Goal: Task Accomplishment & Management: Use online tool/utility

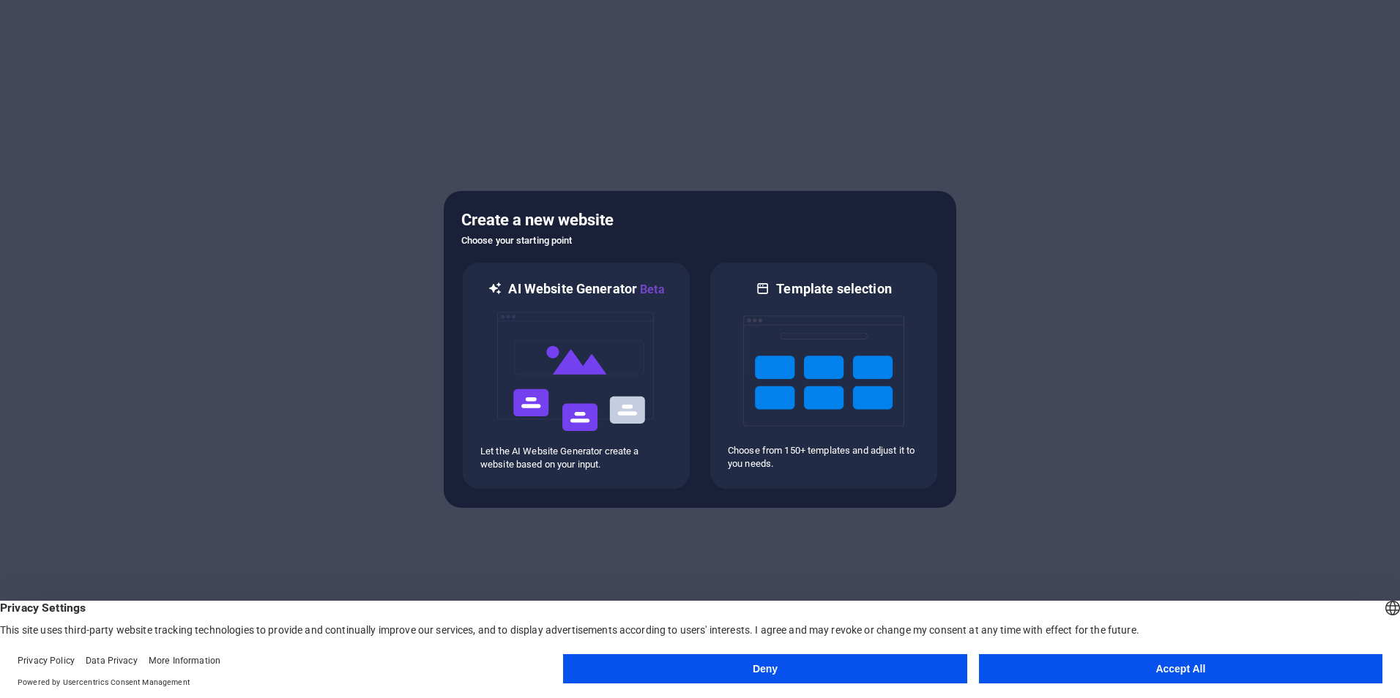
click at [901, 665] on button "Deny" at bounding box center [764, 669] width 403 height 29
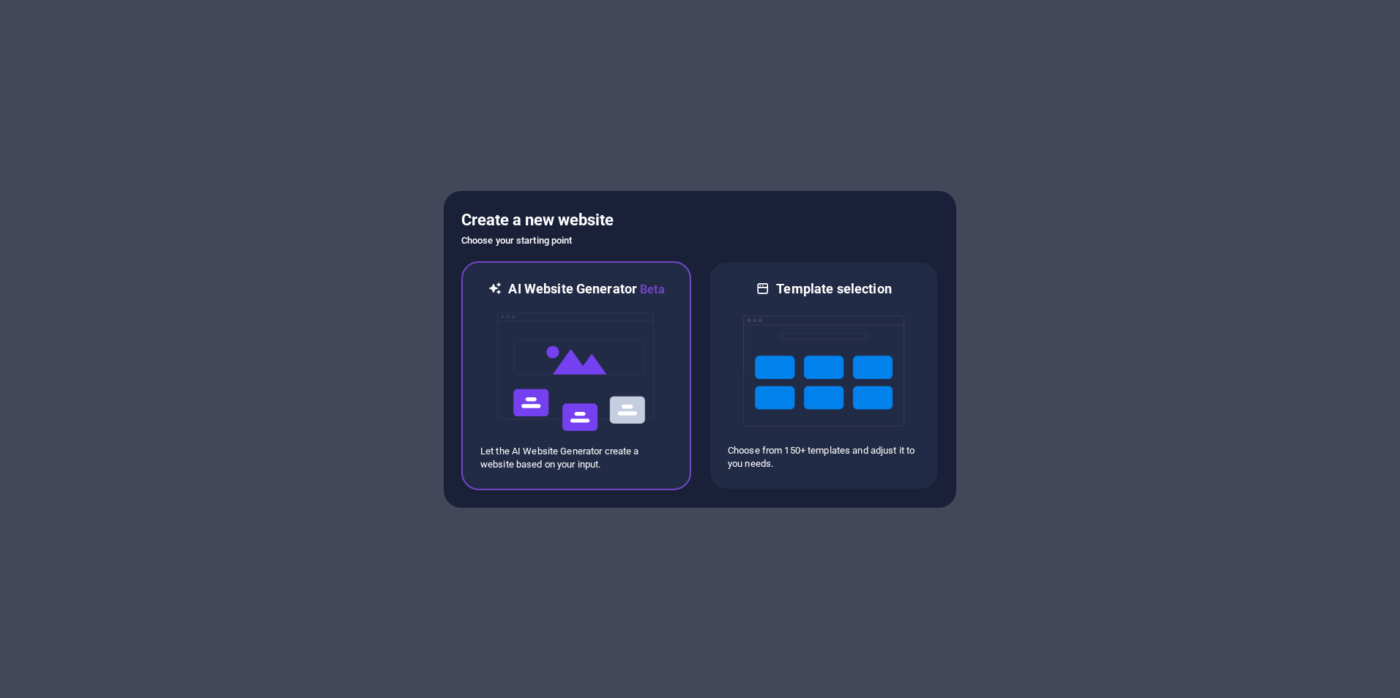
click at [607, 377] on img at bounding box center [576, 372] width 161 height 146
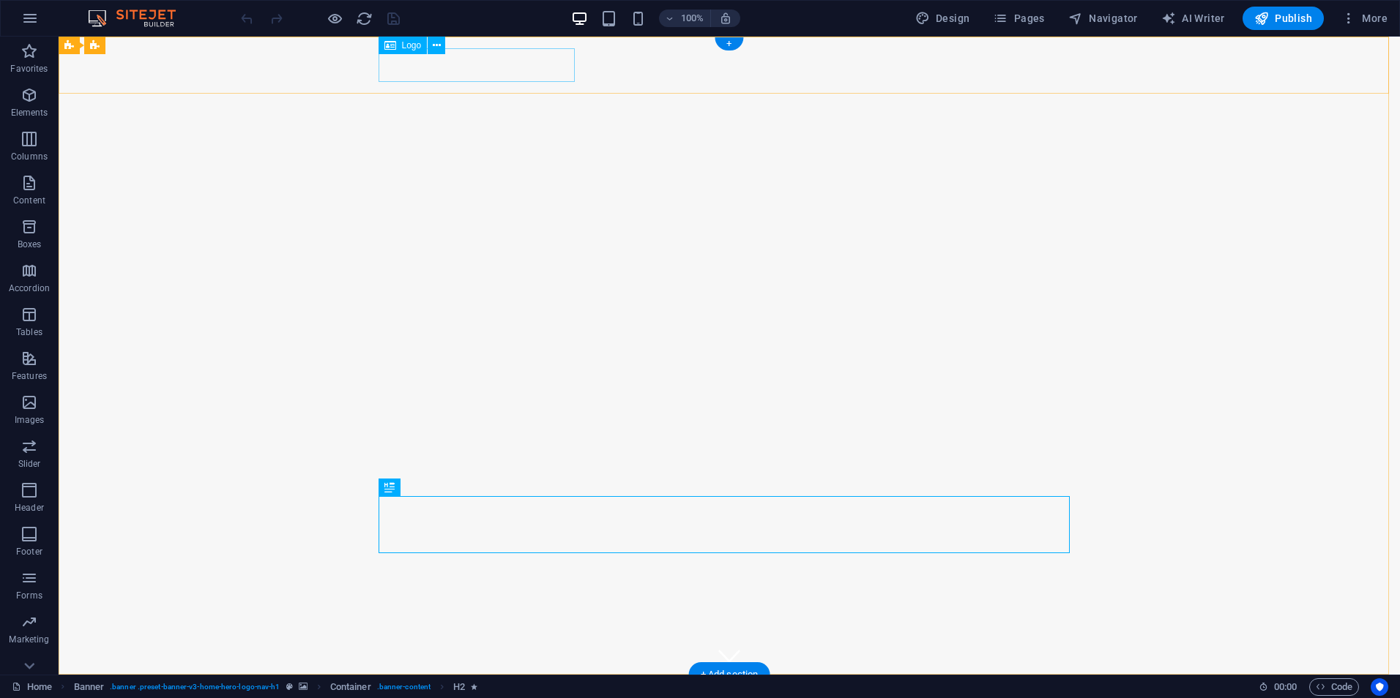
click at [510, 687] on div "[DOMAIN_NAME]" at bounding box center [729, 704] width 691 height 34
click at [403, 47] on span "Logo" at bounding box center [412, 45] width 20 height 9
click at [437, 50] on icon at bounding box center [437, 45] width 8 height 15
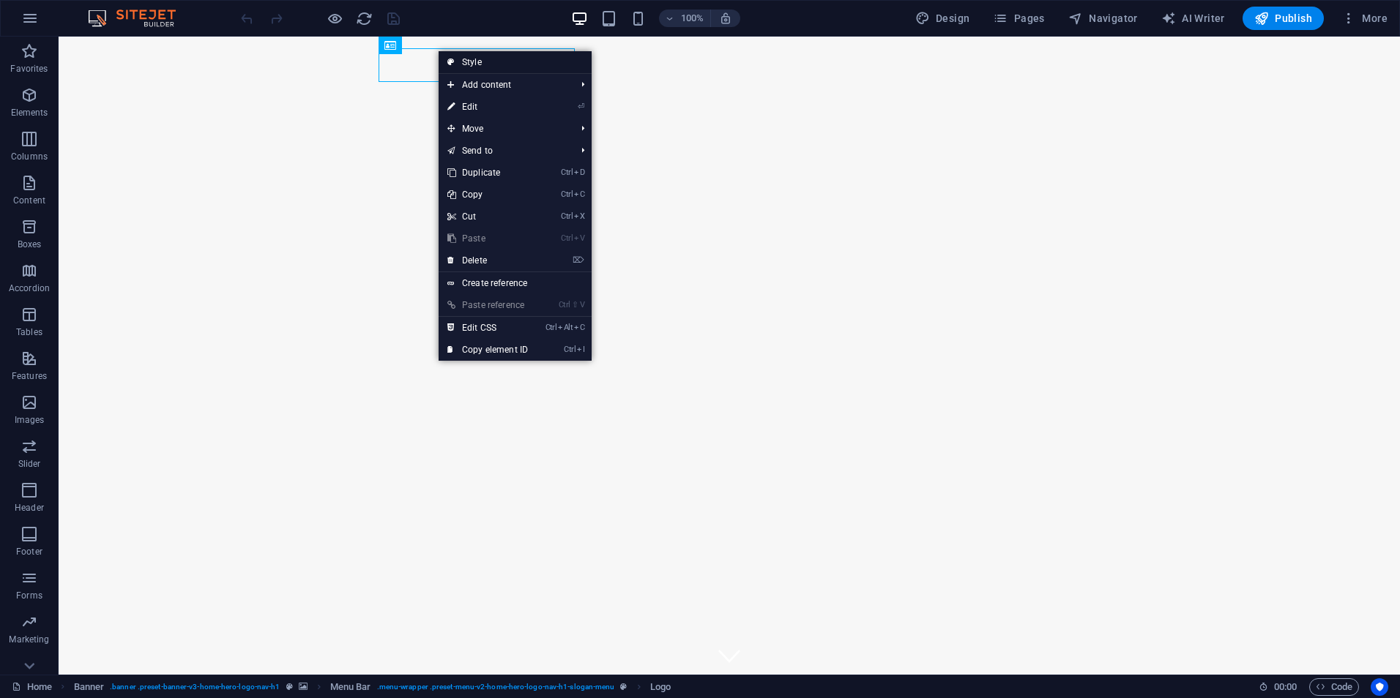
click at [491, 64] on link "Style" at bounding box center [515, 62] width 153 height 22
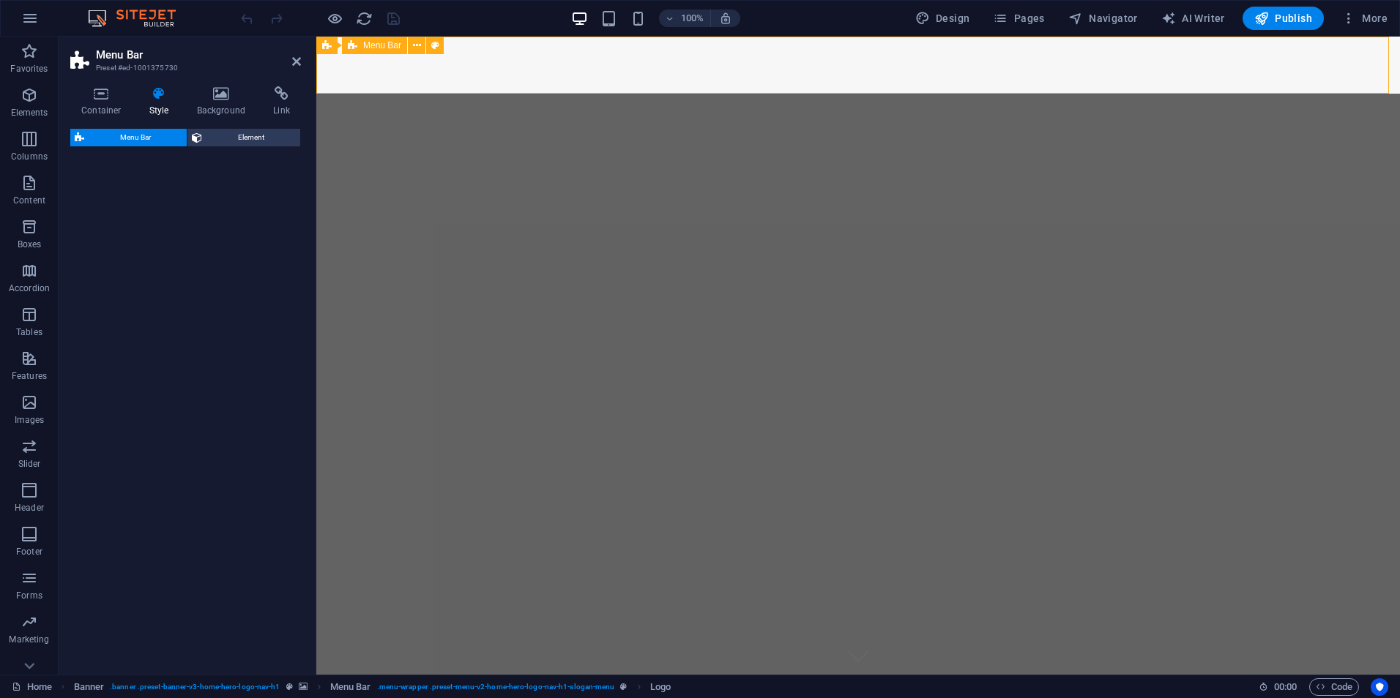
select select "rem"
select select "preset-menu-v2-home-hero-logo-nav-h1-slogan-menu"
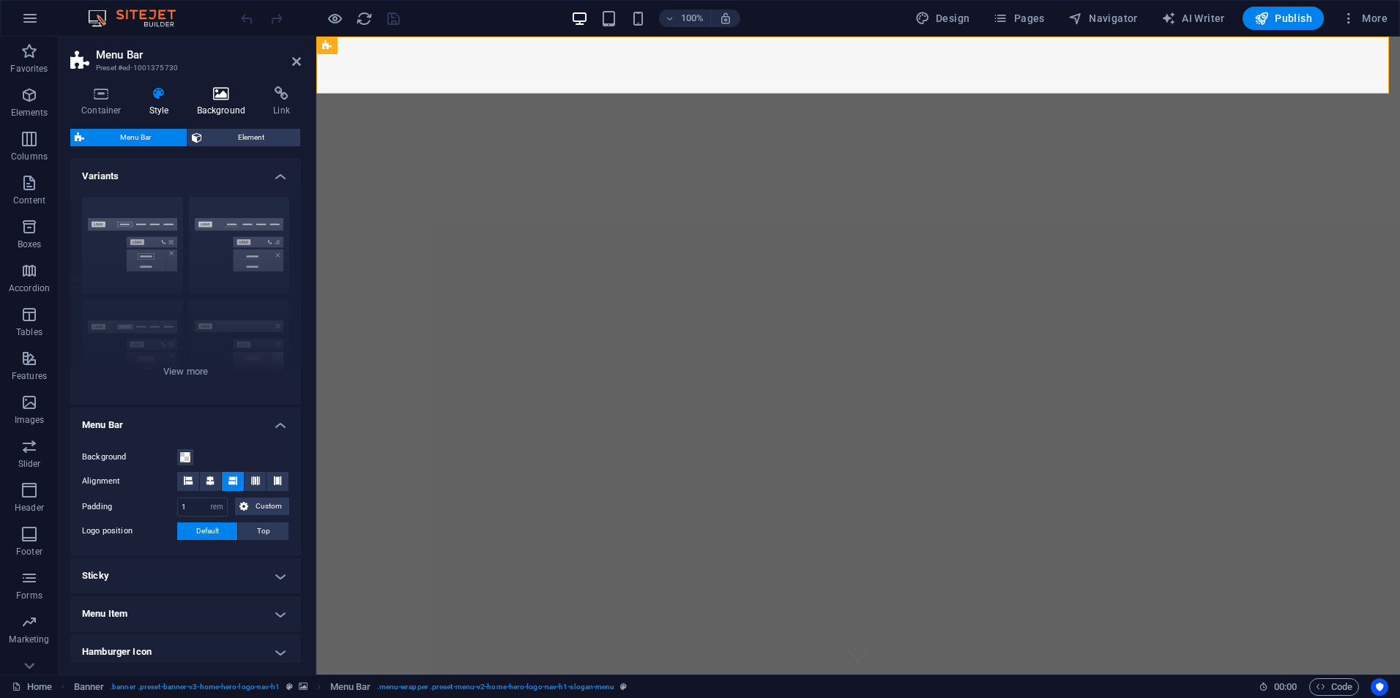
click at [216, 103] on h4 "Background" at bounding box center [224, 101] width 77 height 31
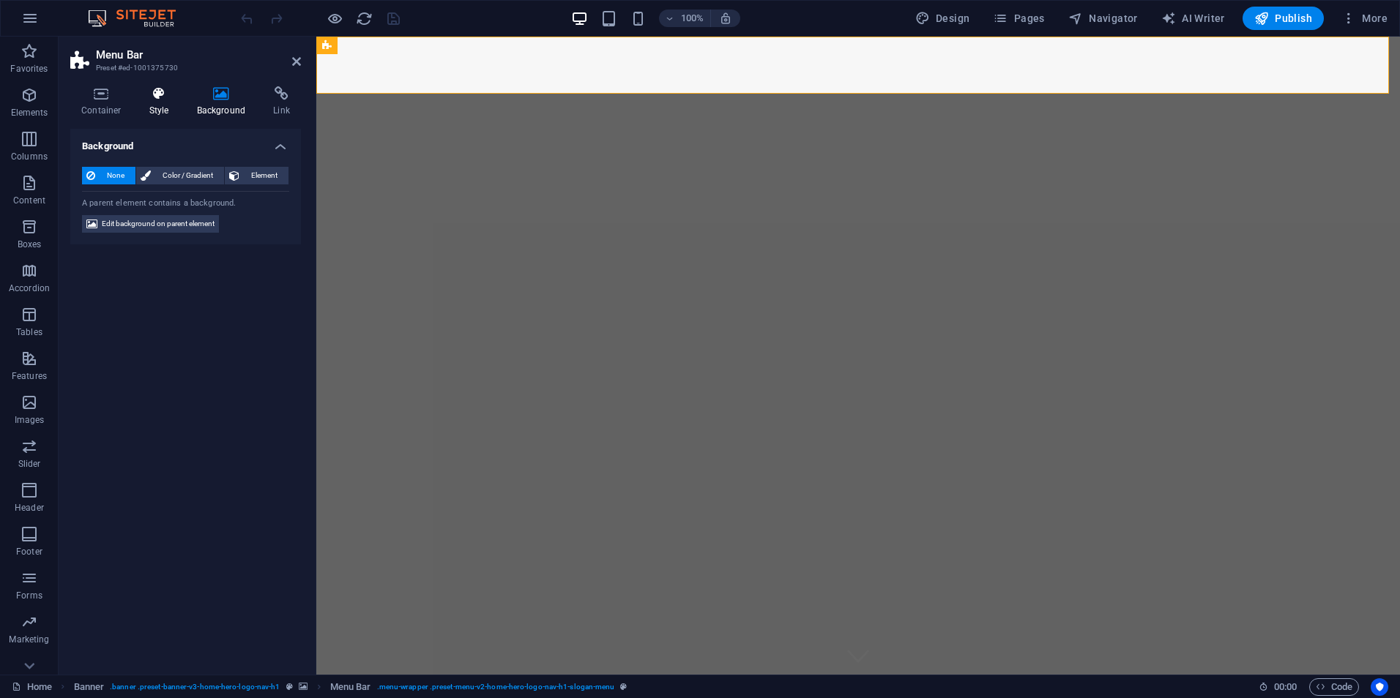
click at [160, 106] on h4 "Style" at bounding box center [162, 101] width 48 height 31
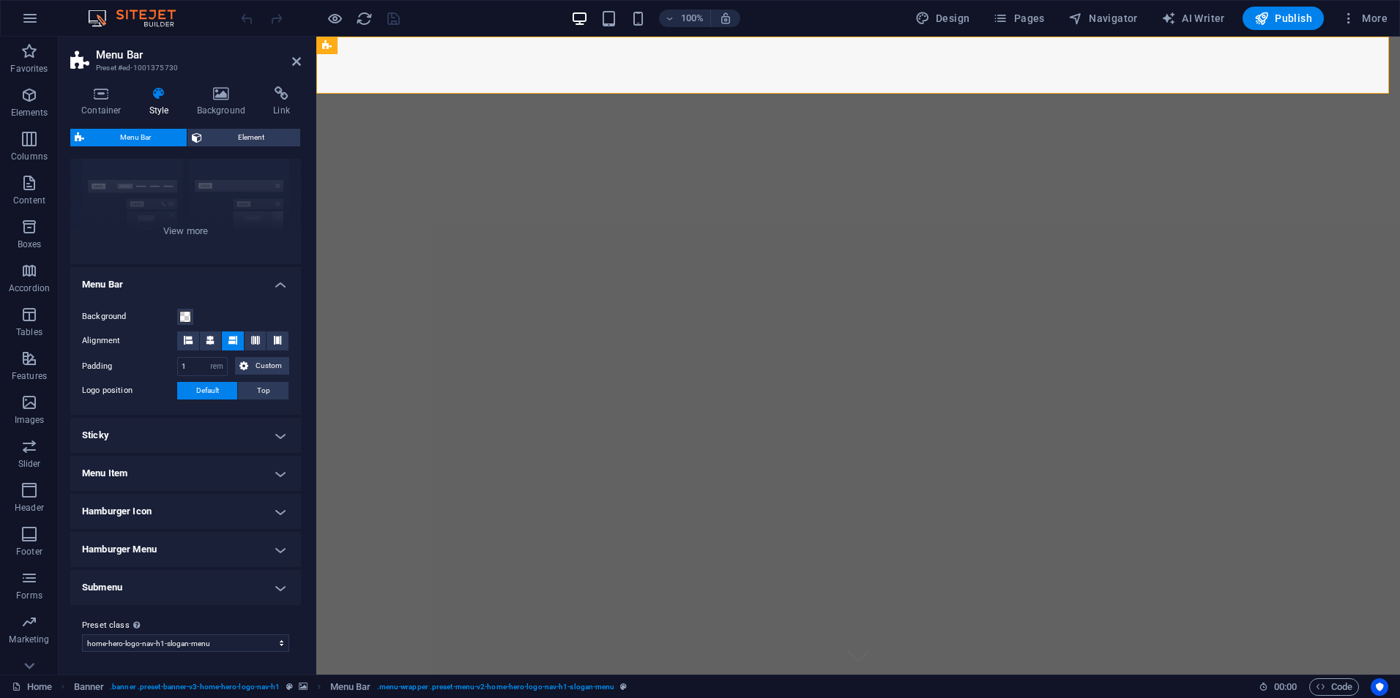
scroll to position [141, 0]
click at [212, 463] on h4 "Menu Item" at bounding box center [185, 472] width 231 height 35
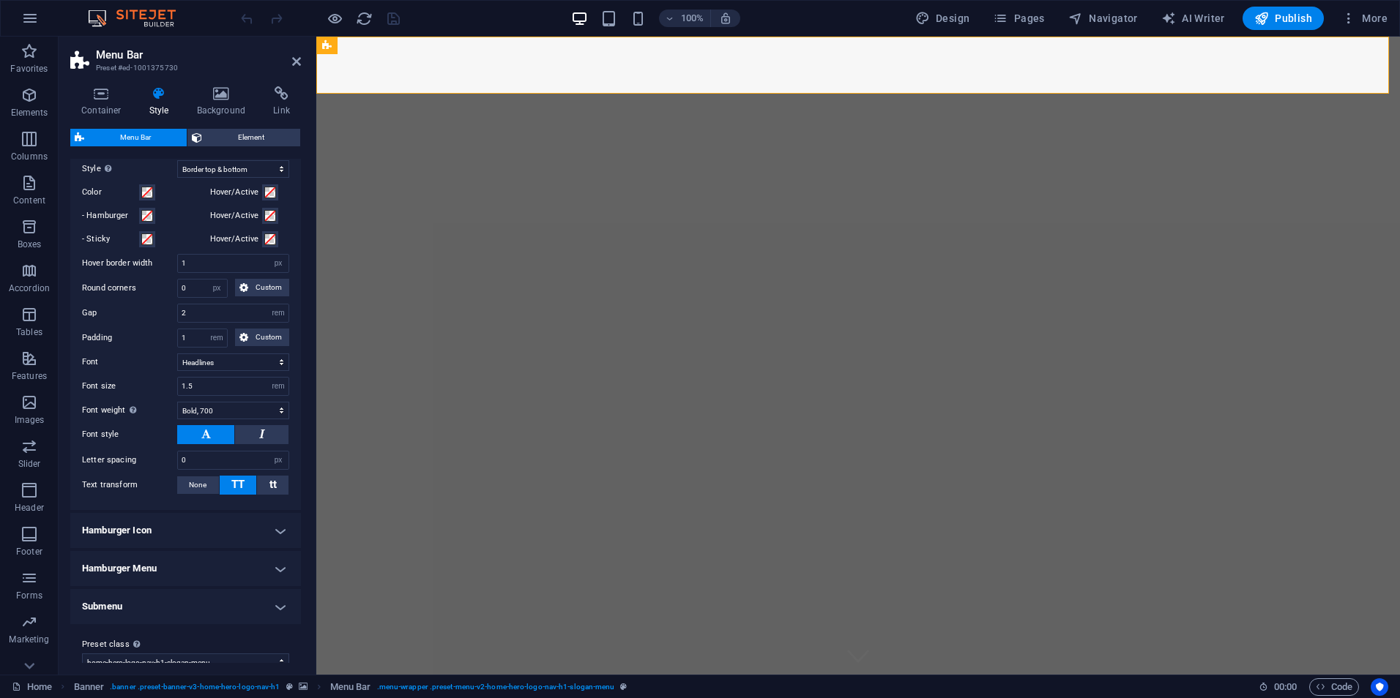
scroll to position [521, 0]
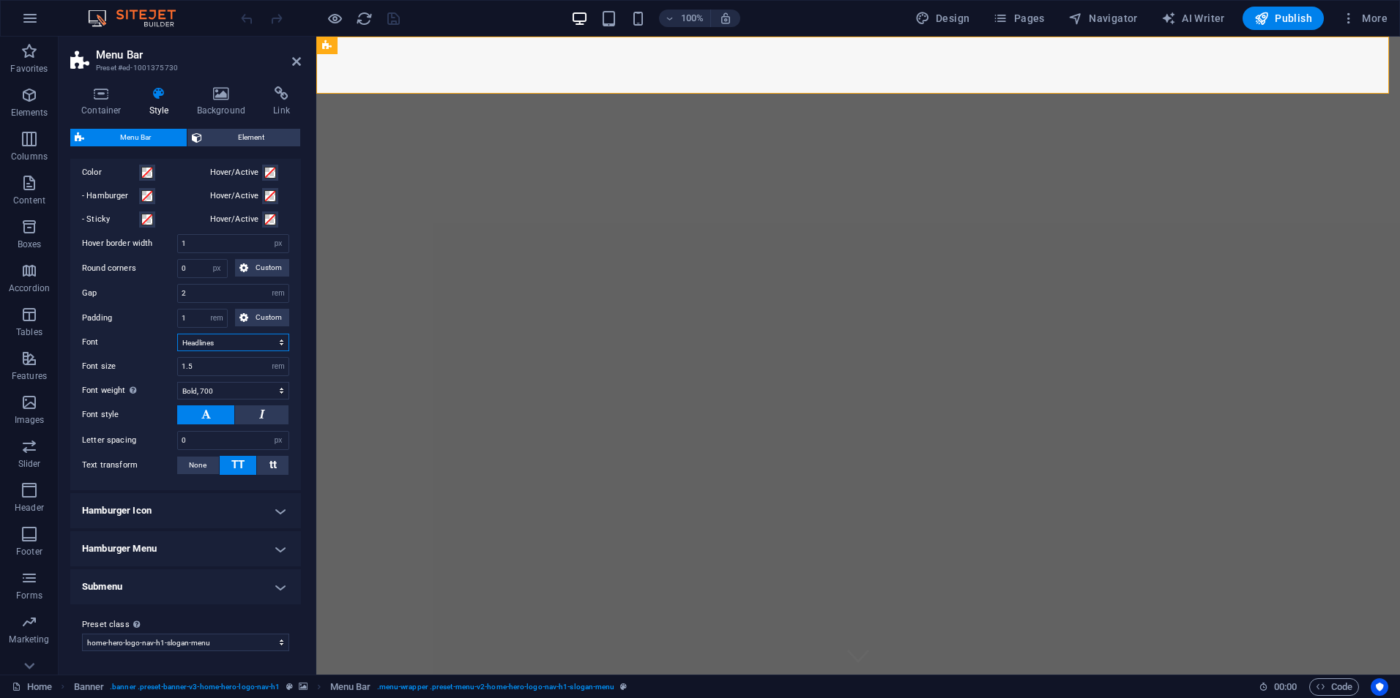
click at [206, 344] on select "Default Headlines" at bounding box center [233, 343] width 112 height 18
click at [177, 334] on select "Default Headlines" at bounding box center [233, 343] width 112 height 18
click at [279, 347] on select "Default Headlines" at bounding box center [233, 343] width 112 height 18
click at [275, 365] on select "px rem % vh vw" at bounding box center [278, 367] width 21 height 18
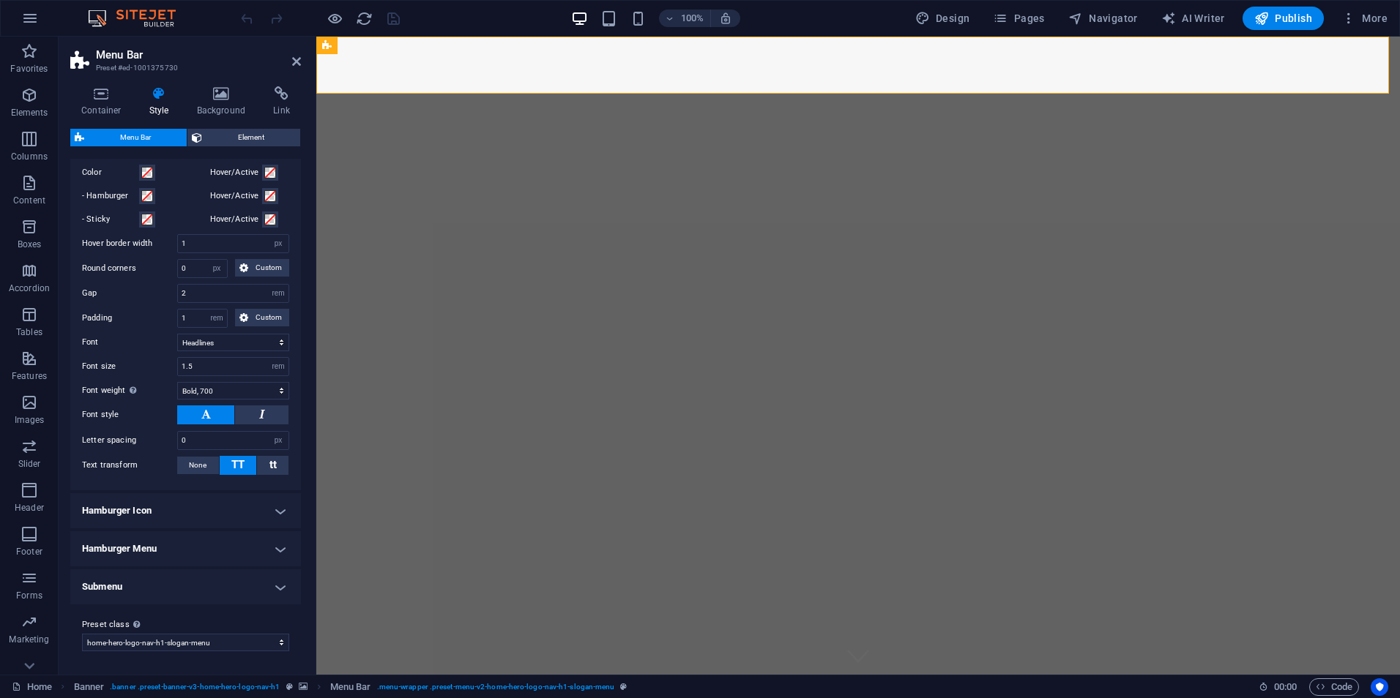
click at [144, 351] on label "Font" at bounding box center [129, 343] width 95 height 18
click at [177, 351] on select "Default Headlines" at bounding box center [233, 343] width 112 height 18
click at [256, 394] on select "Thin, 100 Extra-light, 200 Light, 300 Regular, 400 Medium, 500 Semi-bold, 600 B…" at bounding box center [233, 391] width 112 height 18
select select "100"
click at [177, 382] on select "Thin, 100 Extra-light, 200 Light, 300 Regular, 400 Medium, 500 Semi-bold, 600 B…" at bounding box center [233, 391] width 112 height 18
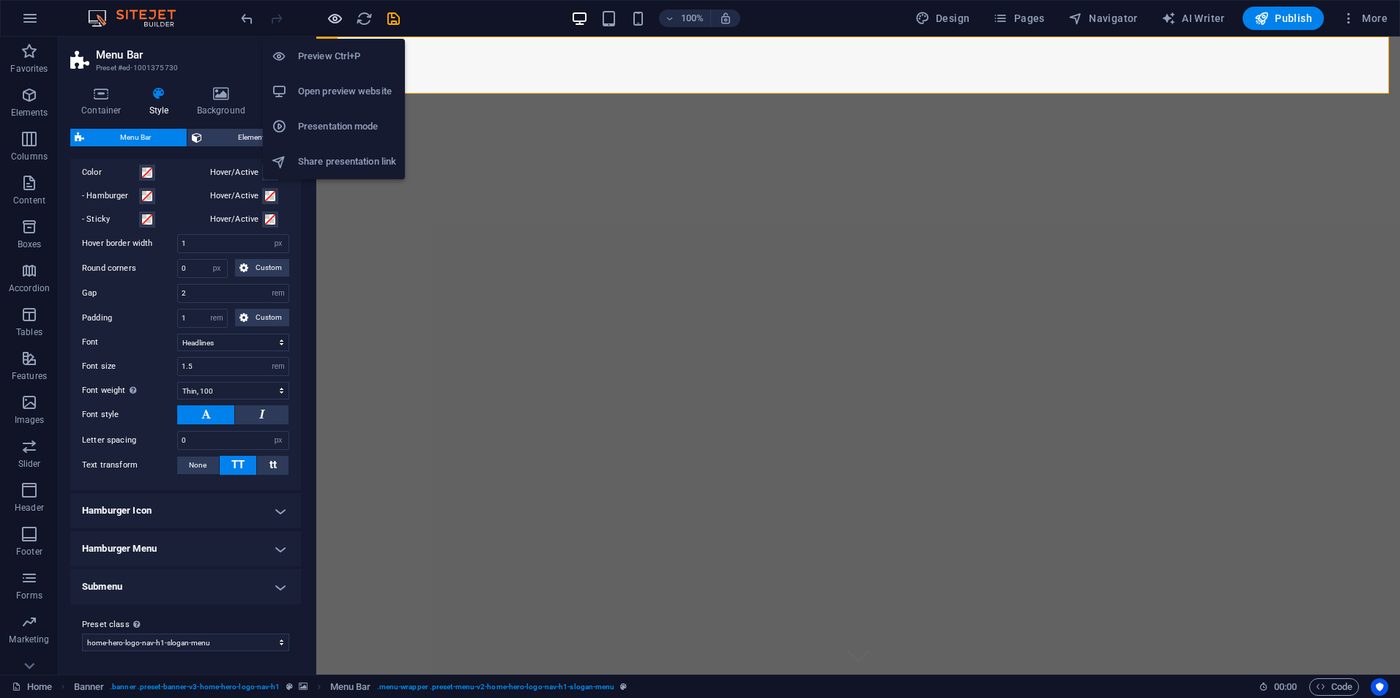
click at [335, 15] on icon "button" at bounding box center [335, 18] width 17 height 17
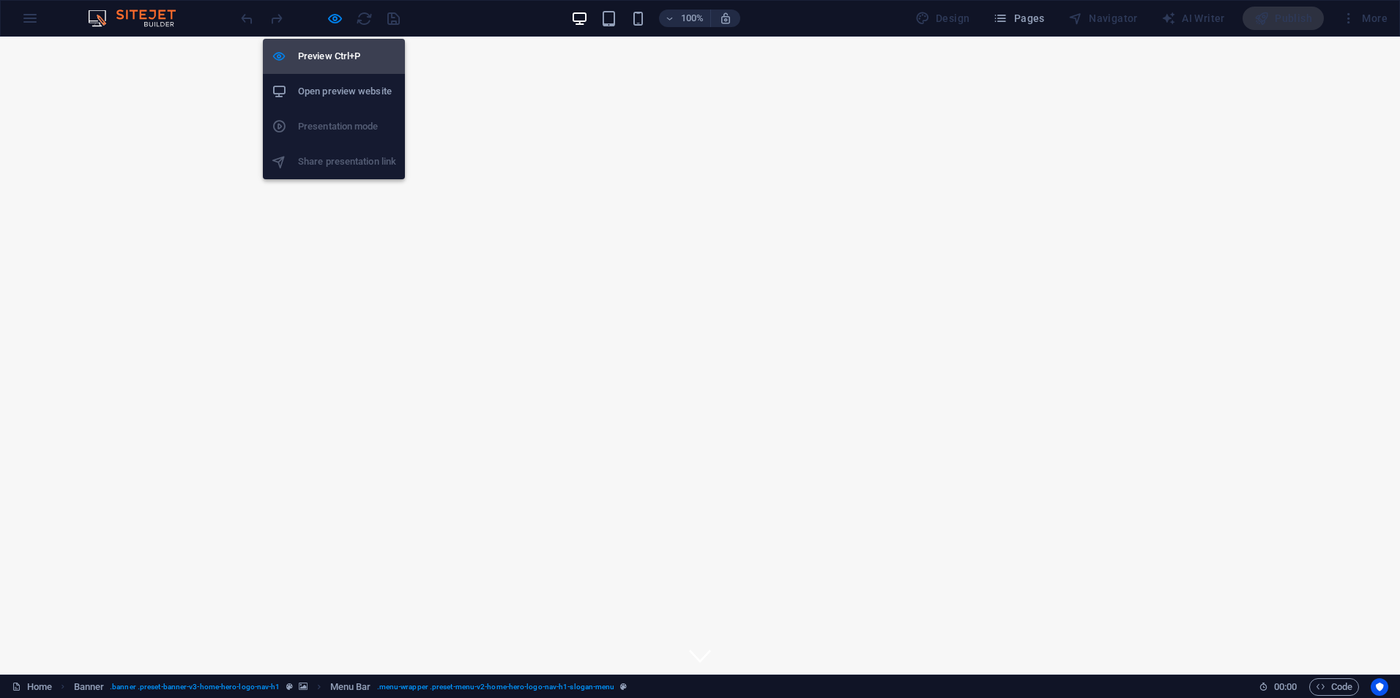
click at [340, 53] on h6 "Preview Ctrl+P" at bounding box center [347, 57] width 98 height 18
select select "rem"
select select "hover_border_vertical"
select select "px"
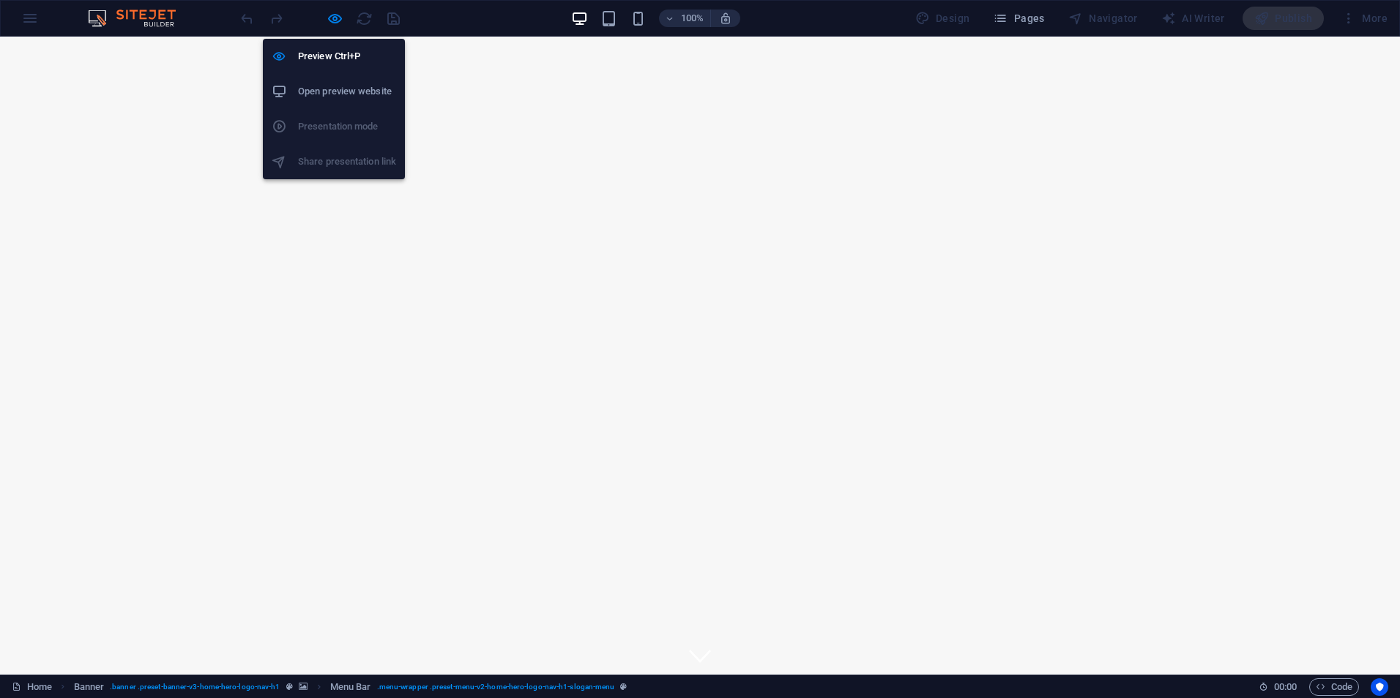
select select "rem"
select select "link-special-font"
select select "rem"
select select "px"
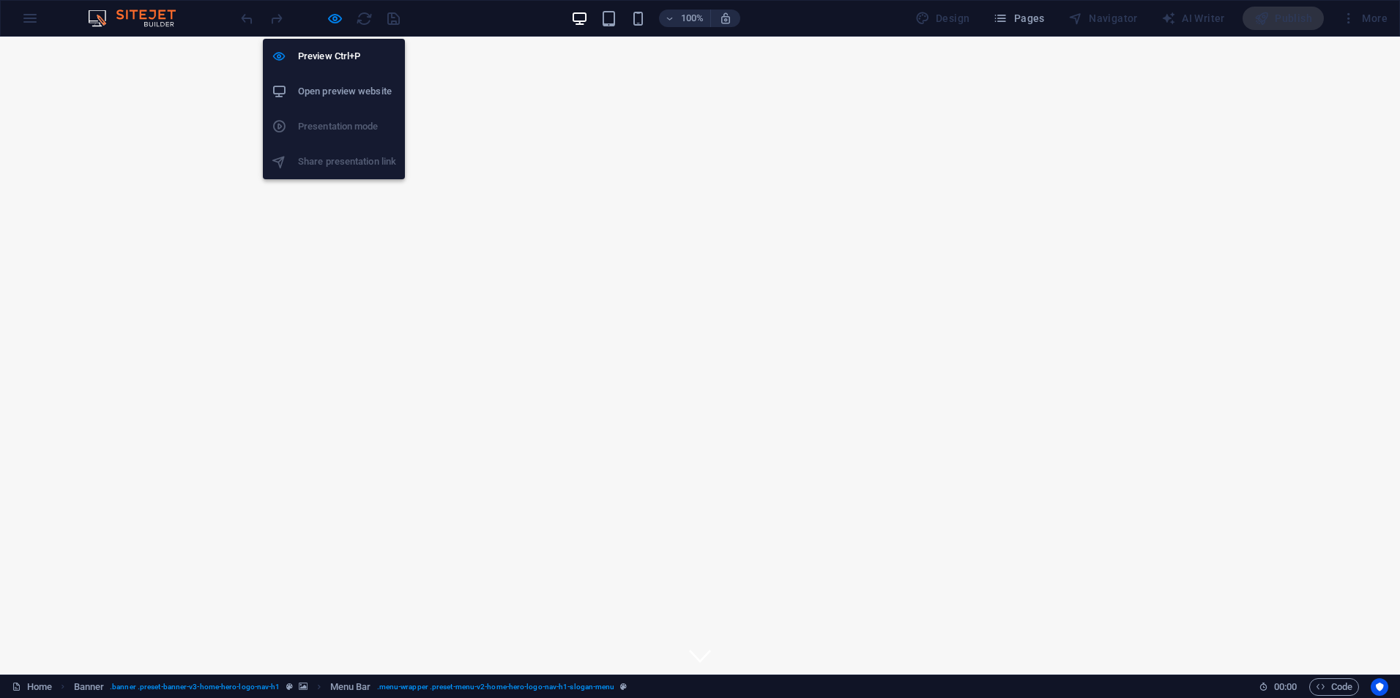
select select "preset-menu-v2-home-hero-logo-nav-h1-slogan-menu"
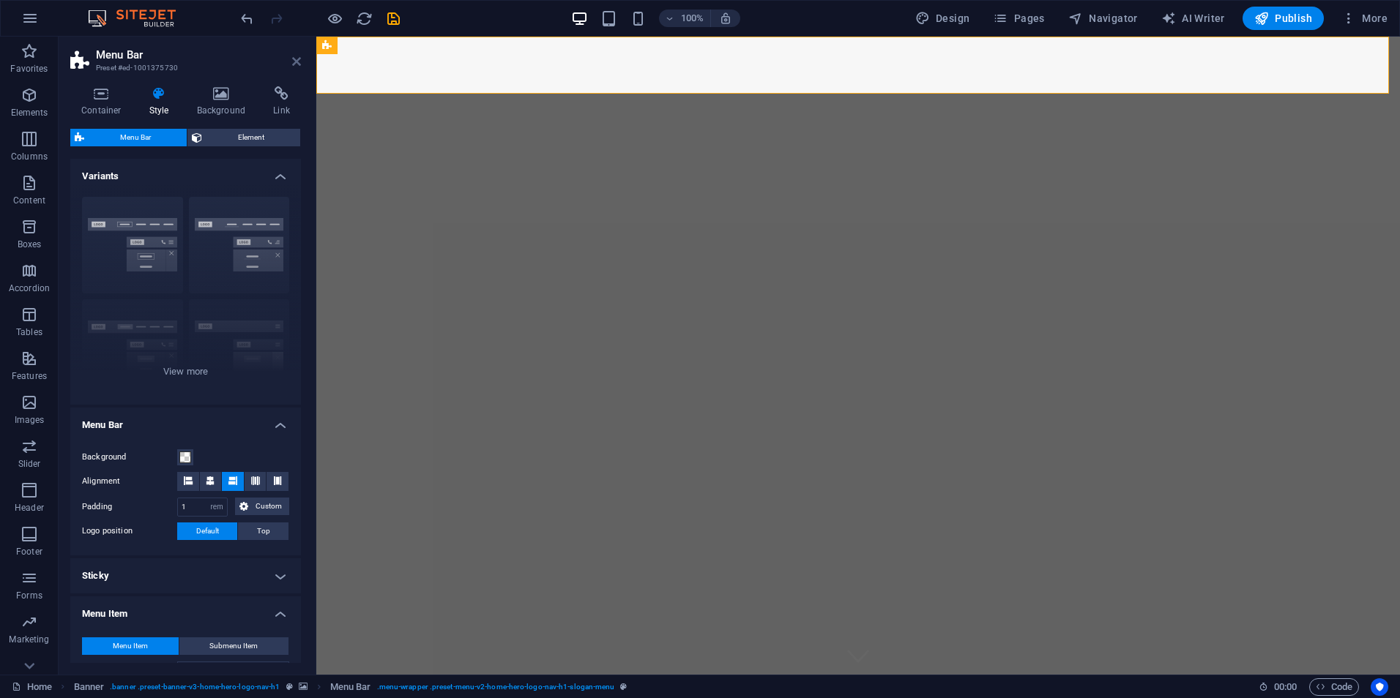
click at [296, 62] on icon at bounding box center [296, 62] width 9 height 12
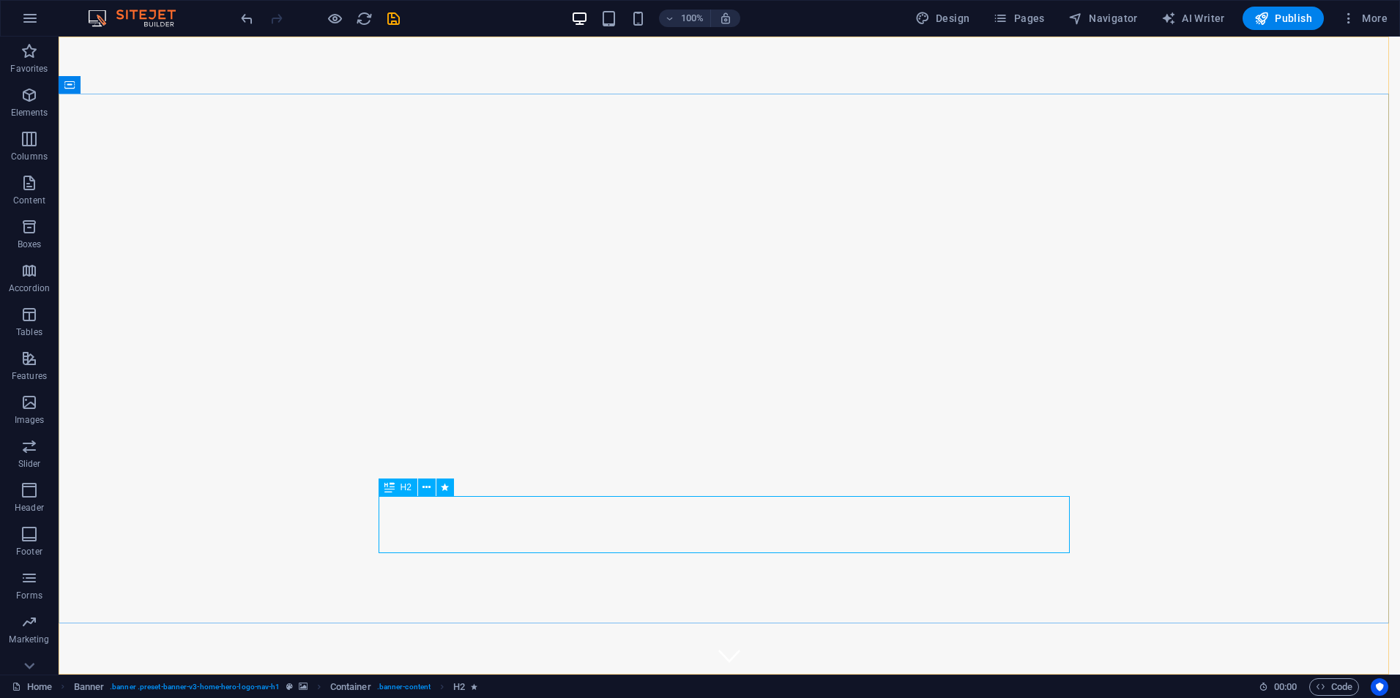
click at [396, 488] on div "H2" at bounding box center [398, 488] width 39 height 18
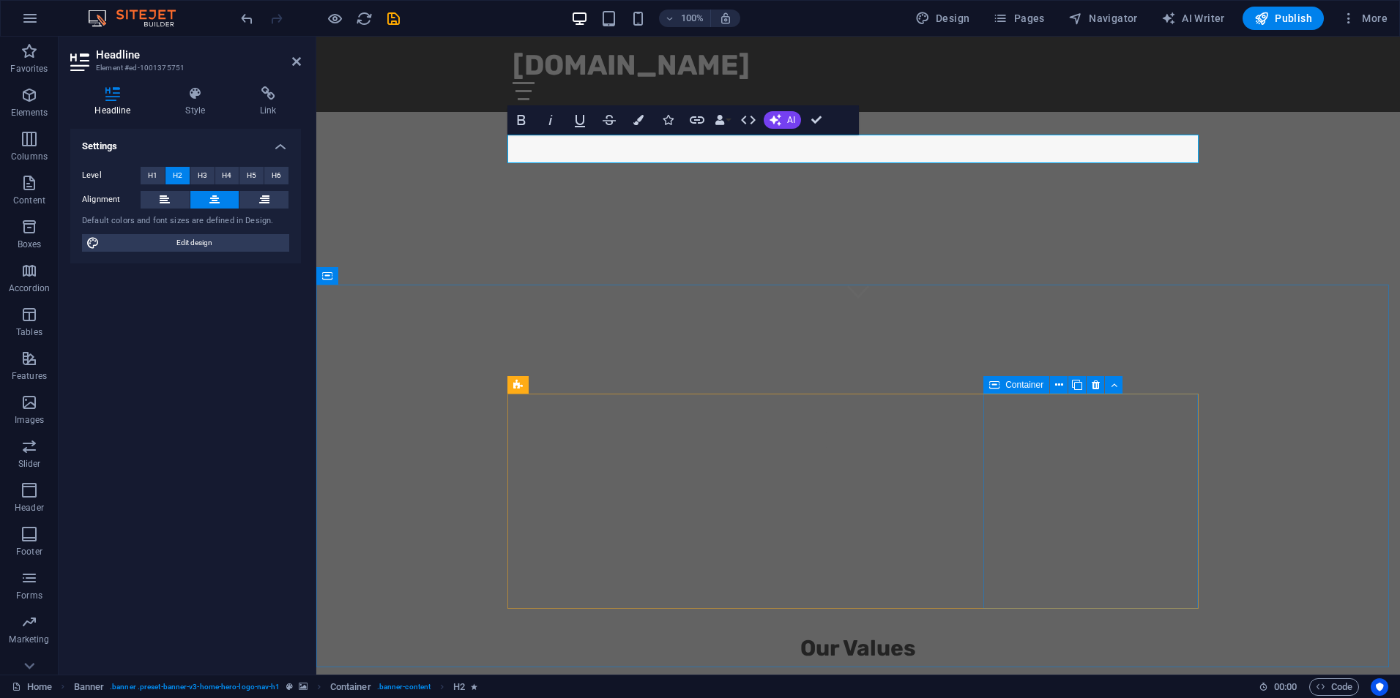
scroll to position [586, 0]
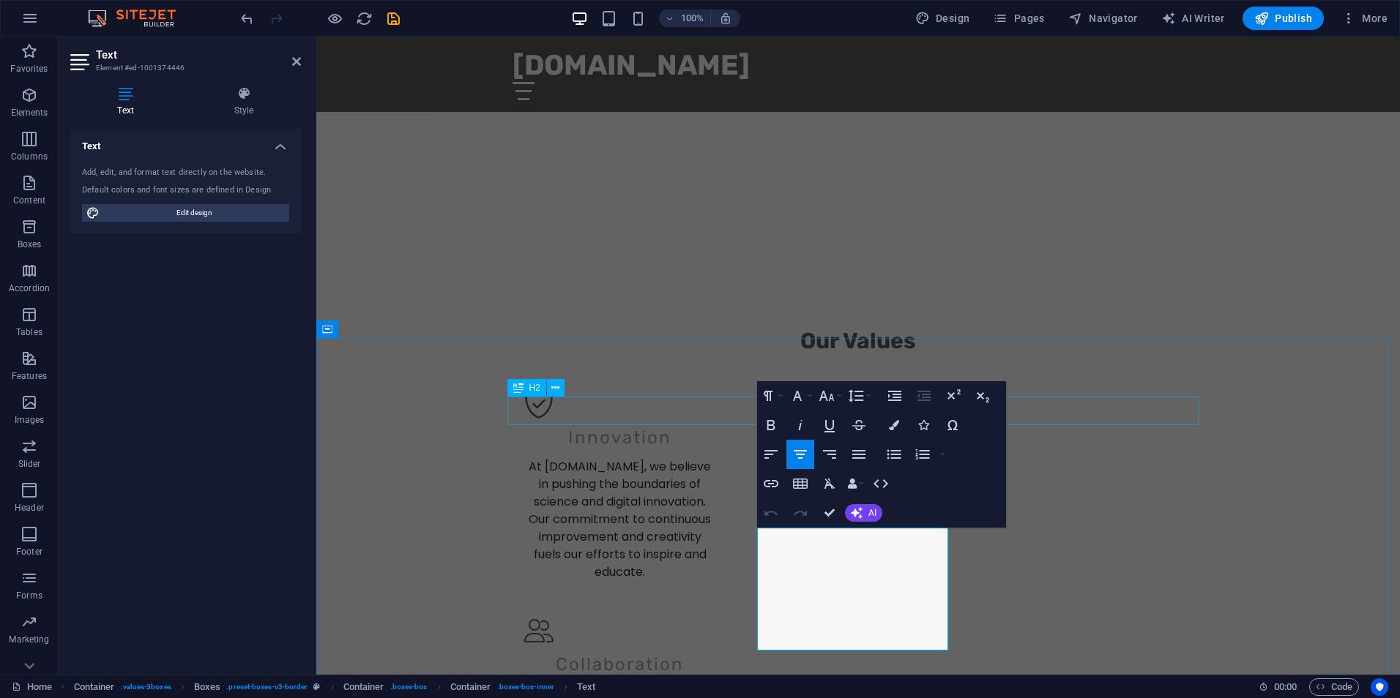
scroll to position [696, 0]
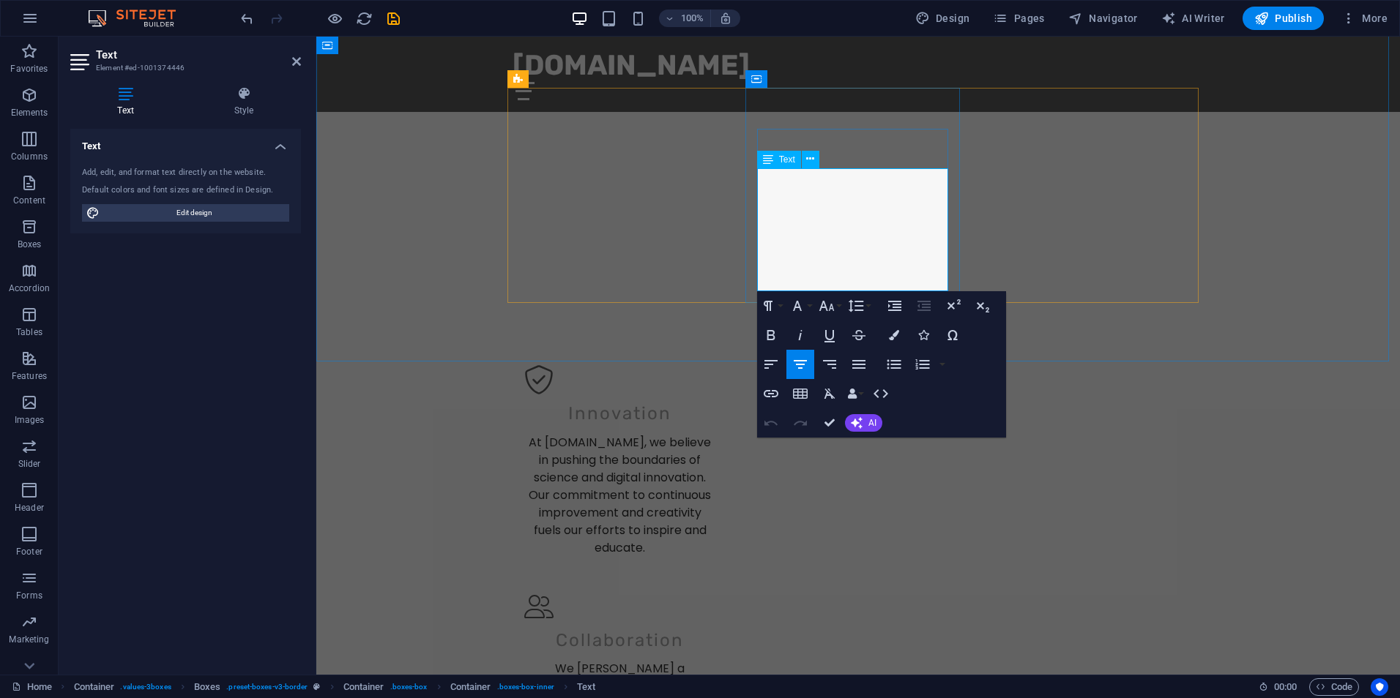
click at [1236, 318] on div "Our Values Innovation At [DOMAIN_NAME], we believe in pushing the boundaries of…" at bounding box center [858, 663] width 1084 height 836
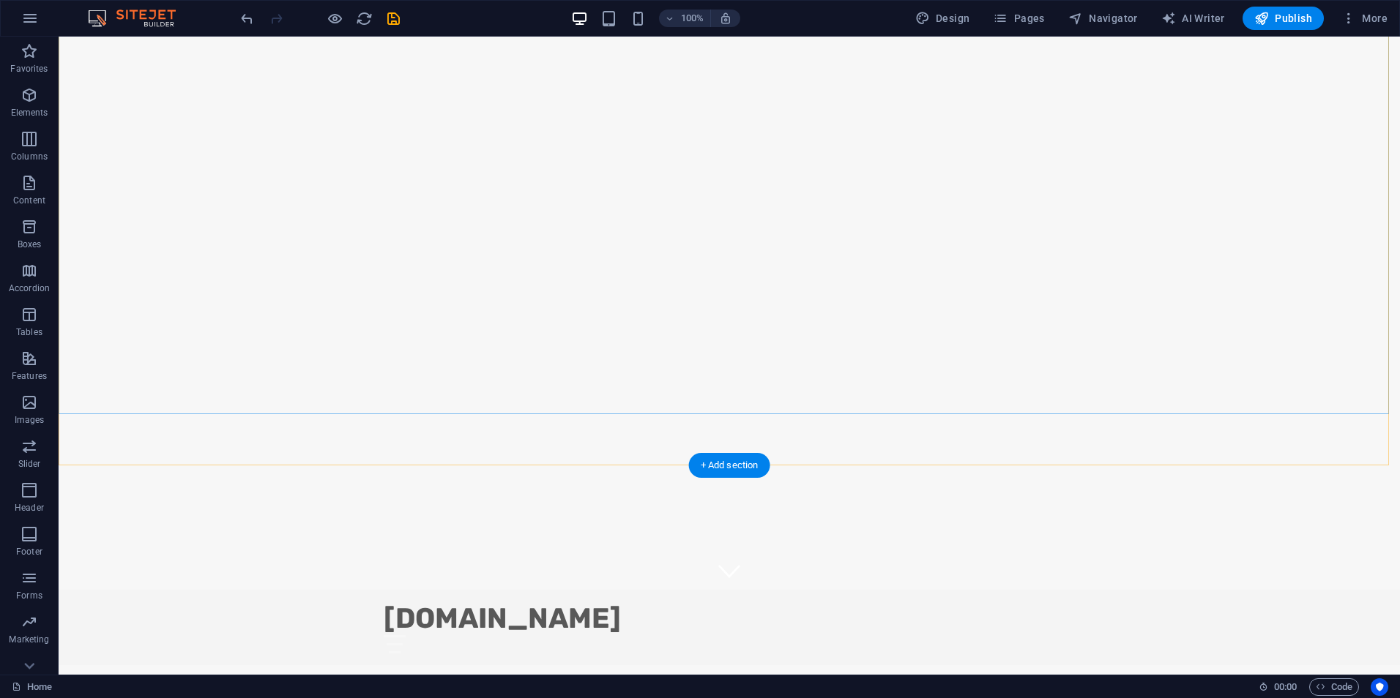
scroll to position [220, 0]
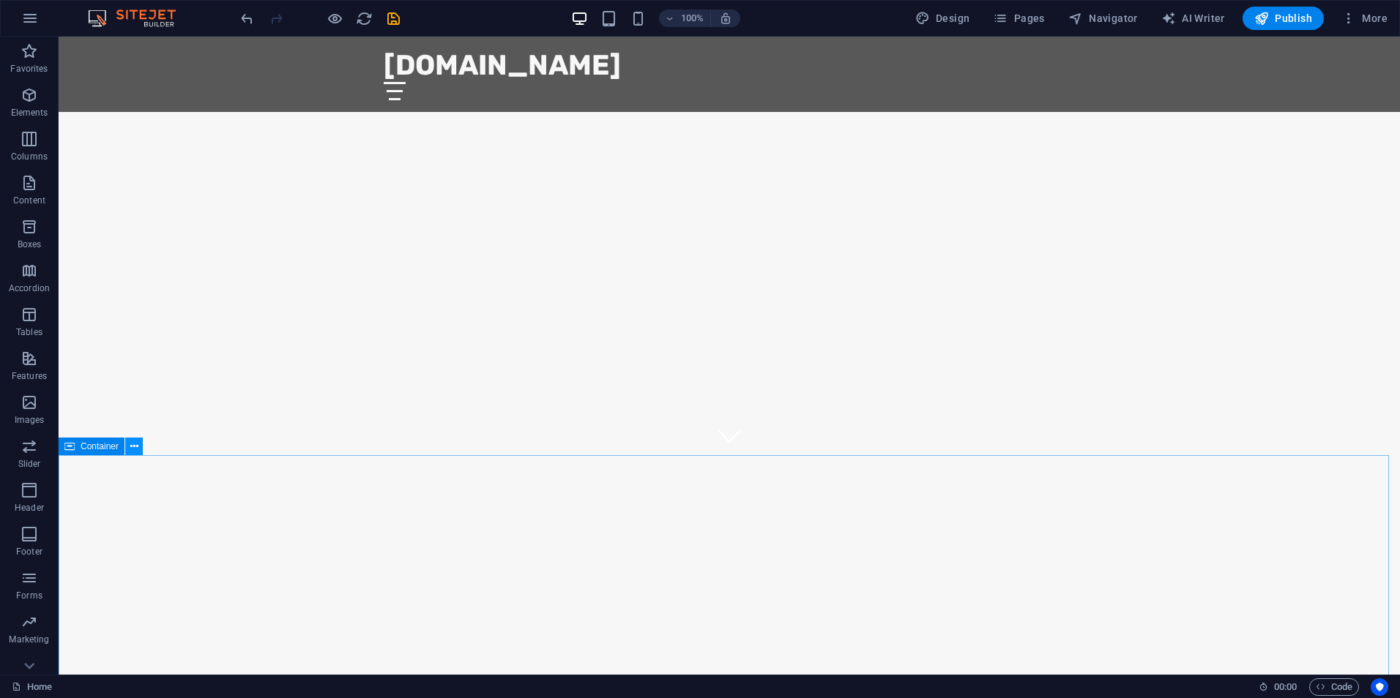
click at [132, 451] on icon at bounding box center [134, 446] width 8 height 15
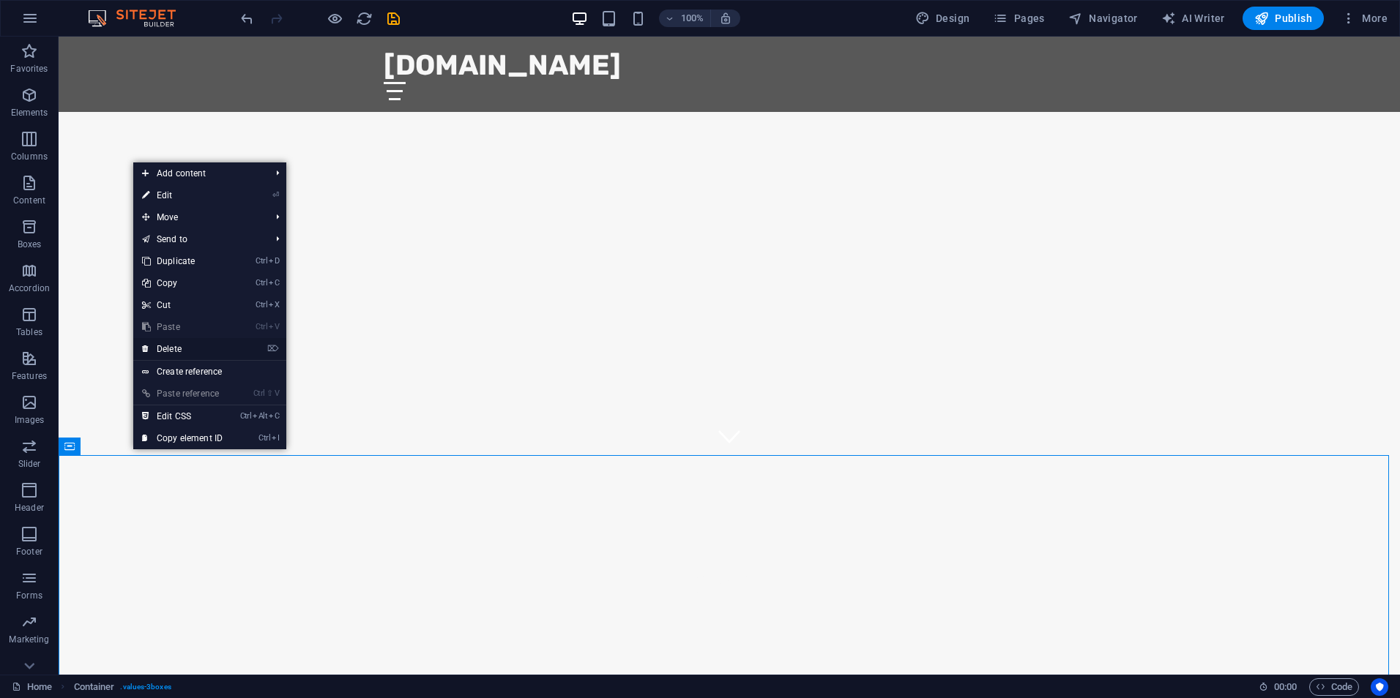
click at [186, 344] on link "⌦ Delete" at bounding box center [182, 349] width 98 height 22
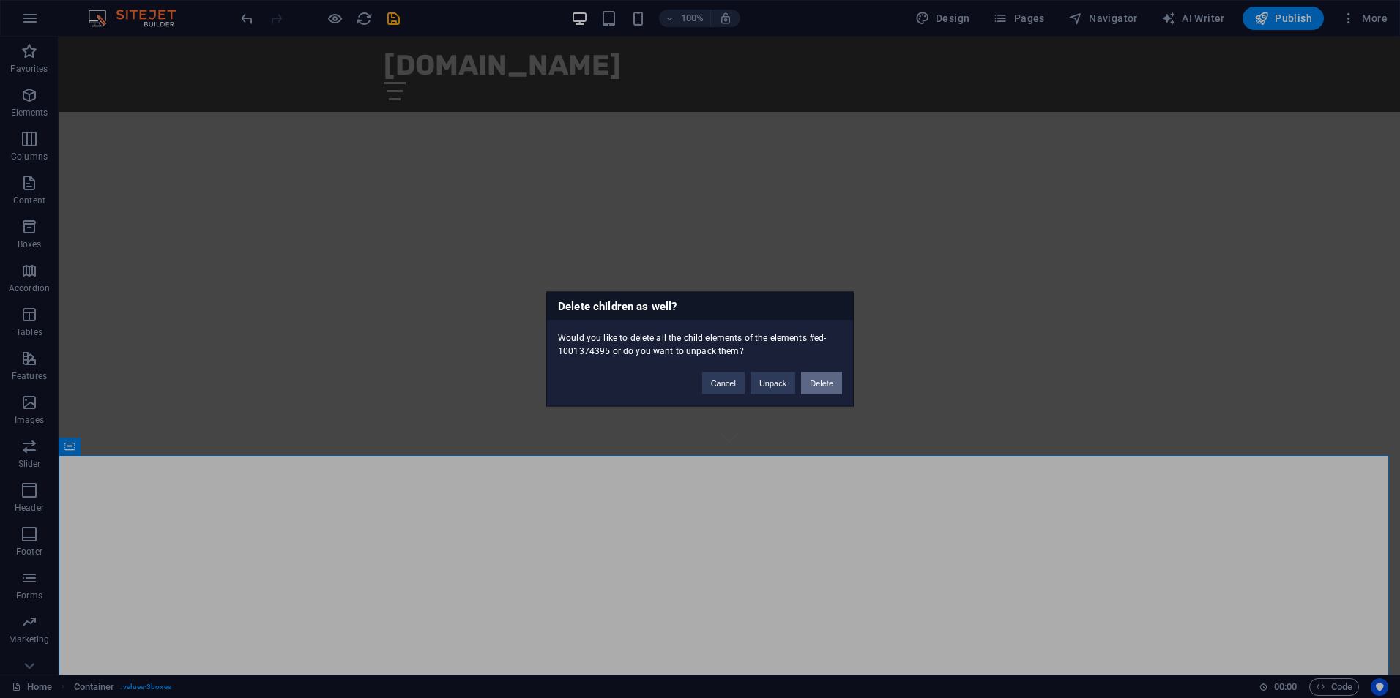
click at [817, 381] on button "Delete" at bounding box center [821, 384] width 41 height 22
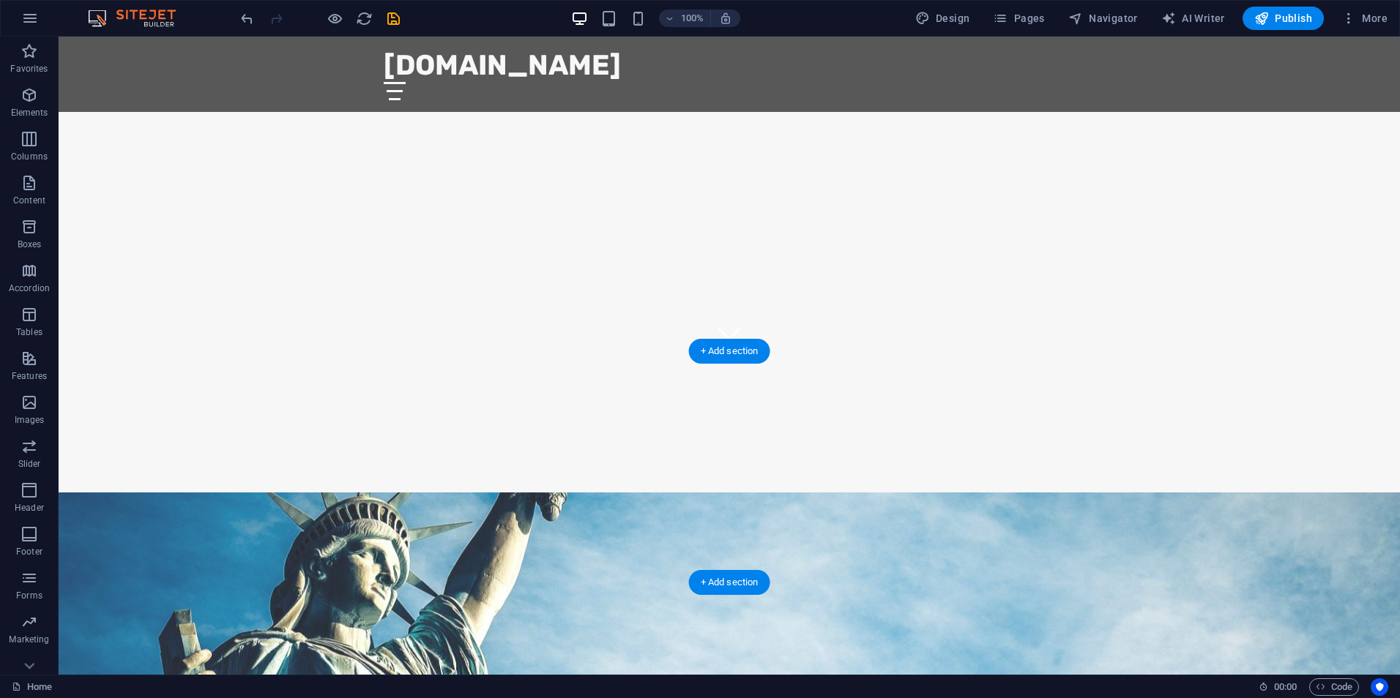
scroll to position [324, 0]
click at [201, 491] on figure at bounding box center [729, 688] width 1341 height 395
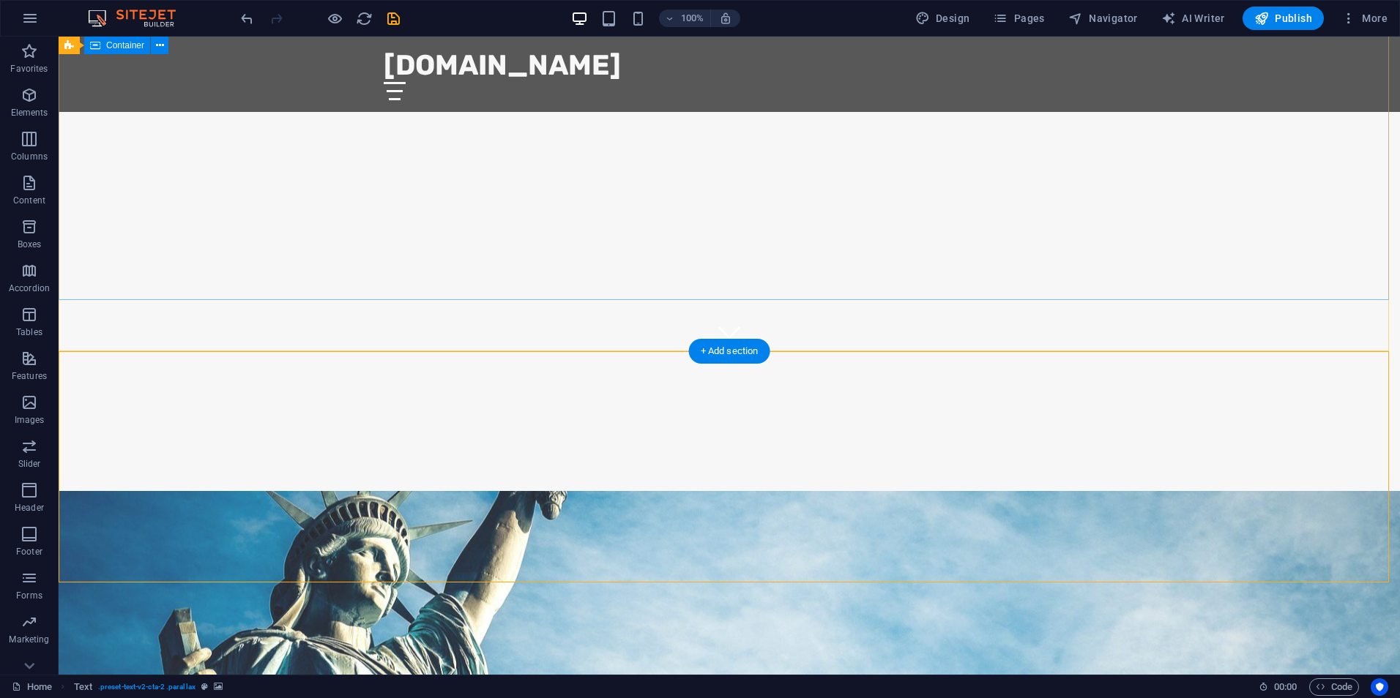
click at [116, 351] on div "[DATE]" at bounding box center [729, 458] width 1341 height 215
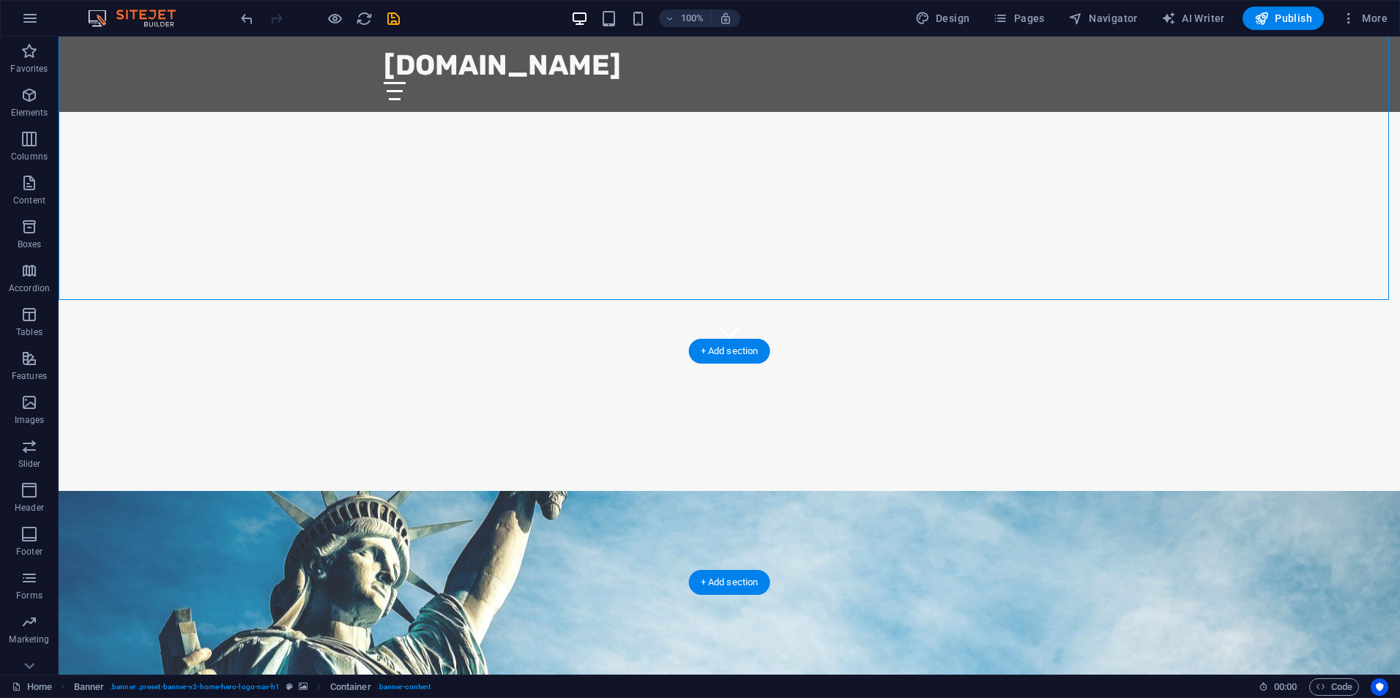
click at [169, 491] on figure at bounding box center [729, 688] width 1341 height 395
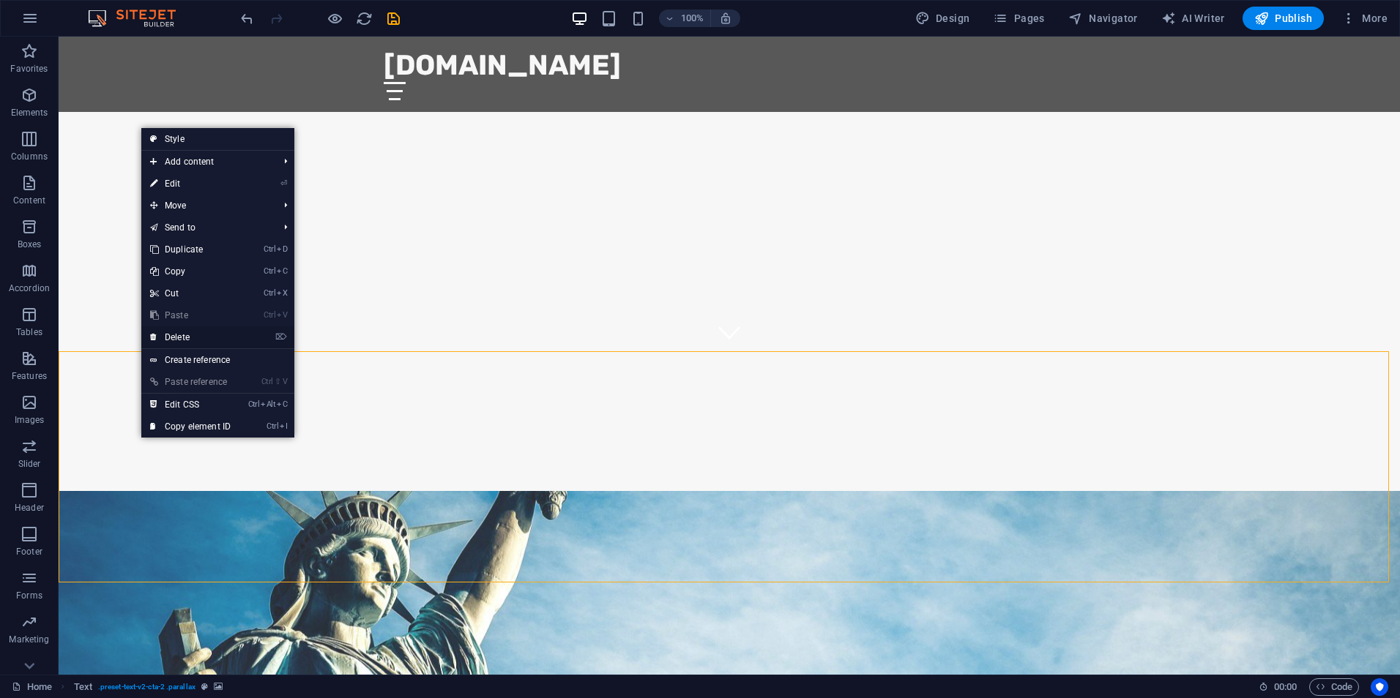
click at [191, 332] on link "⌦ Delete" at bounding box center [190, 338] width 98 height 22
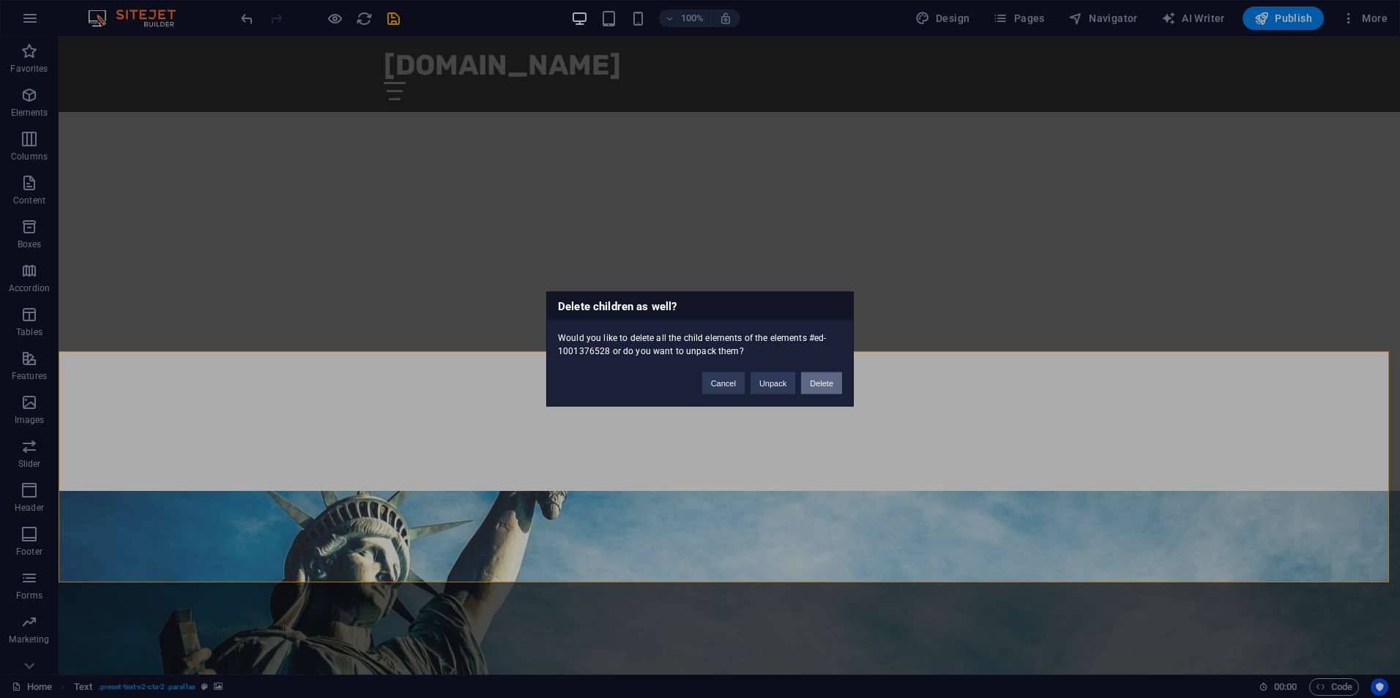
click at [832, 392] on button "Delete" at bounding box center [821, 384] width 41 height 22
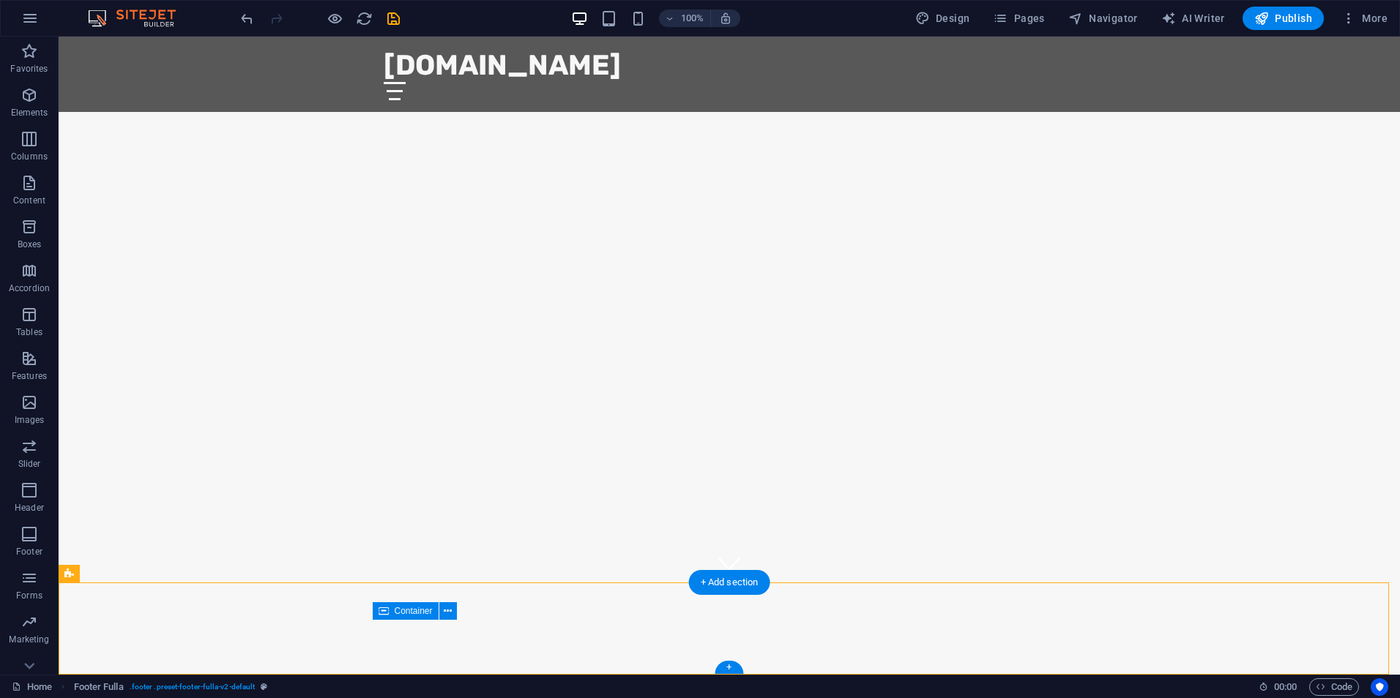
drag, startPoint x: 528, startPoint y: 628, endPoint x: 493, endPoint y: 657, distance: 45.2
click at [455, 611] on icon at bounding box center [458, 611] width 8 height 15
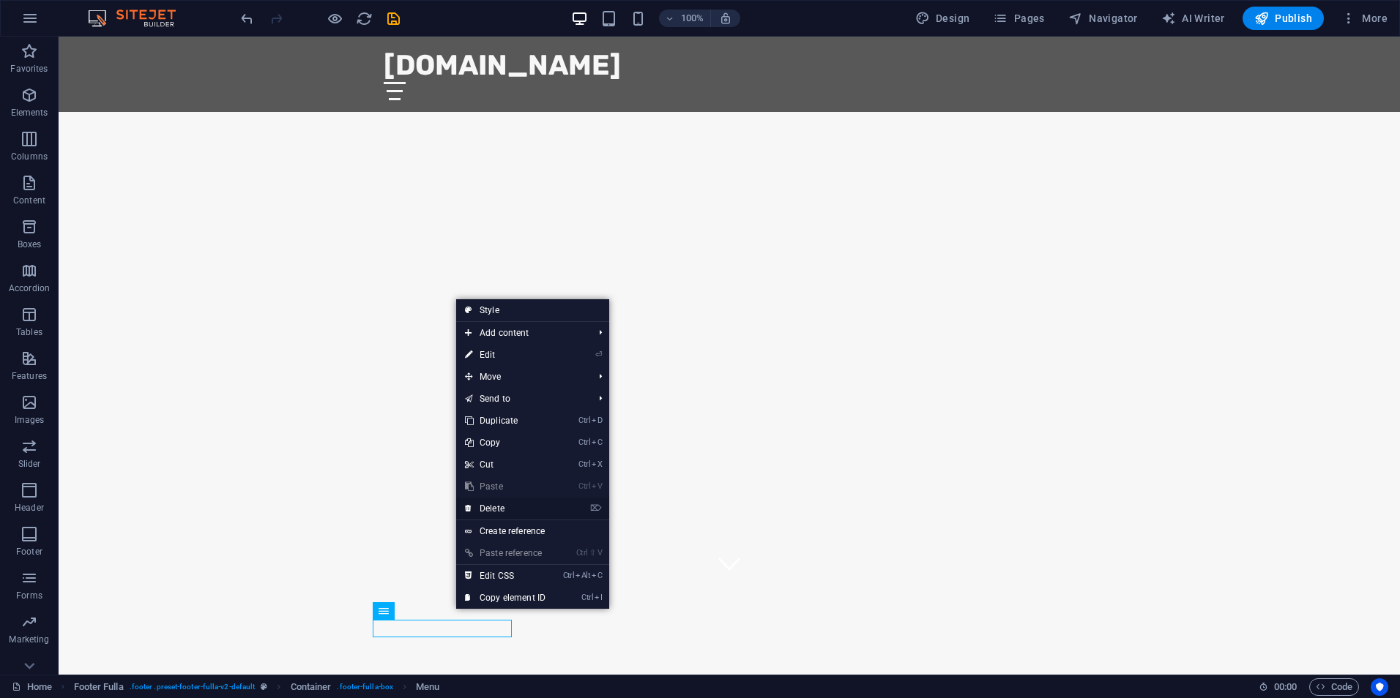
click at [504, 512] on link "⌦ Delete" at bounding box center [505, 509] width 98 height 22
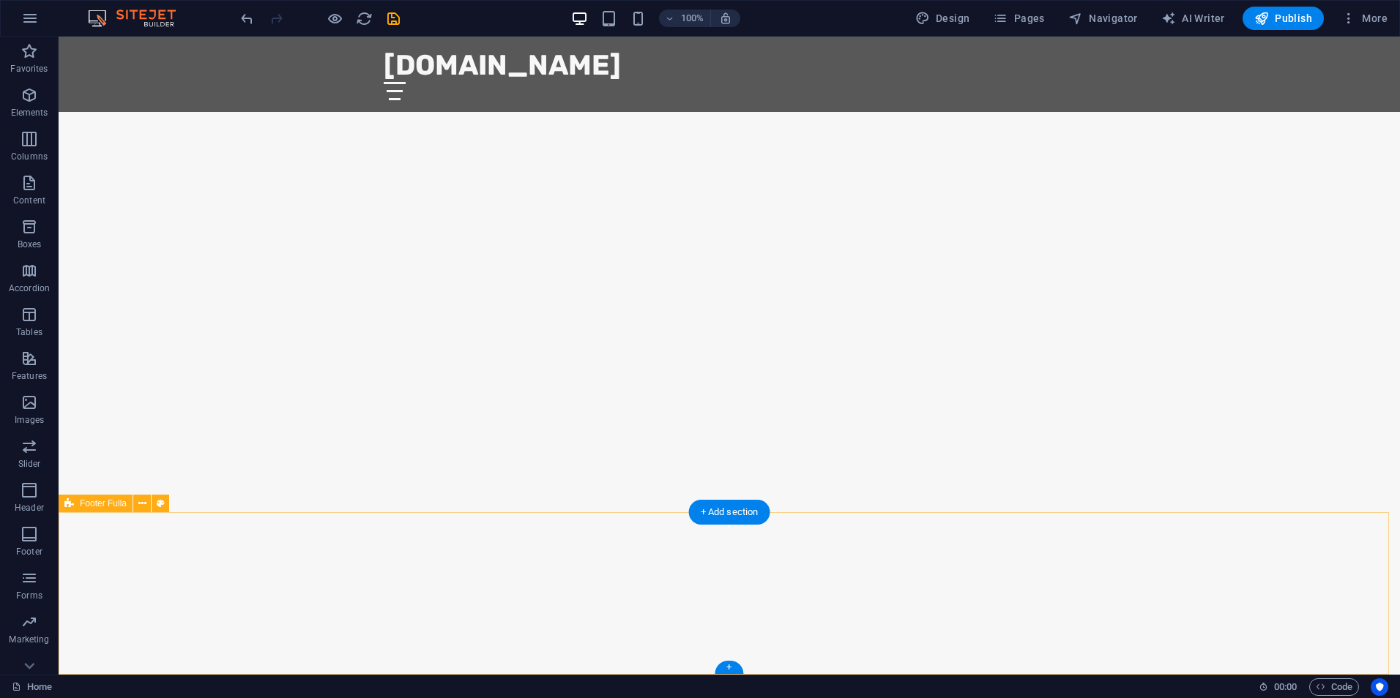
scroll to position [163, 0]
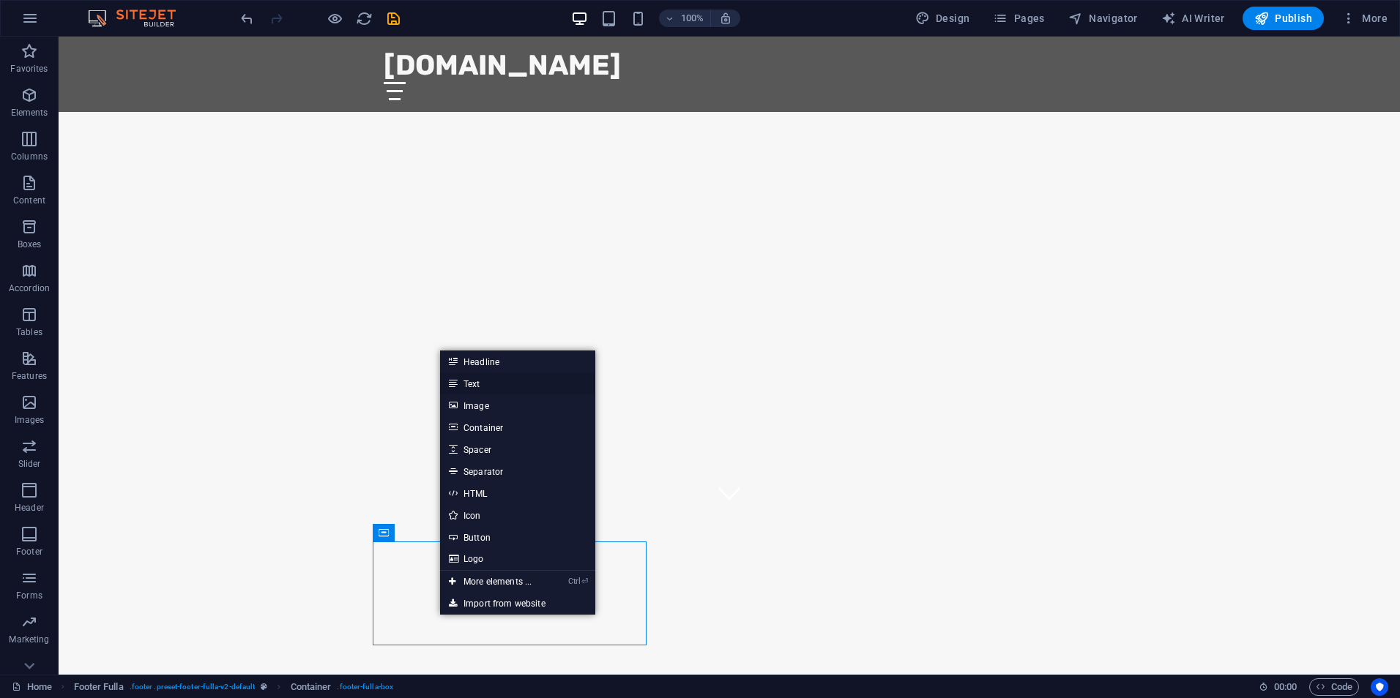
click at [472, 381] on link "Text" at bounding box center [517, 384] width 155 height 22
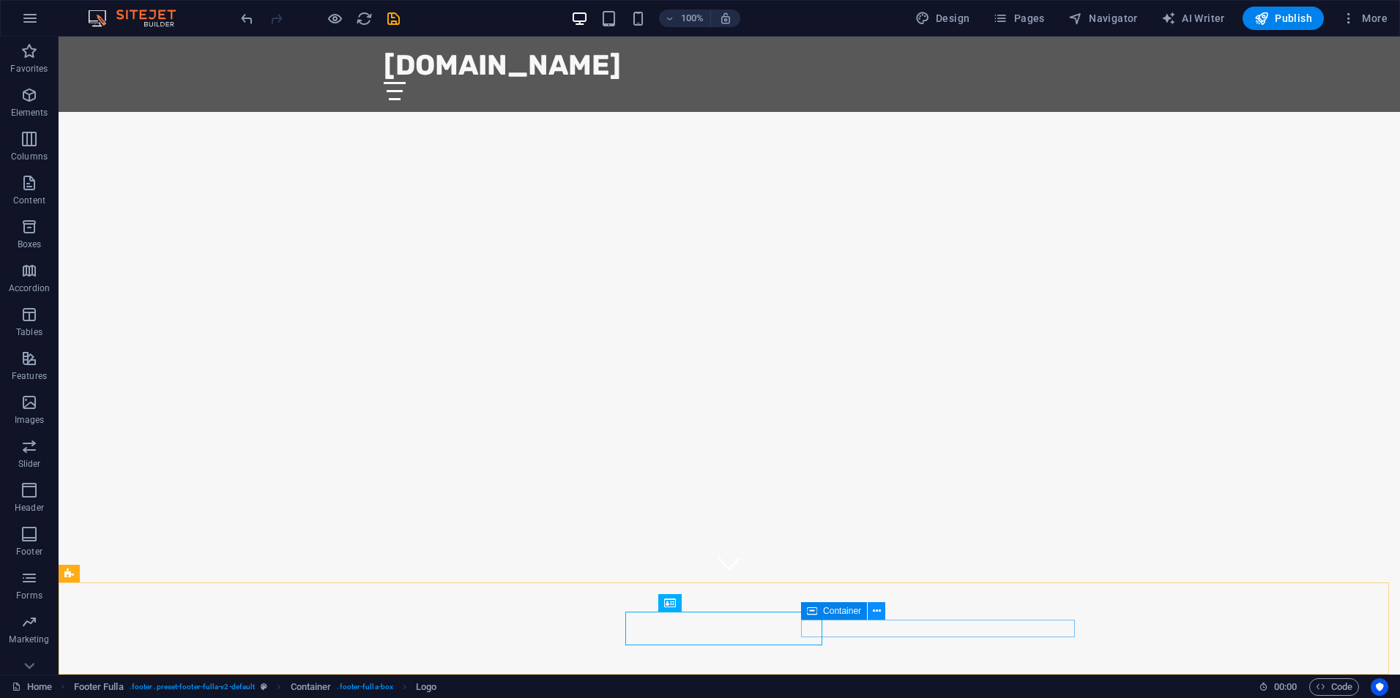
click at [873, 612] on icon at bounding box center [877, 611] width 8 height 15
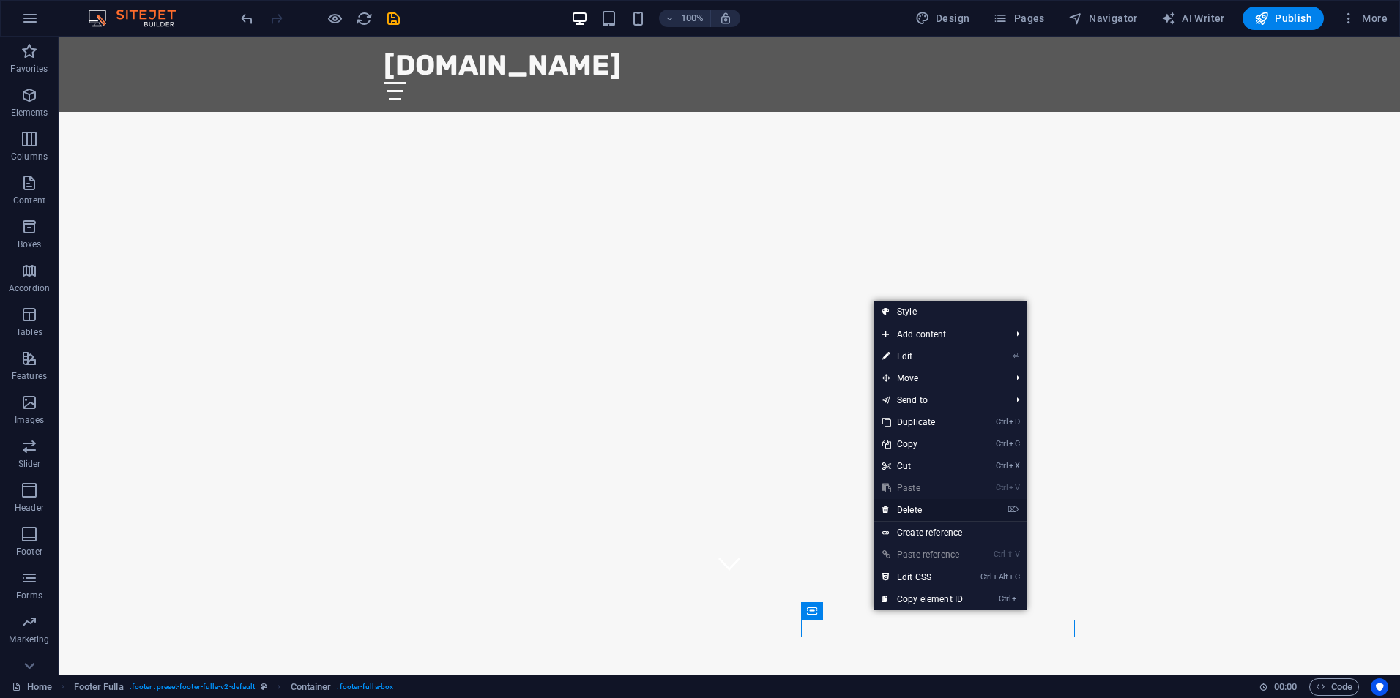
click at [947, 513] on link "⌦ Delete" at bounding box center [922, 510] width 98 height 22
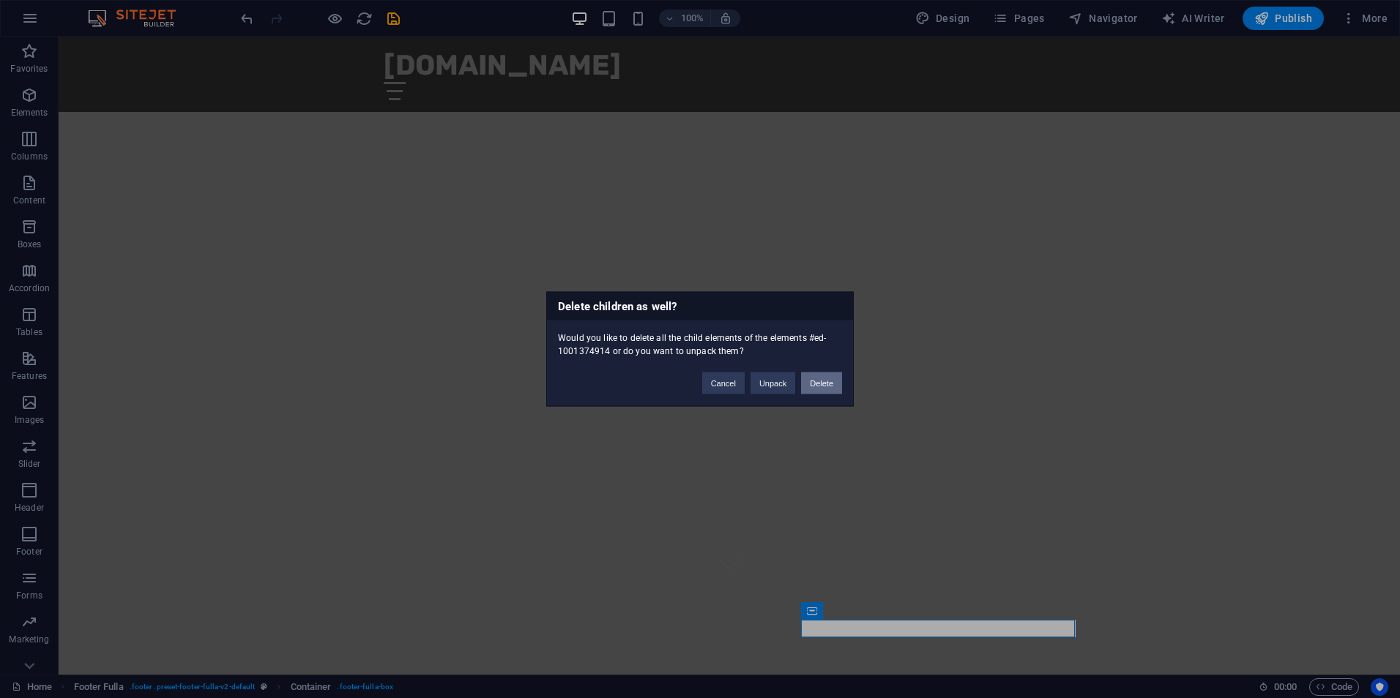
drag, startPoint x: 822, startPoint y: 379, endPoint x: 770, endPoint y: 389, distance: 52.8
click at [822, 379] on button "Delete" at bounding box center [821, 384] width 41 height 22
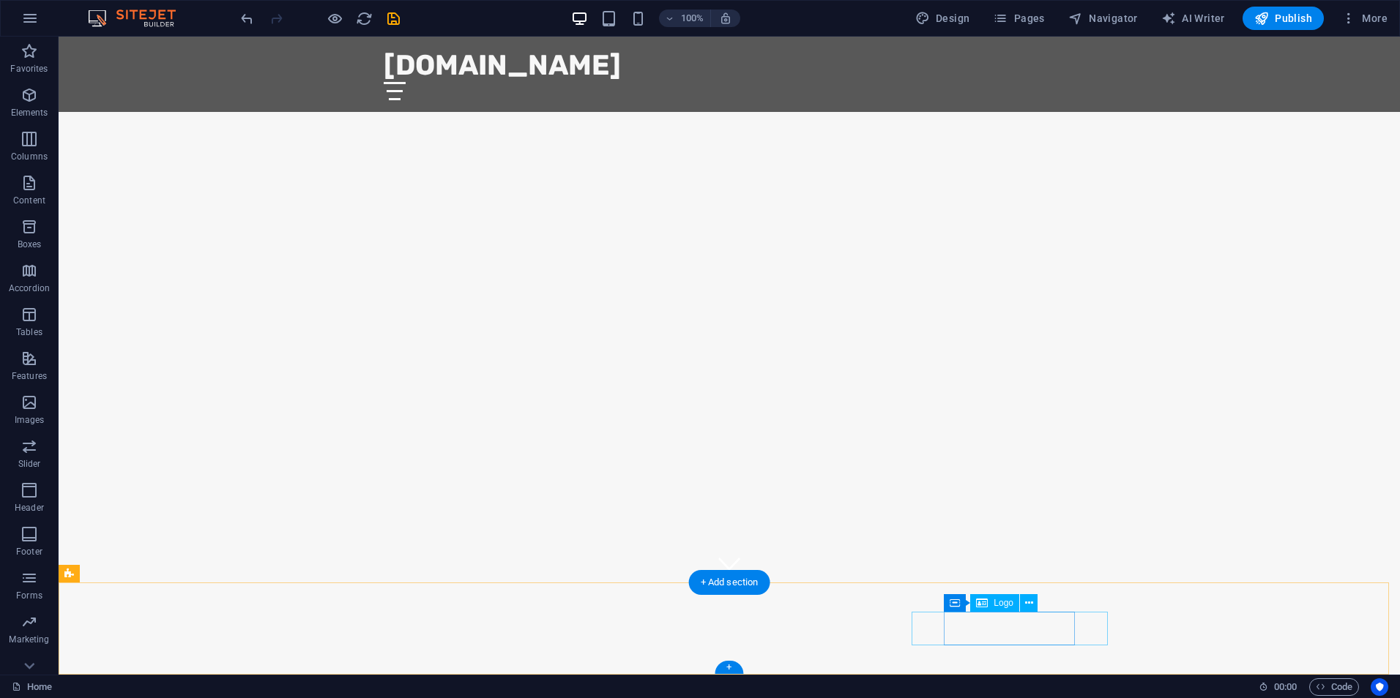
click at [1029, 601] on icon at bounding box center [1029, 603] width 8 height 15
click at [1029, 603] on icon at bounding box center [1029, 603] width 8 height 15
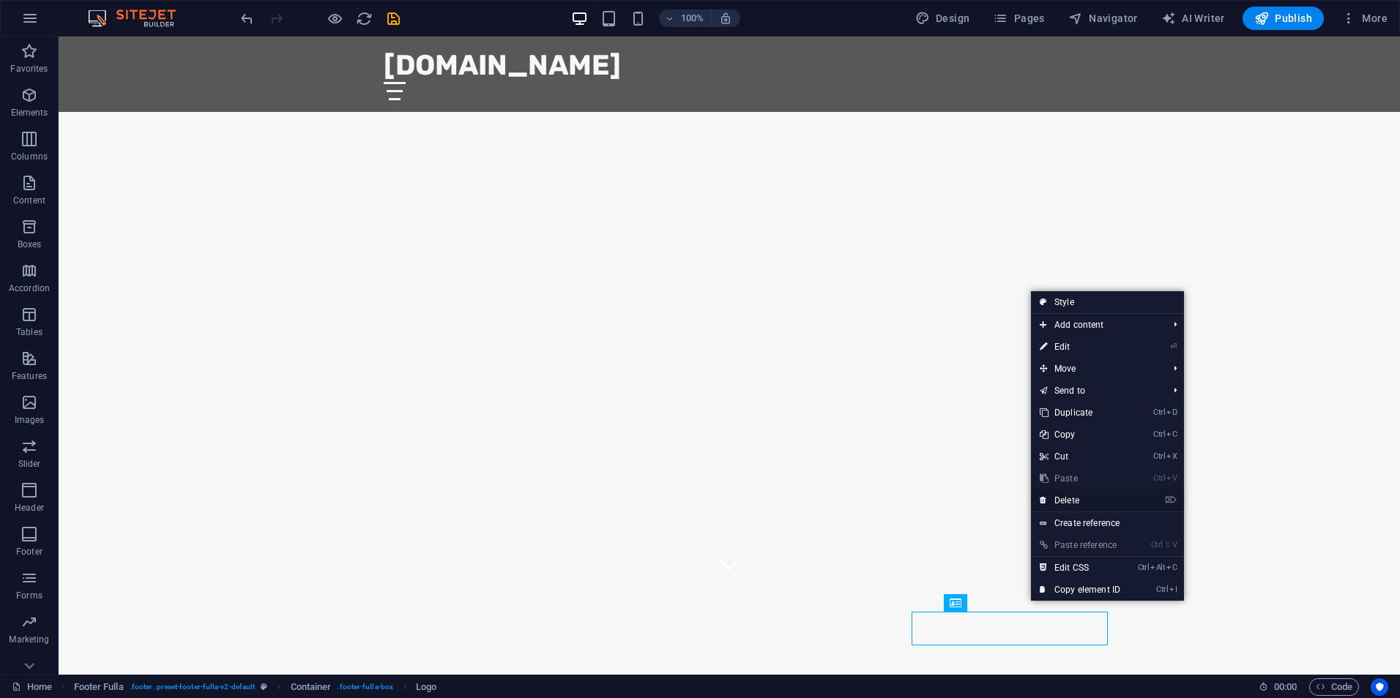
click at [1100, 502] on link "⌦ Delete" at bounding box center [1080, 501] width 98 height 22
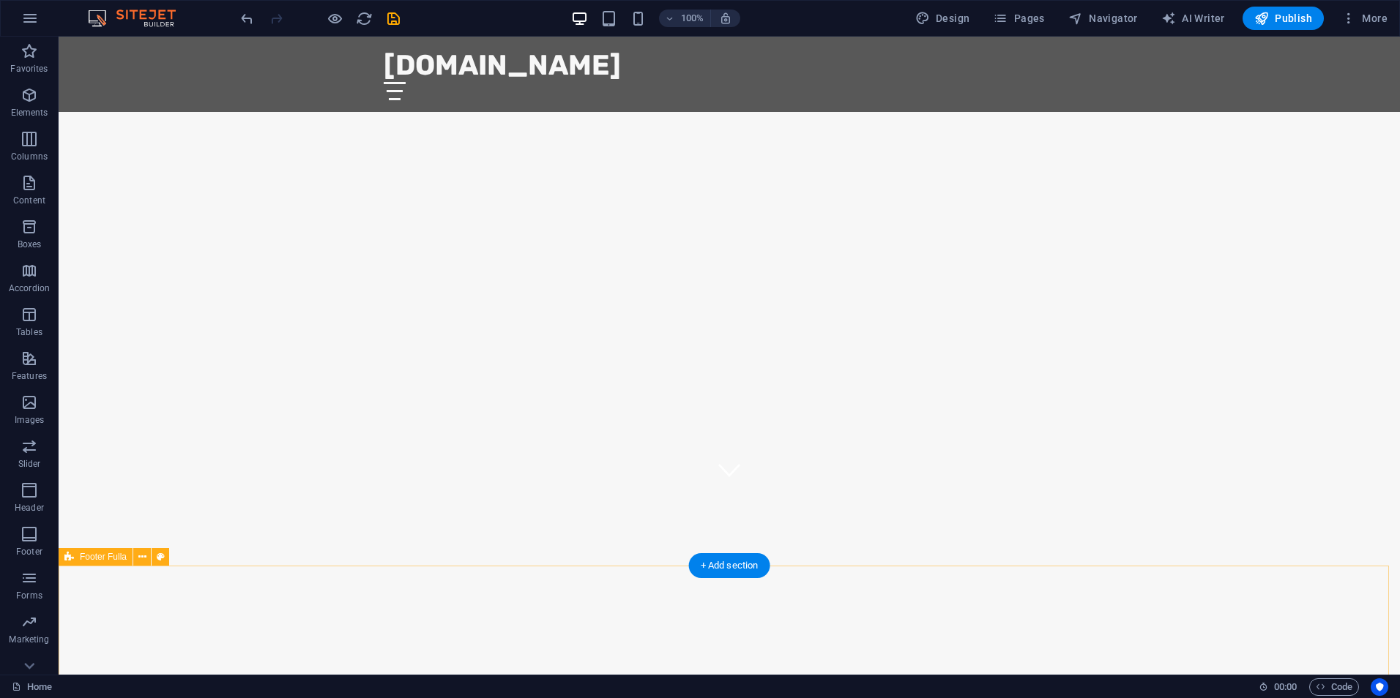
scroll to position [189, 0]
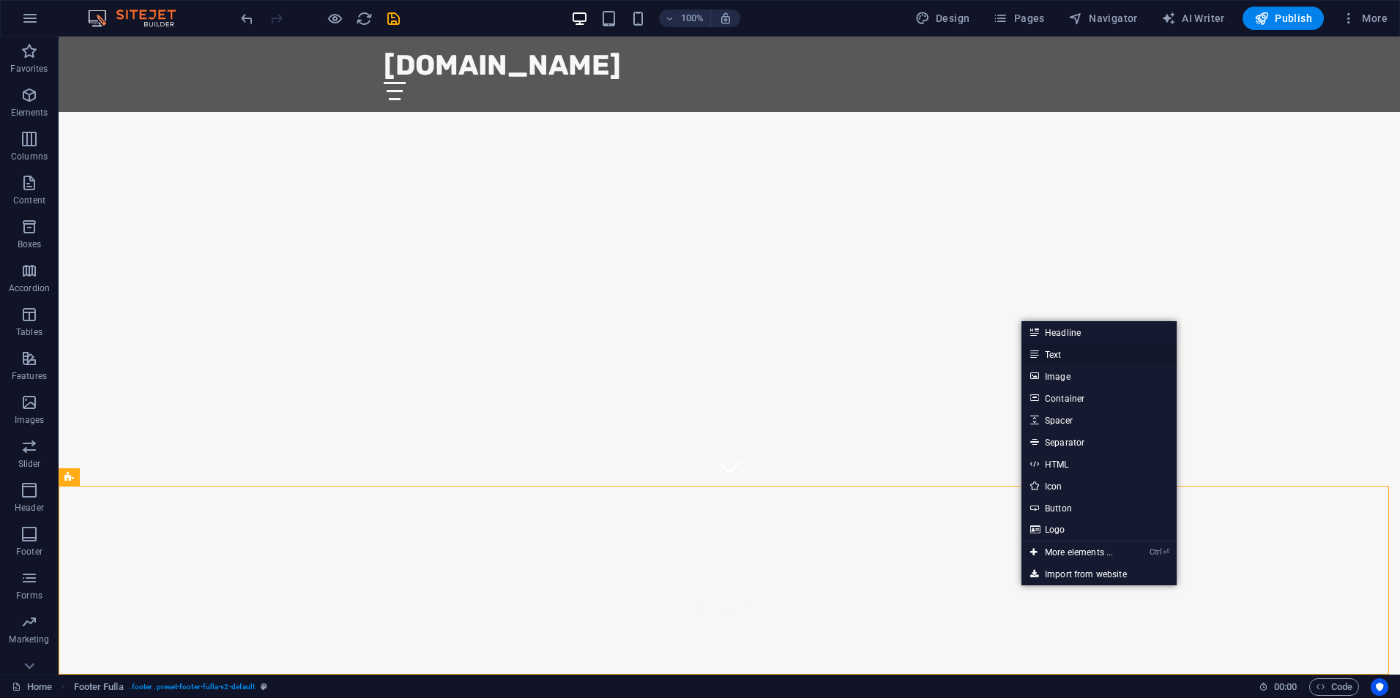
click at [1063, 354] on link "Text" at bounding box center [1098, 354] width 155 height 22
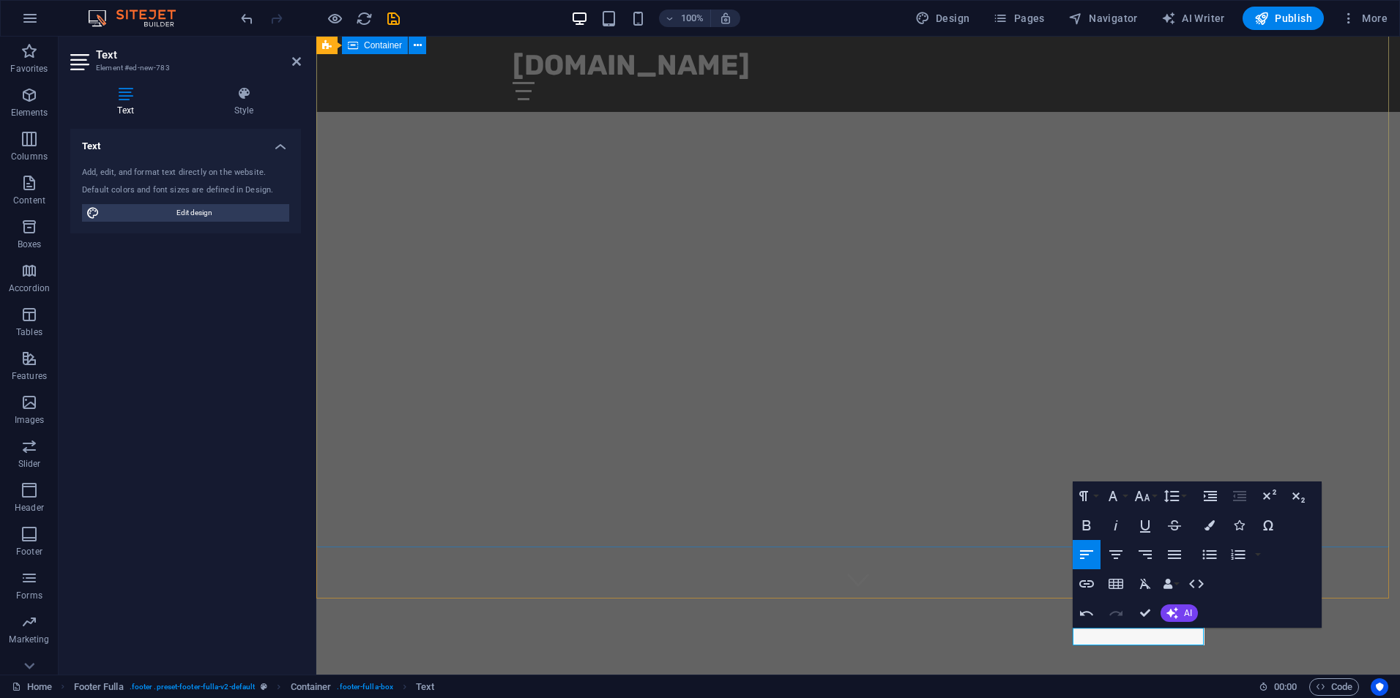
click at [1106, 599] on div "[DATE]" at bounding box center [858, 706] width 1084 height 215
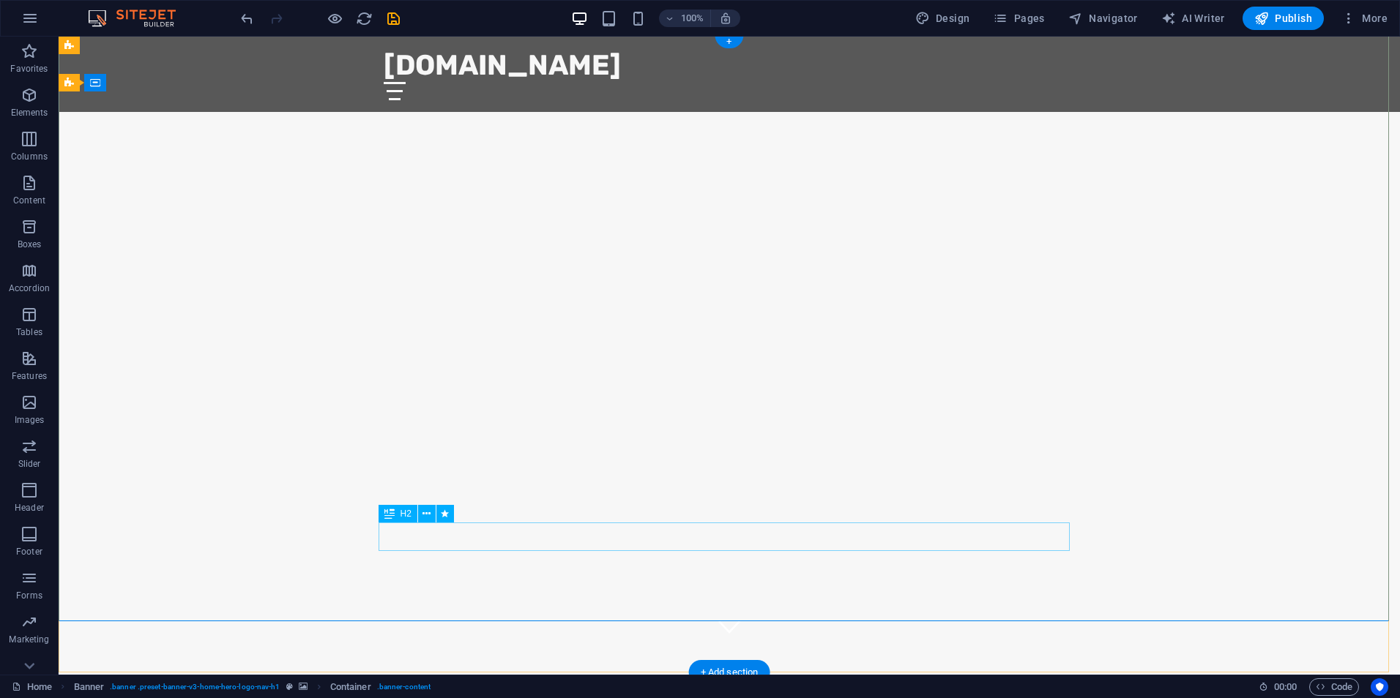
scroll to position [0, 0]
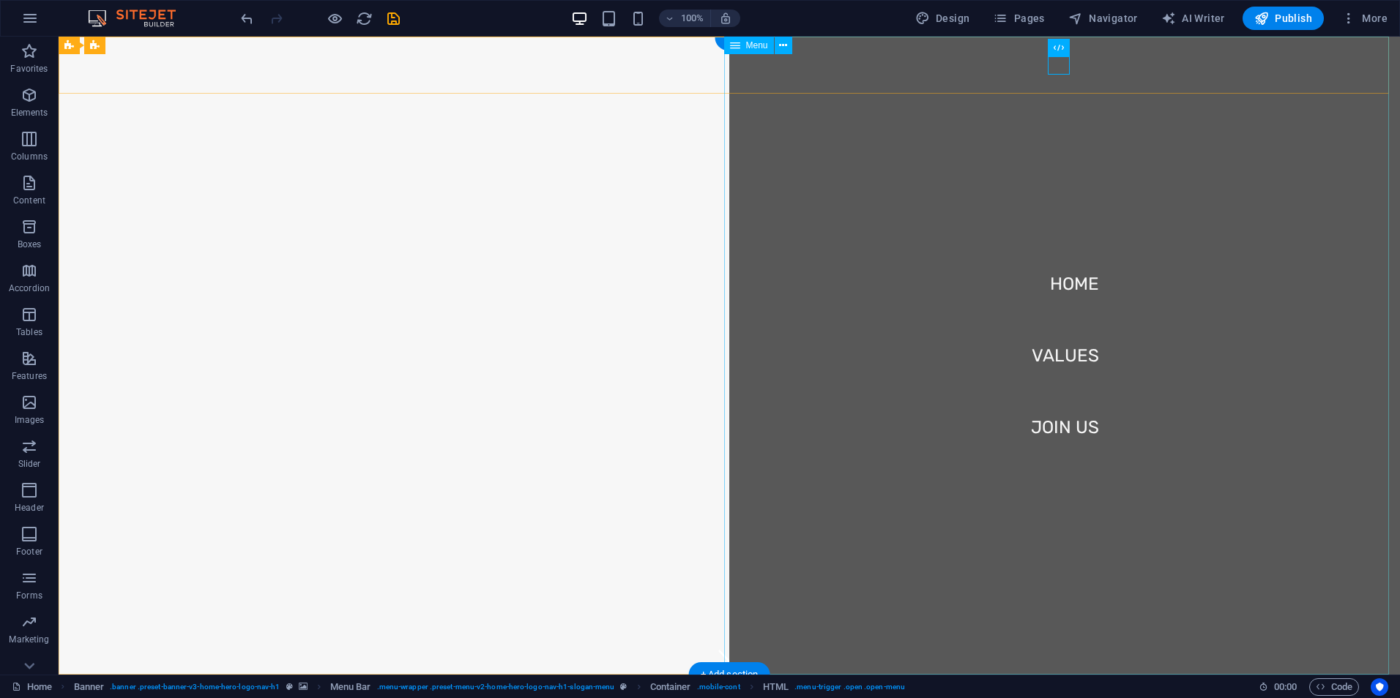
click at [1071, 350] on nav "Home Values Join Us" at bounding box center [1064, 356] width 671 height 638
click at [1070, 356] on nav "Home Values Join Us" at bounding box center [1064, 356] width 671 height 638
click at [1062, 429] on nav "Home Values Join Us" at bounding box center [1064, 356] width 671 height 638
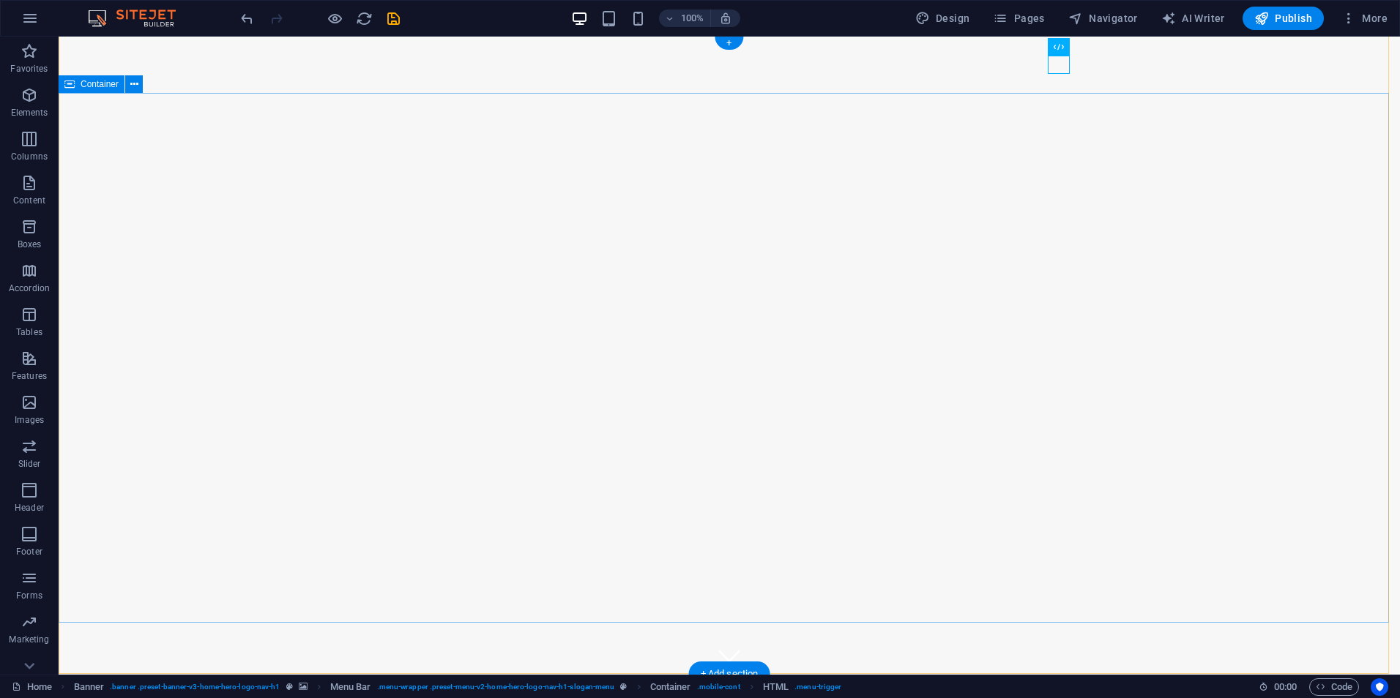
scroll to position [76, 0]
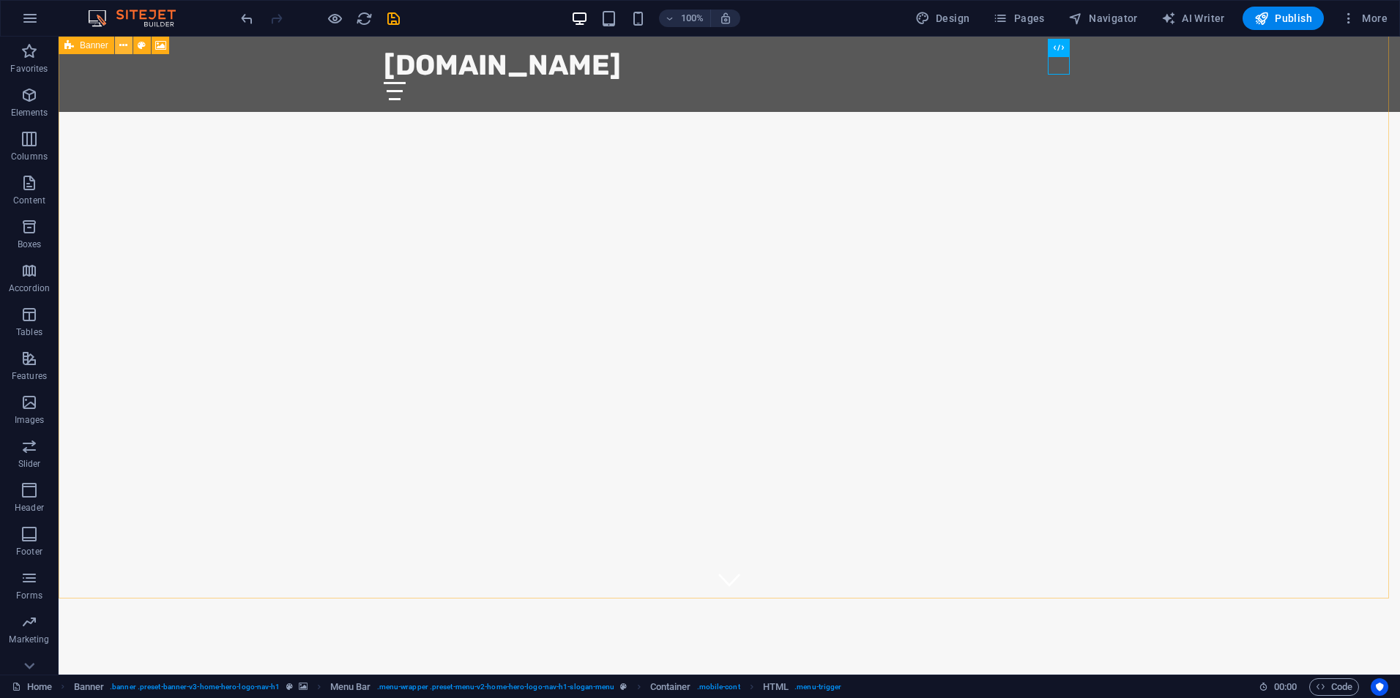
click at [124, 42] on icon at bounding box center [123, 45] width 8 height 15
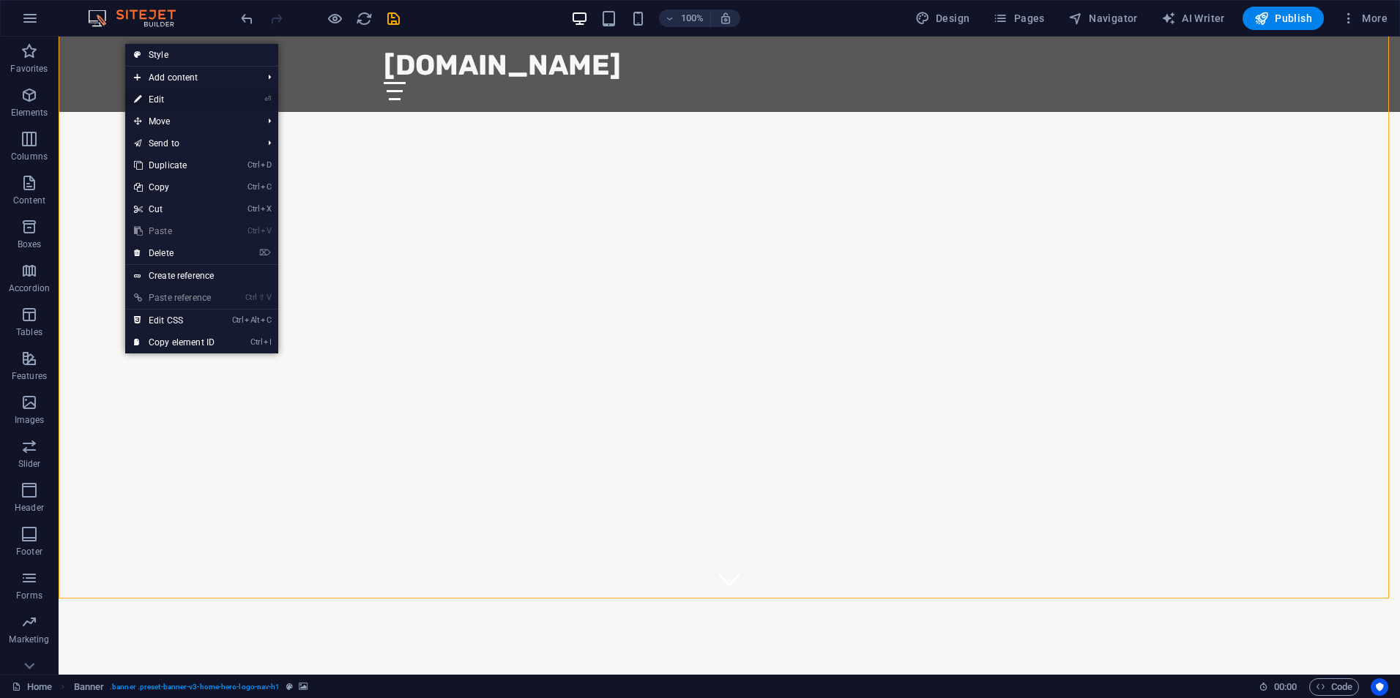
click at [171, 100] on link "⏎ Edit" at bounding box center [174, 100] width 98 height 22
select select "vh"
select select "header"
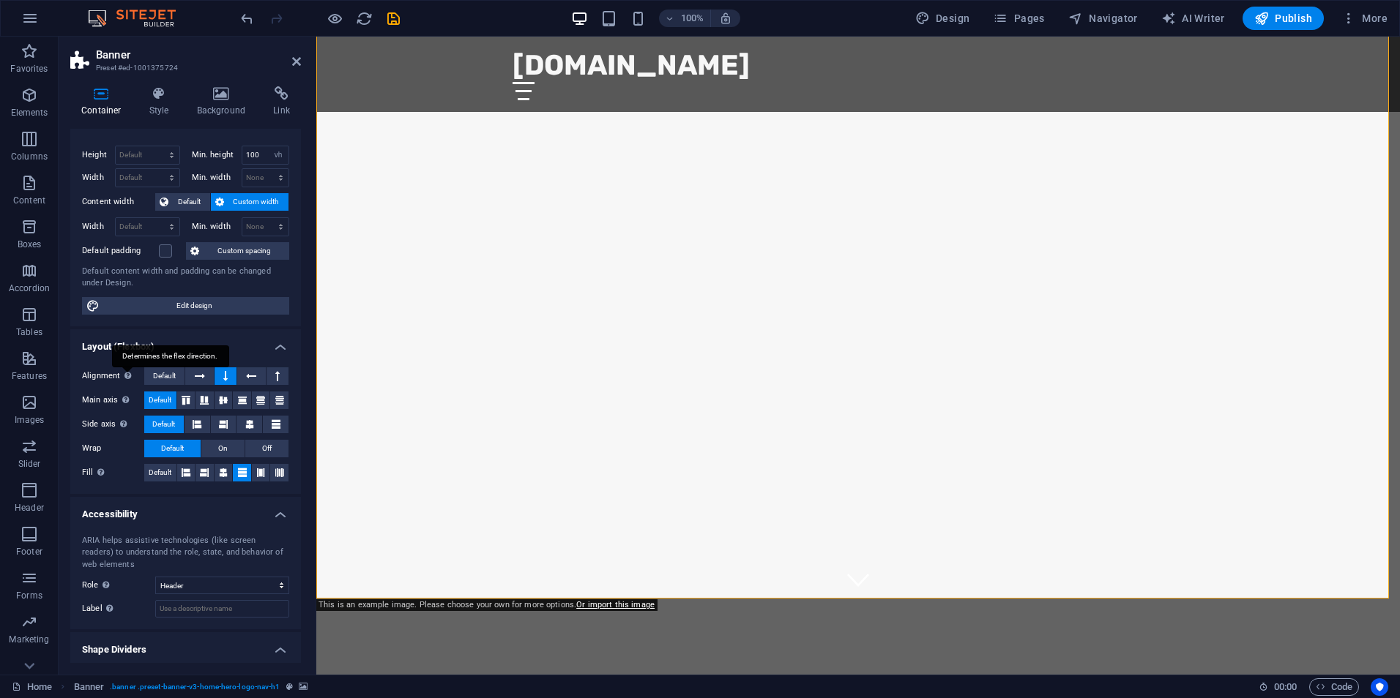
scroll to position [0, 0]
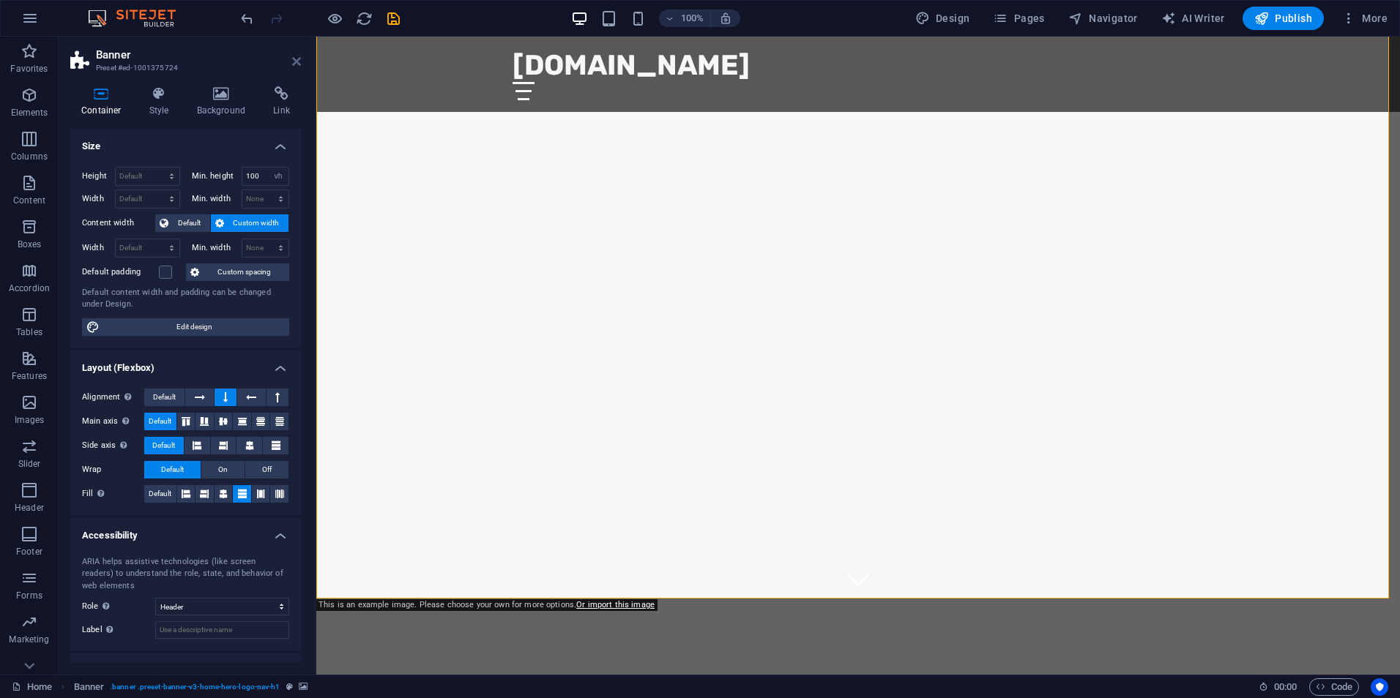
click at [296, 64] on icon at bounding box center [296, 62] width 9 height 12
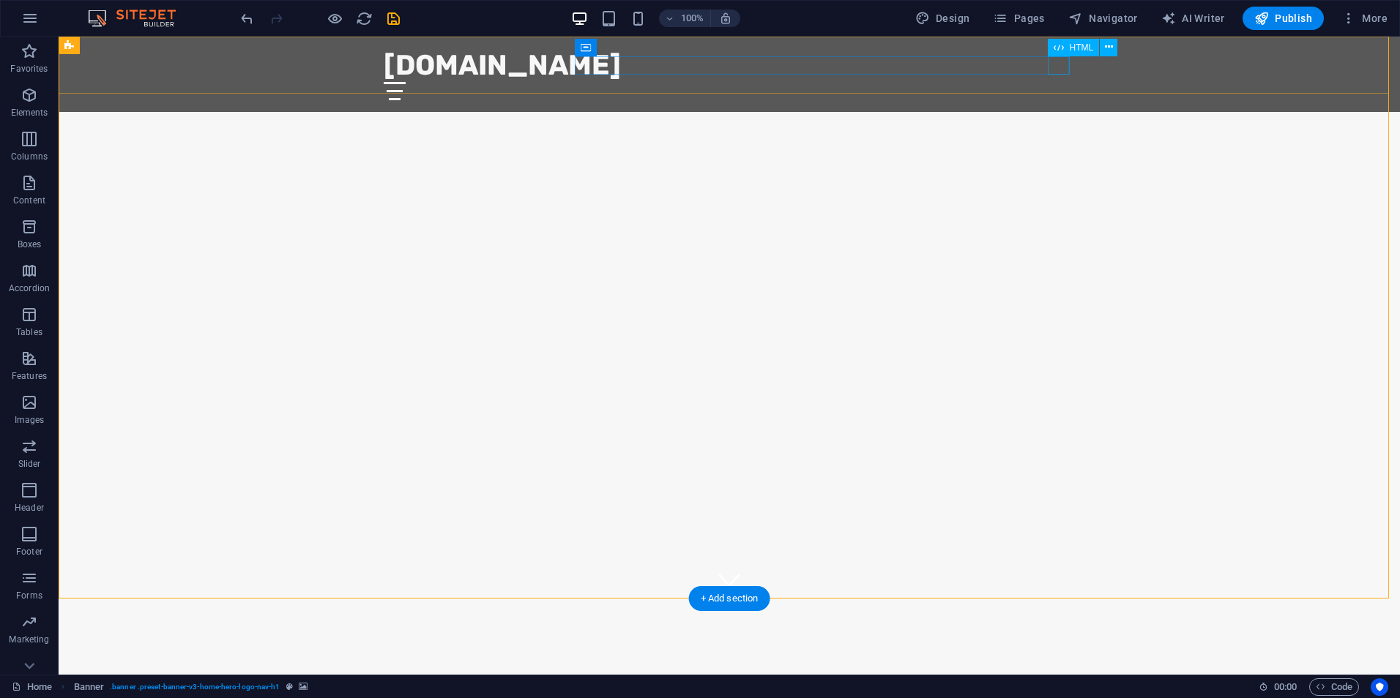
click at [1051, 82] on div at bounding box center [729, 91] width 691 height 18
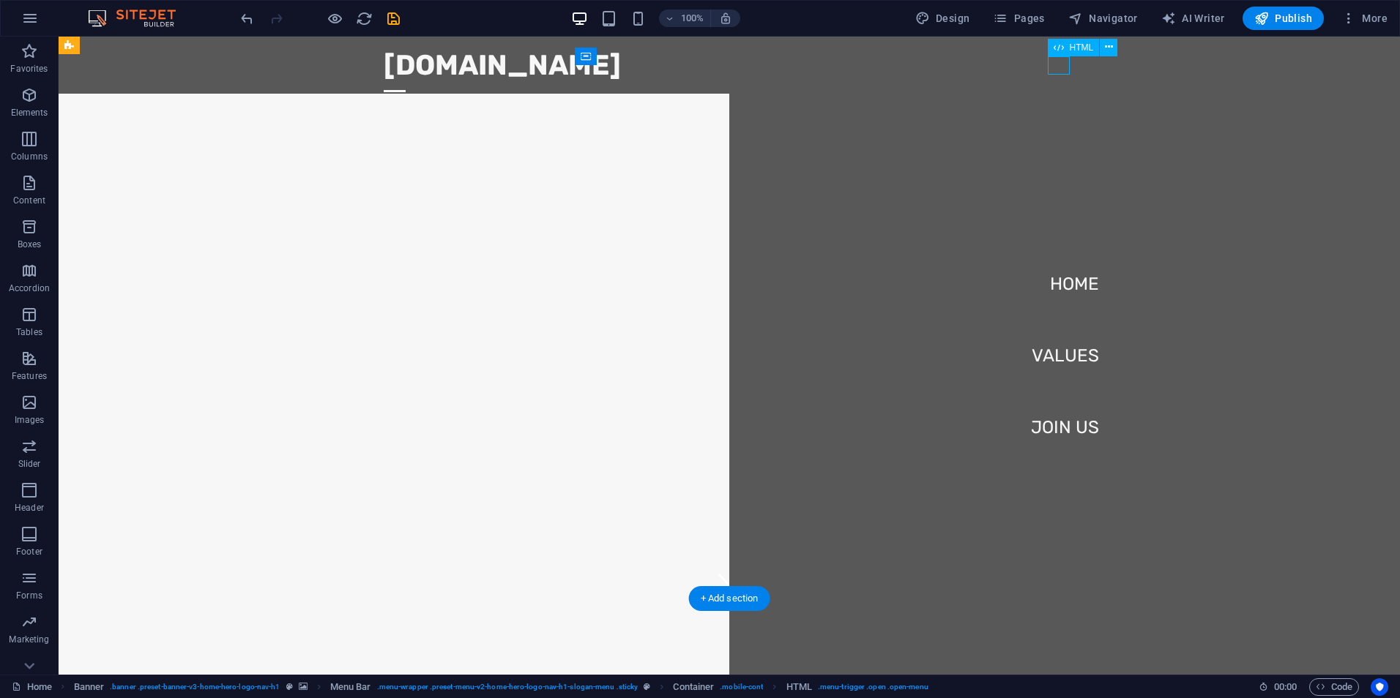
click at [406, 82] on div at bounding box center [395, 91] width 22 height 18
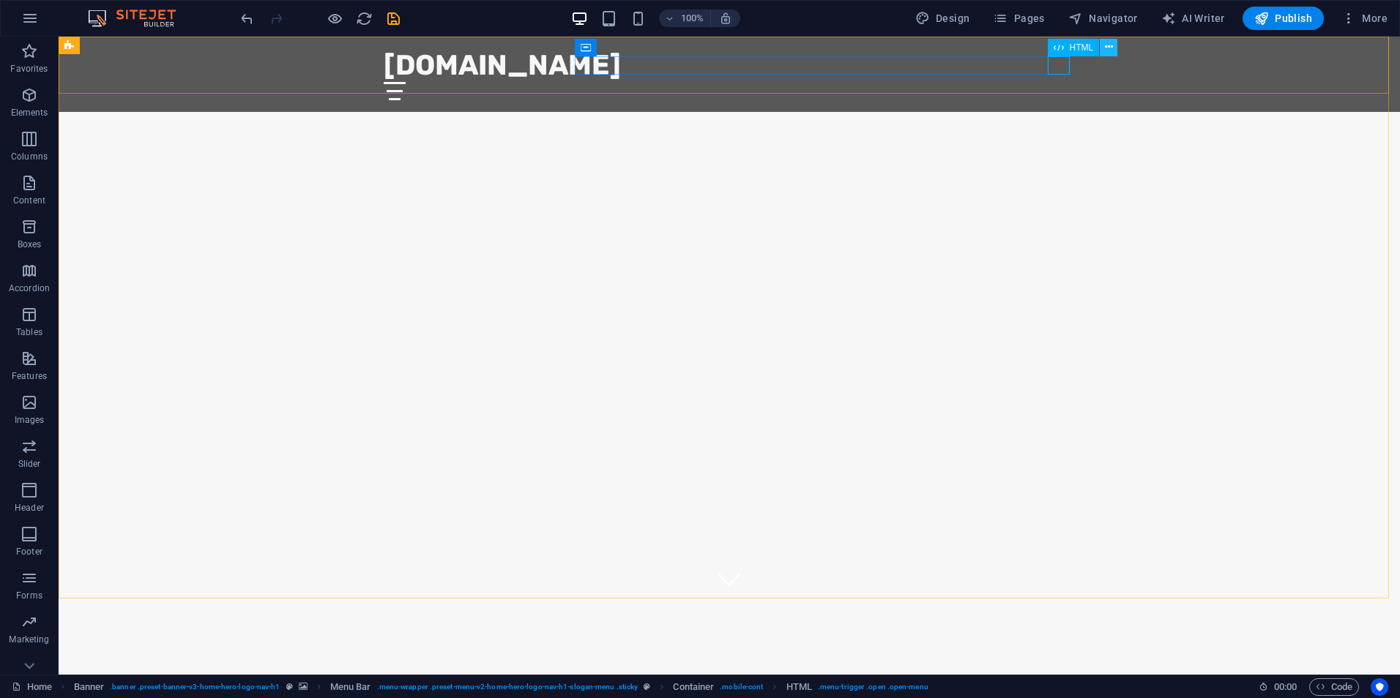
click at [1109, 52] on icon at bounding box center [1109, 47] width 8 height 15
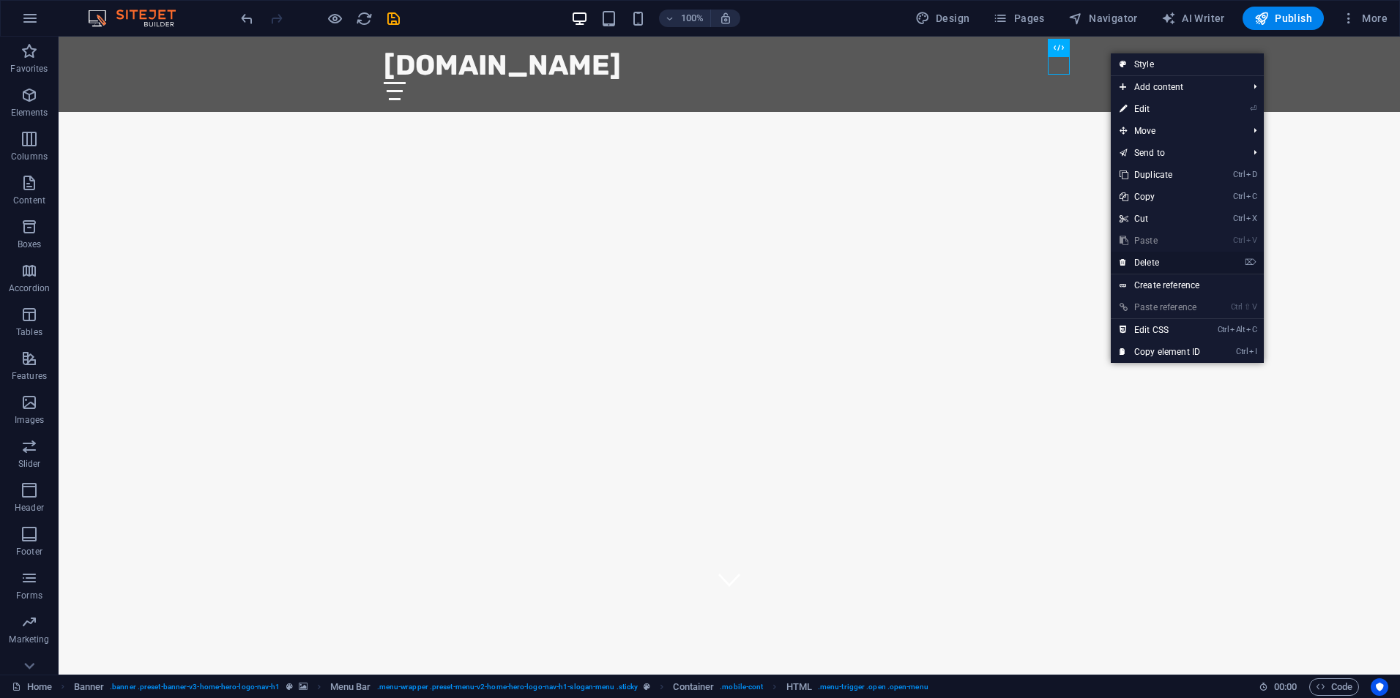
click at [1154, 263] on link "⌦ Delete" at bounding box center [1160, 263] width 98 height 22
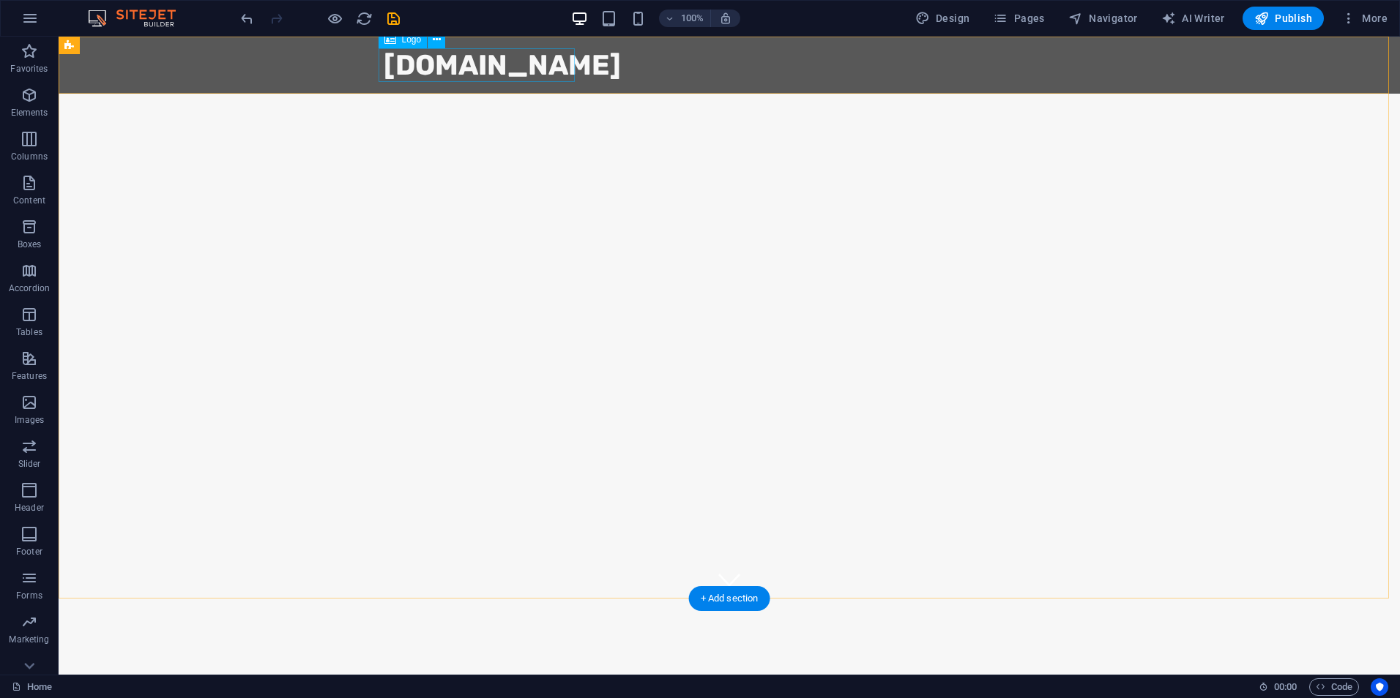
click at [507, 64] on div "[DOMAIN_NAME]" at bounding box center [729, 65] width 691 height 34
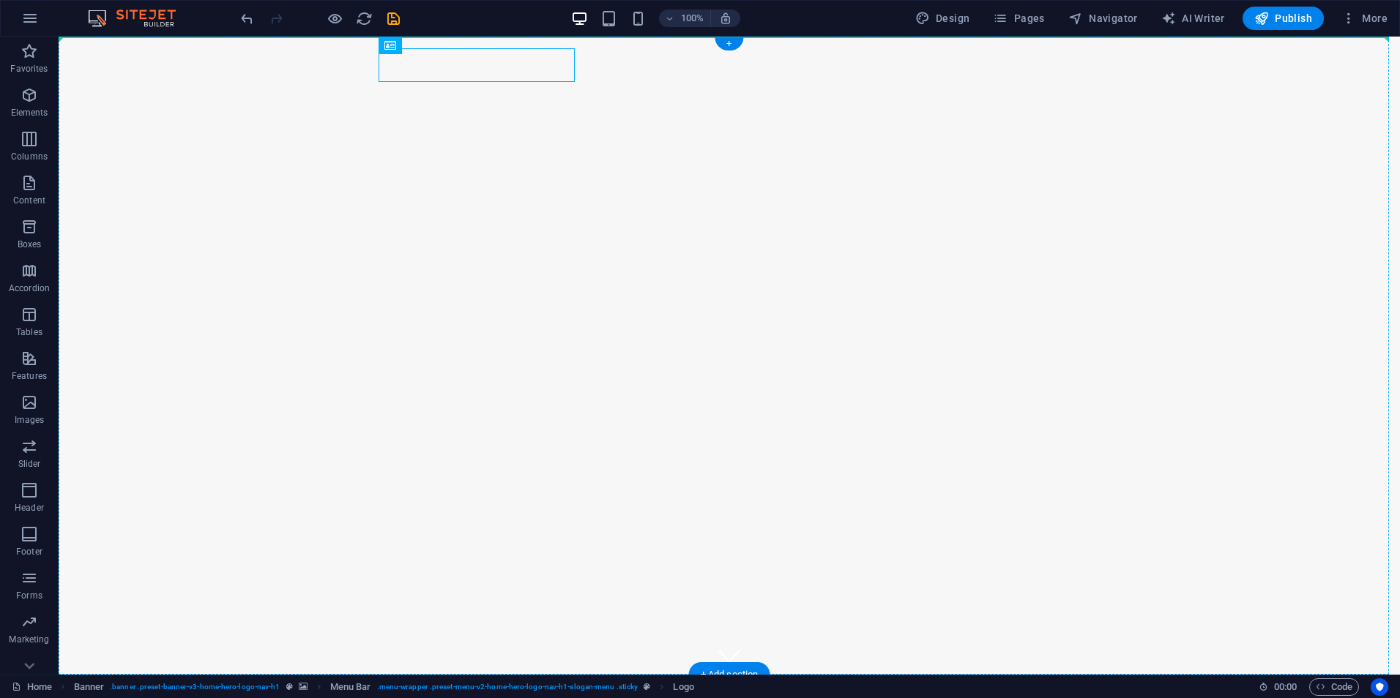
drag, startPoint x: 510, startPoint y: 63, endPoint x: 675, endPoint y: 67, distance: 165.5
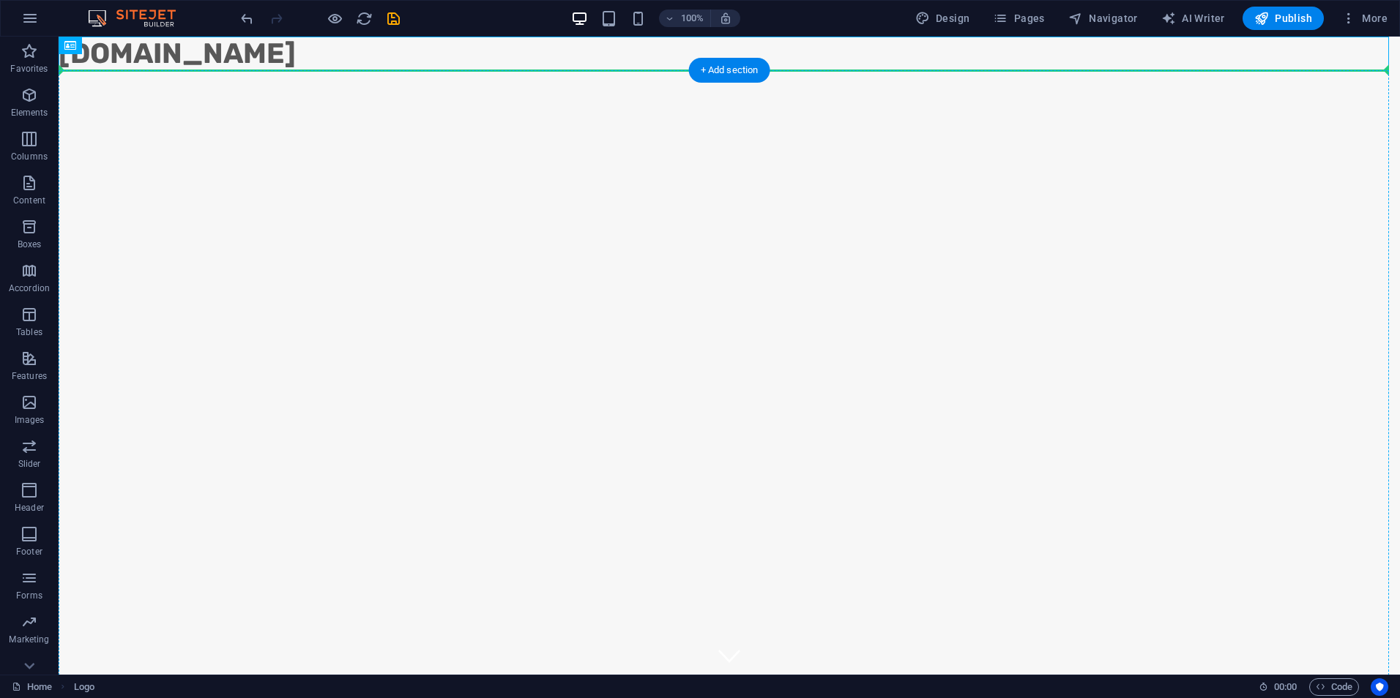
drag, startPoint x: 190, startPoint y: 51, endPoint x: 188, endPoint y: 98, distance: 46.9
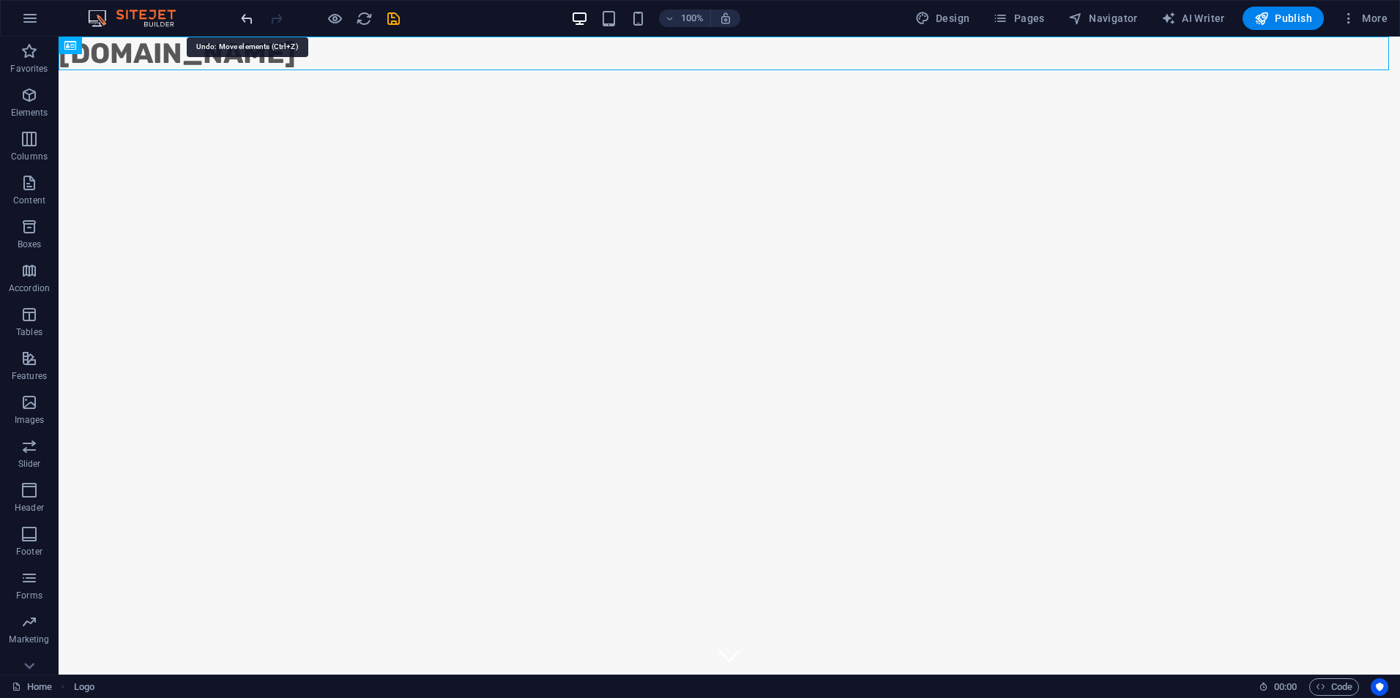
click at [240, 12] on icon "undo" at bounding box center [247, 18] width 17 height 17
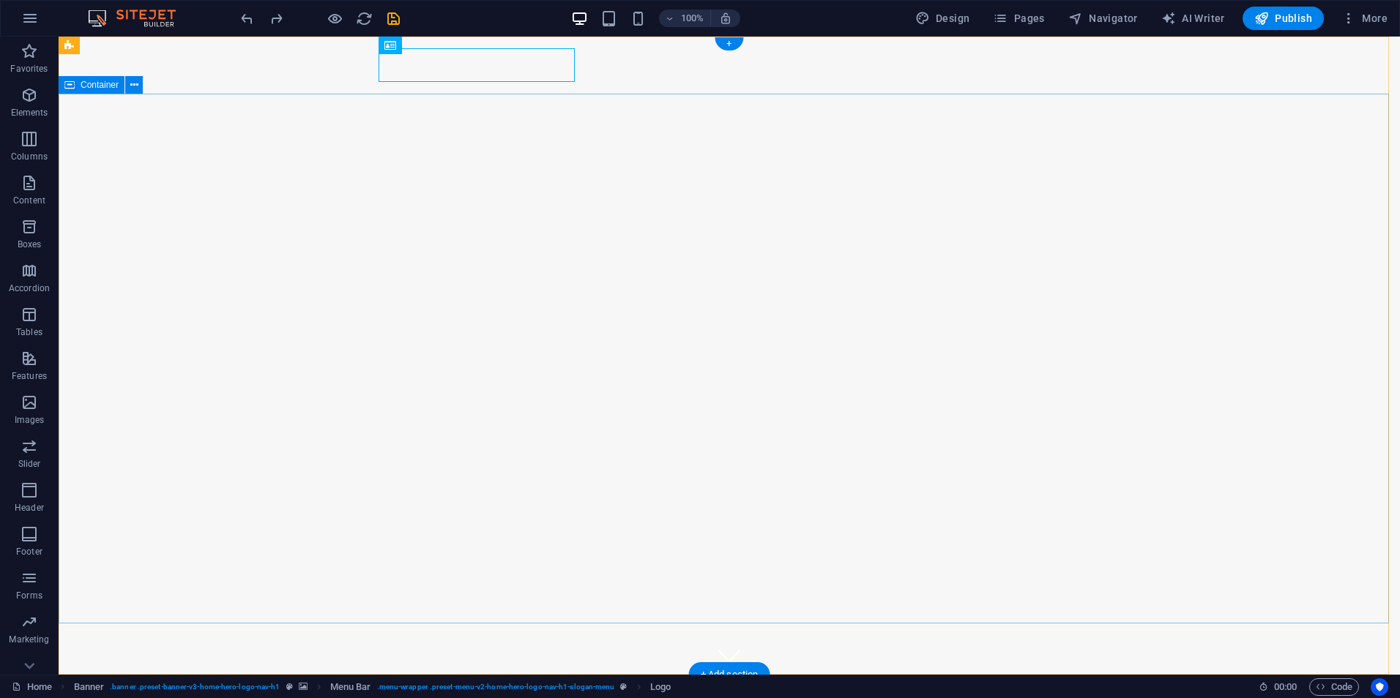
click at [477, 687] on div "[DOMAIN_NAME]" at bounding box center [729, 704] width 691 height 34
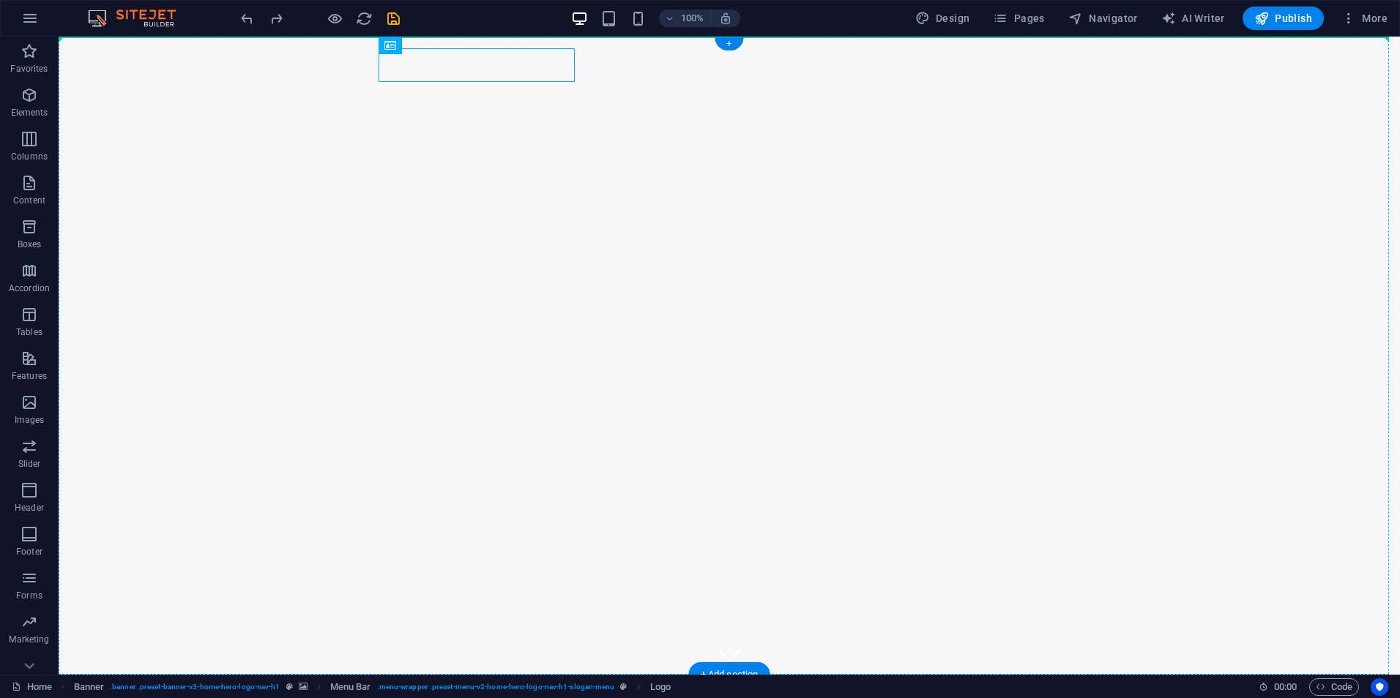
drag, startPoint x: 489, startPoint y: 70, endPoint x: 70, endPoint y: 124, distance: 422.2
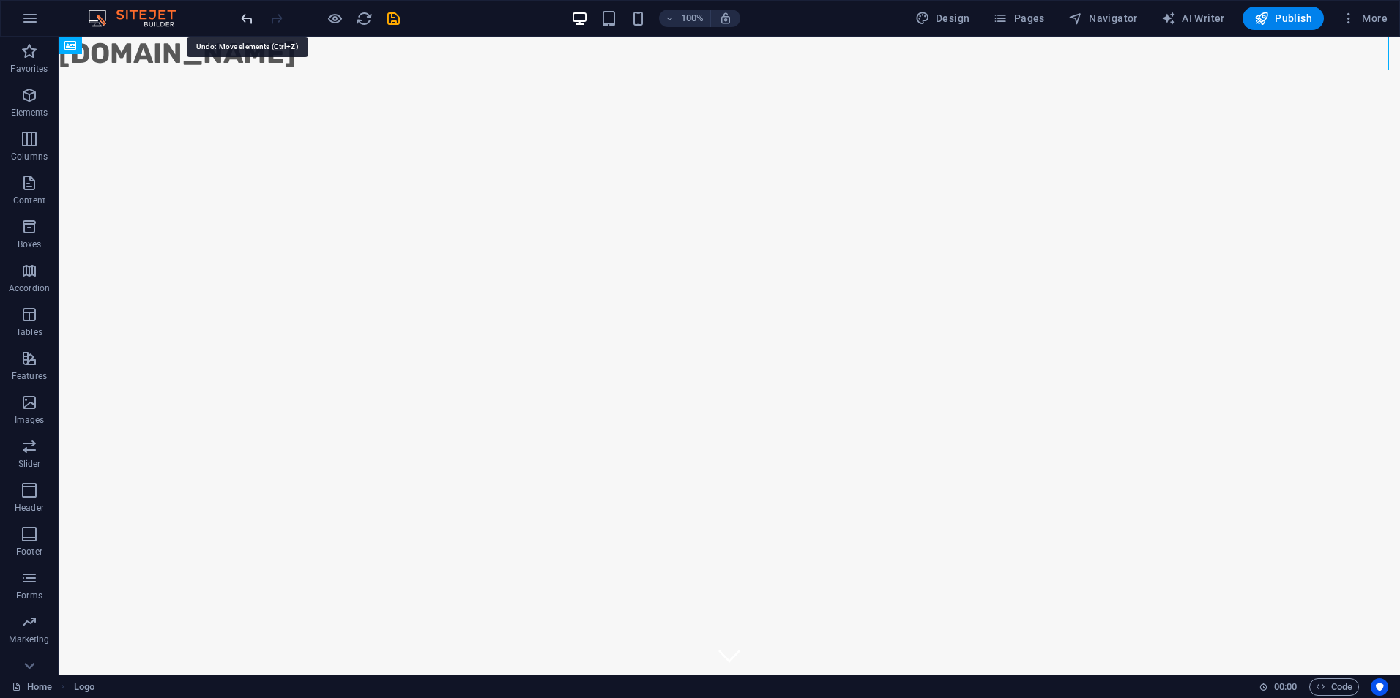
click at [247, 19] on icon "undo" at bounding box center [247, 18] width 17 height 17
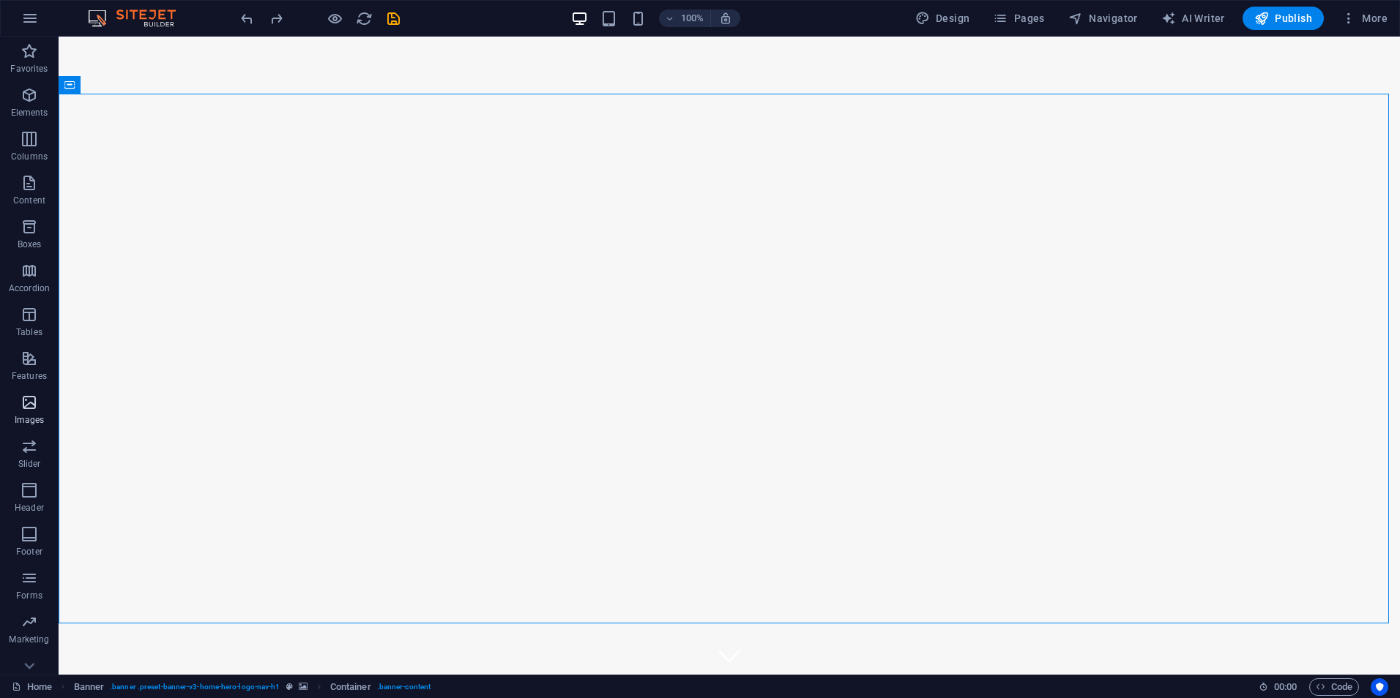
click at [42, 399] on span "Images" at bounding box center [29, 411] width 59 height 35
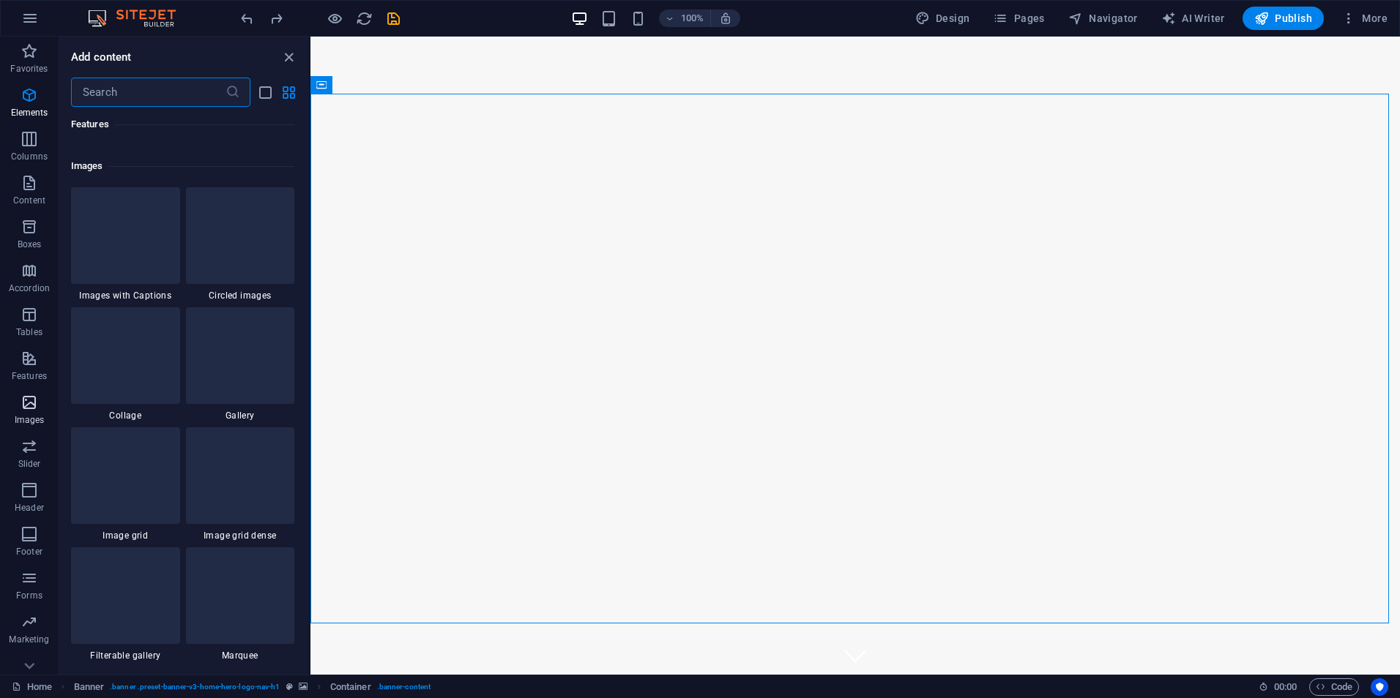
scroll to position [7424, 0]
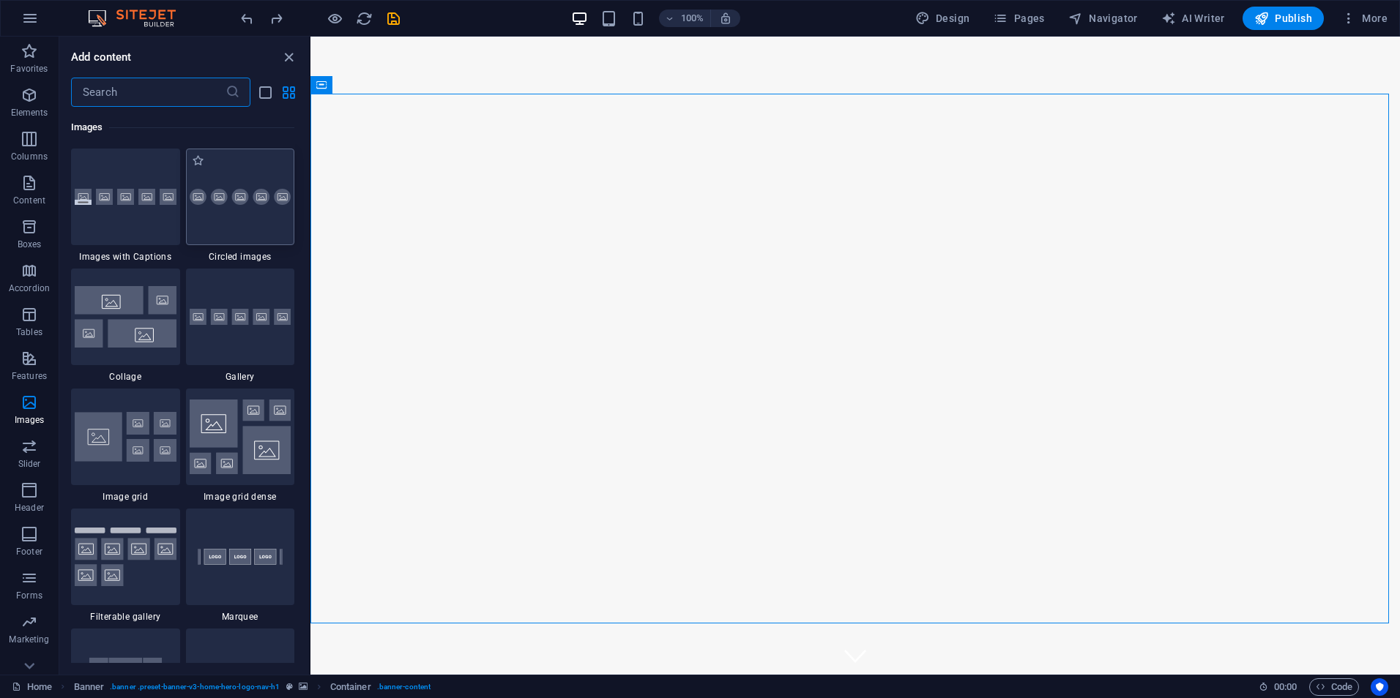
click at [266, 231] on div at bounding box center [240, 197] width 109 height 97
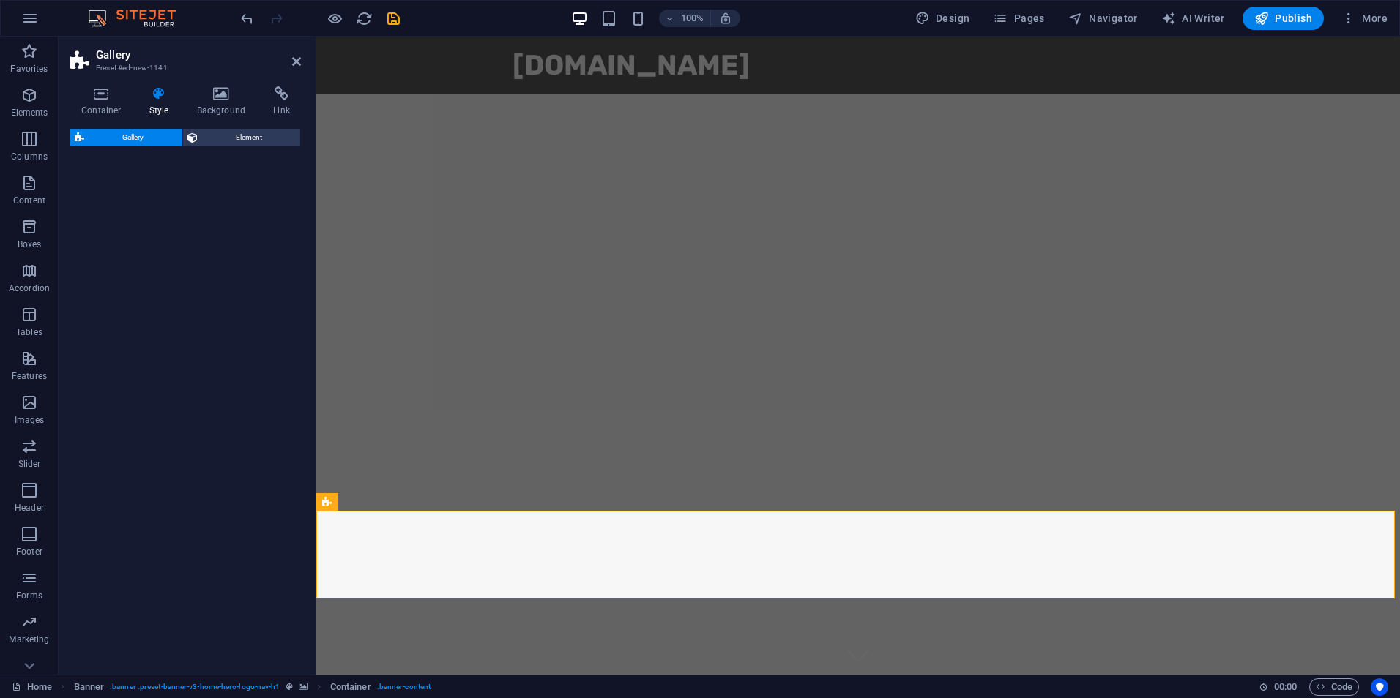
scroll to position [164, 0]
select select "rem"
select select "preset-gallery-v3-circle"
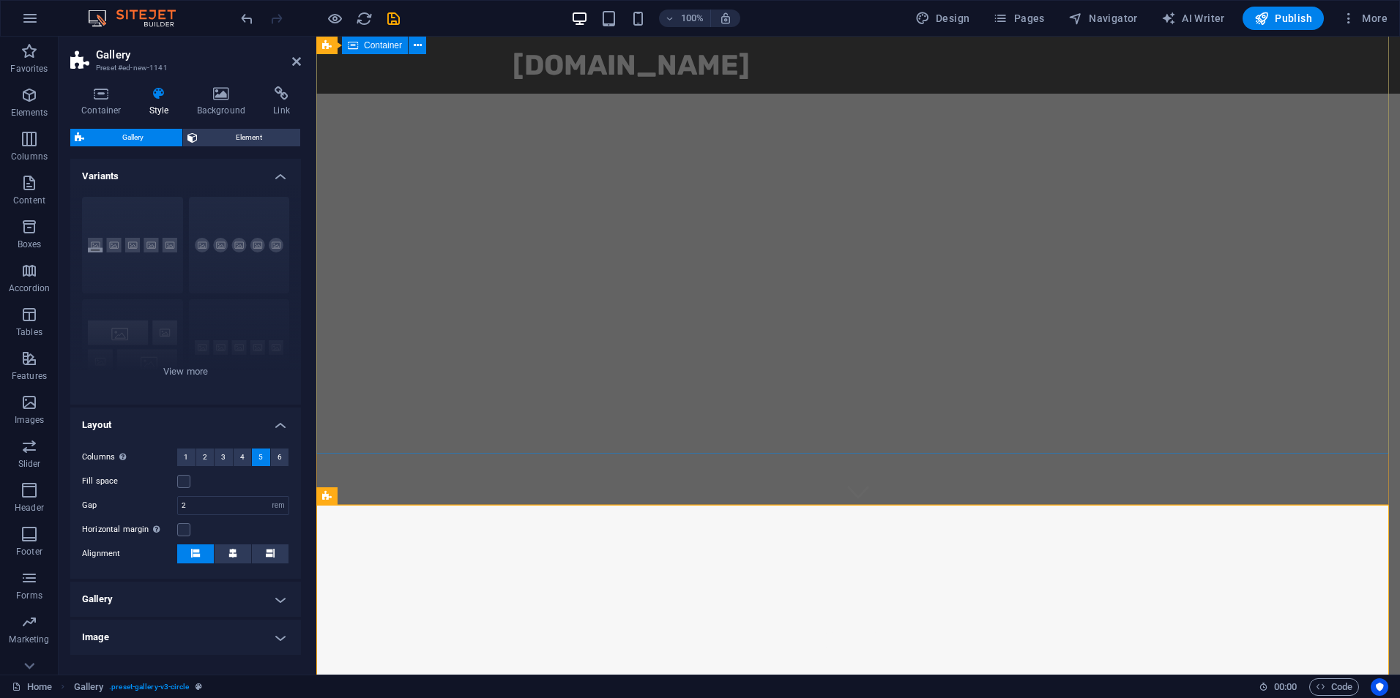
scroll to position [272, 0]
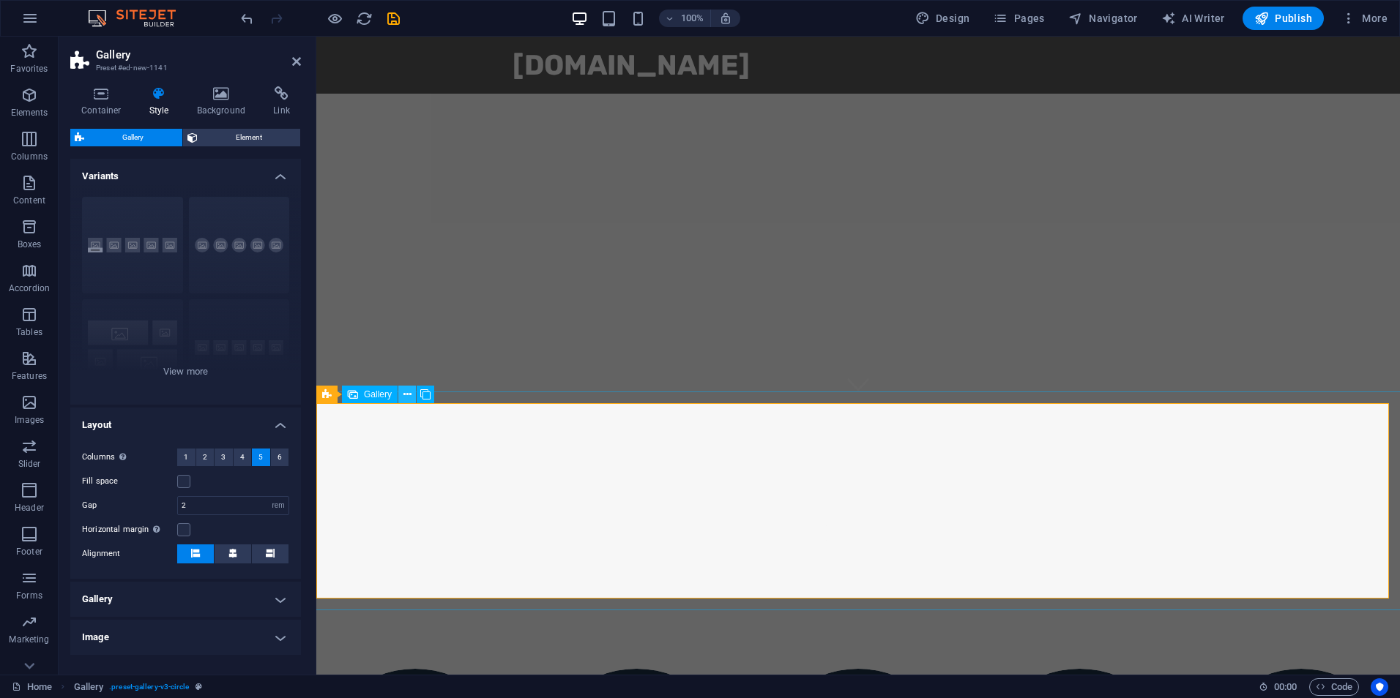
click at [401, 397] on button at bounding box center [407, 395] width 18 height 18
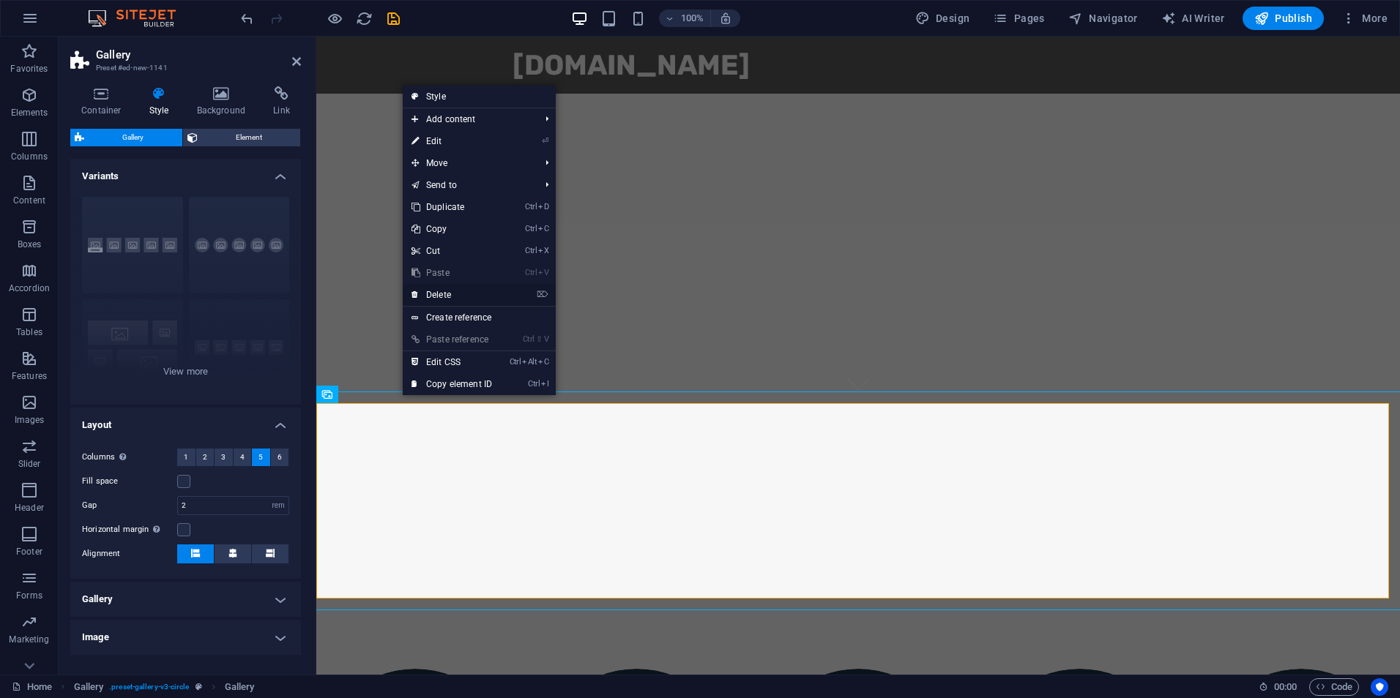
click at [452, 300] on link "⌦ Delete" at bounding box center [452, 295] width 98 height 22
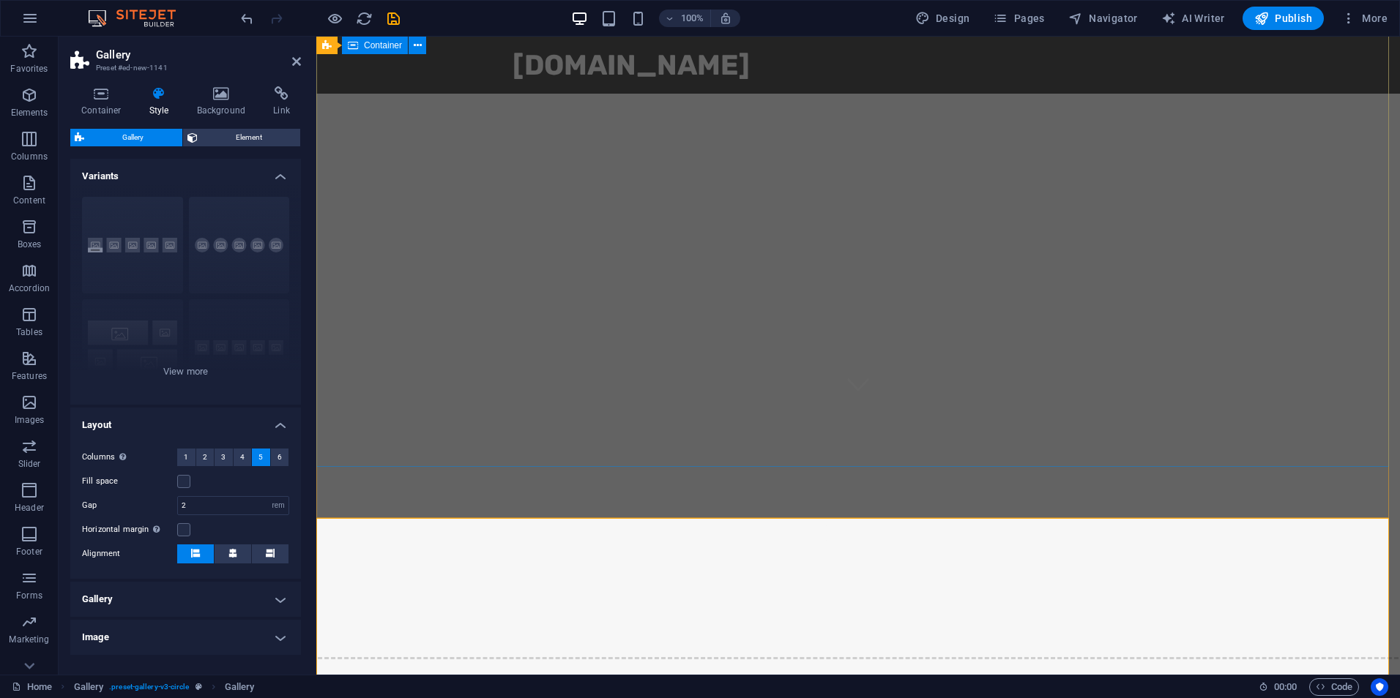
scroll to position [157, 0]
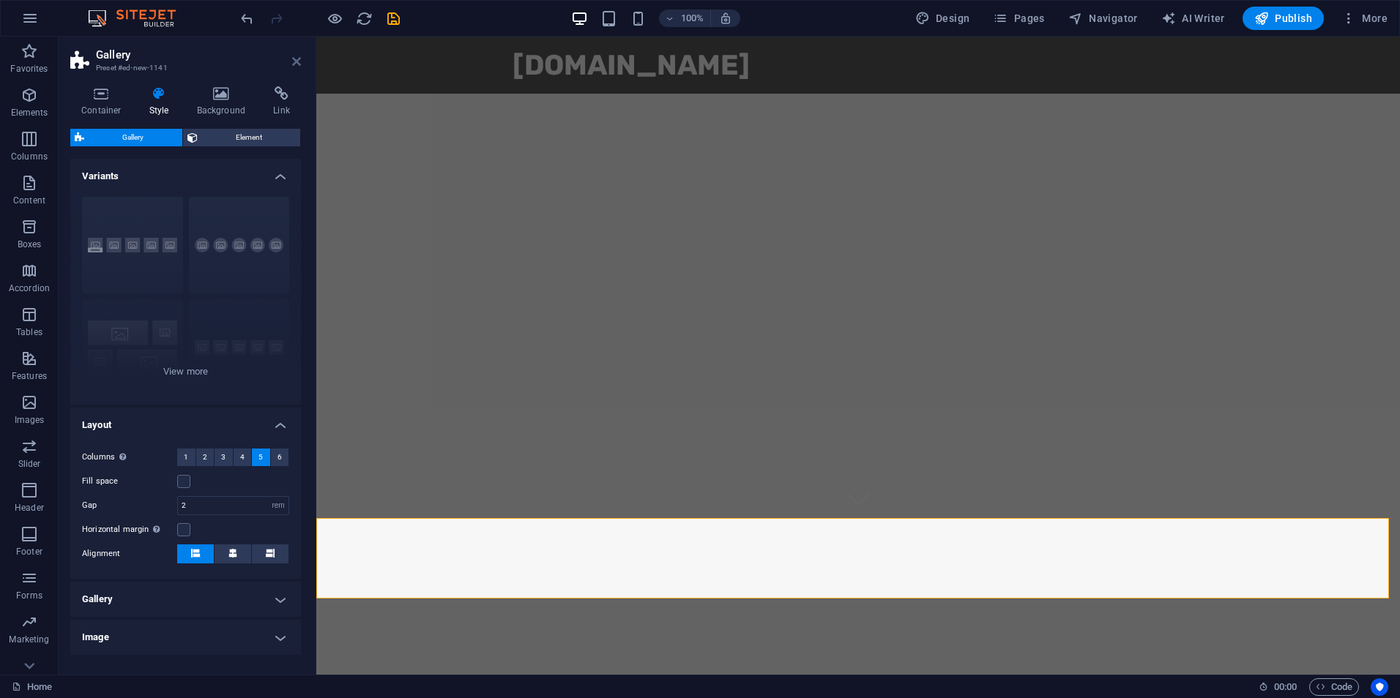
click at [294, 62] on icon at bounding box center [296, 62] width 9 height 12
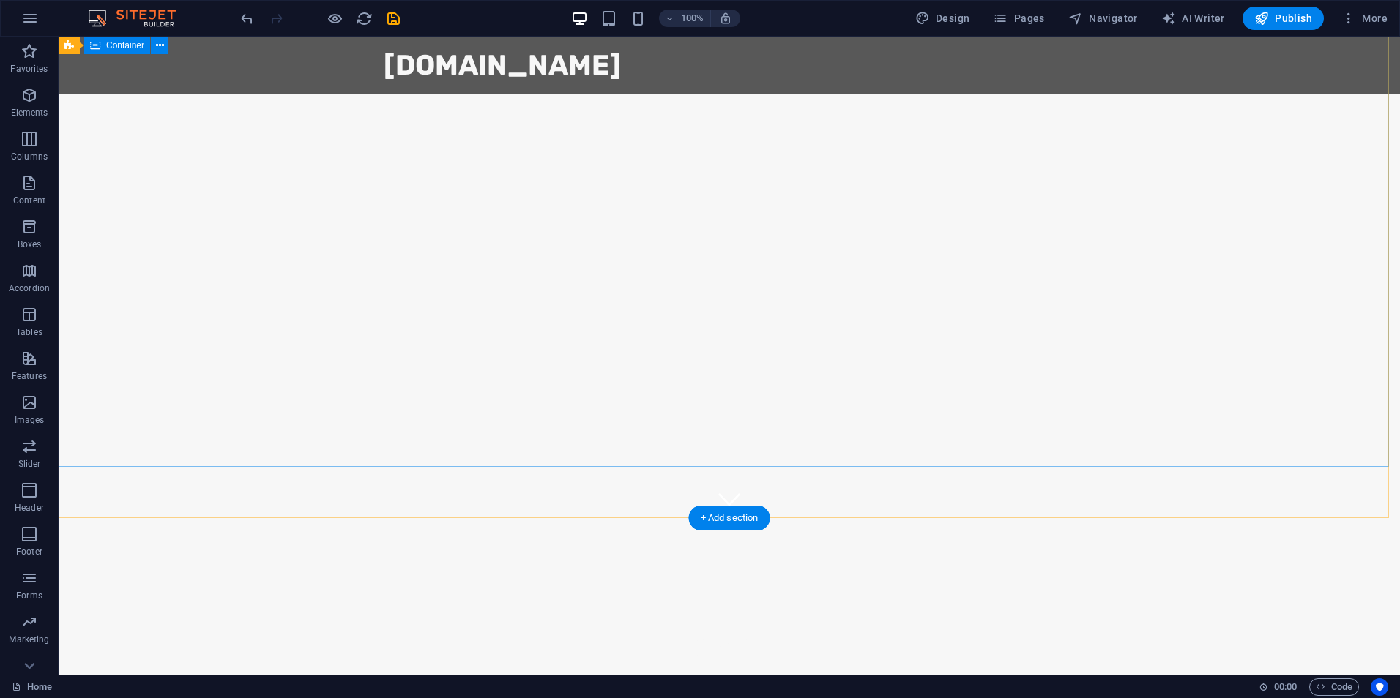
click at [690, 518] on div "[DATE]" at bounding box center [729, 625] width 1341 height 215
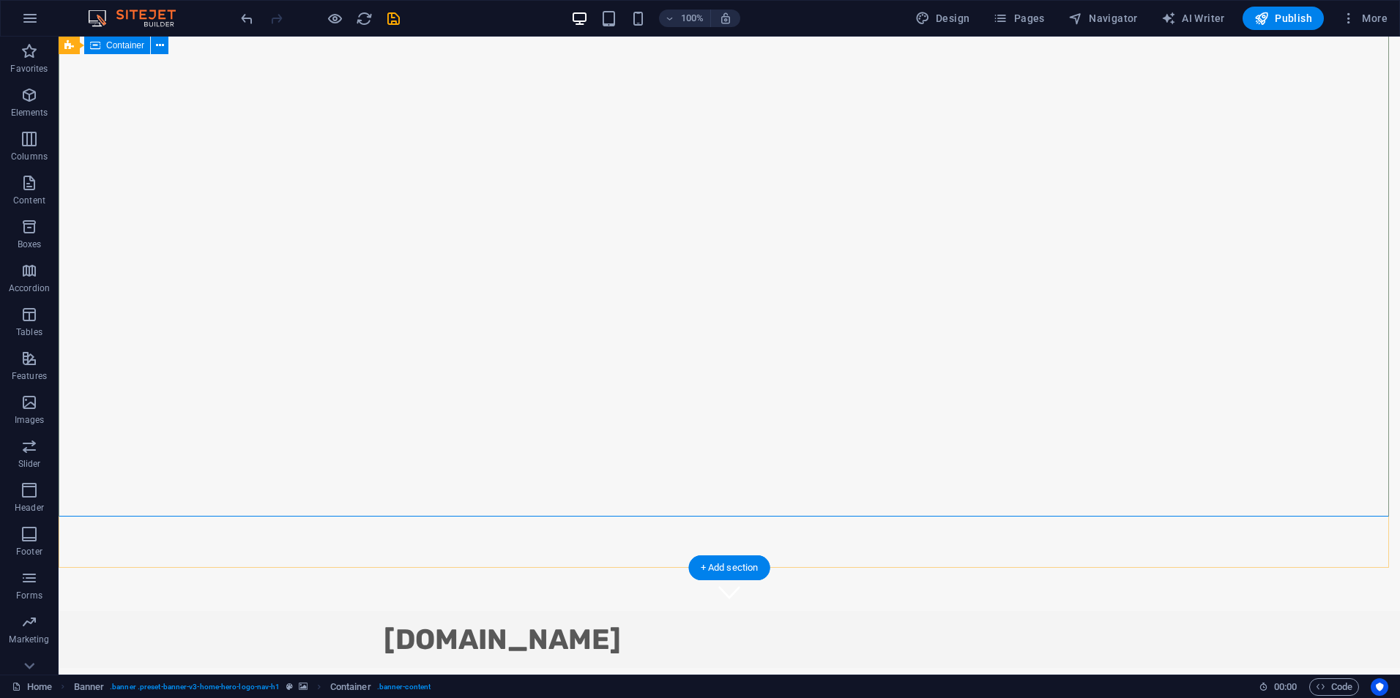
scroll to position [0, 0]
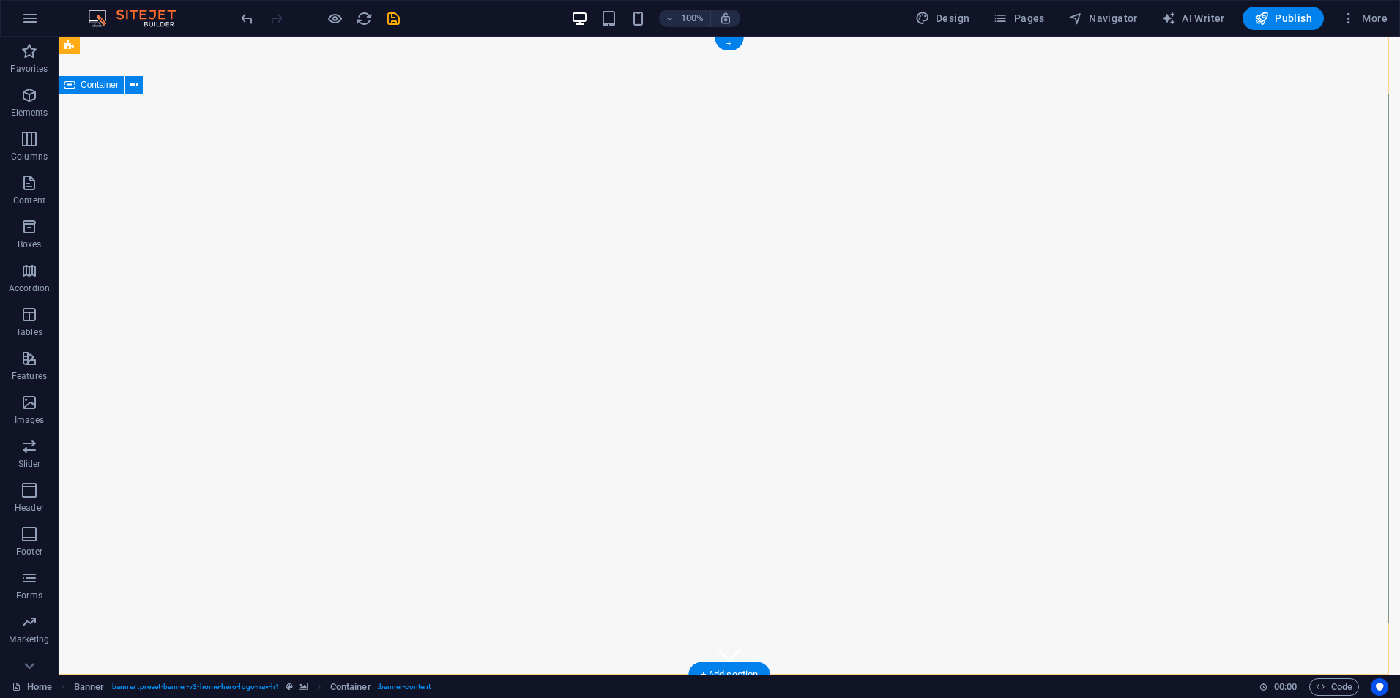
click at [456, 687] on div "[DOMAIN_NAME]" at bounding box center [729, 704] width 691 height 34
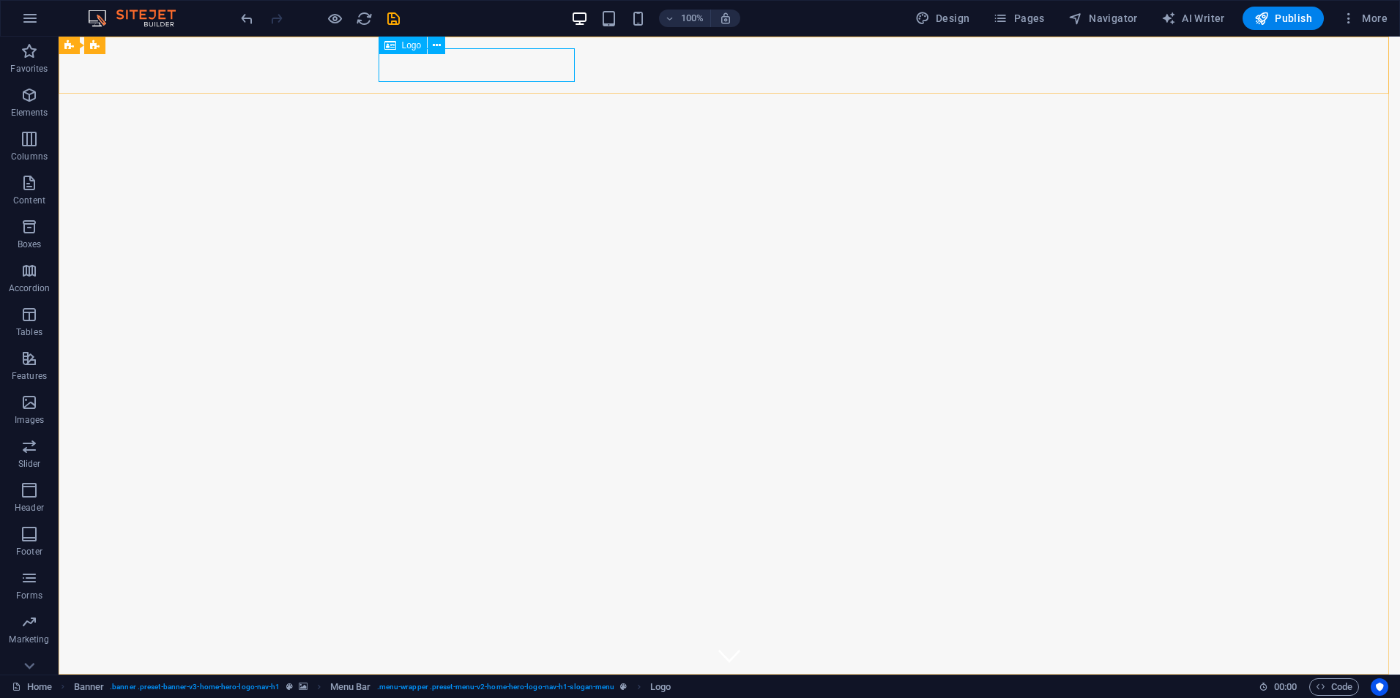
click at [414, 45] on span "Logo" at bounding box center [412, 45] width 20 height 9
click at [436, 51] on icon at bounding box center [437, 45] width 8 height 15
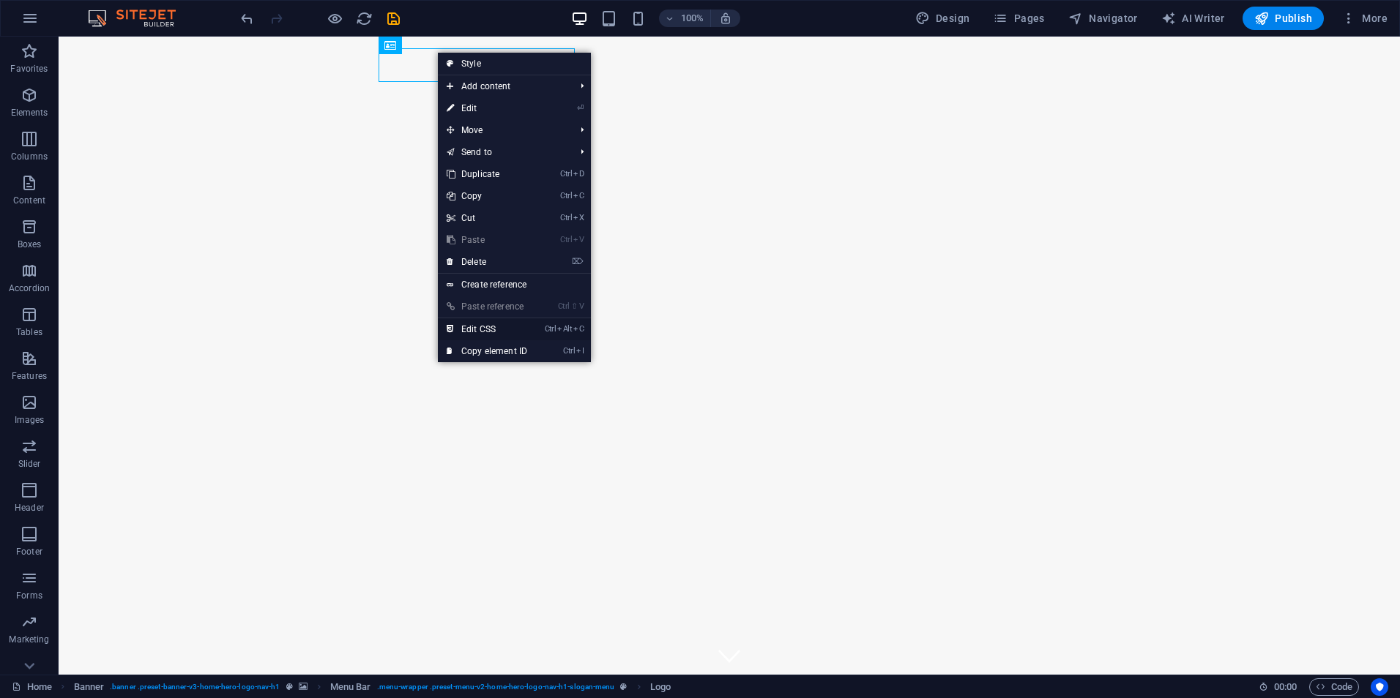
click at [521, 329] on link "Ctrl Alt C Edit CSS" at bounding box center [487, 329] width 98 height 22
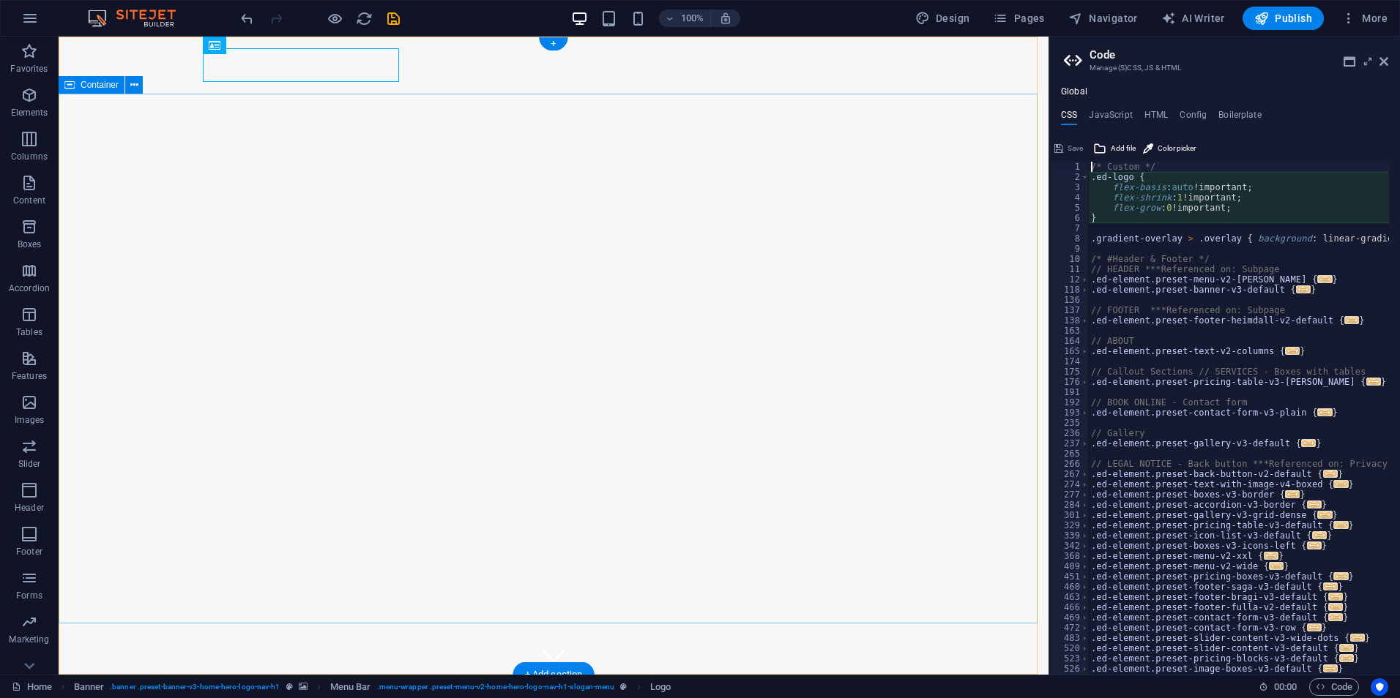
type textarea "flex-basis: auto!important;"
click at [1388, 66] on aside "Code Manage (S)CSS, JS & HTML Global CSS JavaScript HTML Config Boilerplate fle…" at bounding box center [1223, 356] width 351 height 638
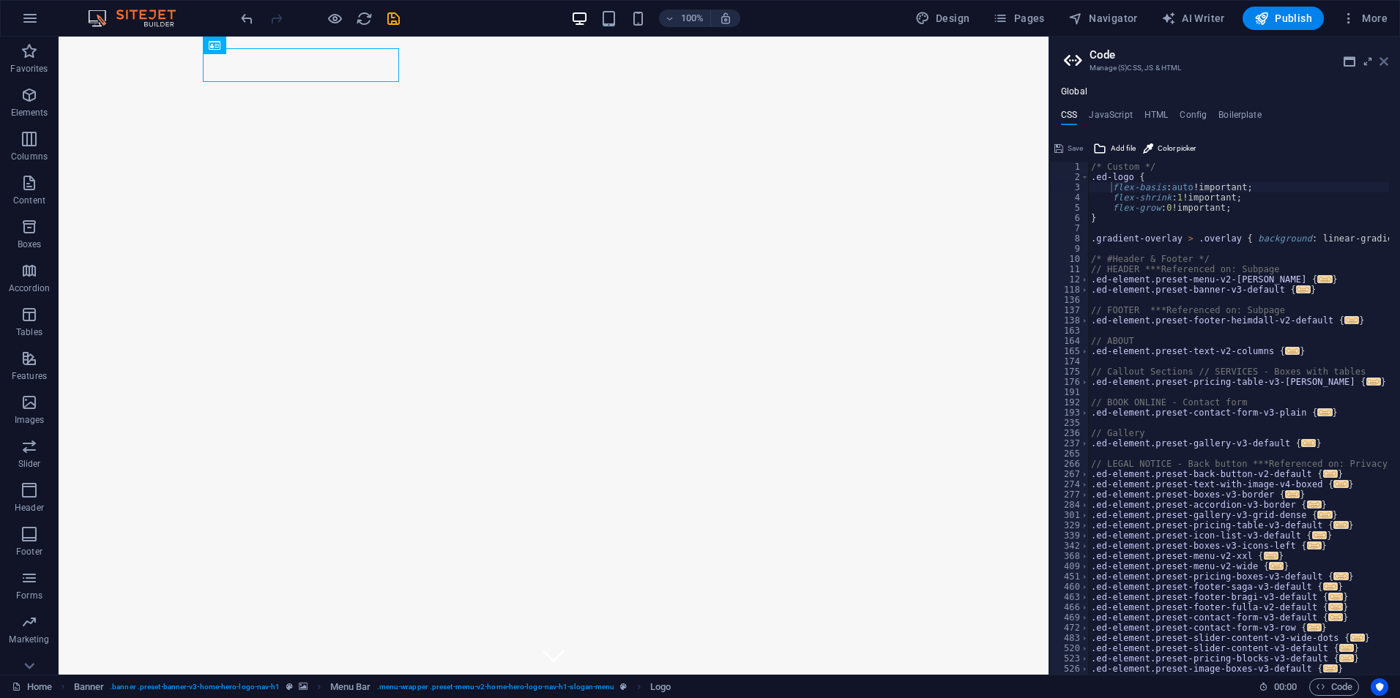
click at [1383, 61] on icon at bounding box center [1383, 62] width 9 height 12
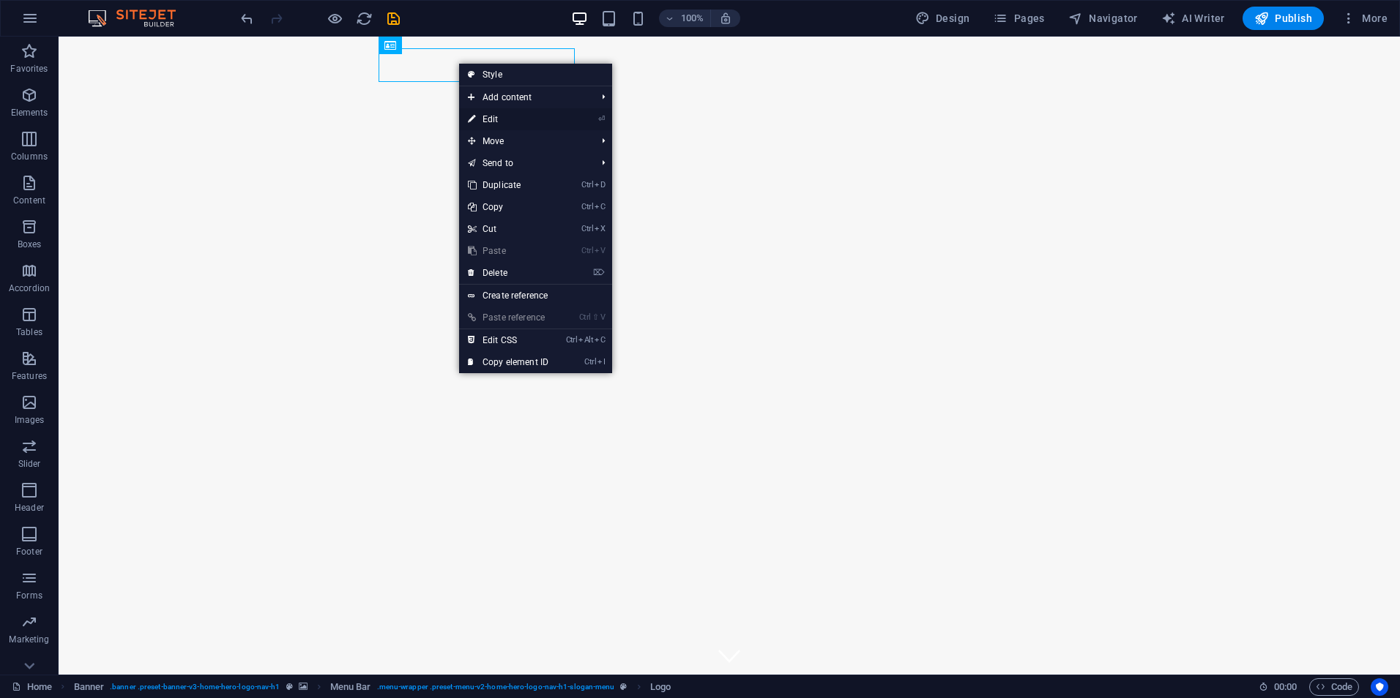
click at [495, 126] on link "⏎ Edit" at bounding box center [508, 119] width 98 height 22
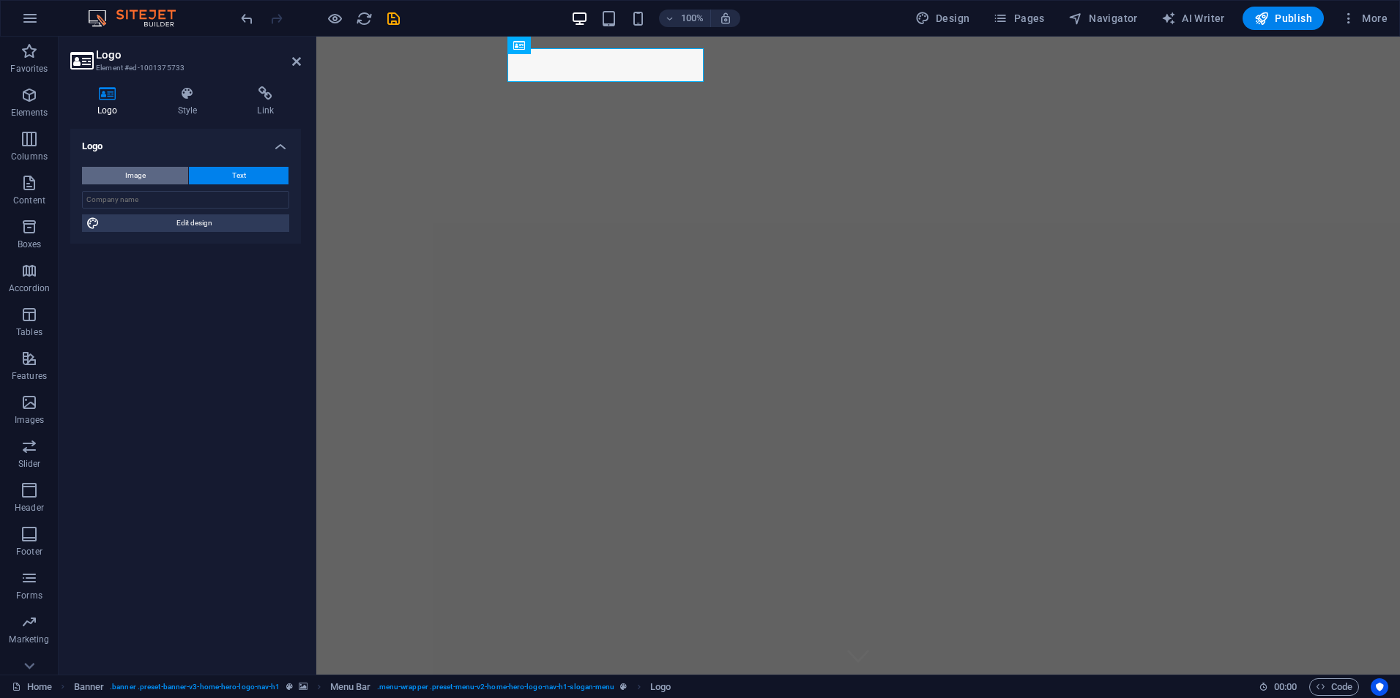
click at [145, 175] on span "Image" at bounding box center [135, 176] width 21 height 18
select select "DISABLED_OPTION_VALUE"
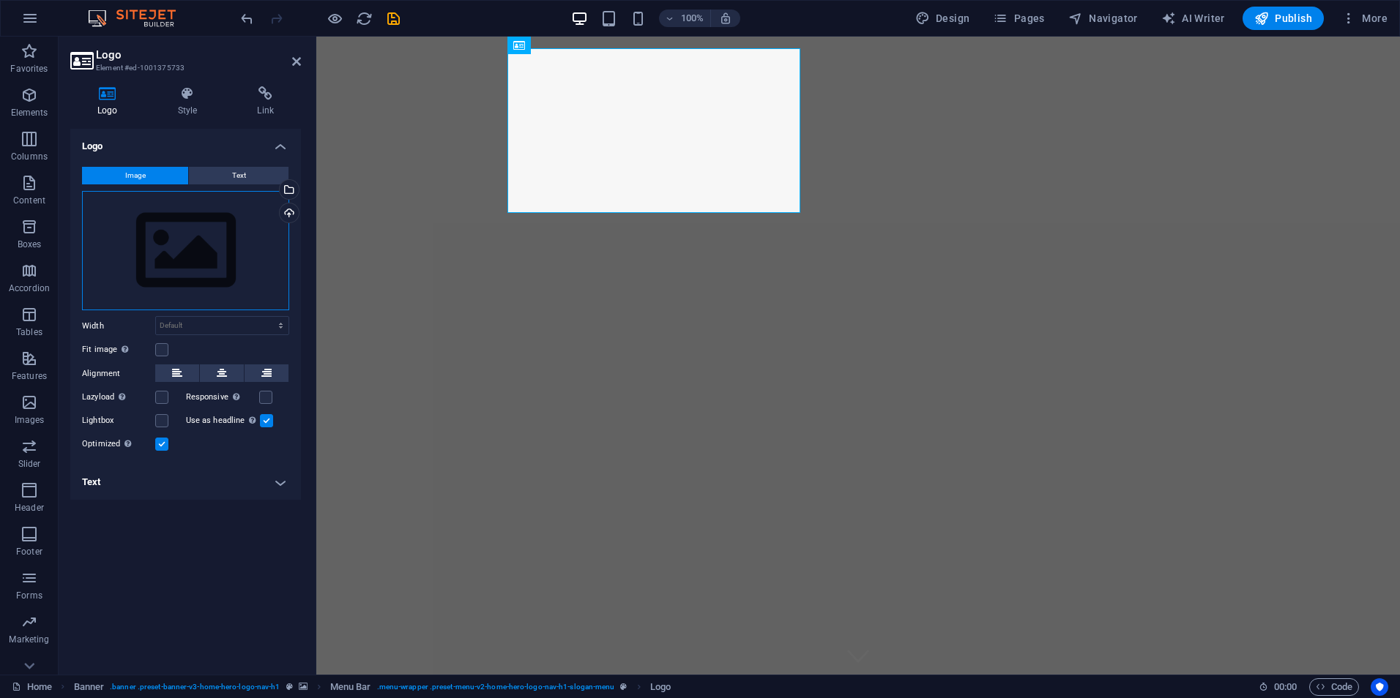
click at [211, 266] on div "Drag files here, click to choose files or select files from Files or our free s…" at bounding box center [185, 251] width 207 height 120
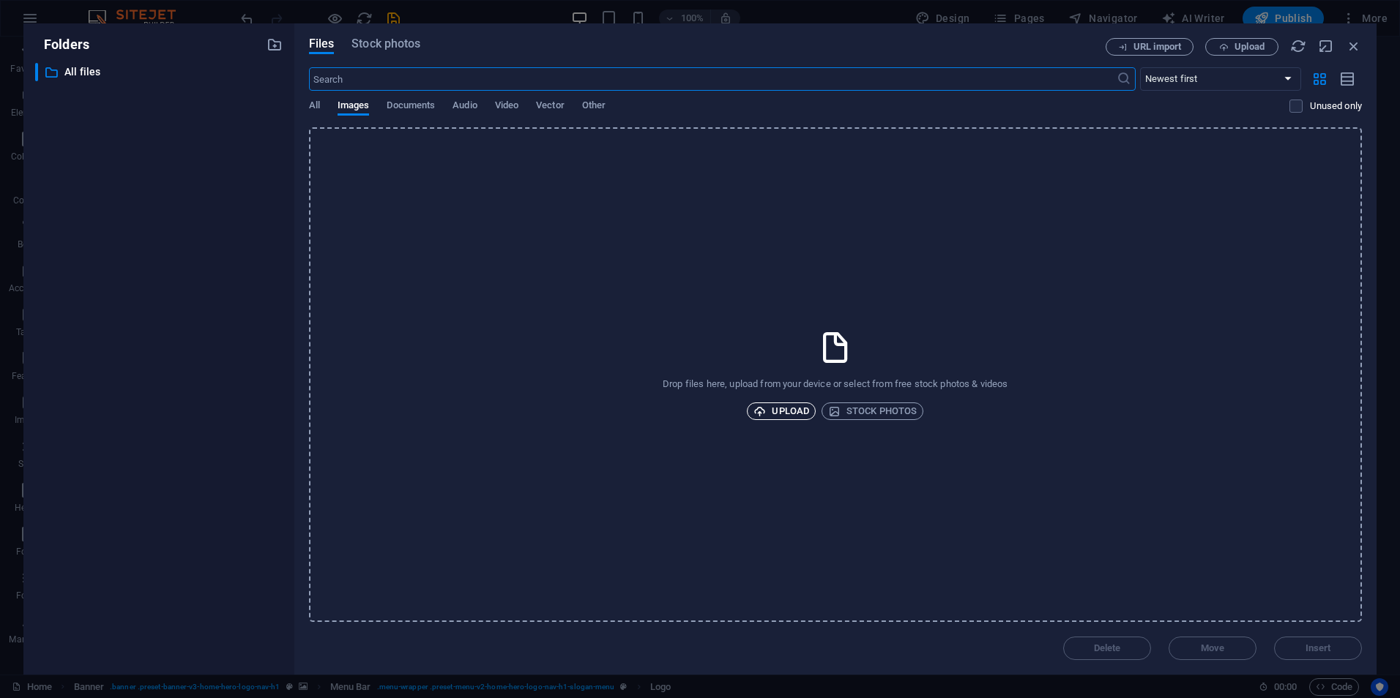
click at [787, 420] on span "Upload" at bounding box center [781, 412] width 56 height 18
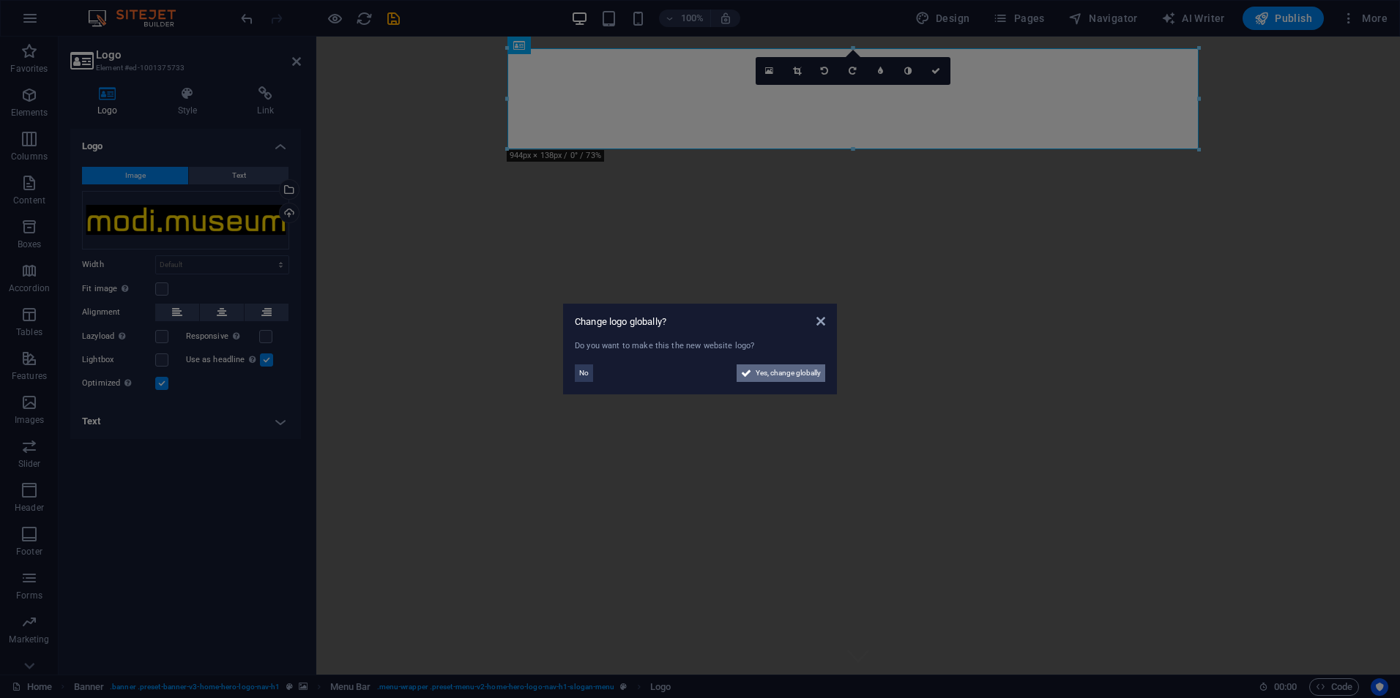
click at [783, 372] on span "Yes, change globally" at bounding box center [788, 374] width 65 height 18
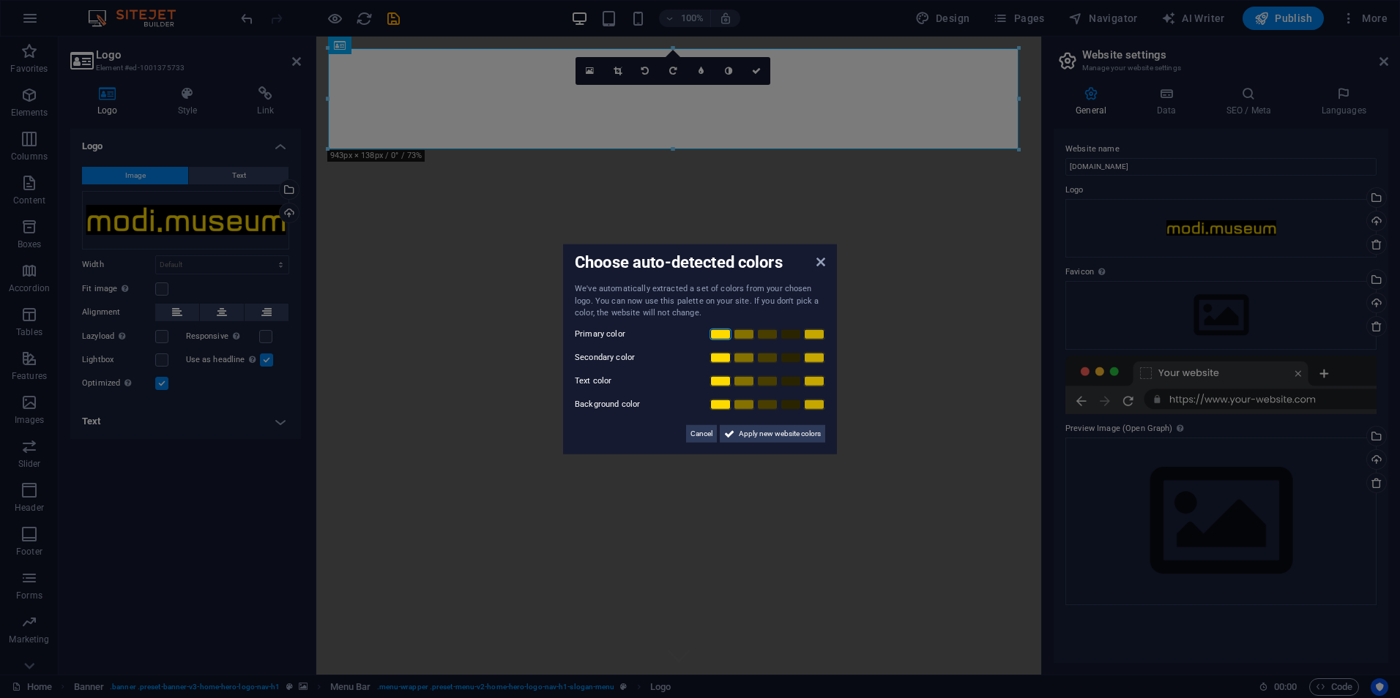
click at [720, 338] on link at bounding box center [720, 334] width 22 height 12
click at [718, 360] on link at bounding box center [720, 357] width 22 height 12
click at [720, 382] on link at bounding box center [720, 381] width 22 height 12
click at [790, 408] on link at bounding box center [791, 404] width 22 height 12
click at [784, 437] on span "Apply new website colors" at bounding box center [780, 434] width 82 height 18
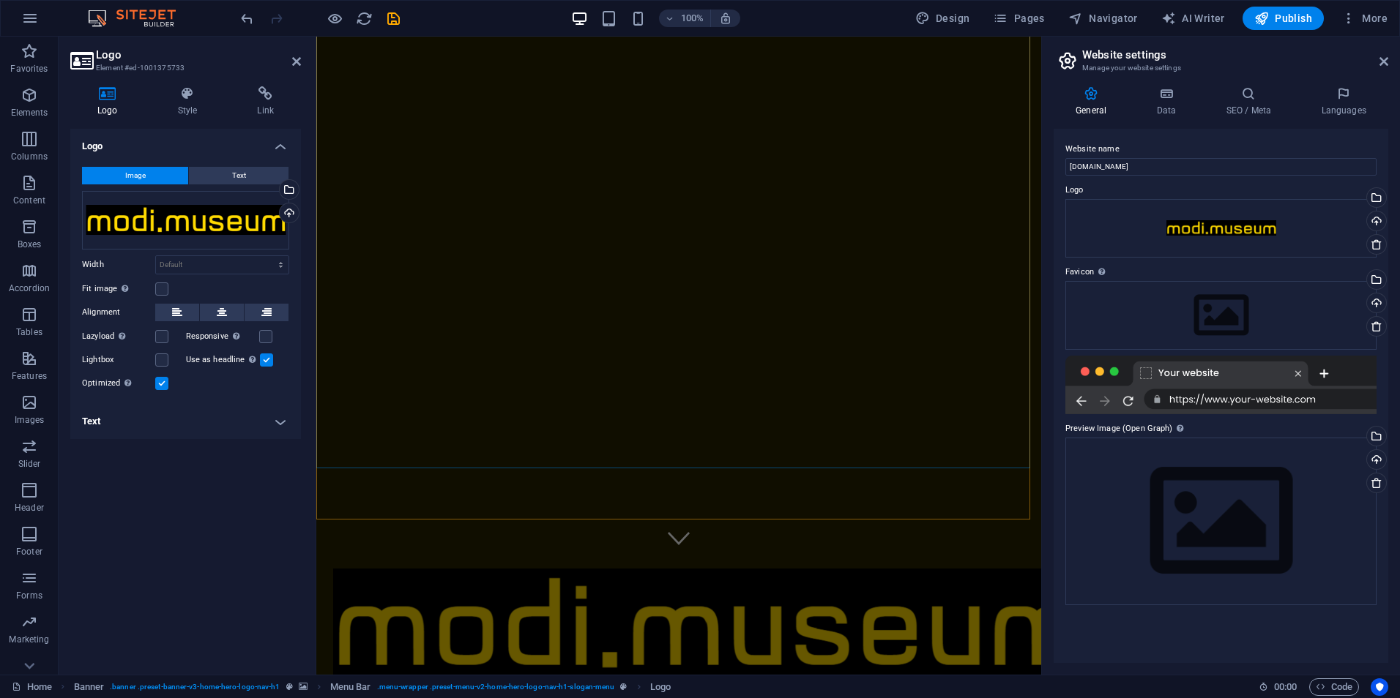
scroll to position [157, 0]
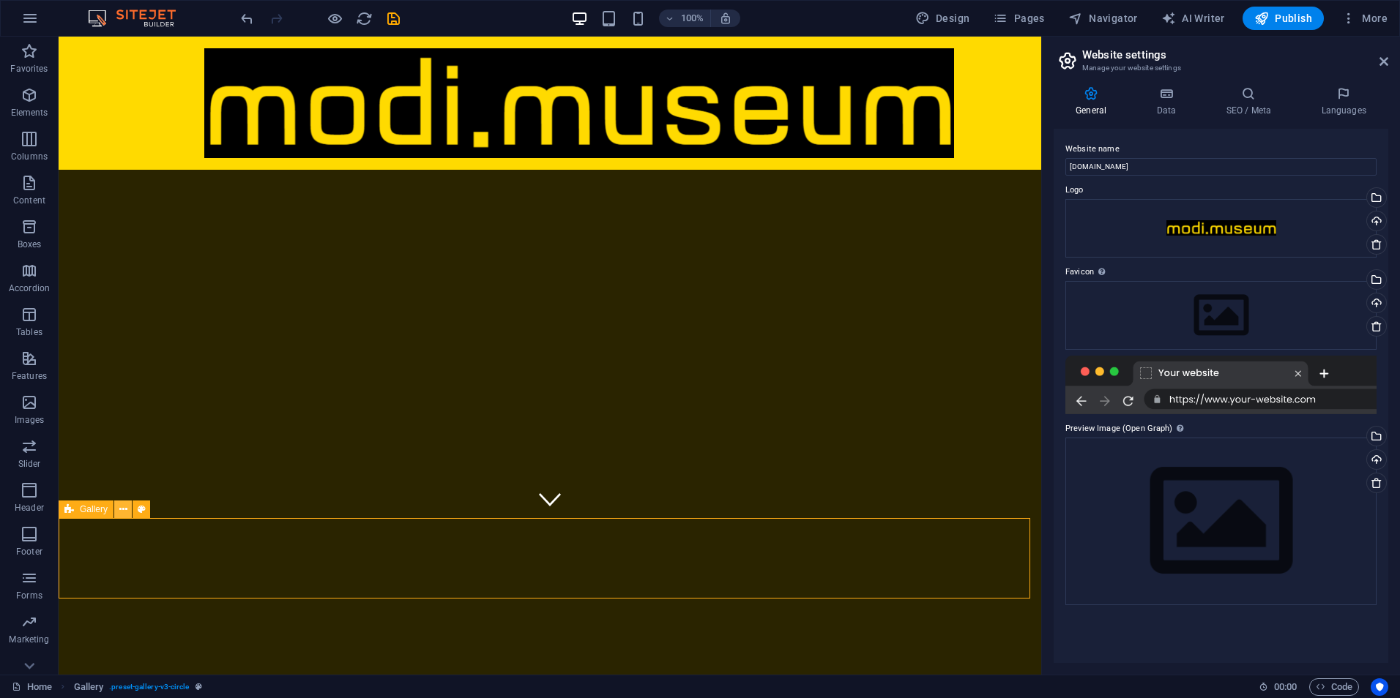
click at [124, 511] on icon at bounding box center [123, 509] width 8 height 15
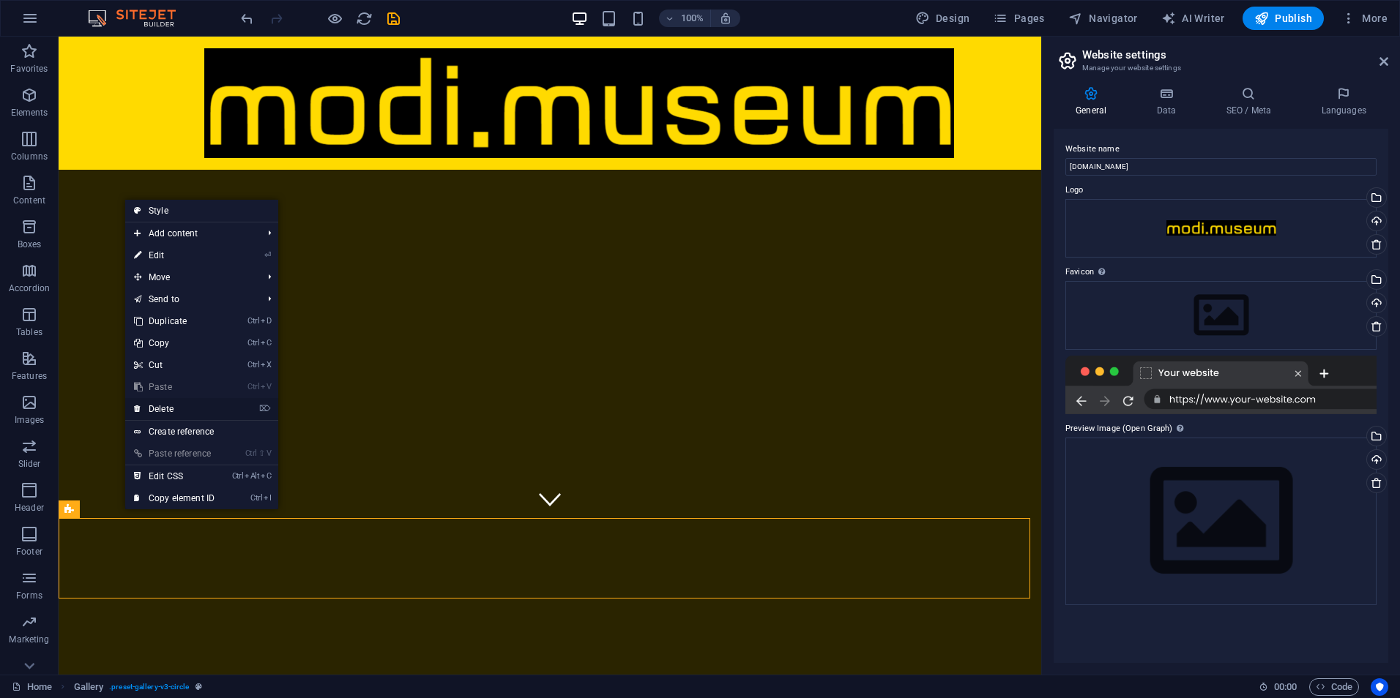
click at [169, 410] on link "⌦ Delete" at bounding box center [174, 409] width 98 height 22
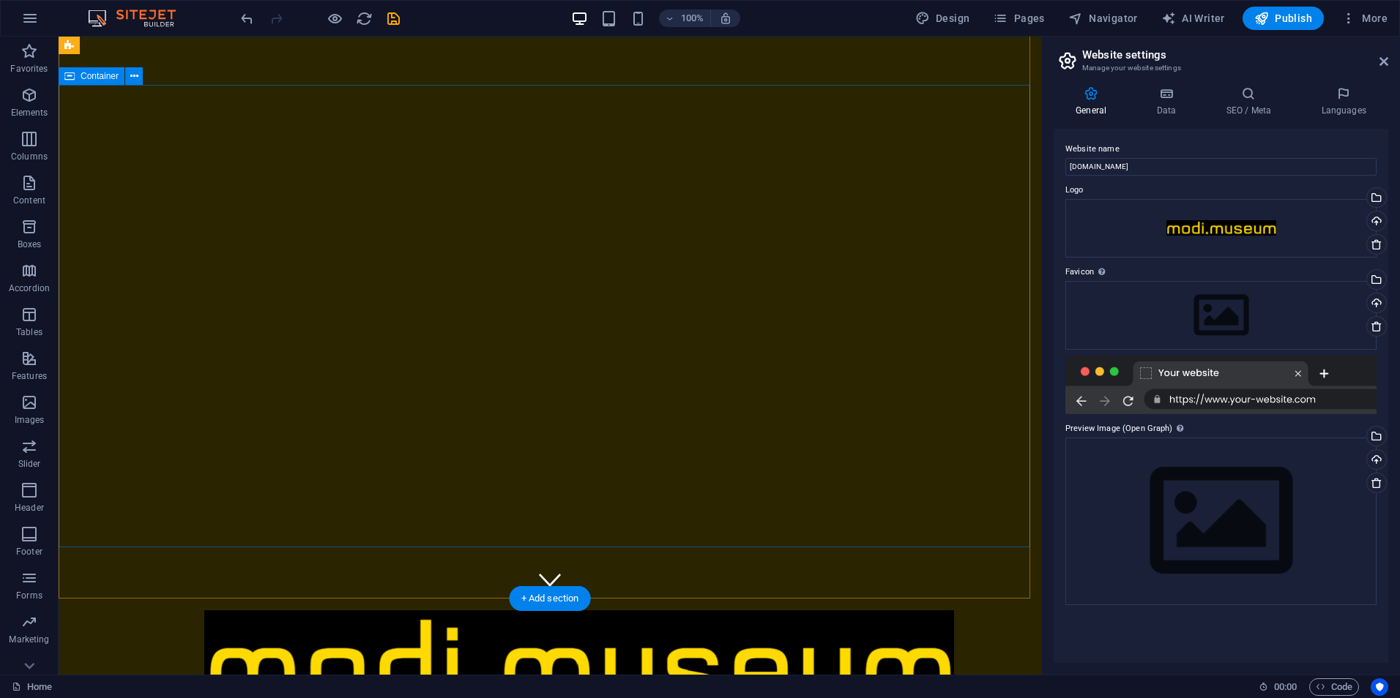
scroll to position [0, 0]
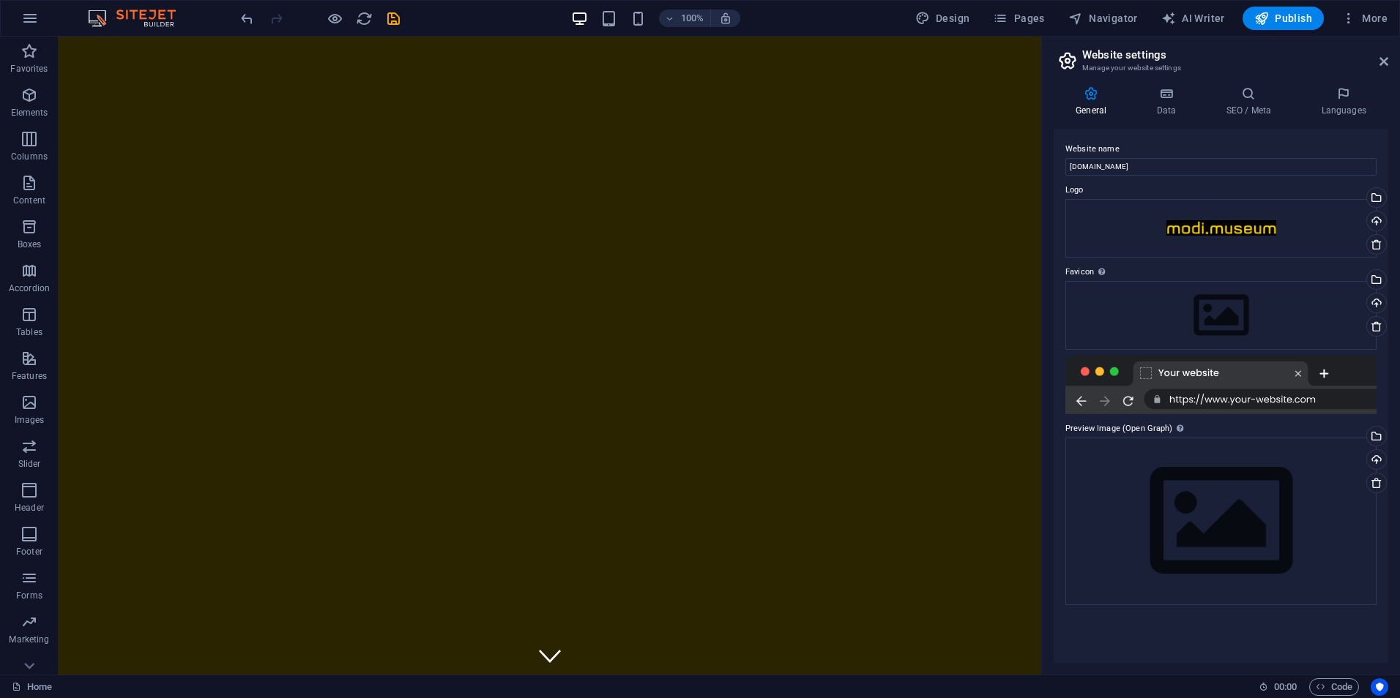
click at [1270, 397] on div at bounding box center [1220, 385] width 311 height 59
click at [1260, 407] on div at bounding box center [1220, 385] width 311 height 59
click at [1136, 166] on input "[DOMAIN_NAME]" at bounding box center [1220, 167] width 311 height 18
click at [1378, 245] on icon at bounding box center [1377, 245] width 12 height 12
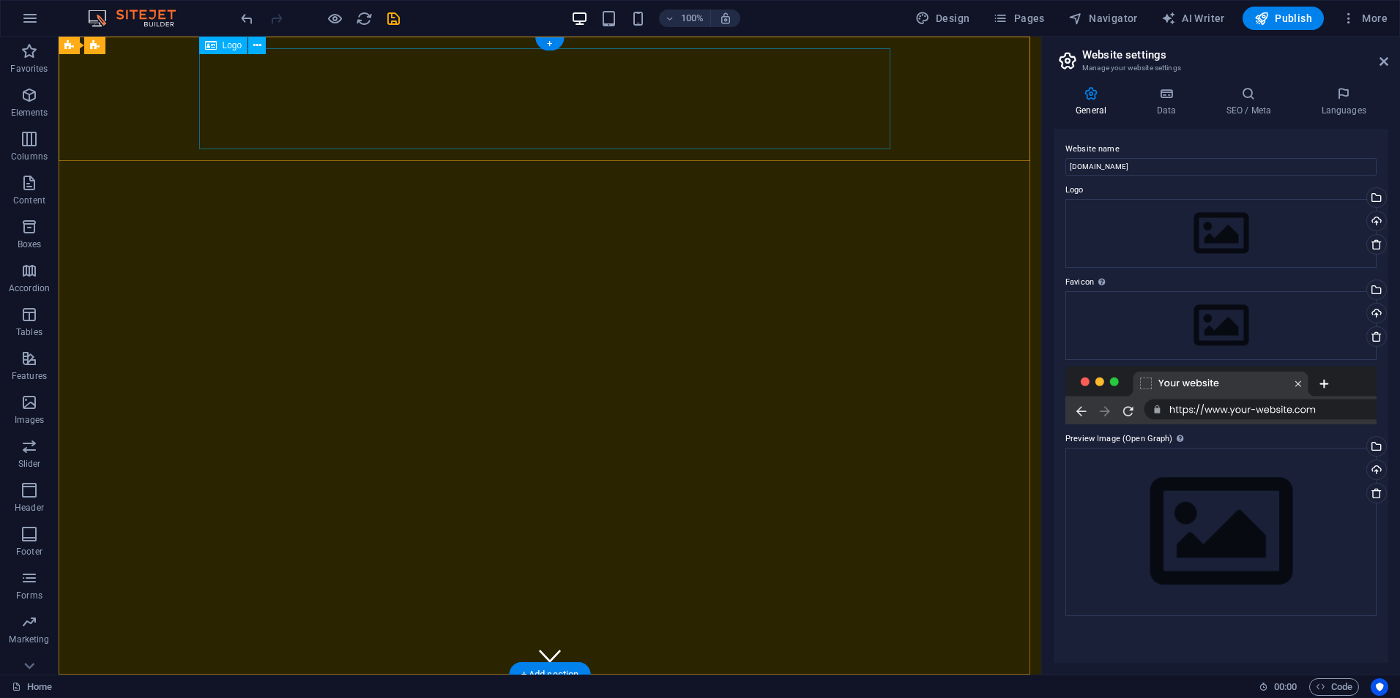
click at [259, 49] on icon at bounding box center [257, 45] width 8 height 15
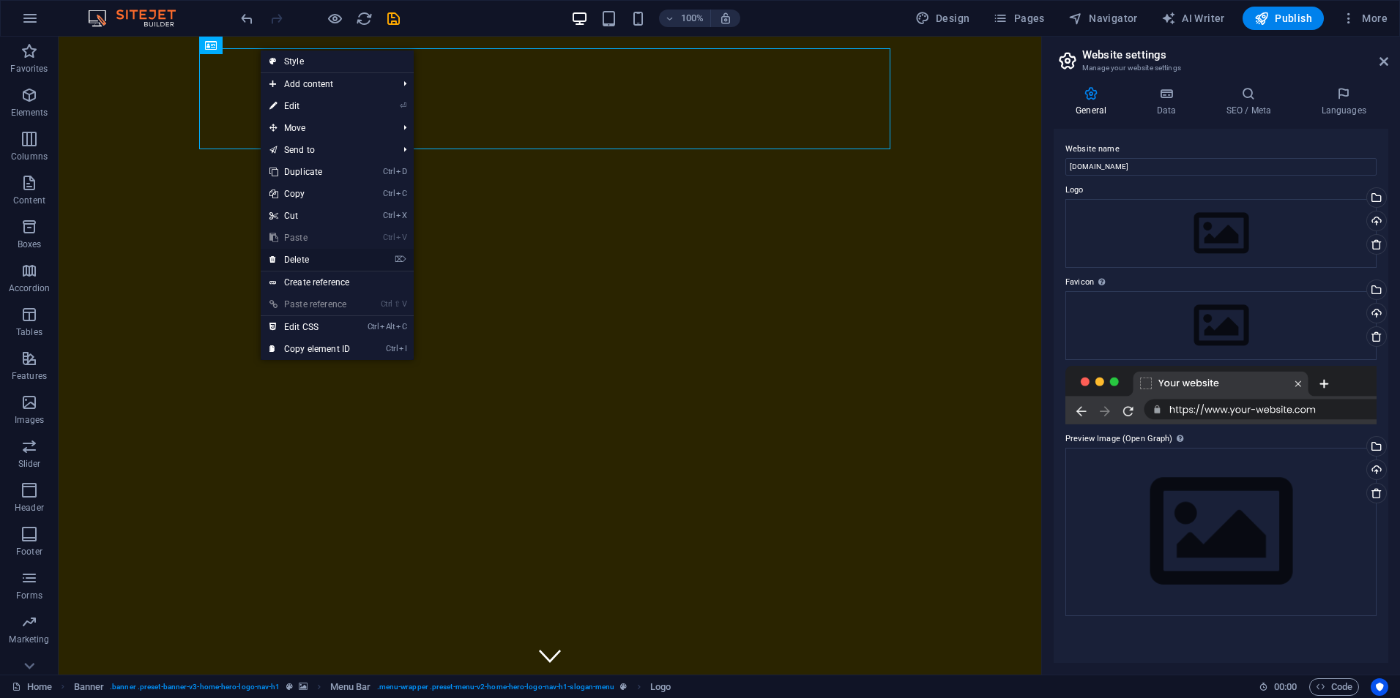
click at [313, 260] on link "⌦ Delete" at bounding box center [310, 260] width 98 height 22
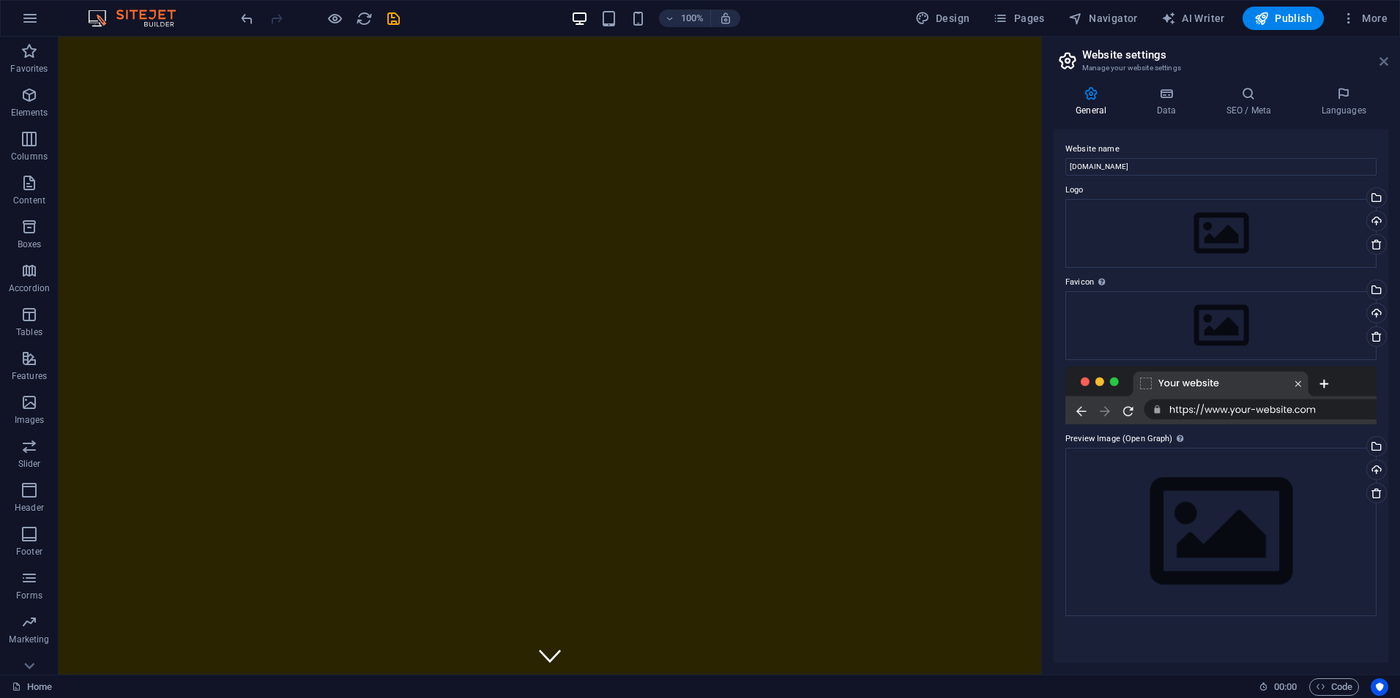
click at [1385, 62] on icon at bounding box center [1383, 62] width 9 height 12
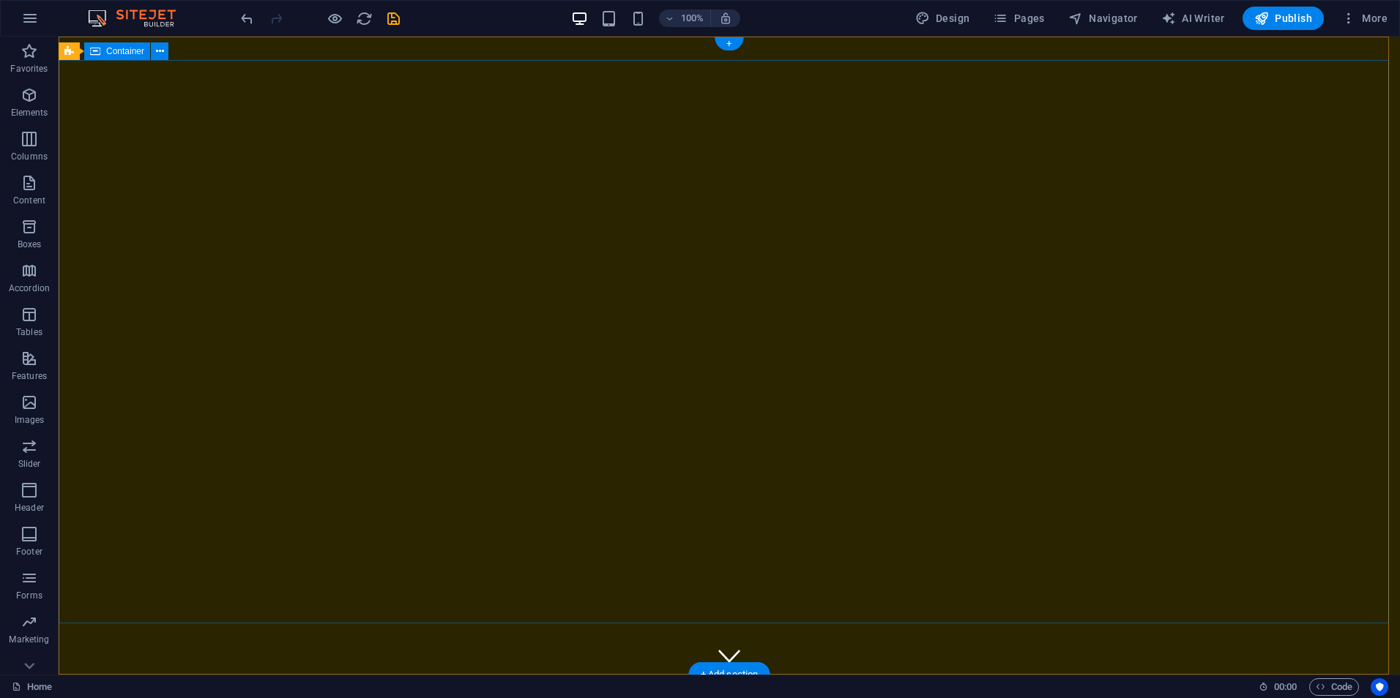
click at [39, 102] on span "Elements" at bounding box center [29, 103] width 59 height 35
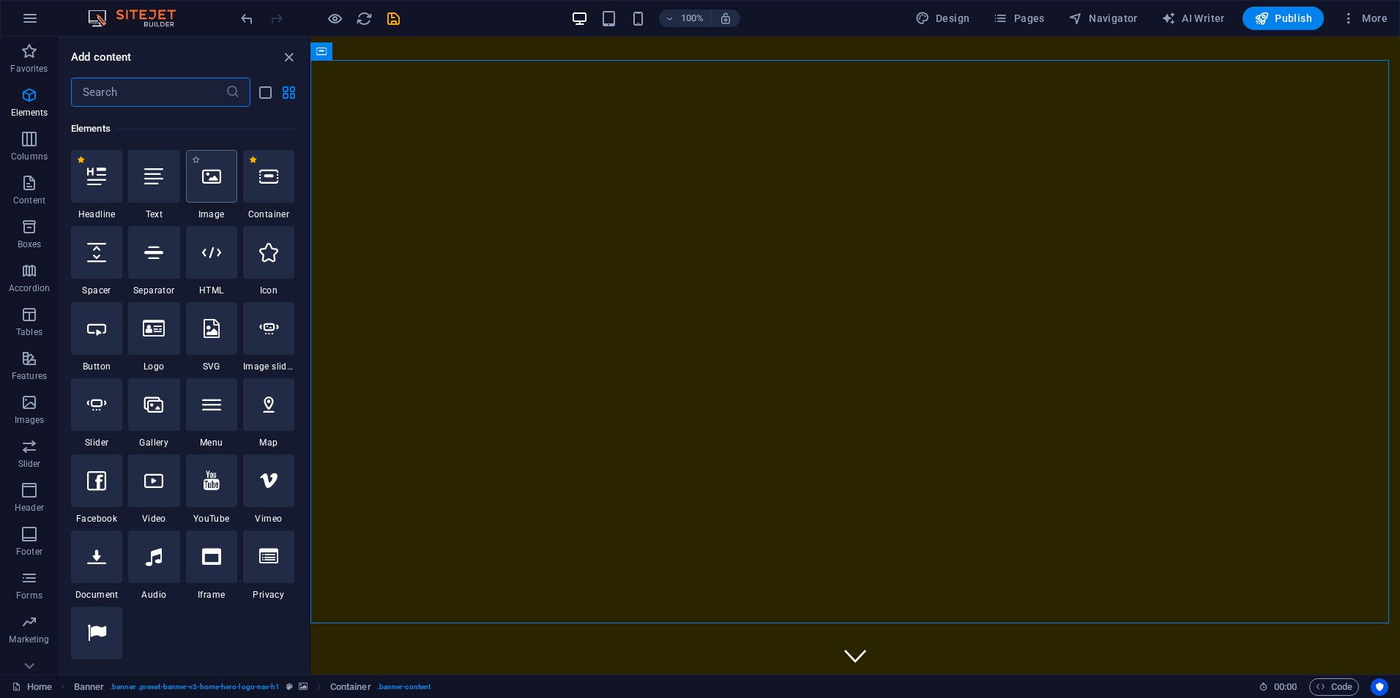
scroll to position [156, 0]
click at [270, 189] on div at bounding box center [268, 175] width 51 height 53
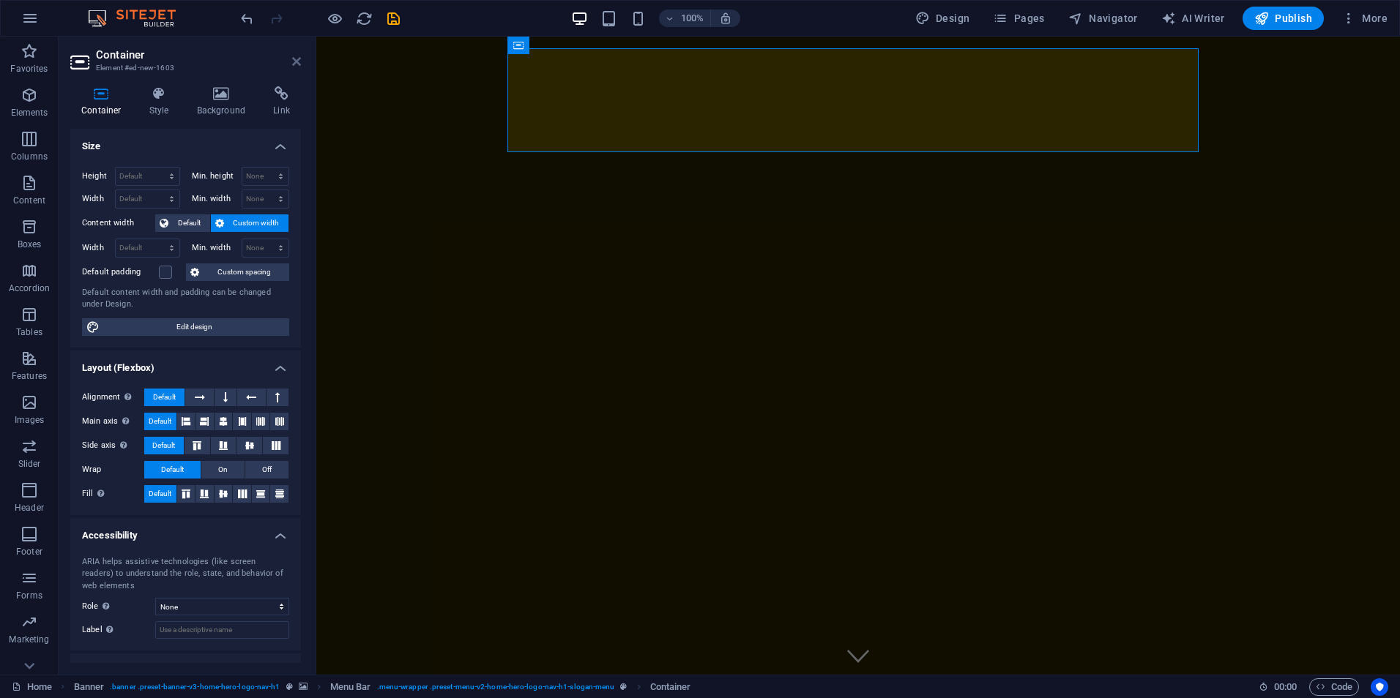
click at [298, 62] on icon at bounding box center [296, 62] width 9 height 12
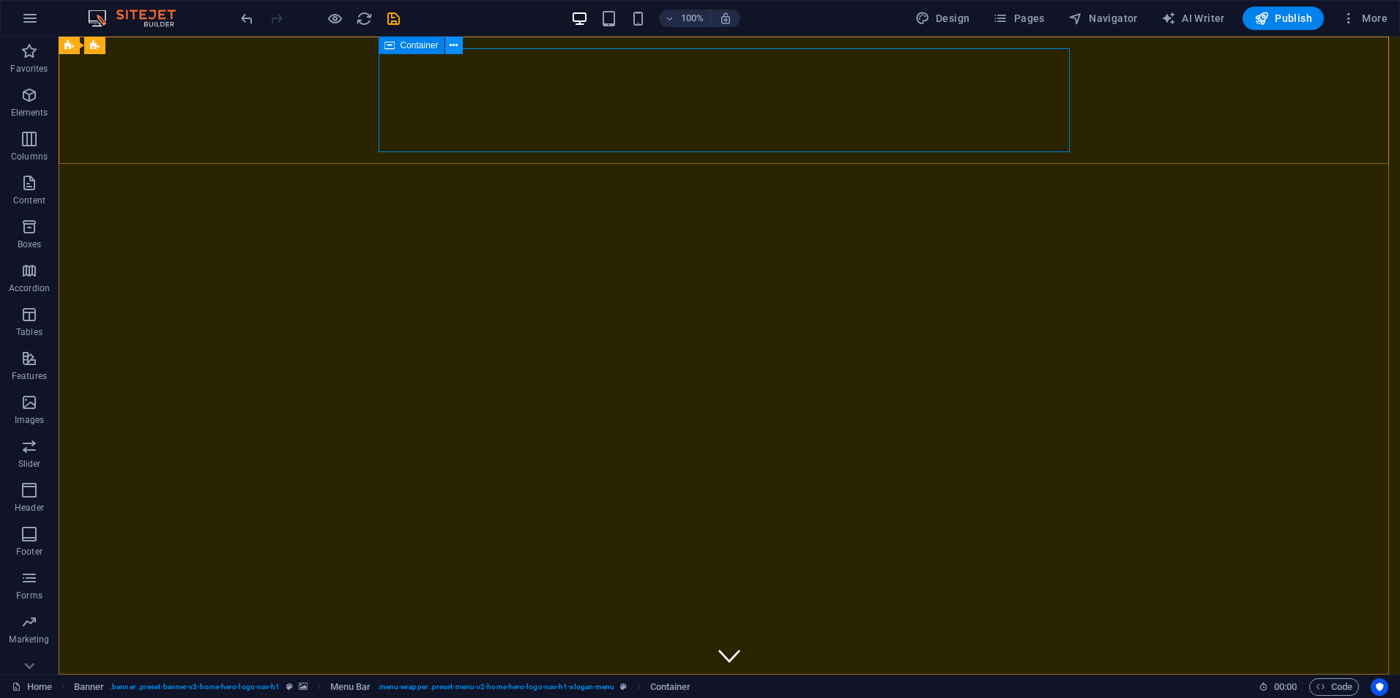
click at [455, 41] on icon at bounding box center [454, 45] width 8 height 15
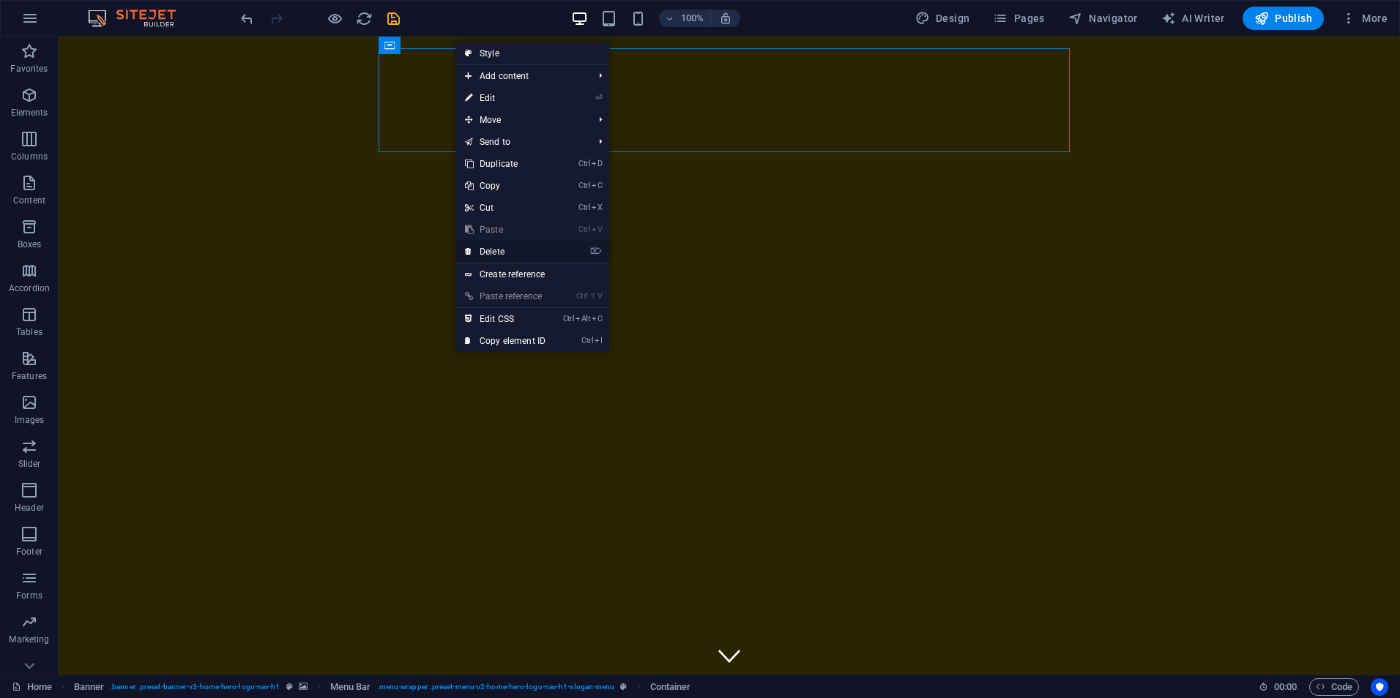
click at [504, 248] on link "⌦ Delete" at bounding box center [505, 252] width 98 height 22
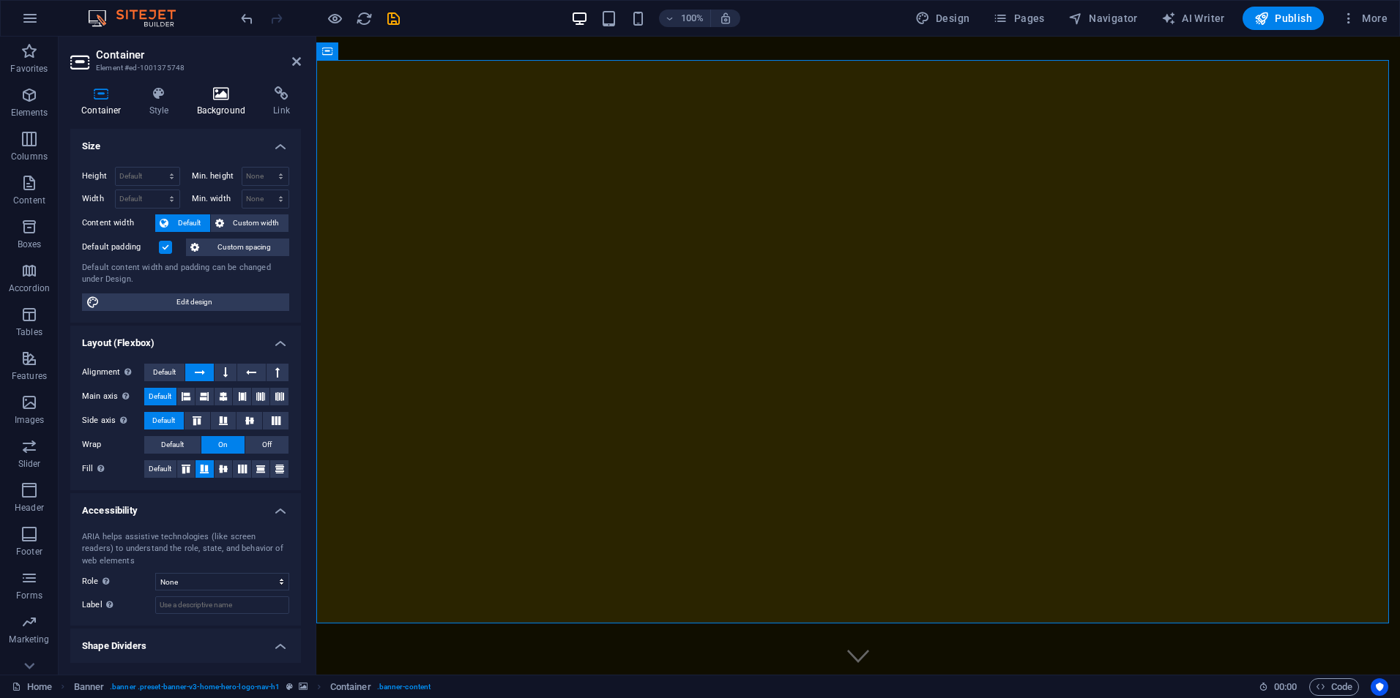
click at [224, 105] on h4 "Background" at bounding box center [224, 101] width 77 height 31
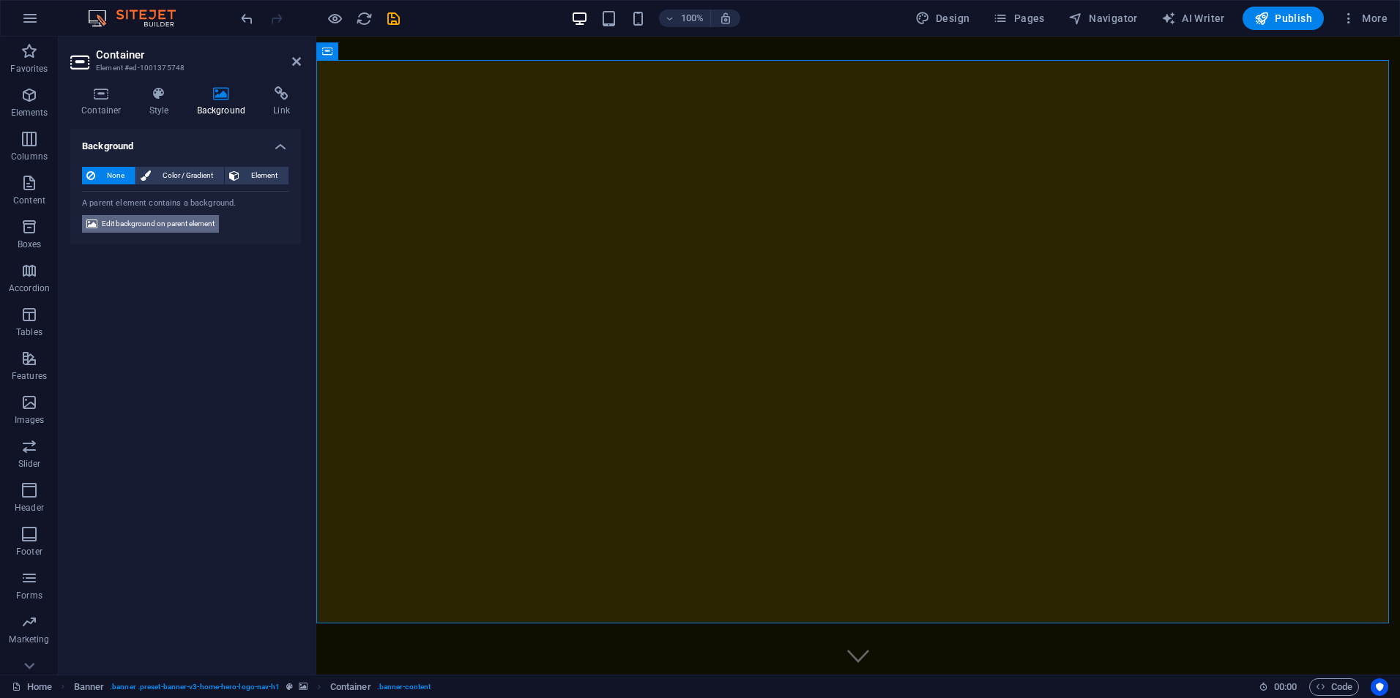
click at [188, 220] on span "Edit background on parent element" at bounding box center [158, 224] width 113 height 18
select select "ms"
select select "s"
select select "progressive"
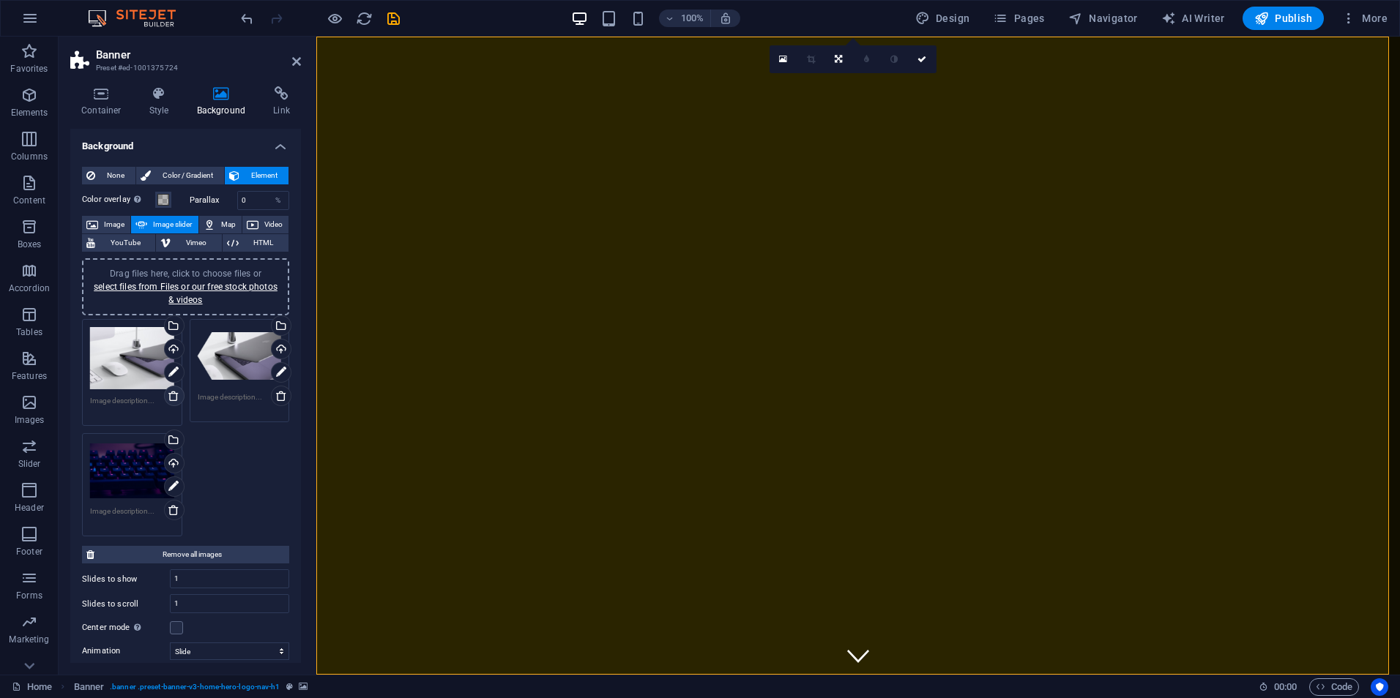
click at [174, 398] on icon at bounding box center [174, 396] width 12 height 12
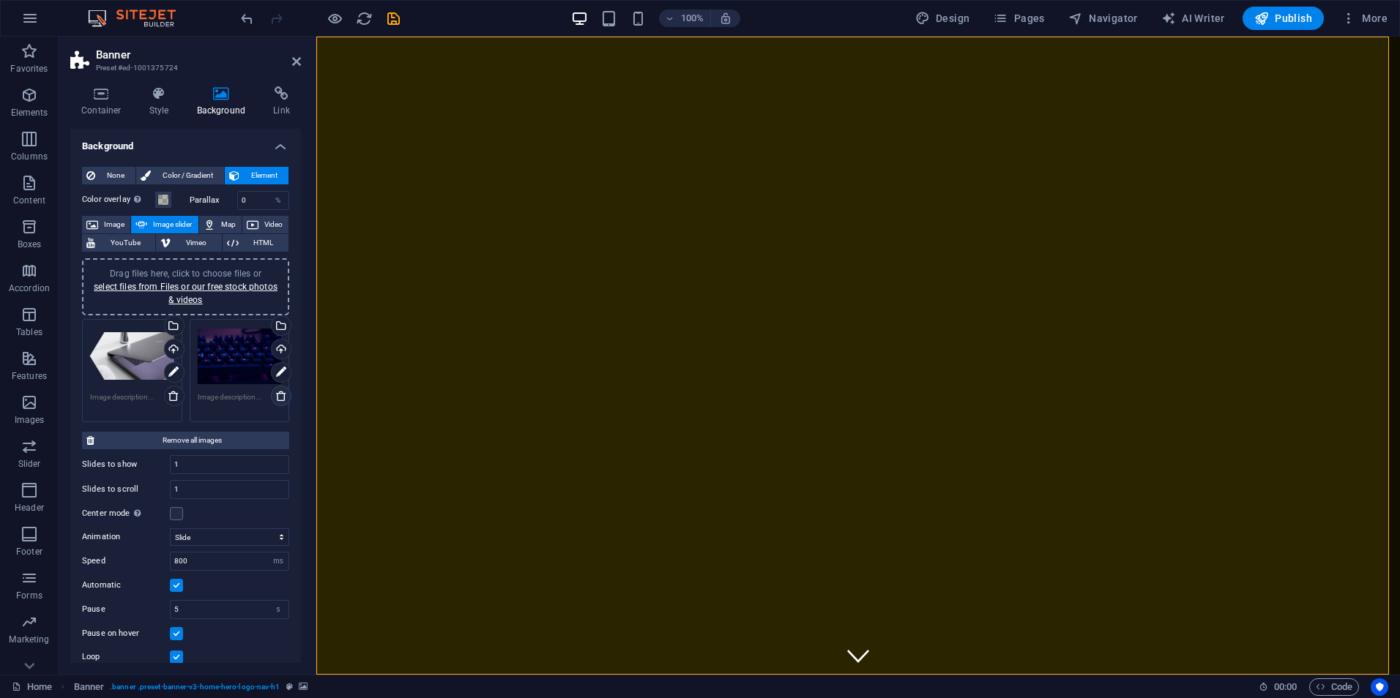
click at [279, 400] on icon at bounding box center [281, 396] width 12 height 12
click at [168, 399] on icon at bounding box center [174, 396] width 12 height 12
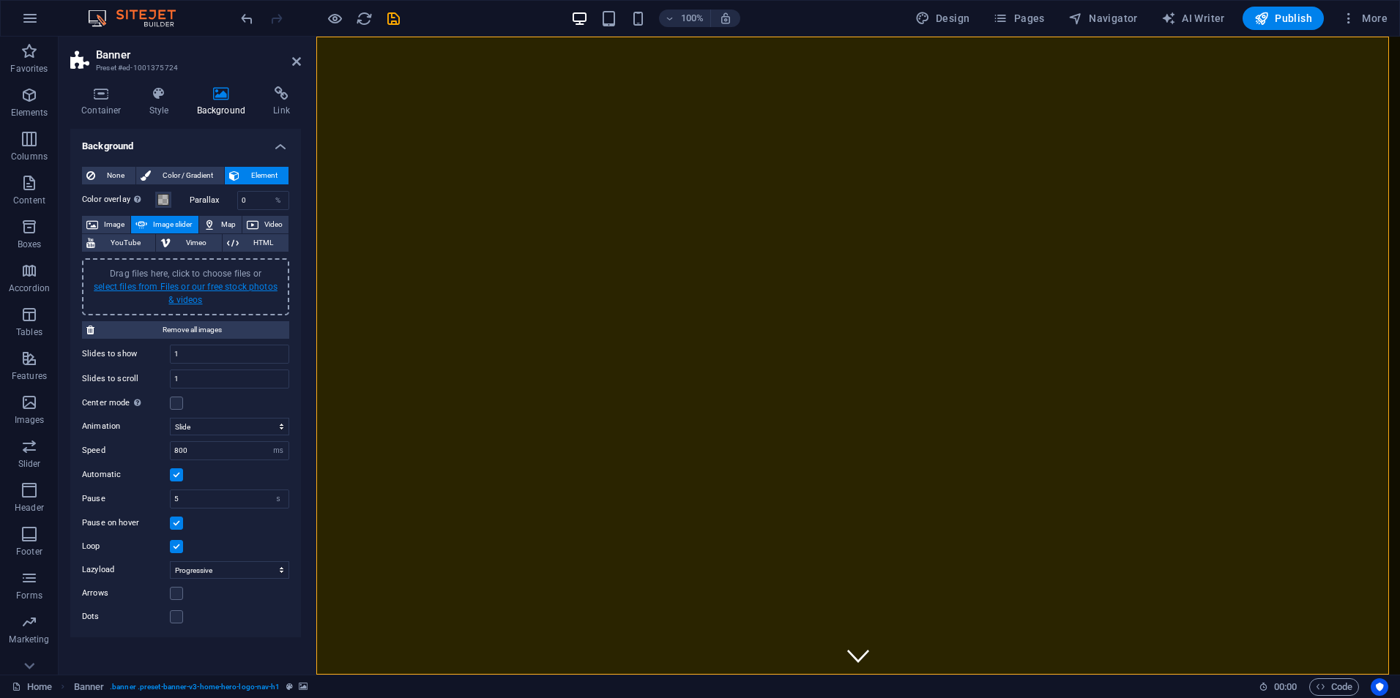
click at [160, 286] on link "select files from Files or our free stock photos & videos" at bounding box center [186, 293] width 184 height 23
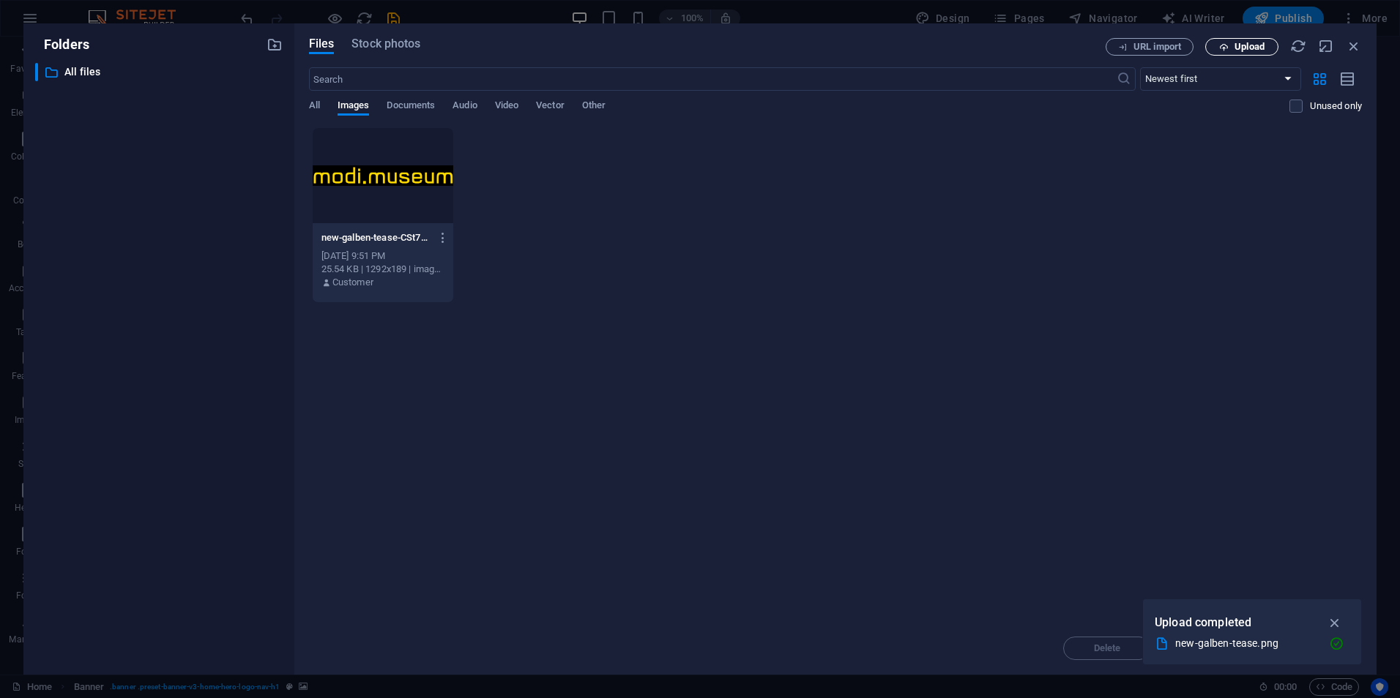
click at [1243, 39] on button "Upload" at bounding box center [1241, 47] width 73 height 18
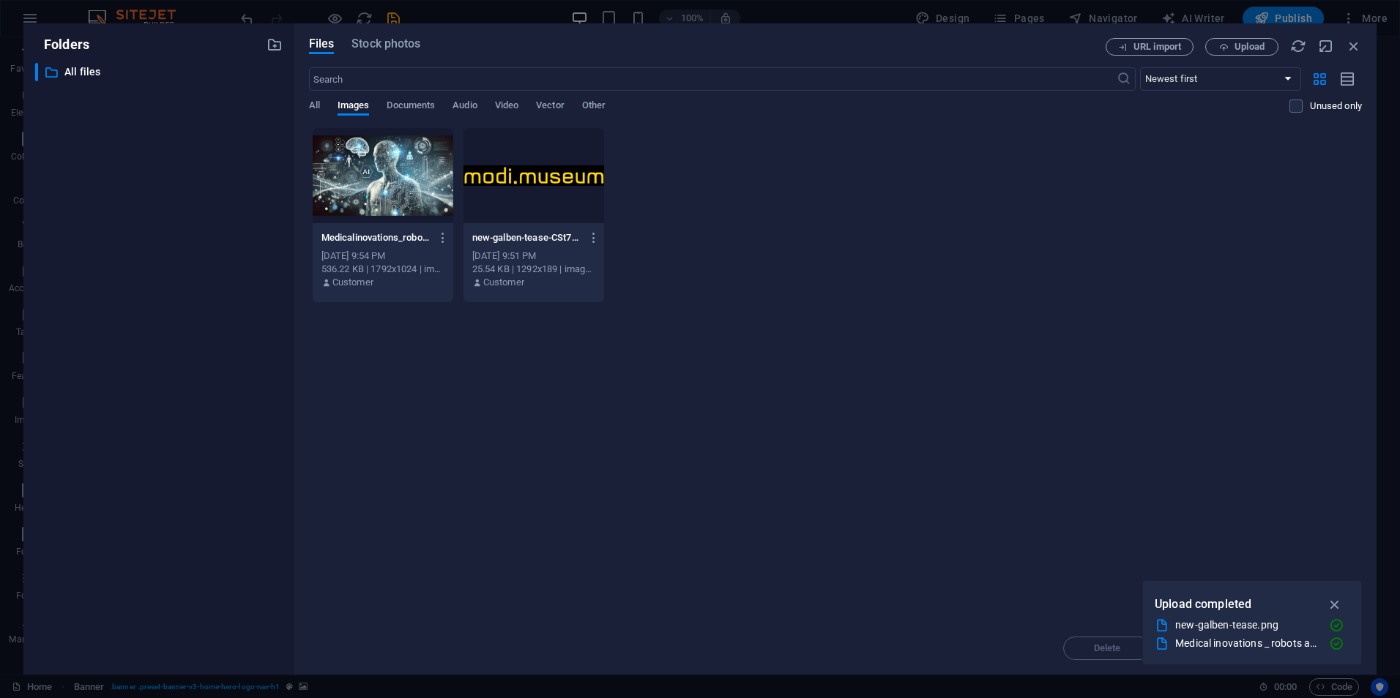
click at [394, 173] on div at bounding box center [383, 175] width 141 height 95
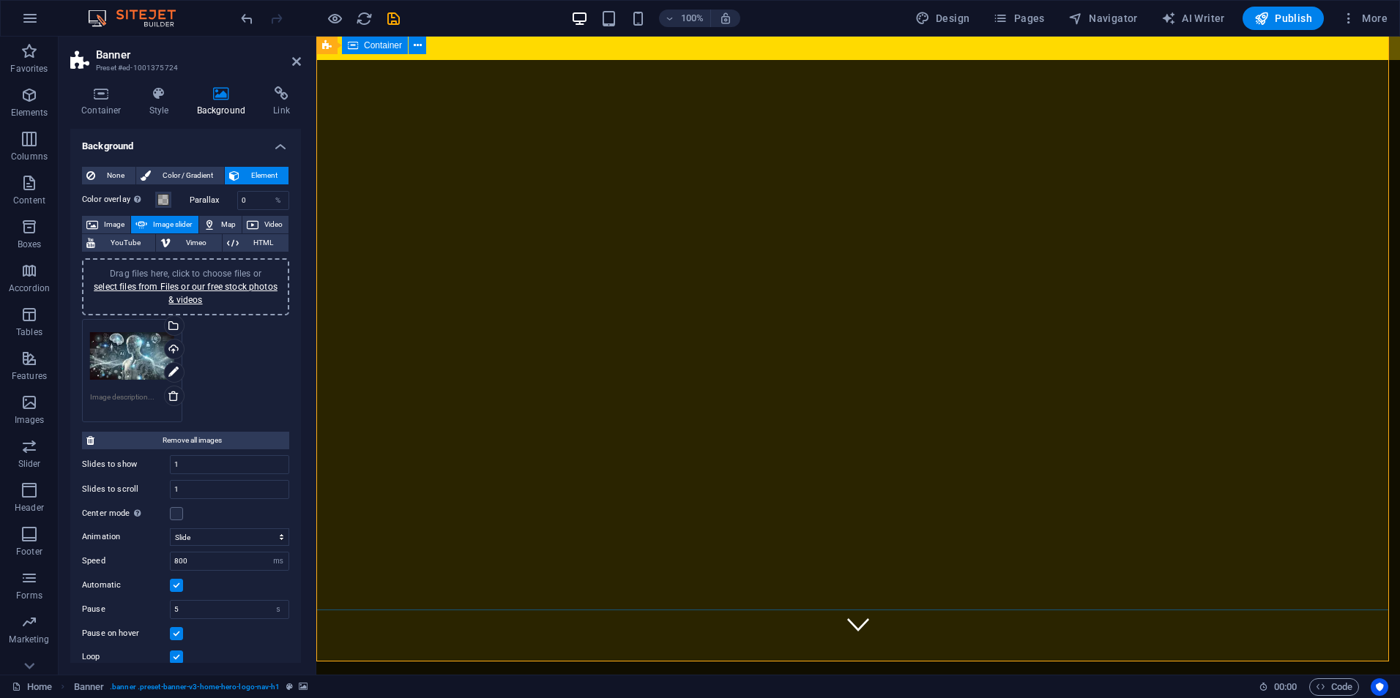
scroll to position [0, 0]
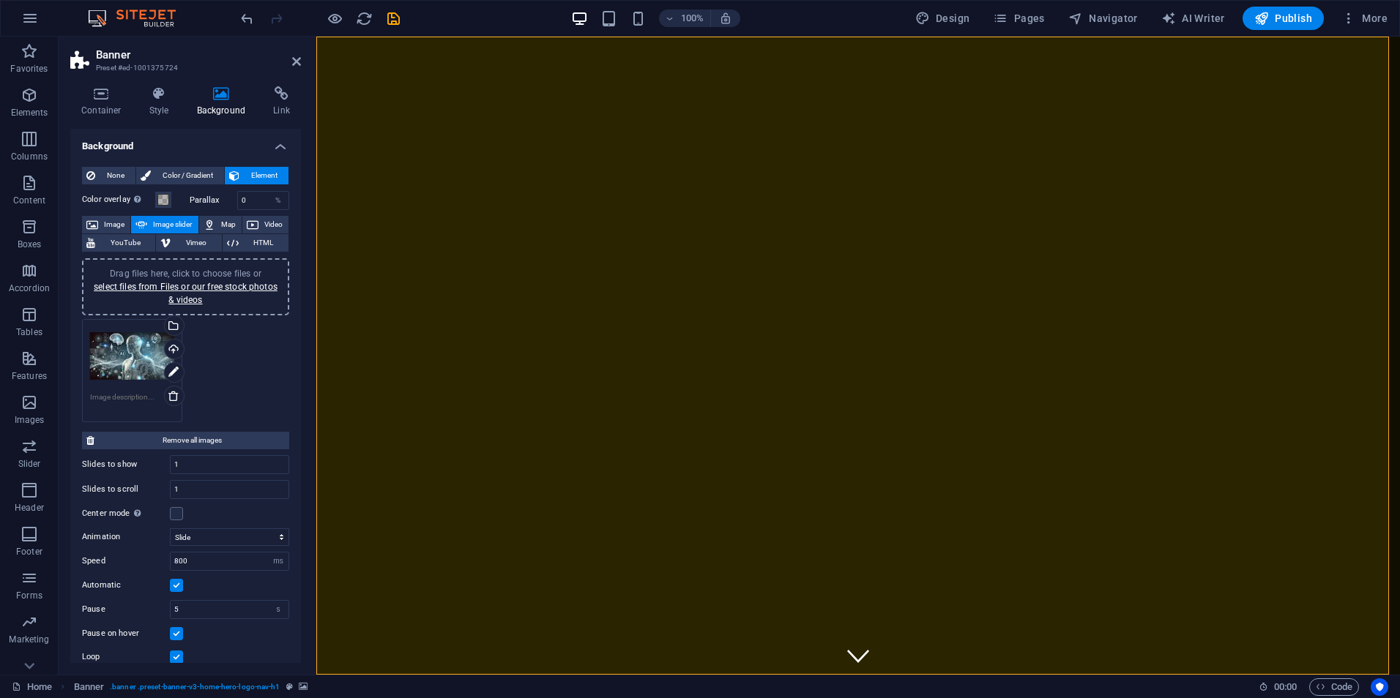
click at [139, 360] on div "Drag files here, click to choose files or select files from Files or our free s…" at bounding box center [132, 356] width 84 height 59
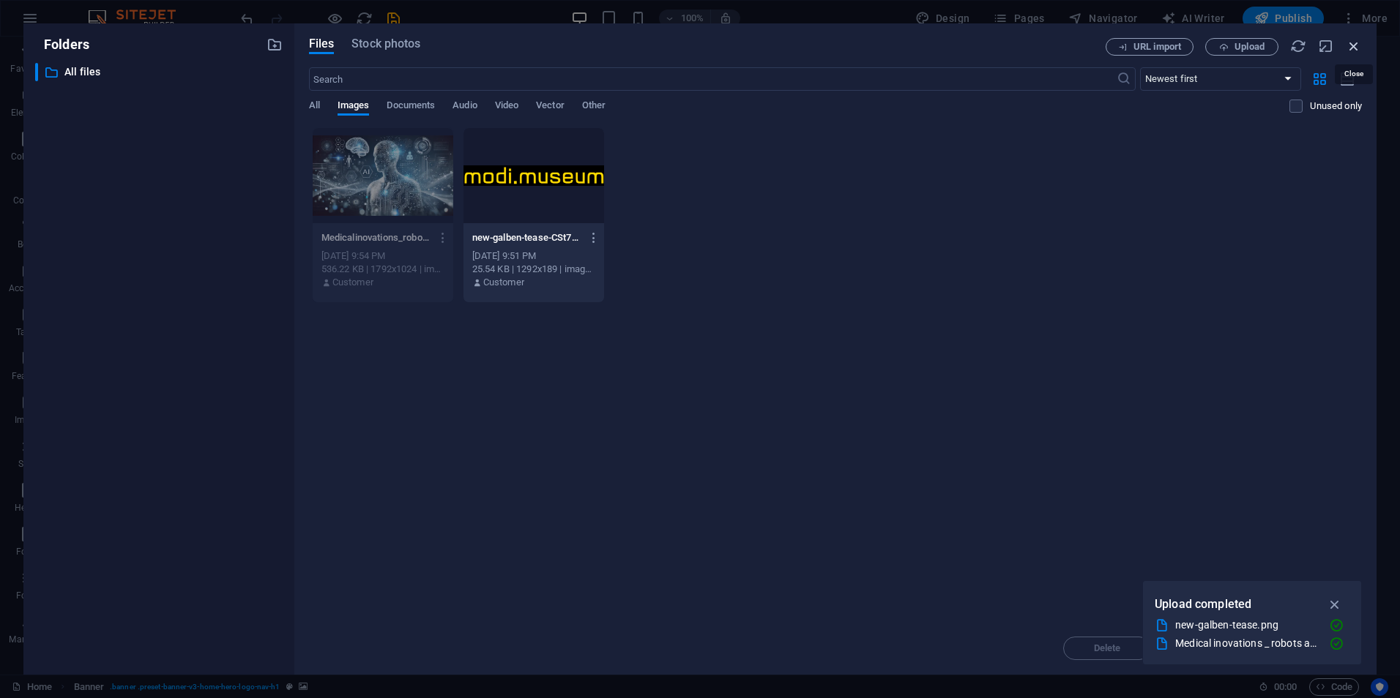
click at [1355, 51] on icon "button" at bounding box center [1354, 46] width 16 height 16
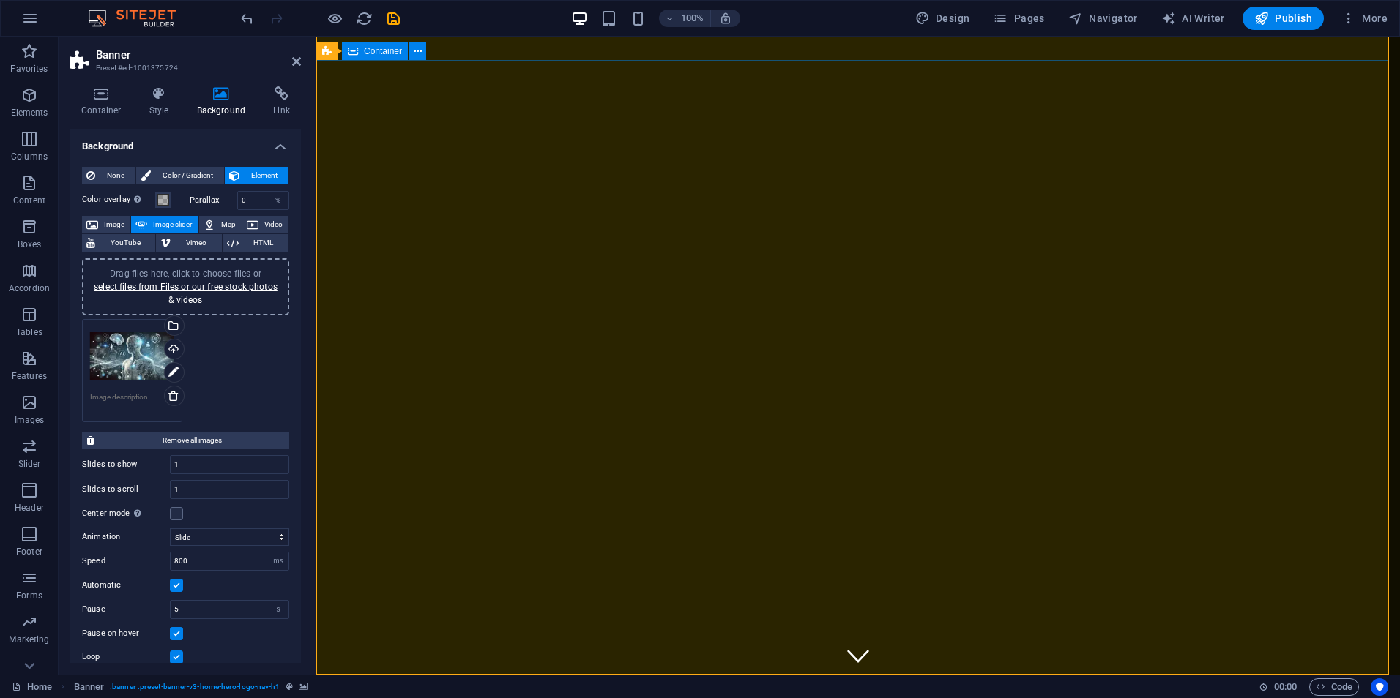
click at [176, 351] on div "Upload" at bounding box center [173, 351] width 22 height 22
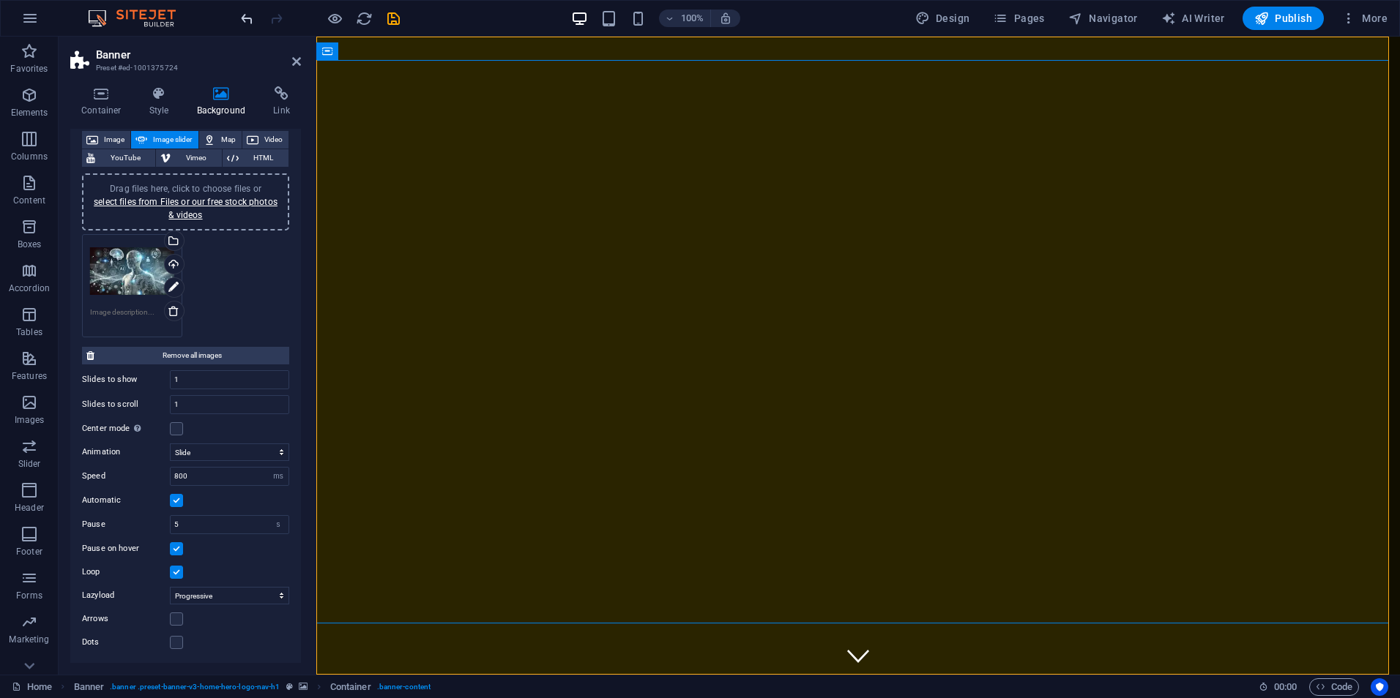
click at [247, 18] on icon "undo" at bounding box center [247, 18] width 17 height 17
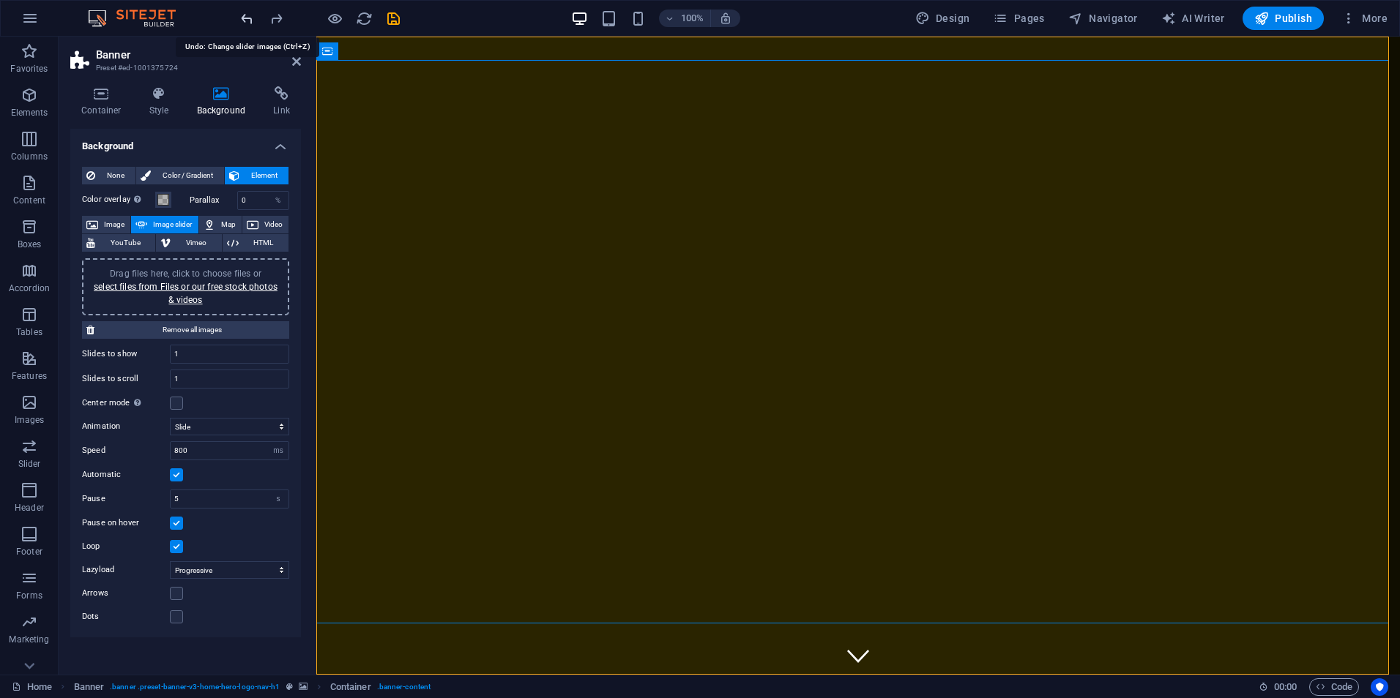
click at [247, 18] on icon "undo" at bounding box center [247, 18] width 17 height 17
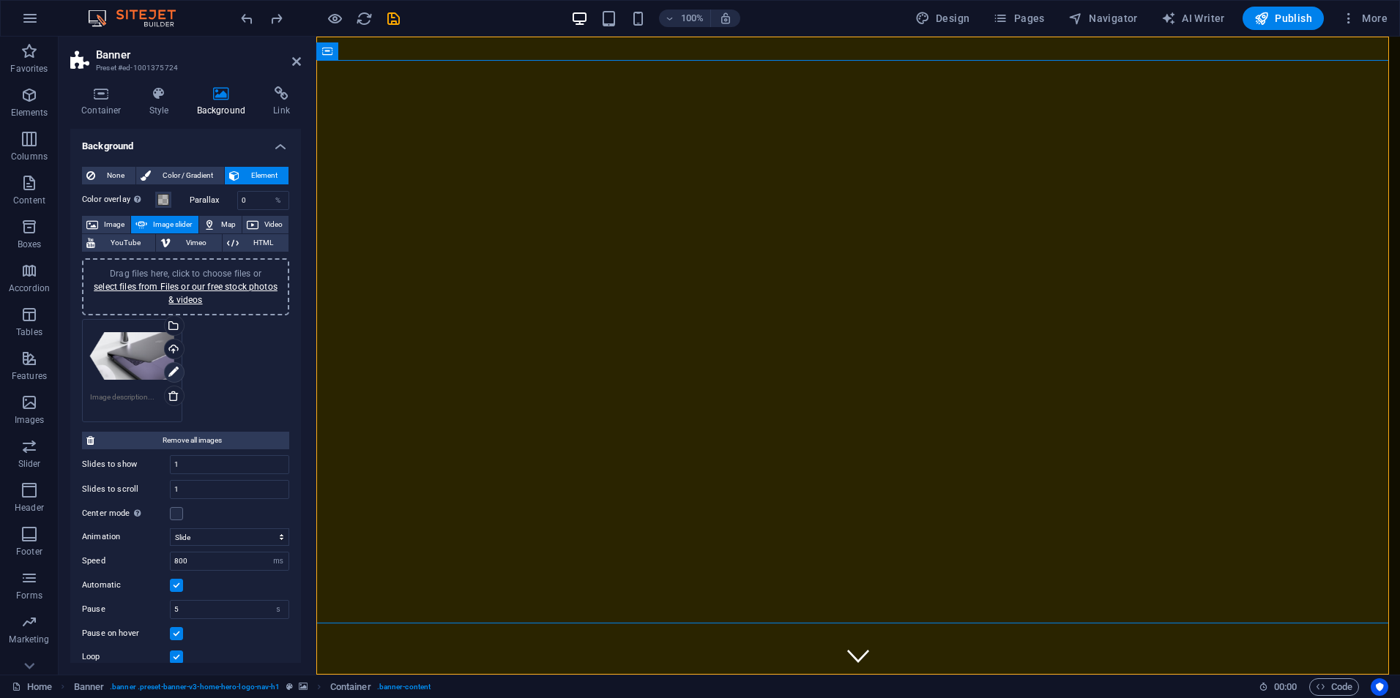
click at [171, 370] on icon at bounding box center [173, 373] width 10 height 18
click at [175, 350] on div "Upload" at bounding box center [173, 351] width 22 height 22
click at [171, 370] on icon at bounding box center [173, 373] width 10 height 18
click at [176, 370] on icon at bounding box center [173, 373] width 10 height 18
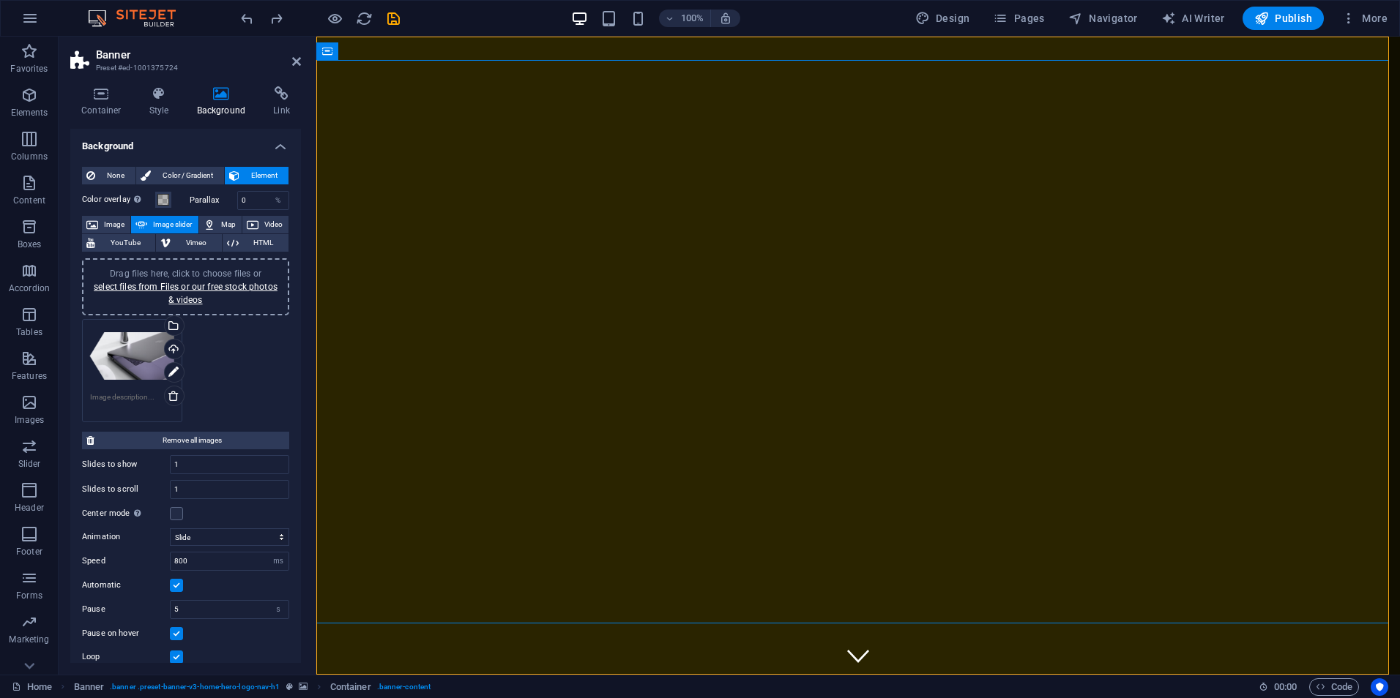
click at [146, 366] on div "Drag files here, click to choose files or select files from Files or our free s…" at bounding box center [132, 356] width 84 height 59
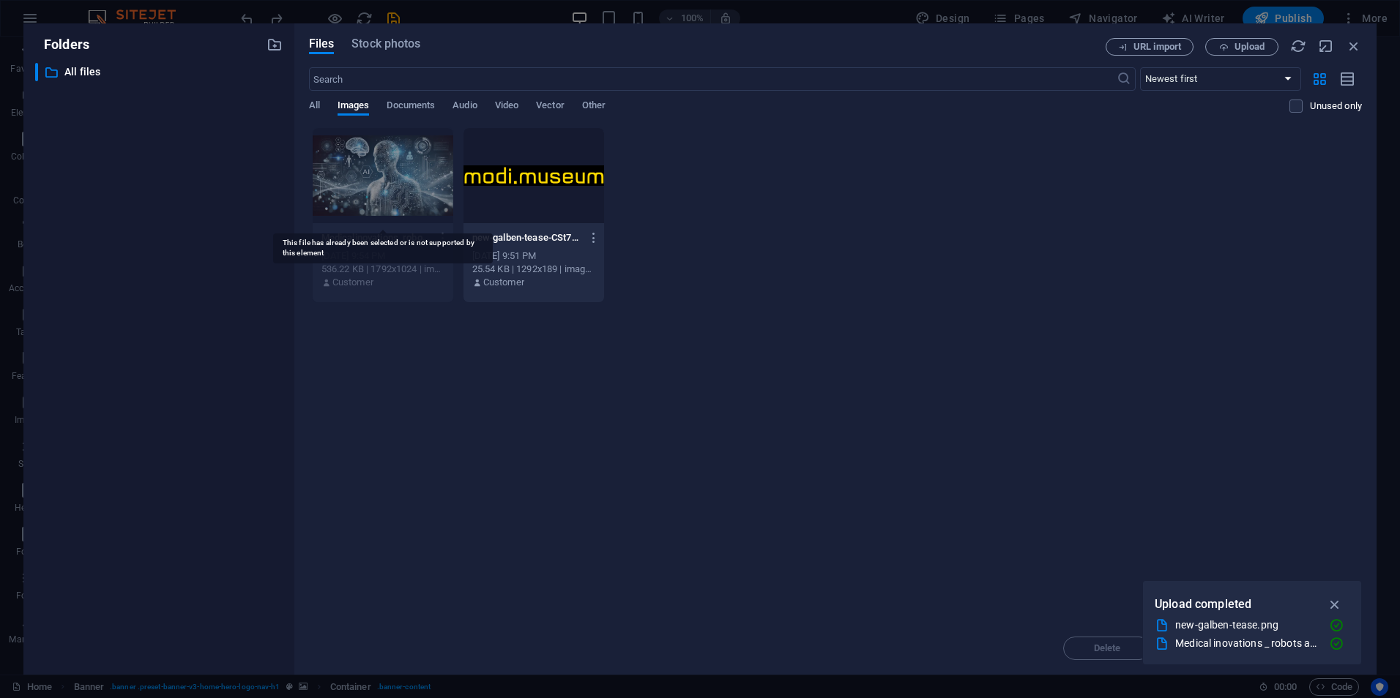
click at [381, 182] on div at bounding box center [383, 175] width 141 height 95
click at [379, 186] on div at bounding box center [383, 175] width 141 height 95
click at [378, 186] on div at bounding box center [383, 175] width 141 height 95
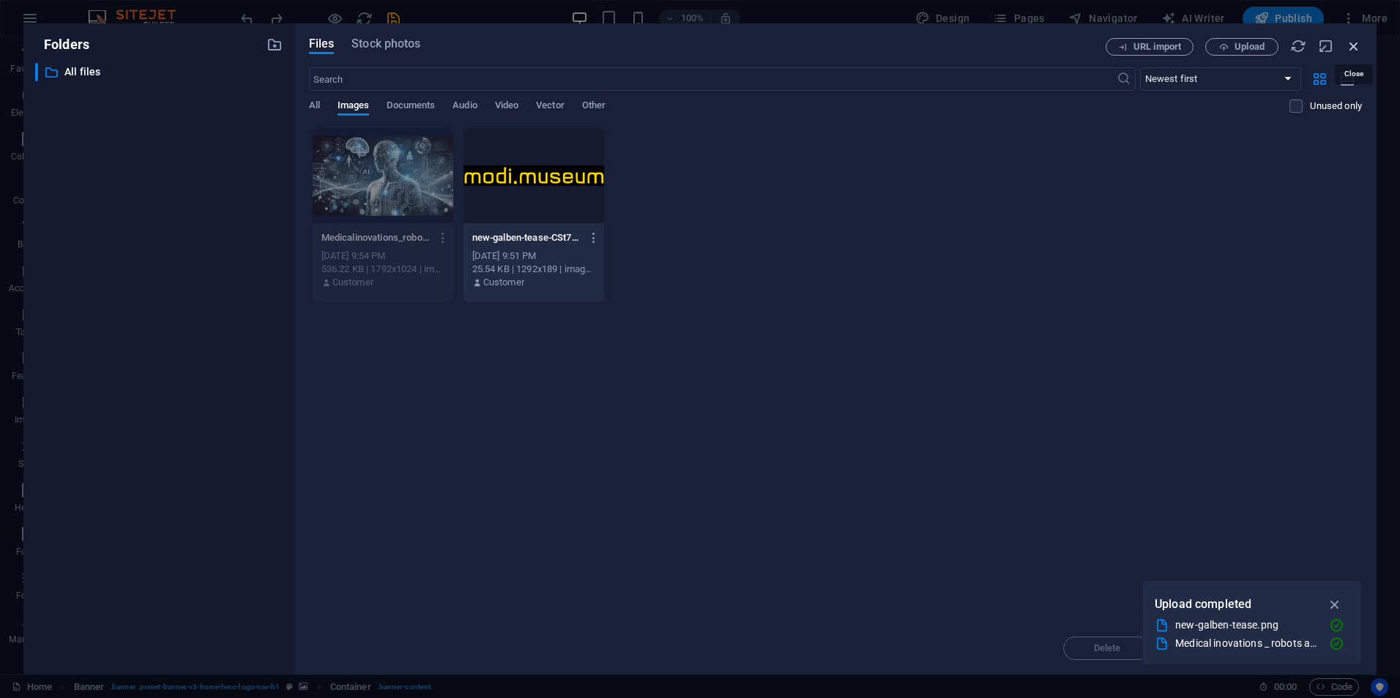
click at [1352, 43] on icon "button" at bounding box center [1354, 46] width 16 height 16
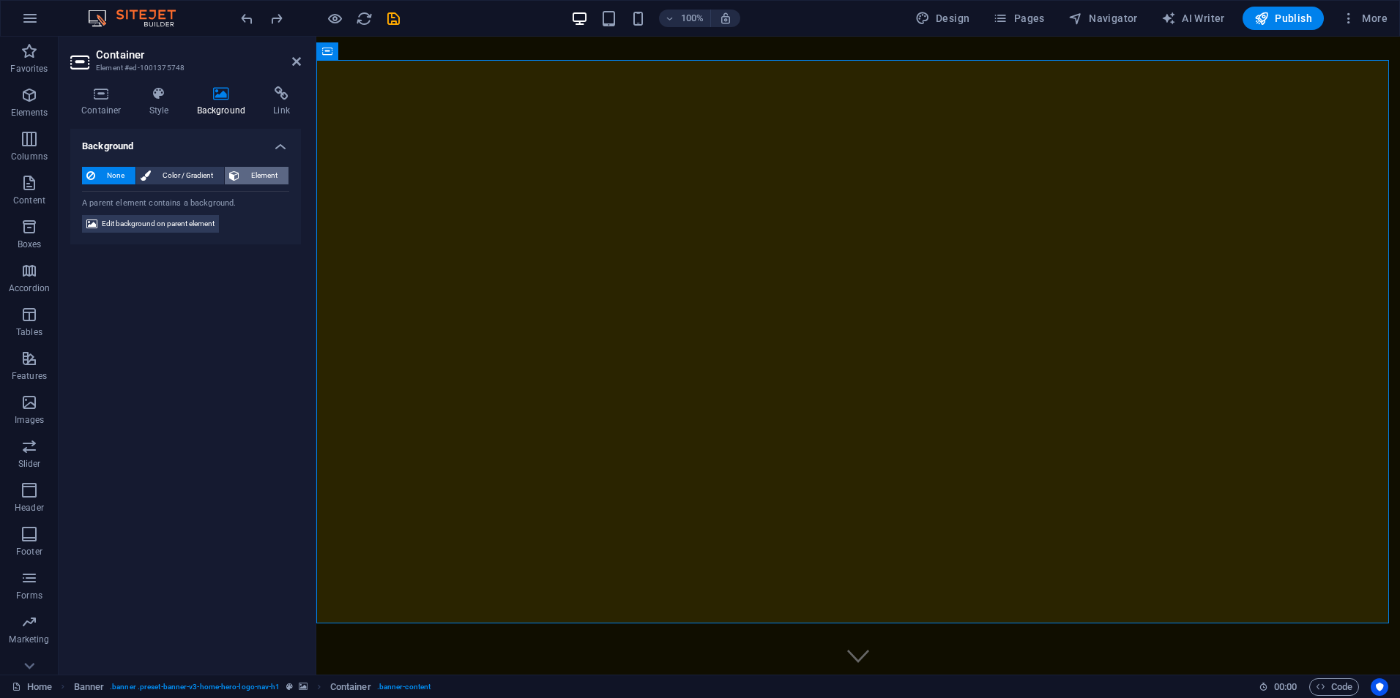
click at [251, 178] on span "Element" at bounding box center [264, 176] width 40 height 18
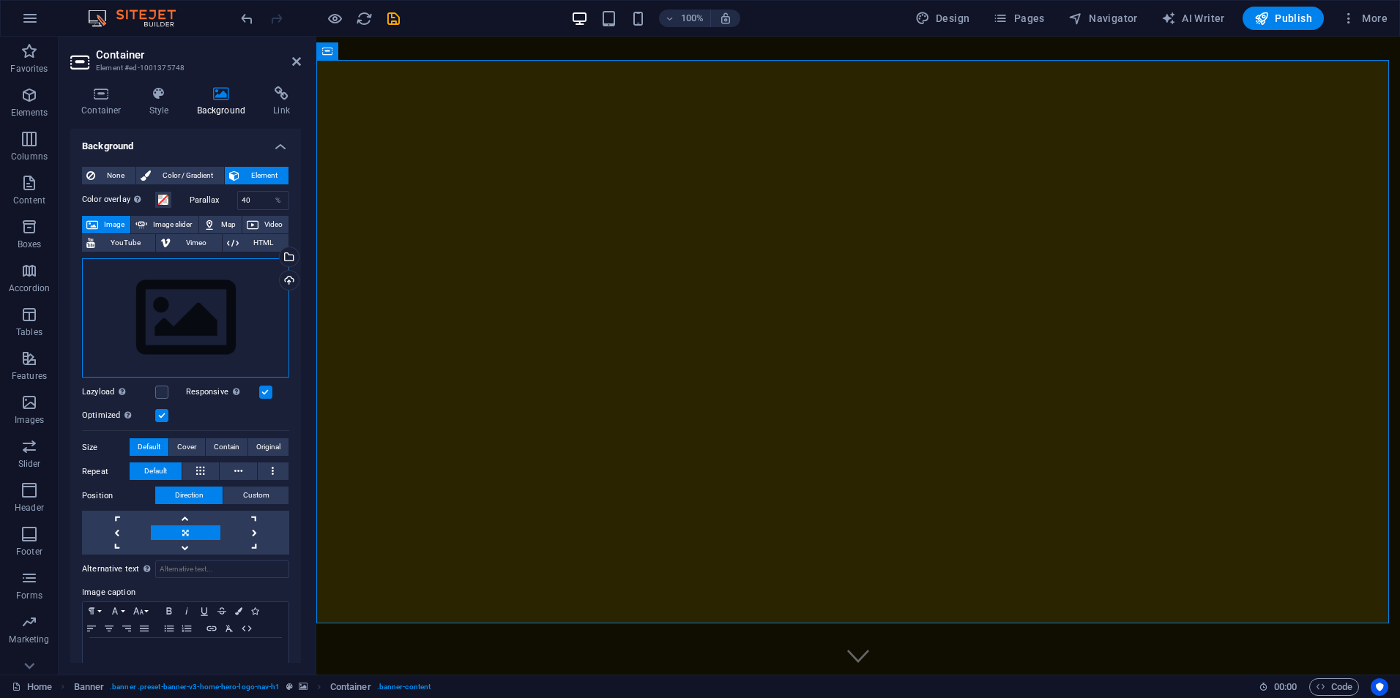
click at [182, 341] on div "Drag files here, click to choose files or select files from Files or our free s…" at bounding box center [185, 318] width 207 height 120
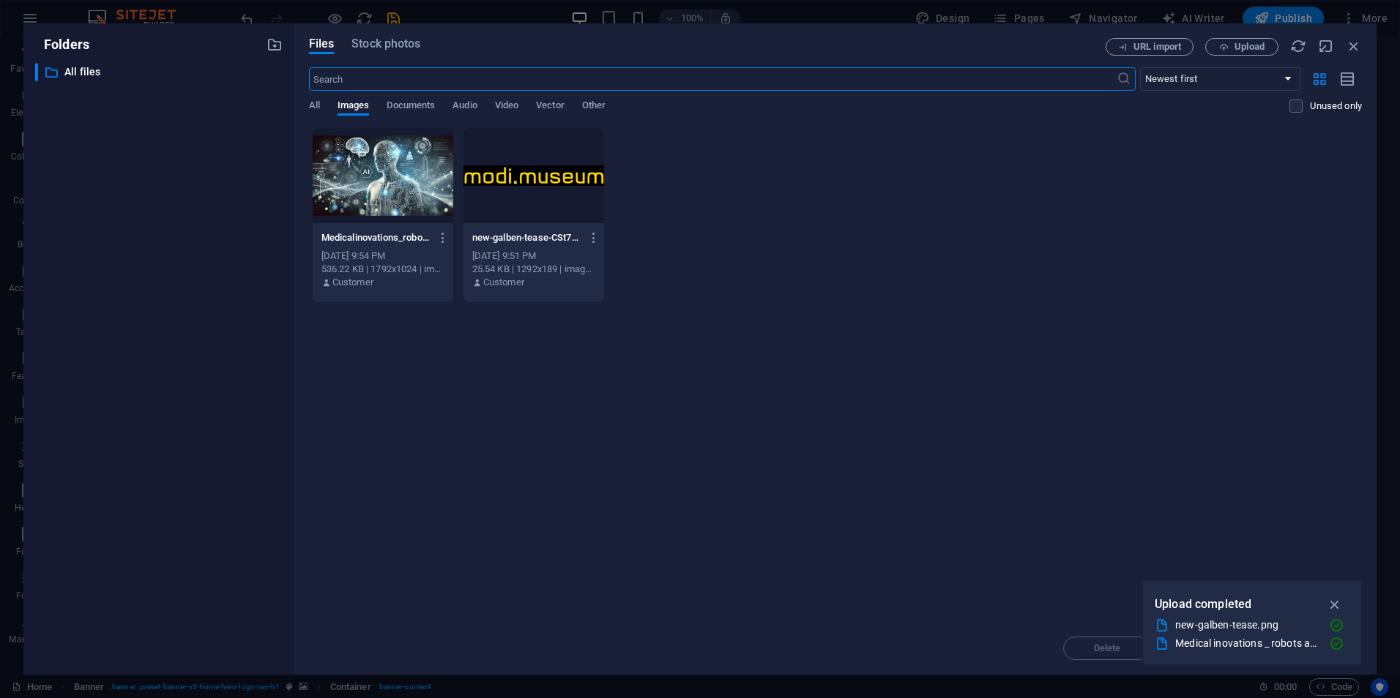
click at [392, 165] on div at bounding box center [383, 175] width 141 height 95
click at [392, 165] on div "1" at bounding box center [383, 175] width 141 height 95
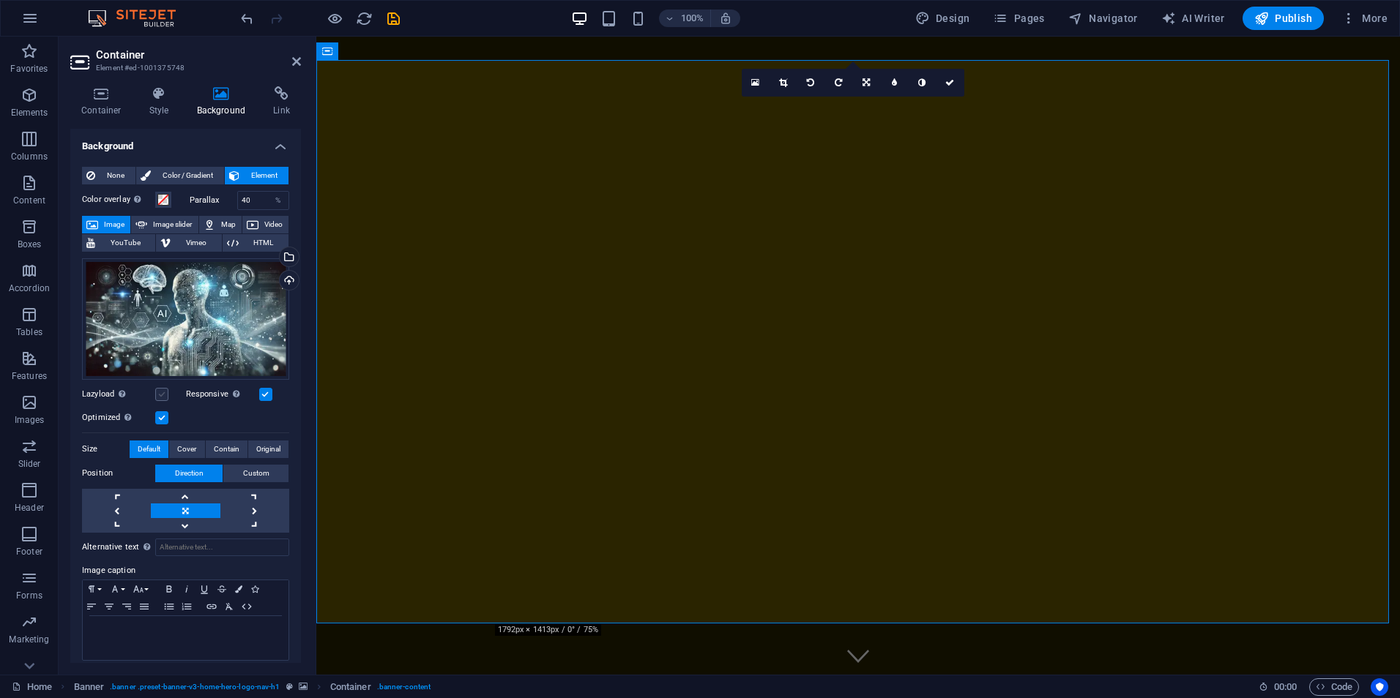
click at [163, 395] on label at bounding box center [161, 394] width 13 height 13
click at [0, 0] on input "Lazyload Loading images after the page loads improves page speed." at bounding box center [0, 0] width 0 height 0
click at [163, 395] on label at bounding box center [161, 394] width 13 height 13
click at [0, 0] on input "Lazyload Loading images after the page loads improves page speed." at bounding box center [0, 0] width 0 height 0
click at [163, 395] on label at bounding box center [161, 394] width 13 height 13
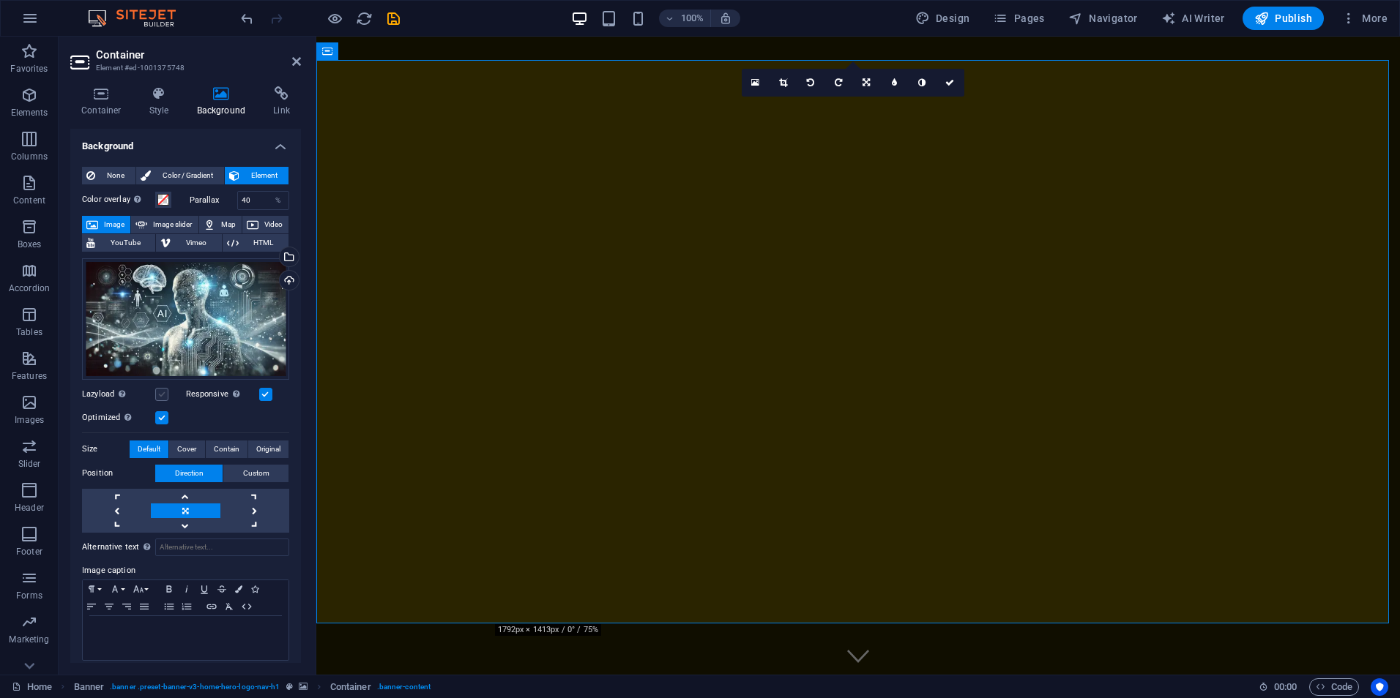
click at [0, 0] on input "Lazyload Loading images after the page loads improves page speed." at bounding box center [0, 0] width 0 height 0
click at [163, 395] on label at bounding box center [161, 394] width 13 height 13
click at [0, 0] on input "Lazyload Loading images after the page loads improves page speed." at bounding box center [0, 0] width 0 height 0
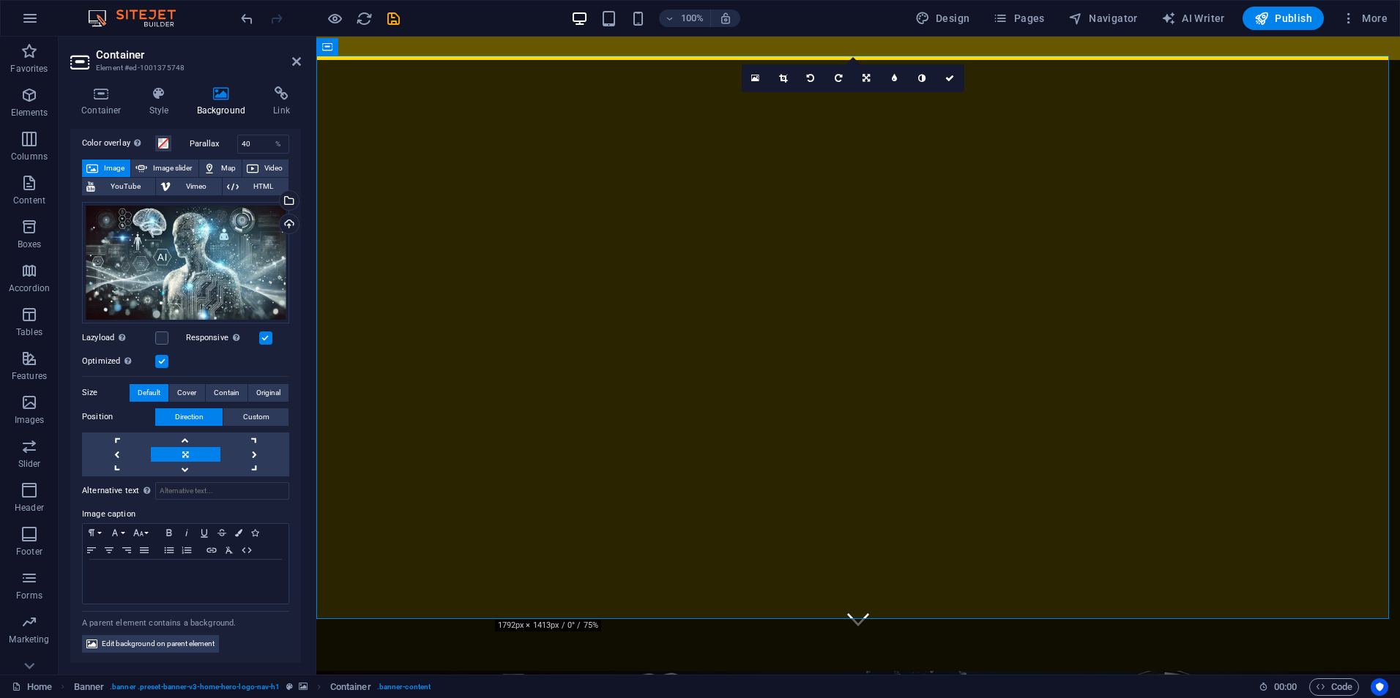
scroll to position [76, 0]
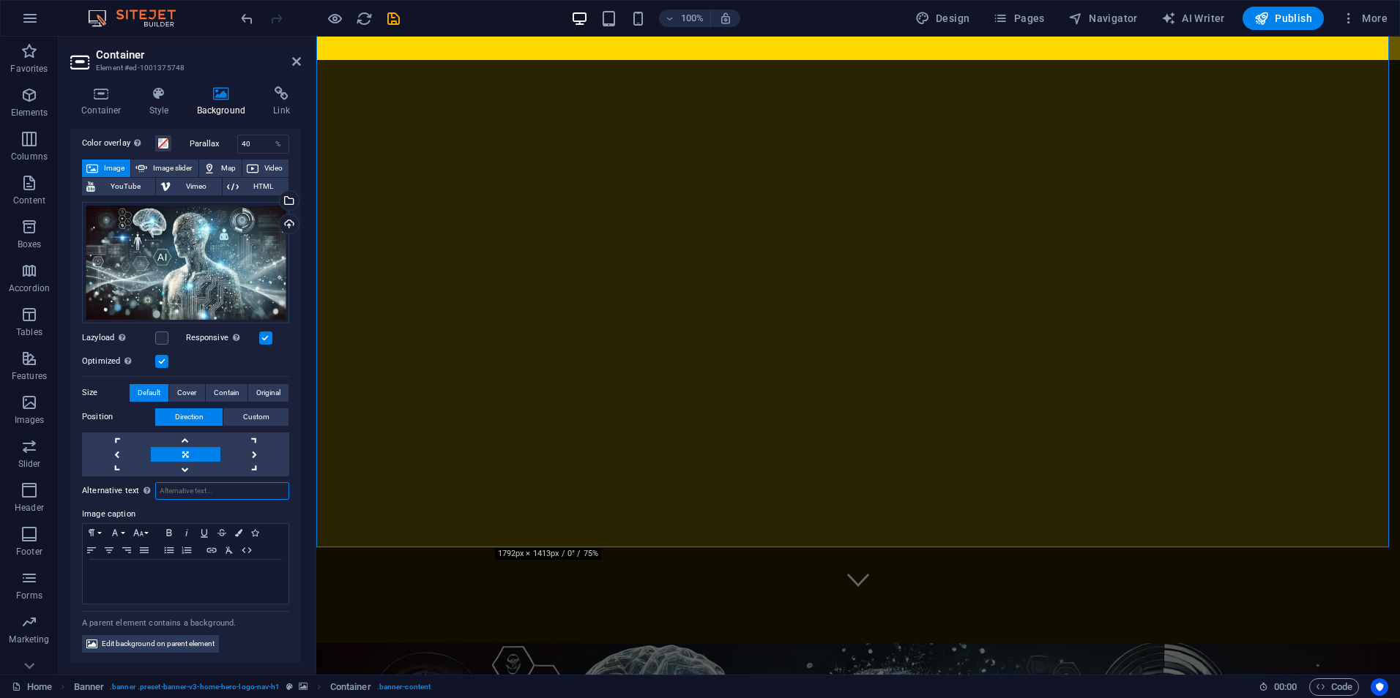
click at [172, 492] on input "Alternative text The alternative text is used by devices that cannot display im…" at bounding box center [222, 492] width 134 height 18
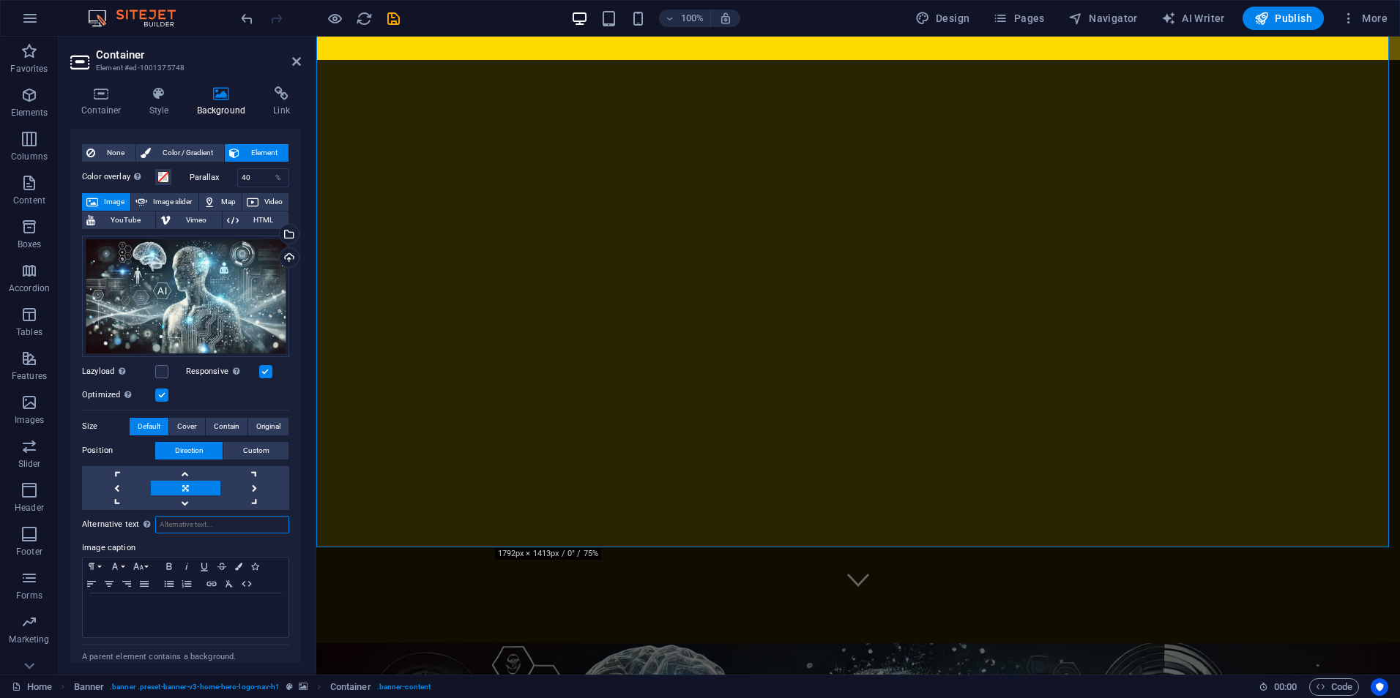
scroll to position [0, 0]
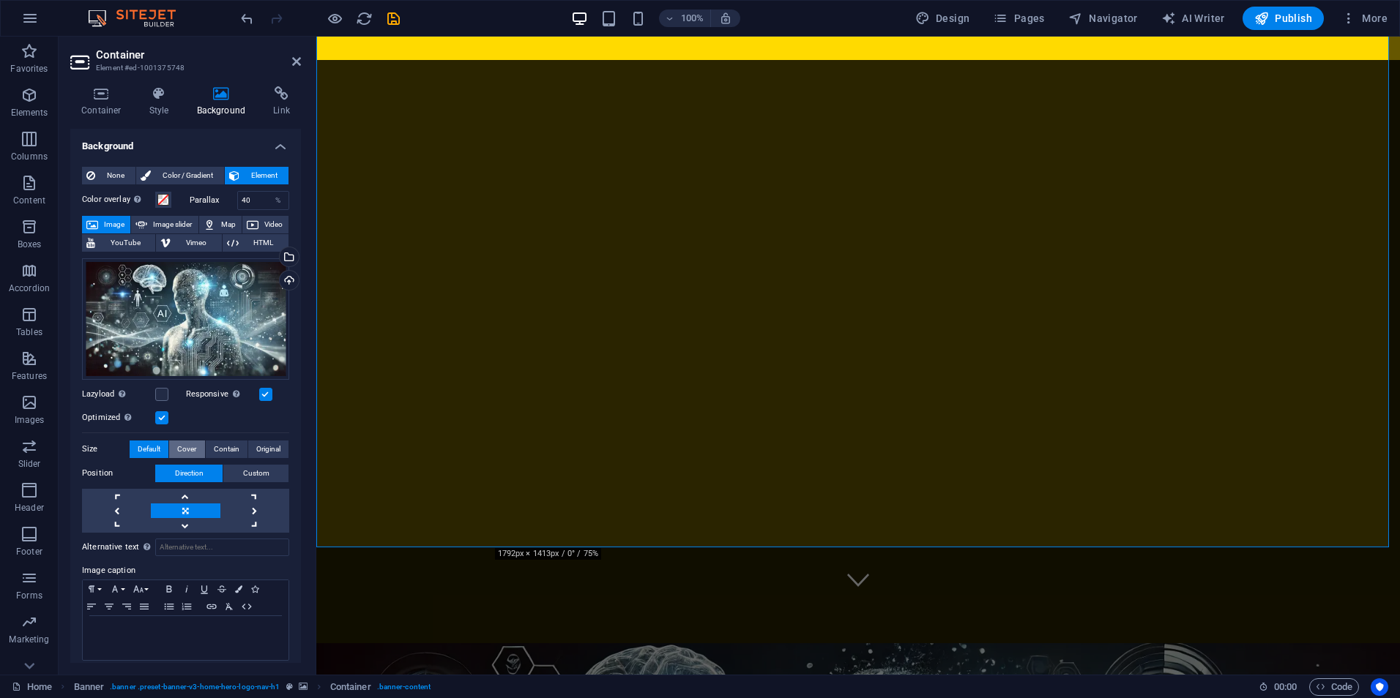
click at [190, 449] on span "Cover" at bounding box center [186, 450] width 19 height 18
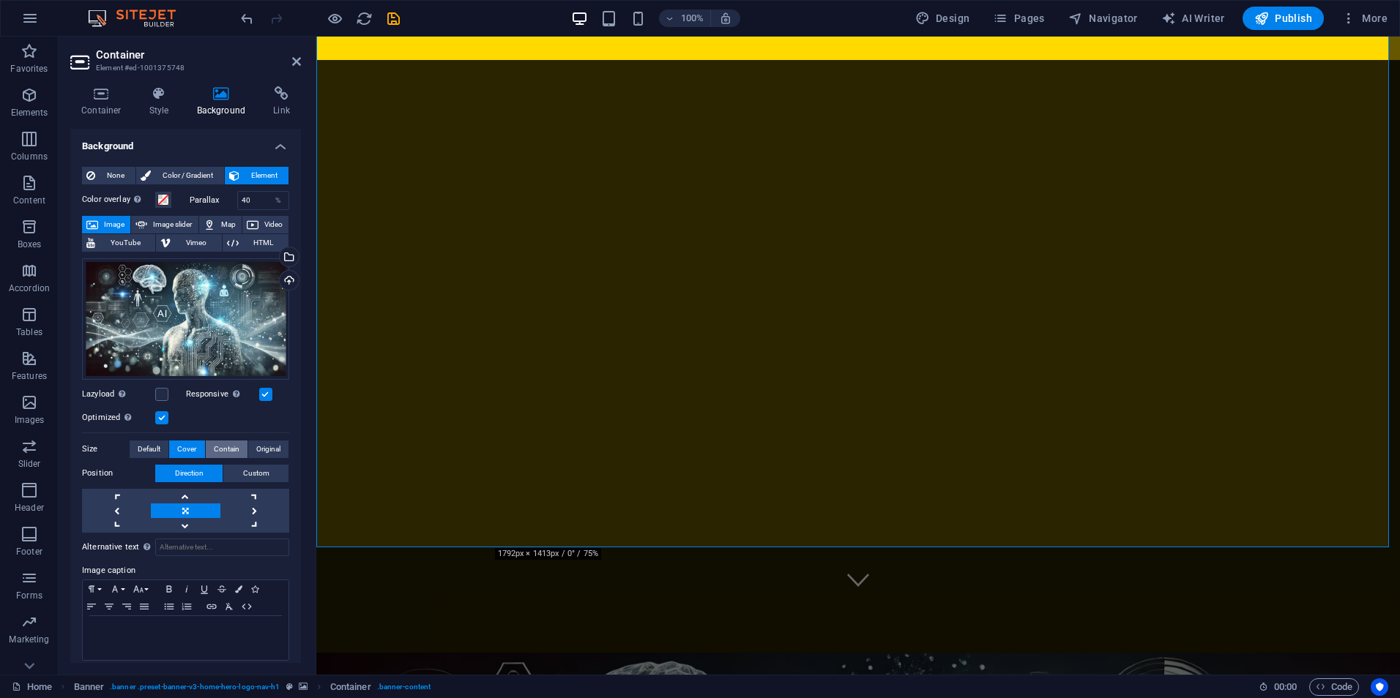
click at [228, 448] on span "Contain" at bounding box center [227, 450] width 26 height 18
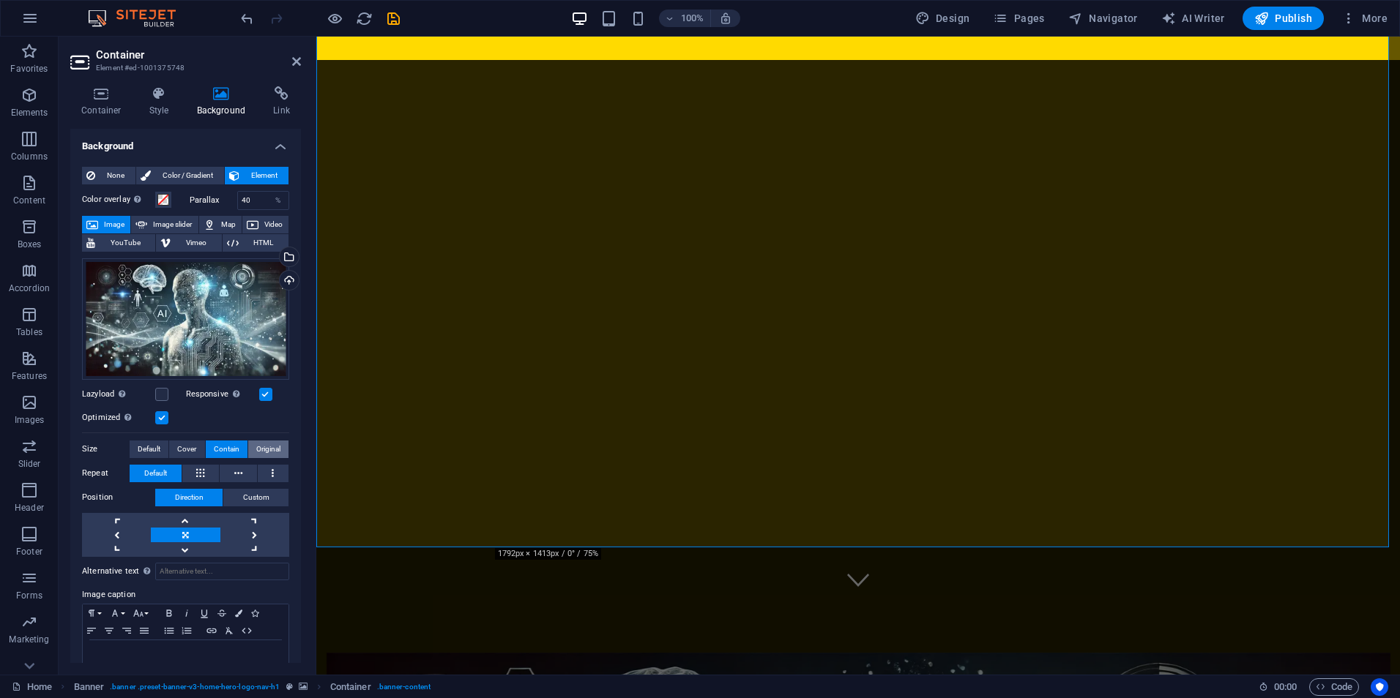
click at [260, 451] on span "Original" at bounding box center [268, 450] width 24 height 18
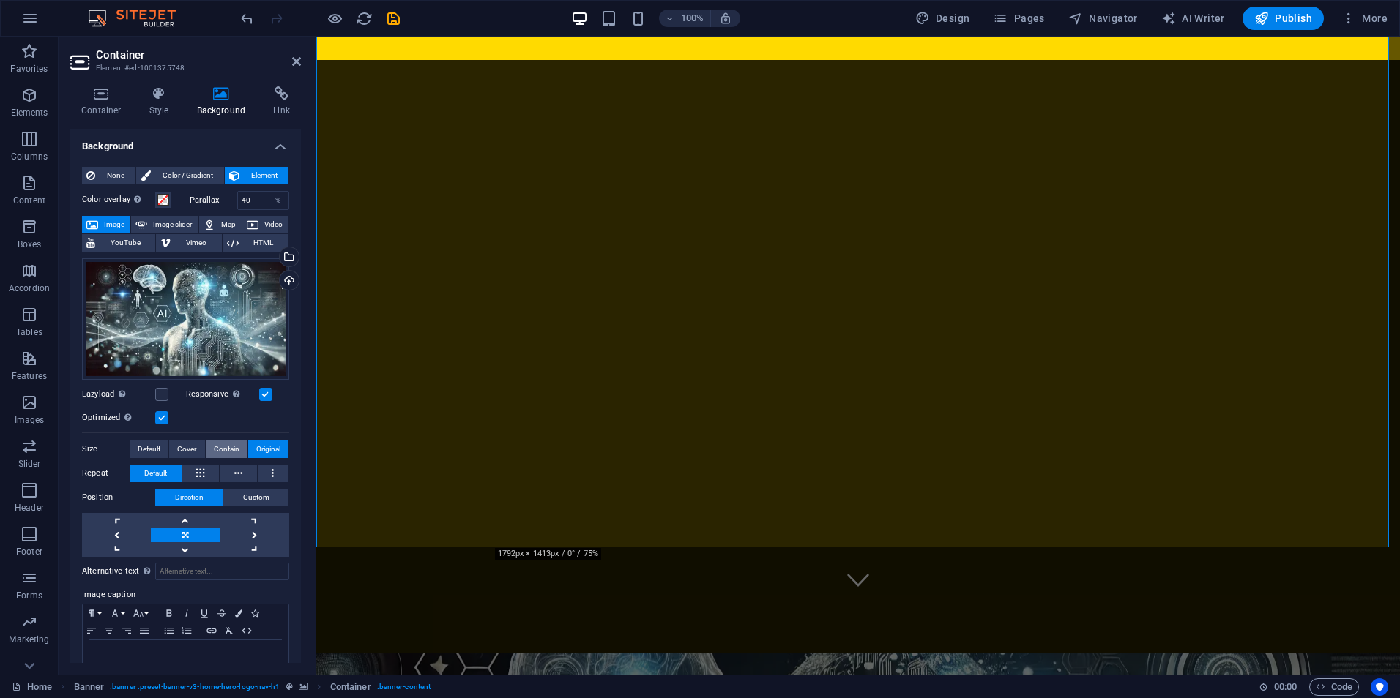
click at [231, 450] on span "Contain" at bounding box center [227, 450] width 26 height 18
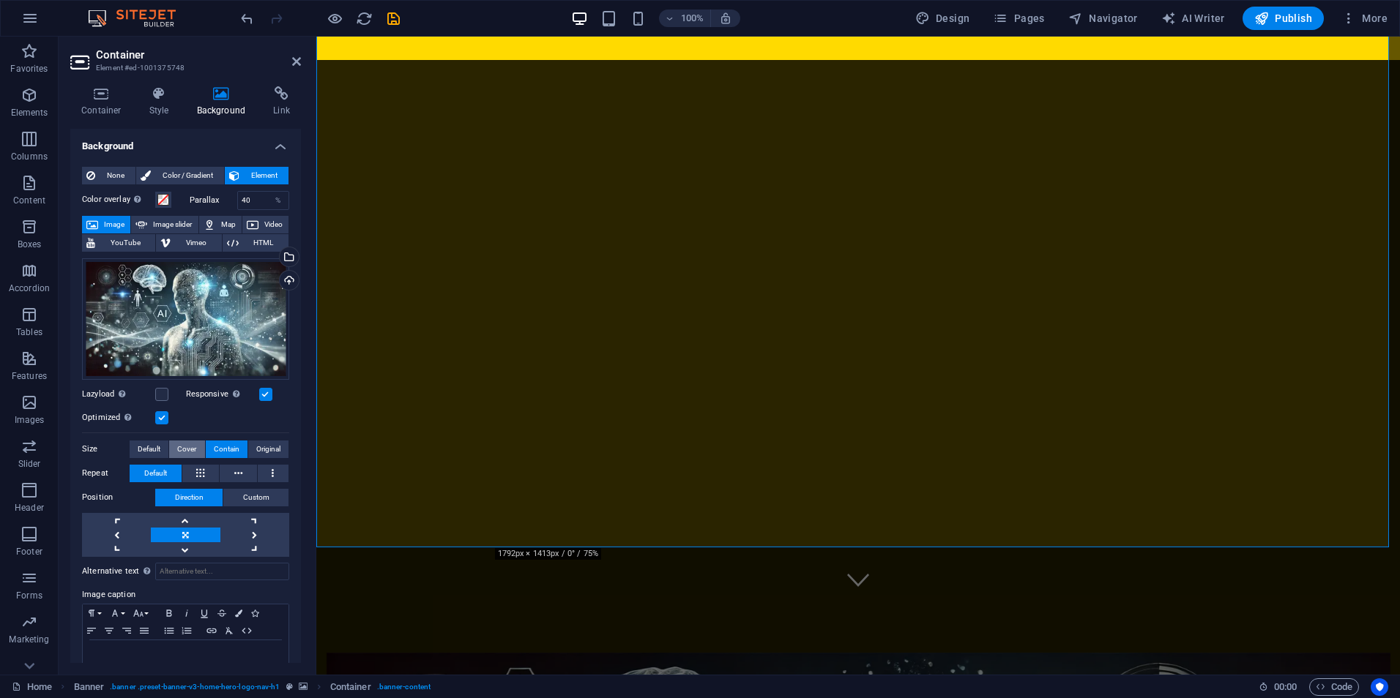
click at [184, 450] on span "Cover" at bounding box center [186, 450] width 19 height 18
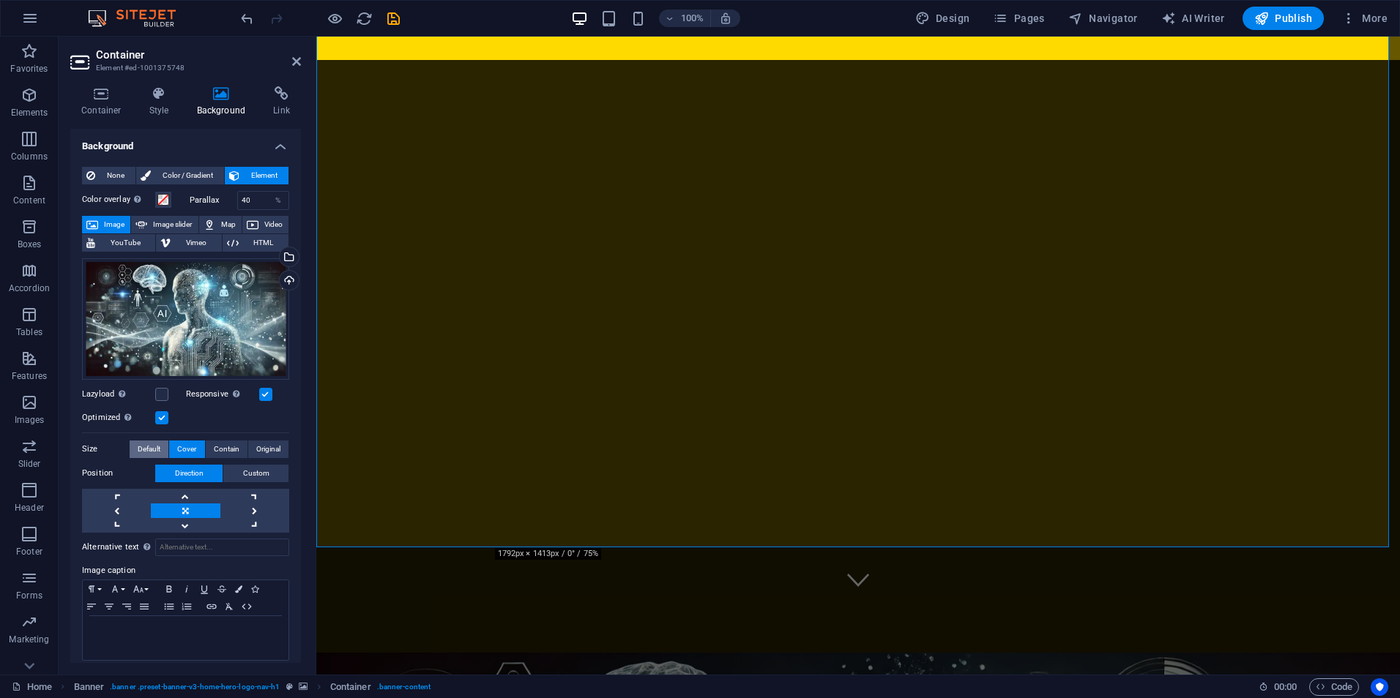
click at [151, 452] on span "Default" at bounding box center [149, 450] width 23 height 18
click at [185, 453] on span "Cover" at bounding box center [186, 450] width 19 height 18
click at [157, 452] on span "Default" at bounding box center [149, 450] width 23 height 18
click at [186, 450] on span "Cover" at bounding box center [186, 450] width 19 height 18
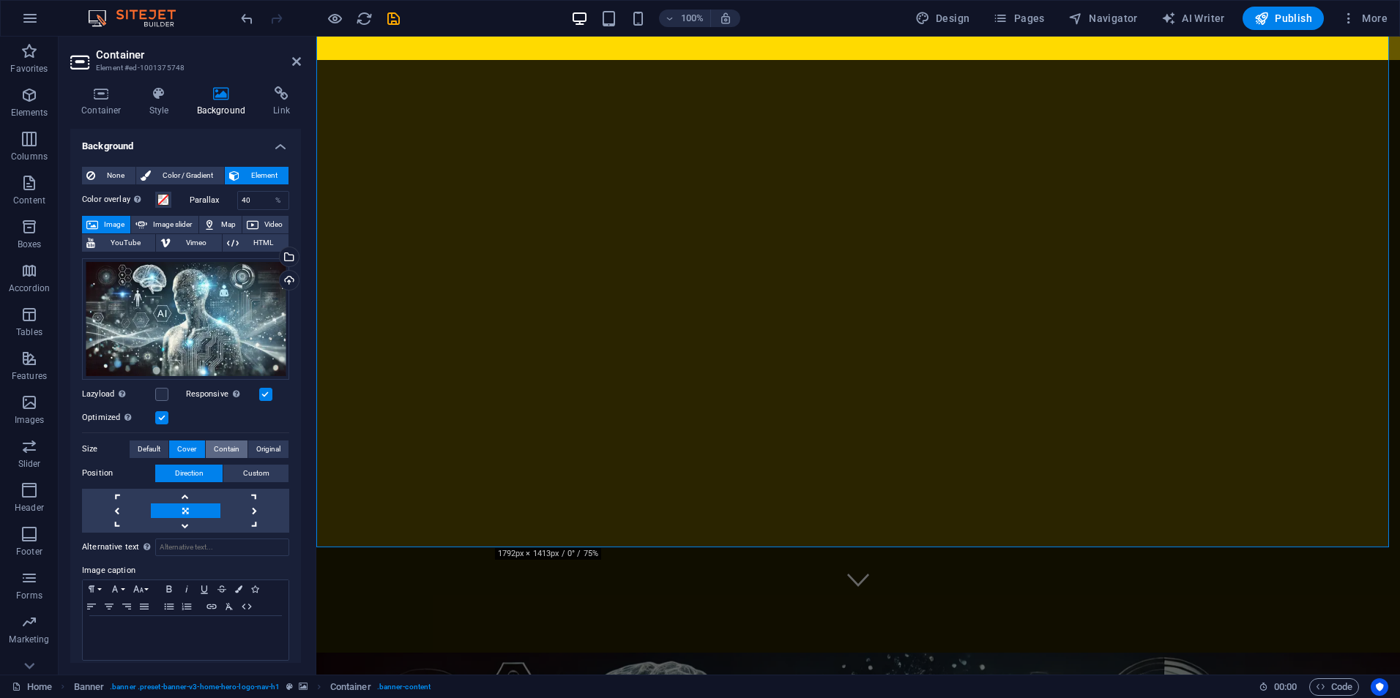
click at [216, 450] on span "Contain" at bounding box center [227, 450] width 26 height 18
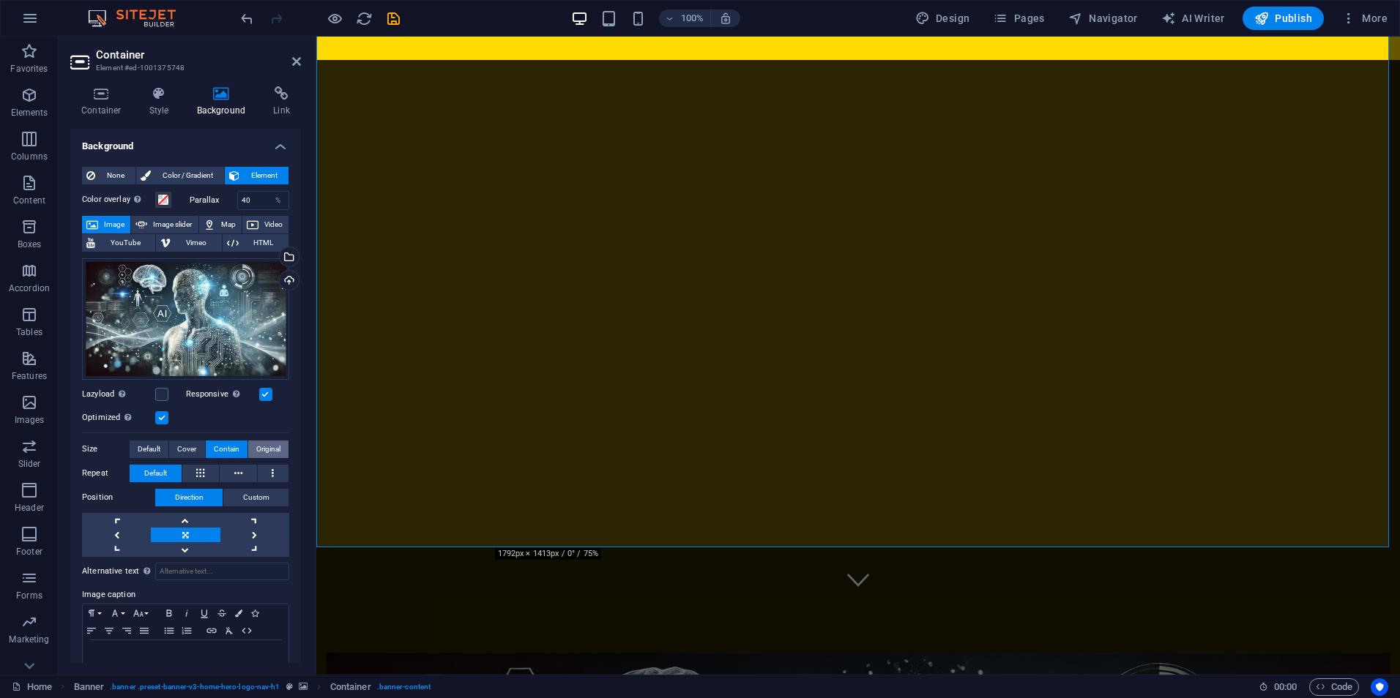
click at [249, 450] on button "Original" at bounding box center [268, 450] width 40 height 18
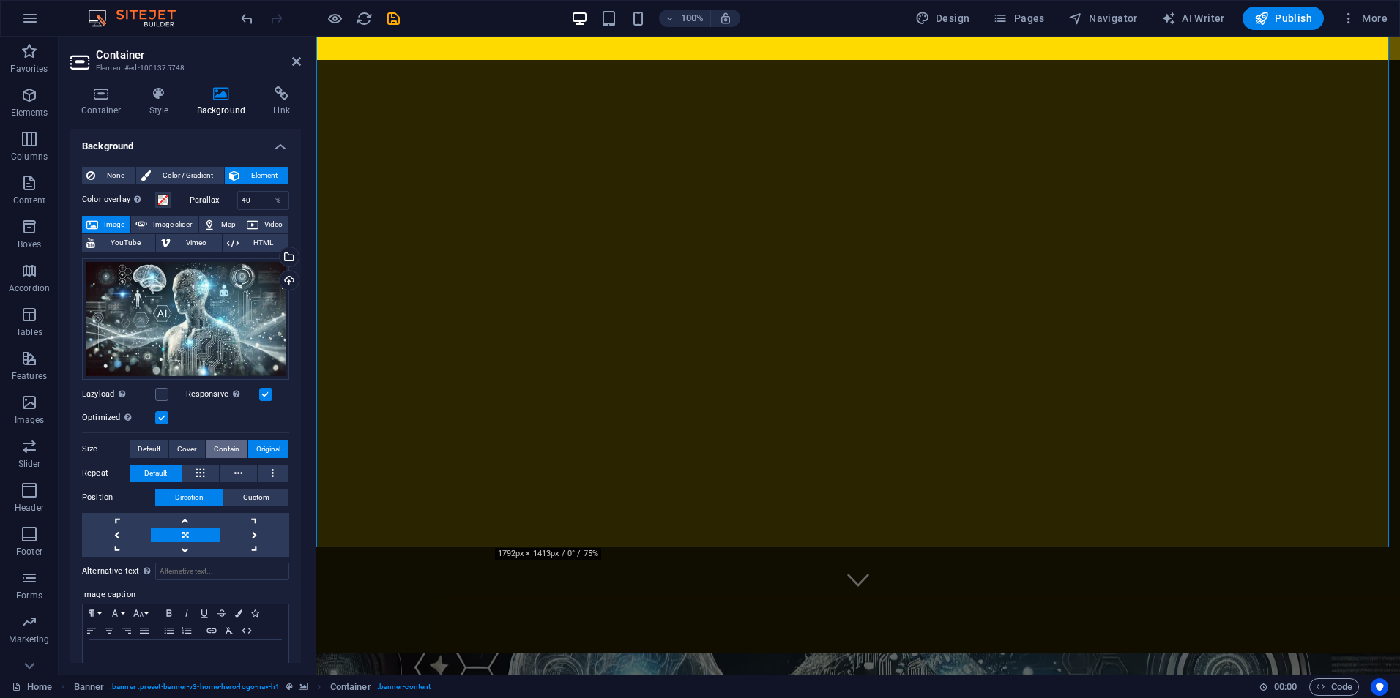
click at [220, 452] on span "Contain" at bounding box center [227, 450] width 26 height 18
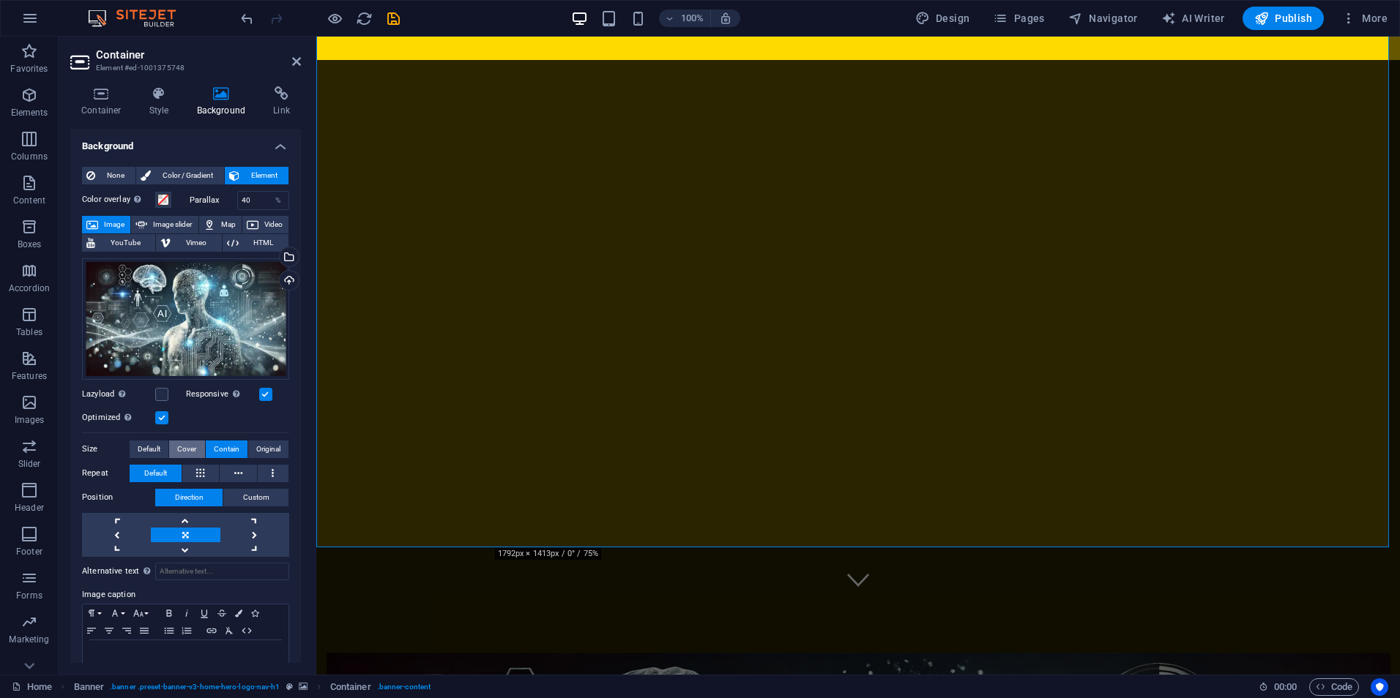
click at [189, 452] on span "Cover" at bounding box center [186, 450] width 19 height 18
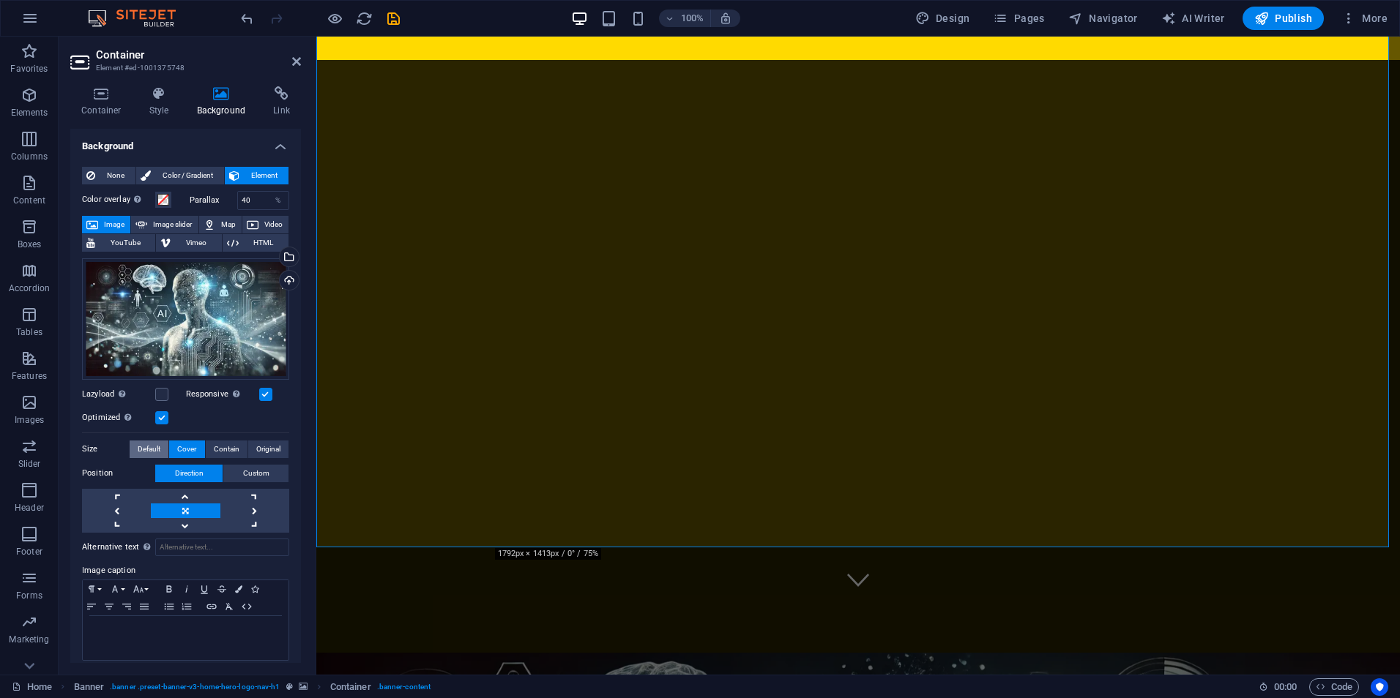
click at [160, 447] on button "Default" at bounding box center [149, 450] width 39 height 18
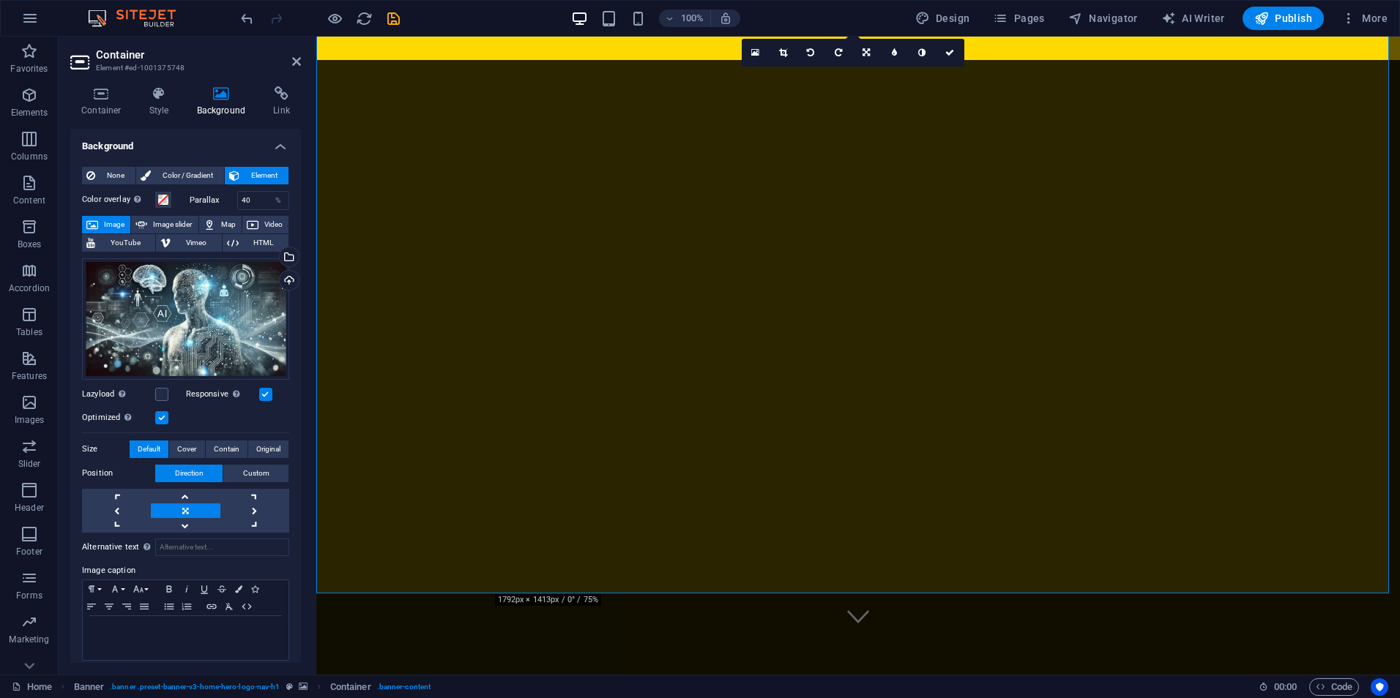
scroll to position [76, 0]
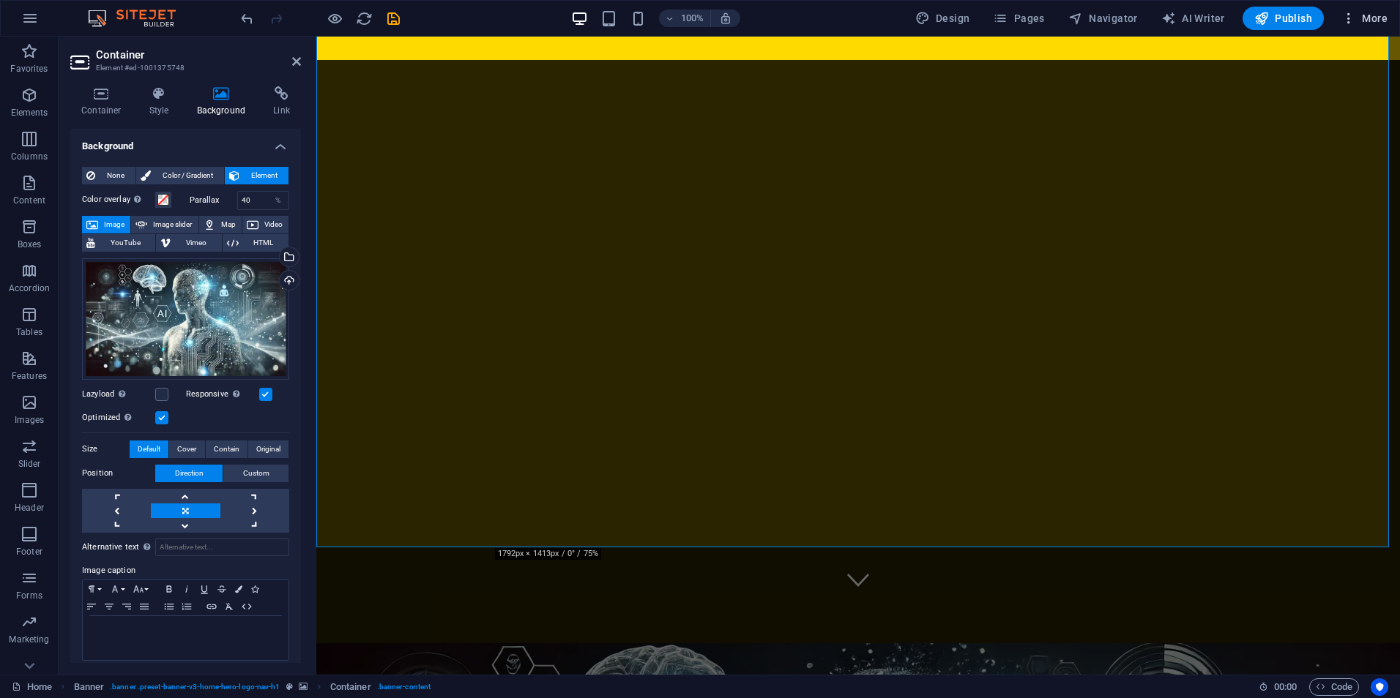
click at [1363, 15] on span "More" at bounding box center [1364, 18] width 46 height 15
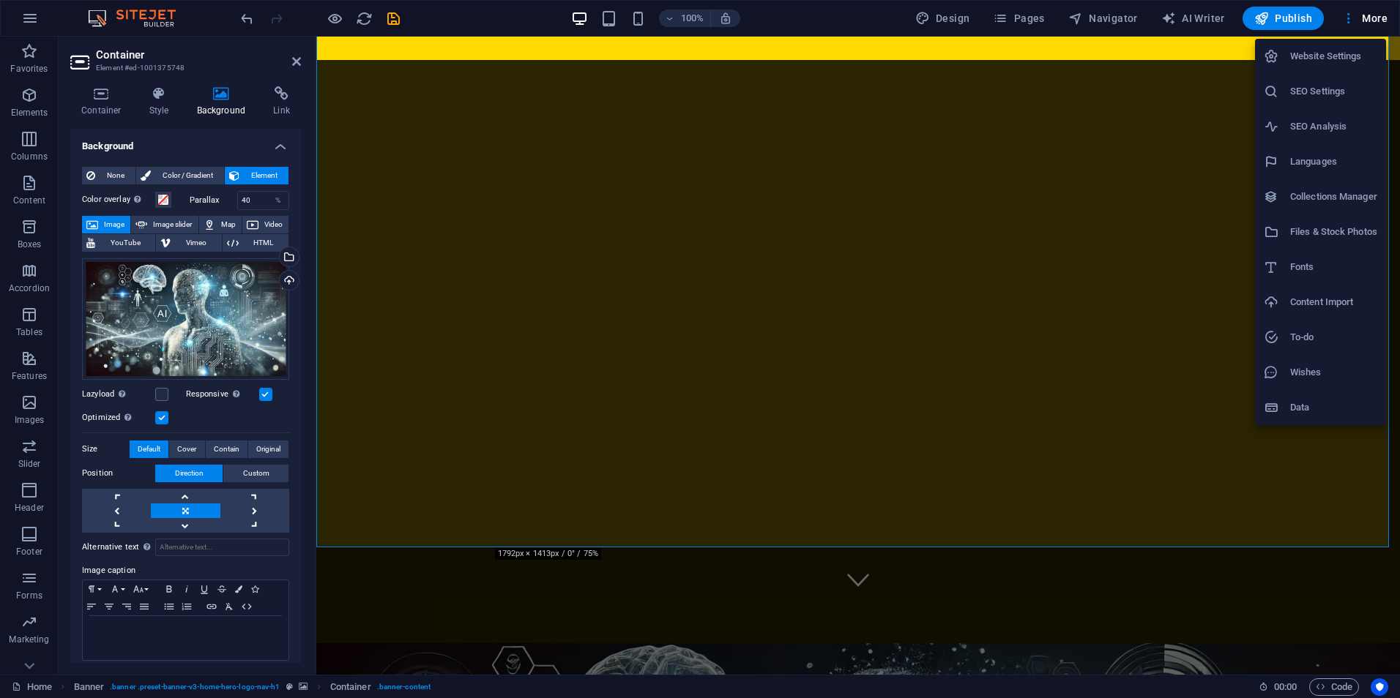
click at [1284, 21] on div at bounding box center [700, 349] width 1400 height 698
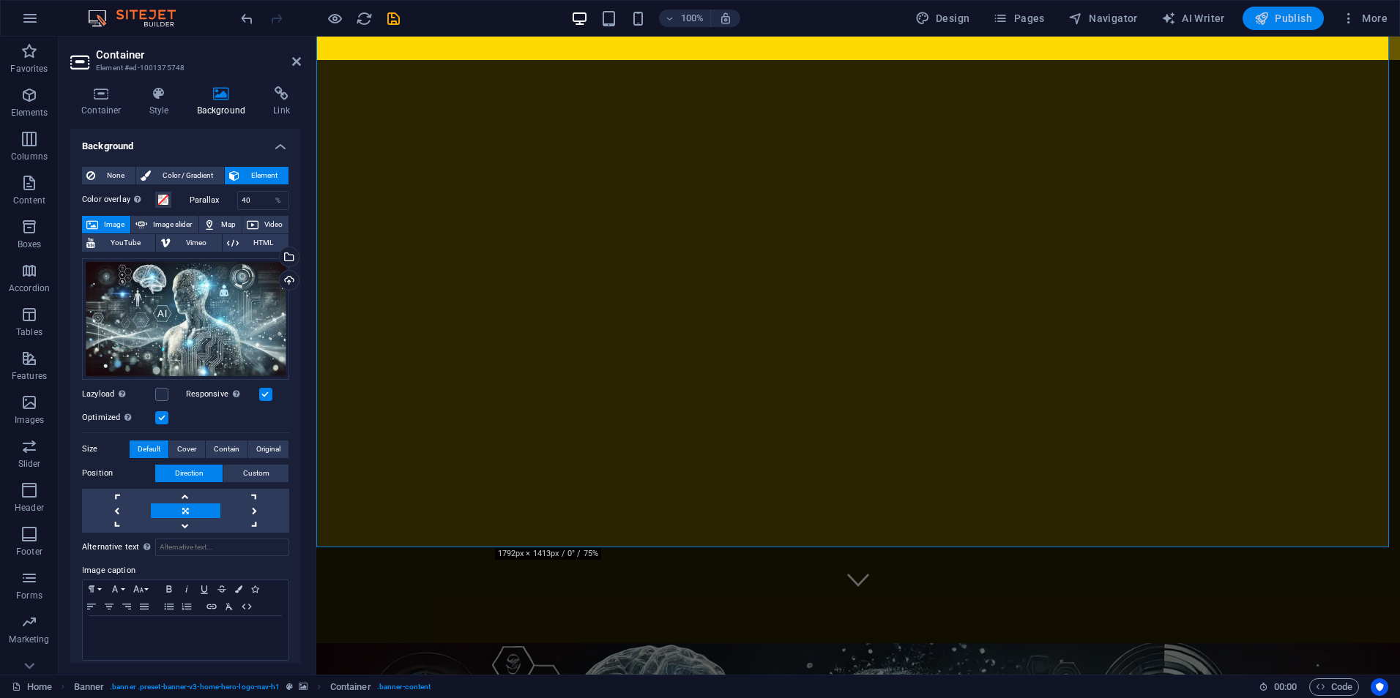
click at [1285, 21] on span "Publish" at bounding box center [1283, 18] width 58 height 15
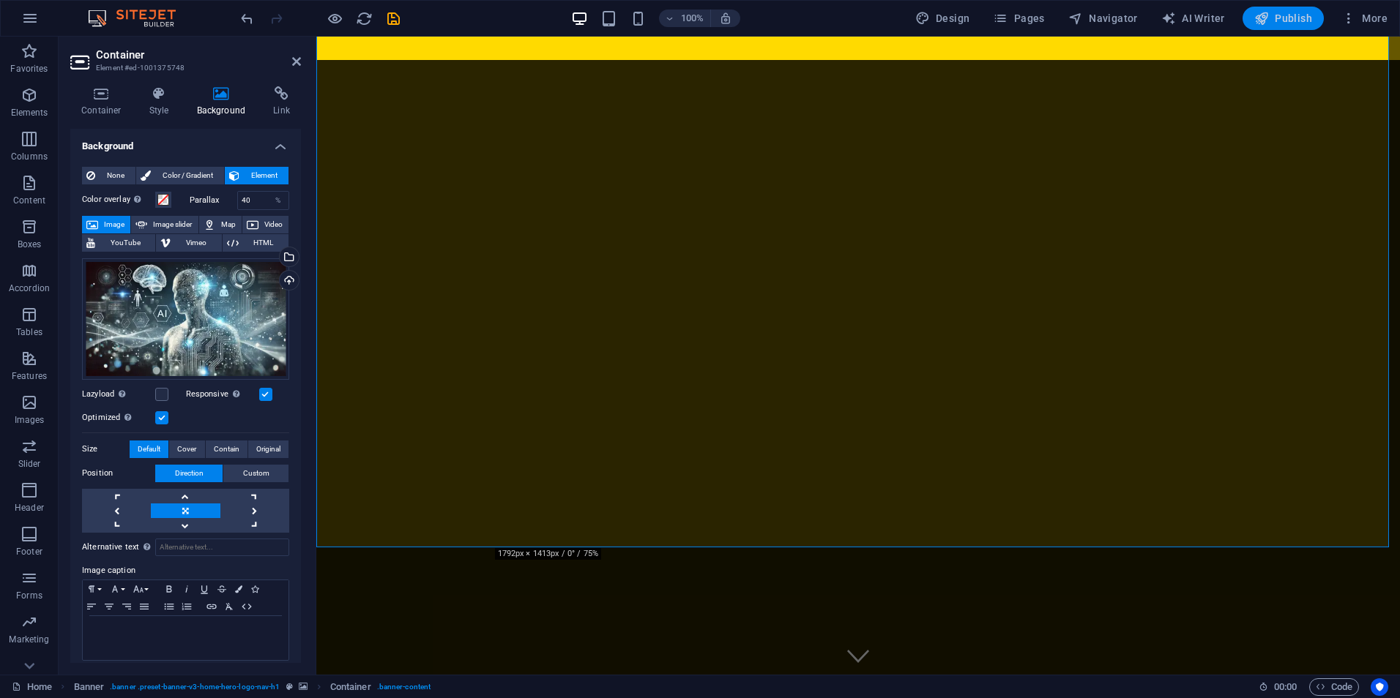
select select "rem"
select select "hover_border_vertical"
select select "px"
select select "rem"
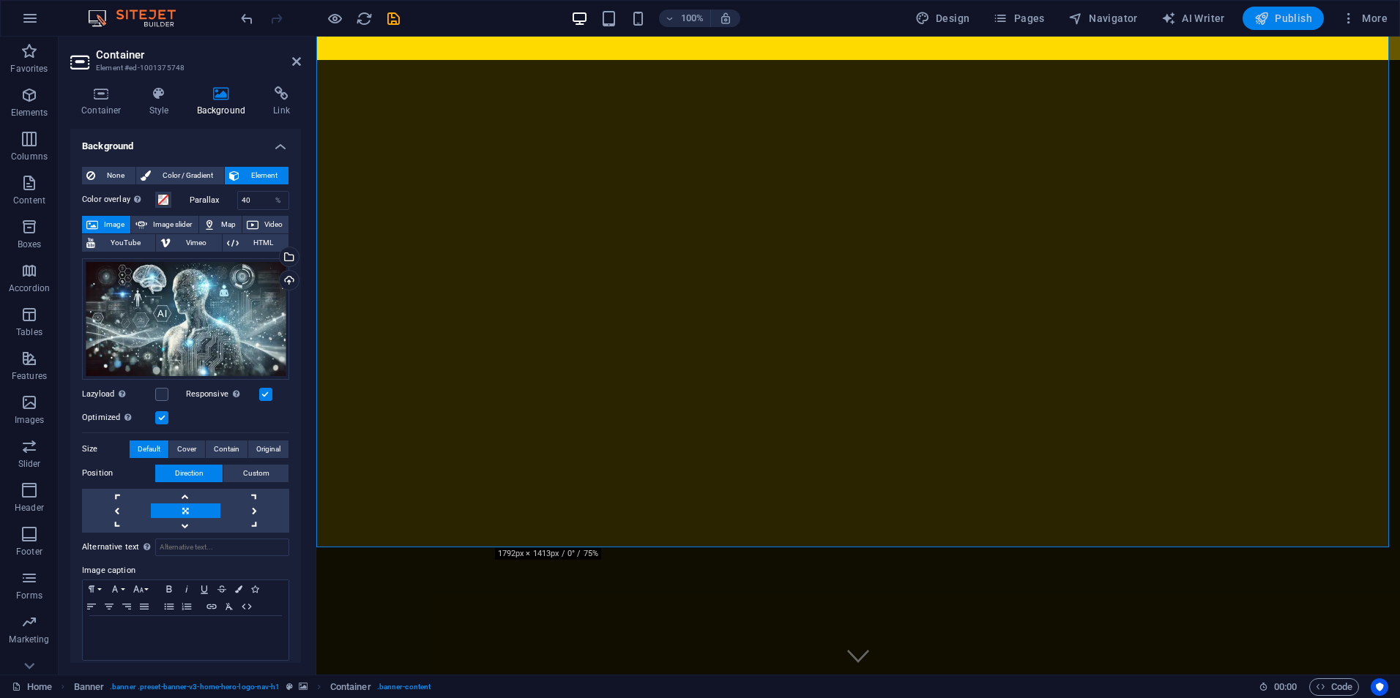
select select "rem"
select select "link-special-font"
select select "rem"
select select "px"
select select "preset-menu-v2-home-hero-logo-nav-h1-slogan-menu"
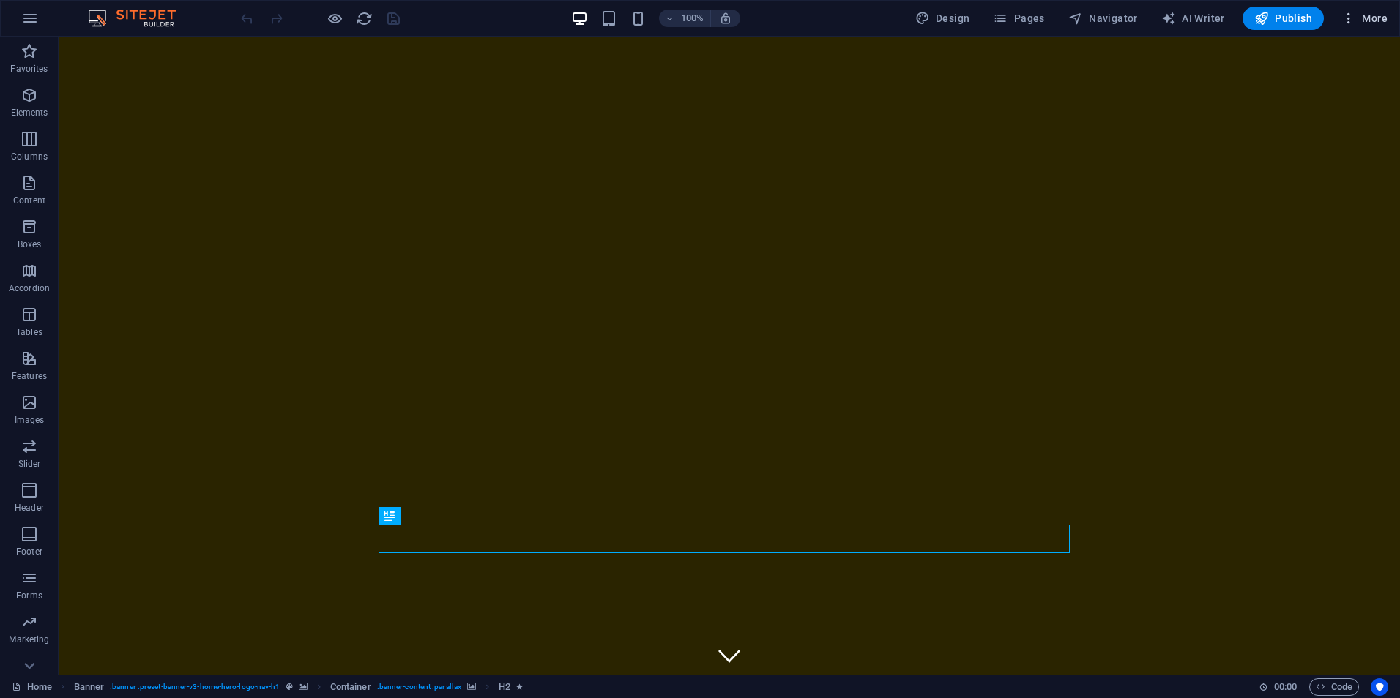
click at [1357, 20] on span "More" at bounding box center [1364, 18] width 46 height 15
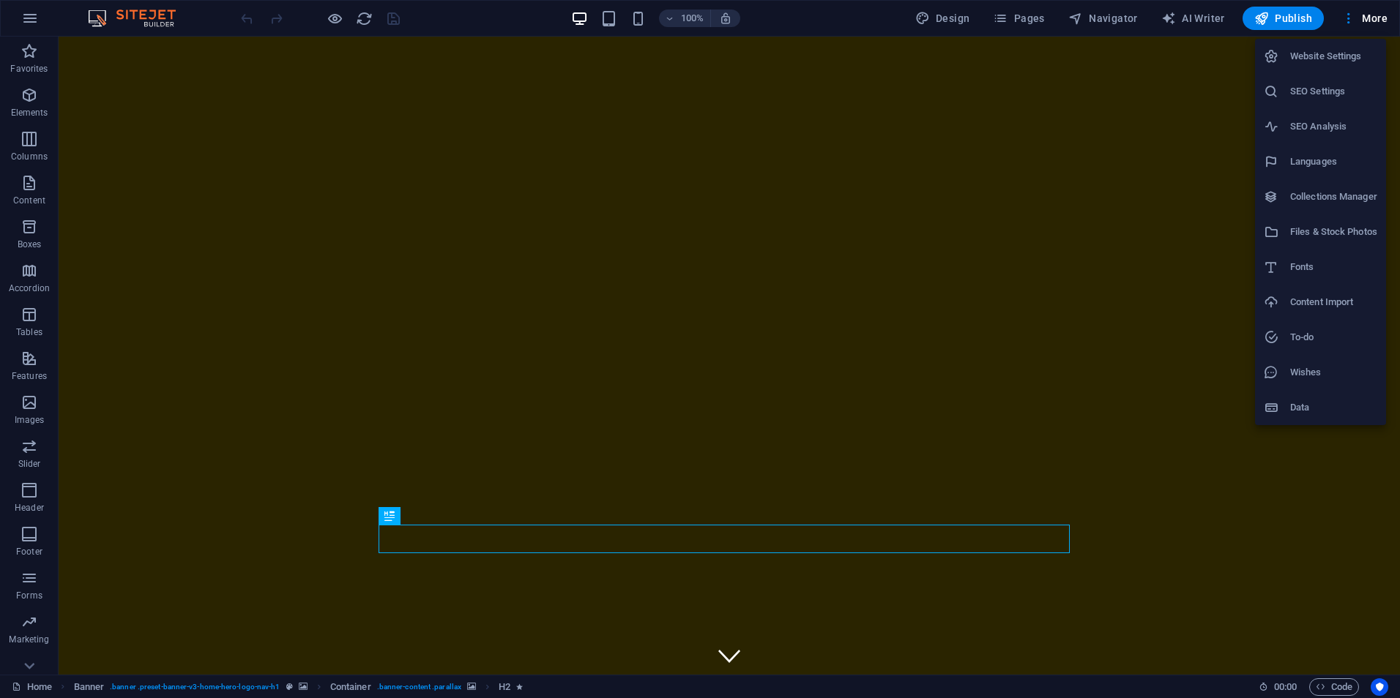
click at [519, 18] on div at bounding box center [700, 349] width 1400 height 698
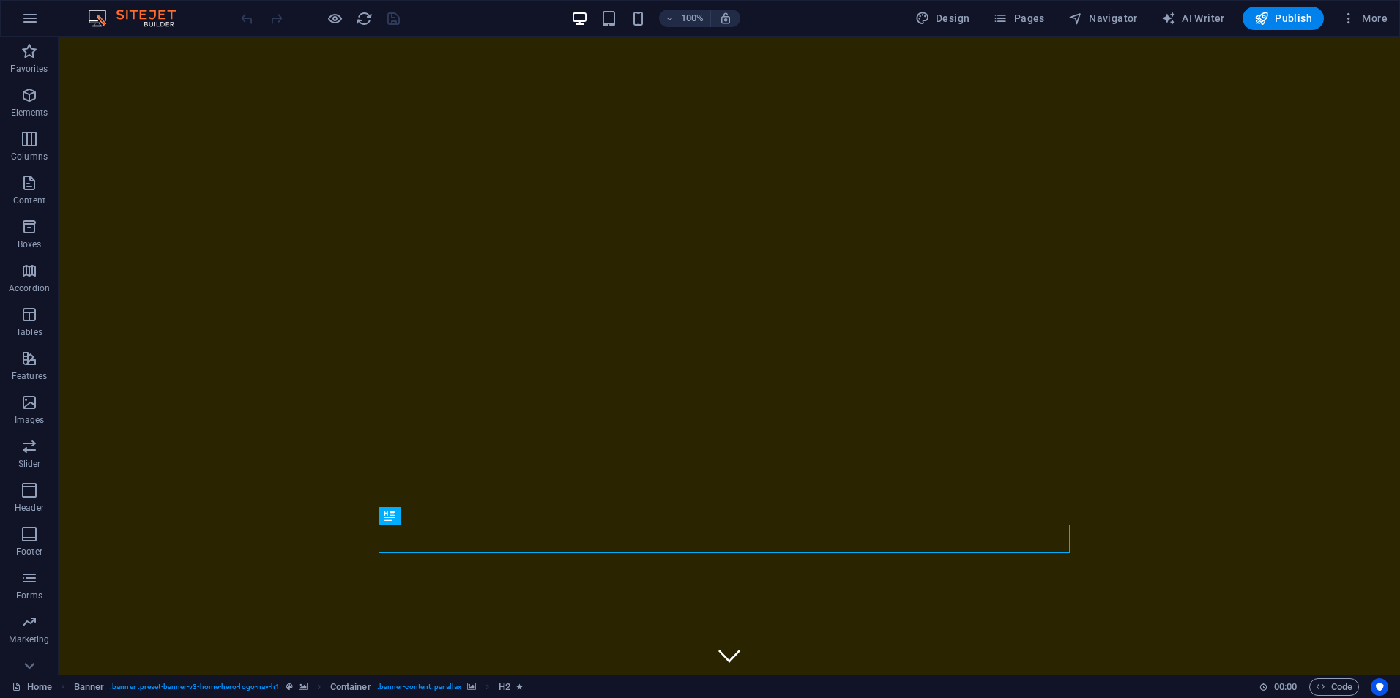
click at [139, 21] on img at bounding box center [139, 19] width 110 height 18
click at [33, 16] on icon "button" at bounding box center [30, 19] width 18 height 18
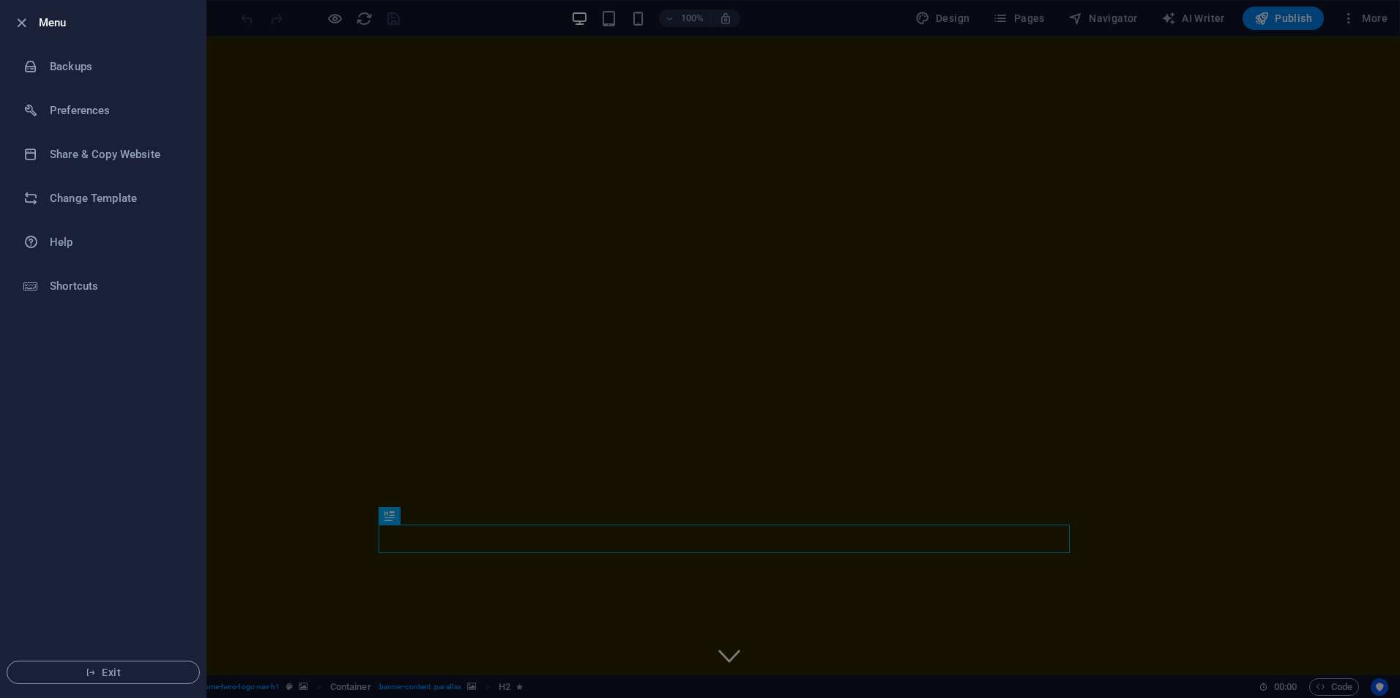
click at [56, 30] on h6 "Menu" at bounding box center [116, 23] width 155 height 18
click at [26, 21] on icon "button" at bounding box center [21, 23] width 17 height 17
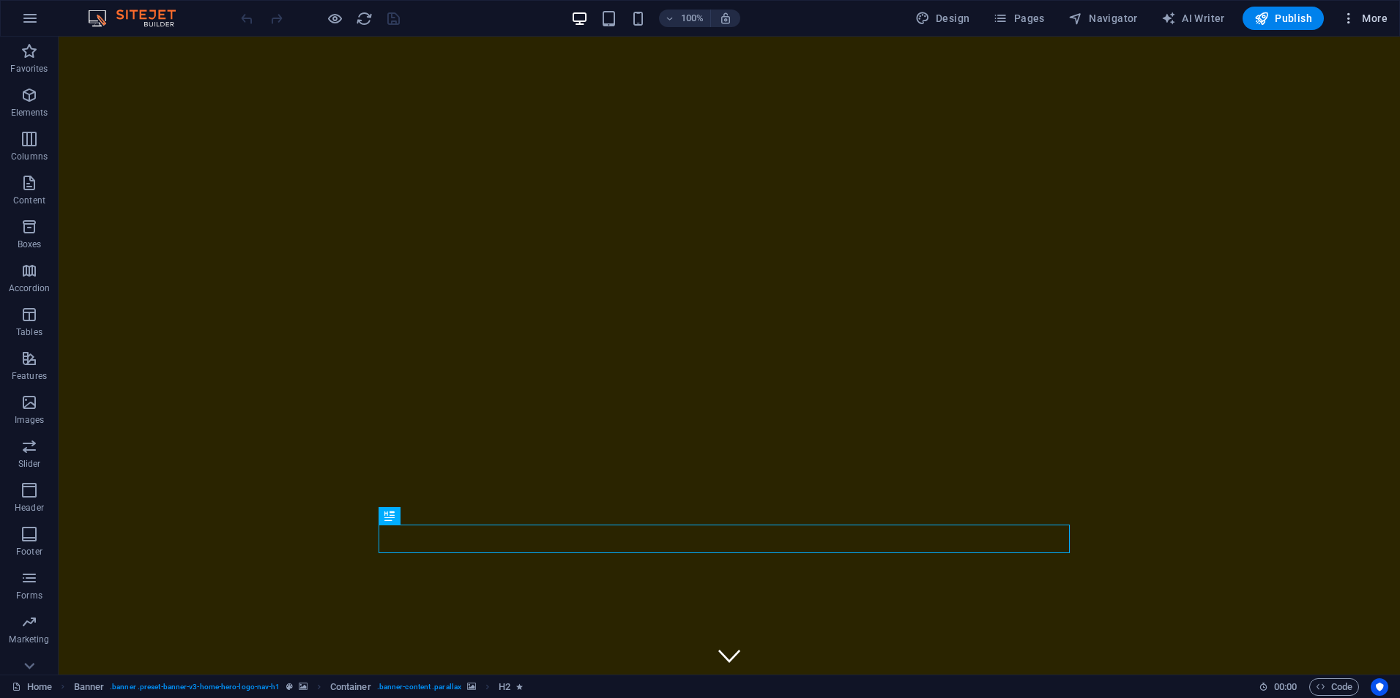
click at [1349, 18] on icon "button" at bounding box center [1348, 18] width 15 height 15
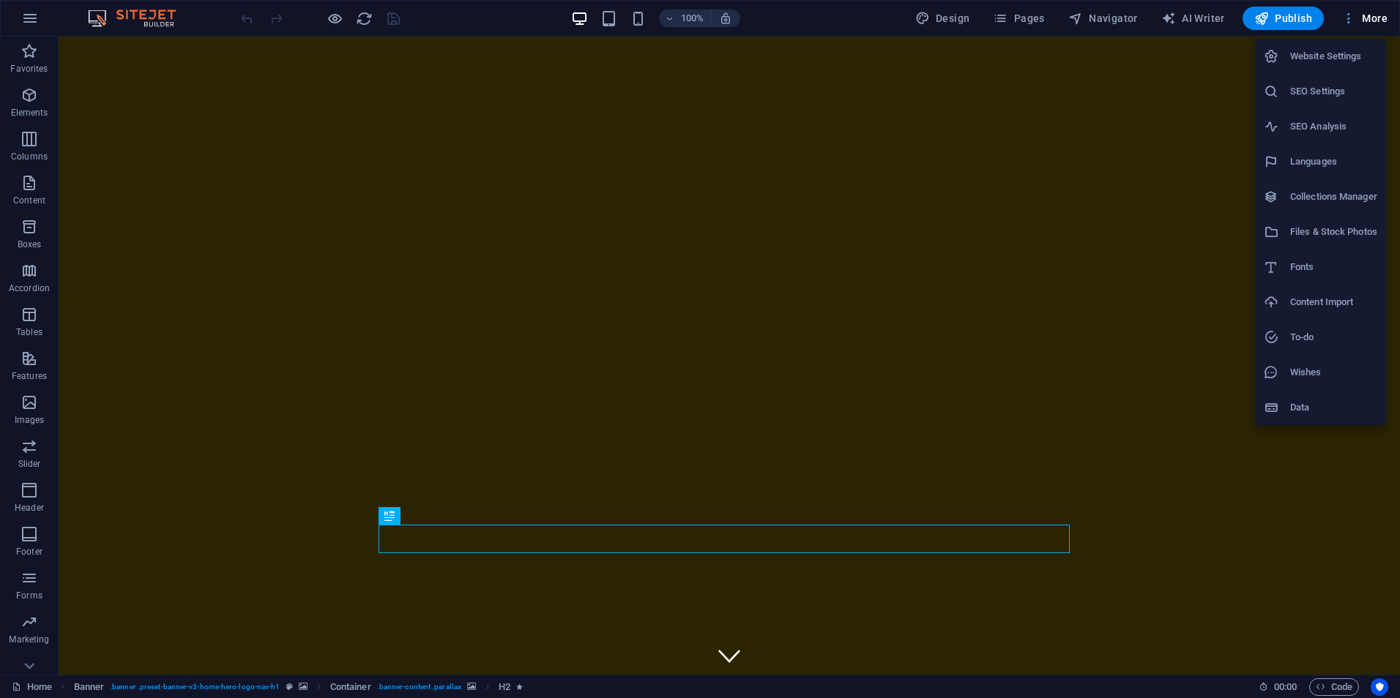
click at [1349, 18] on div at bounding box center [700, 349] width 1400 height 698
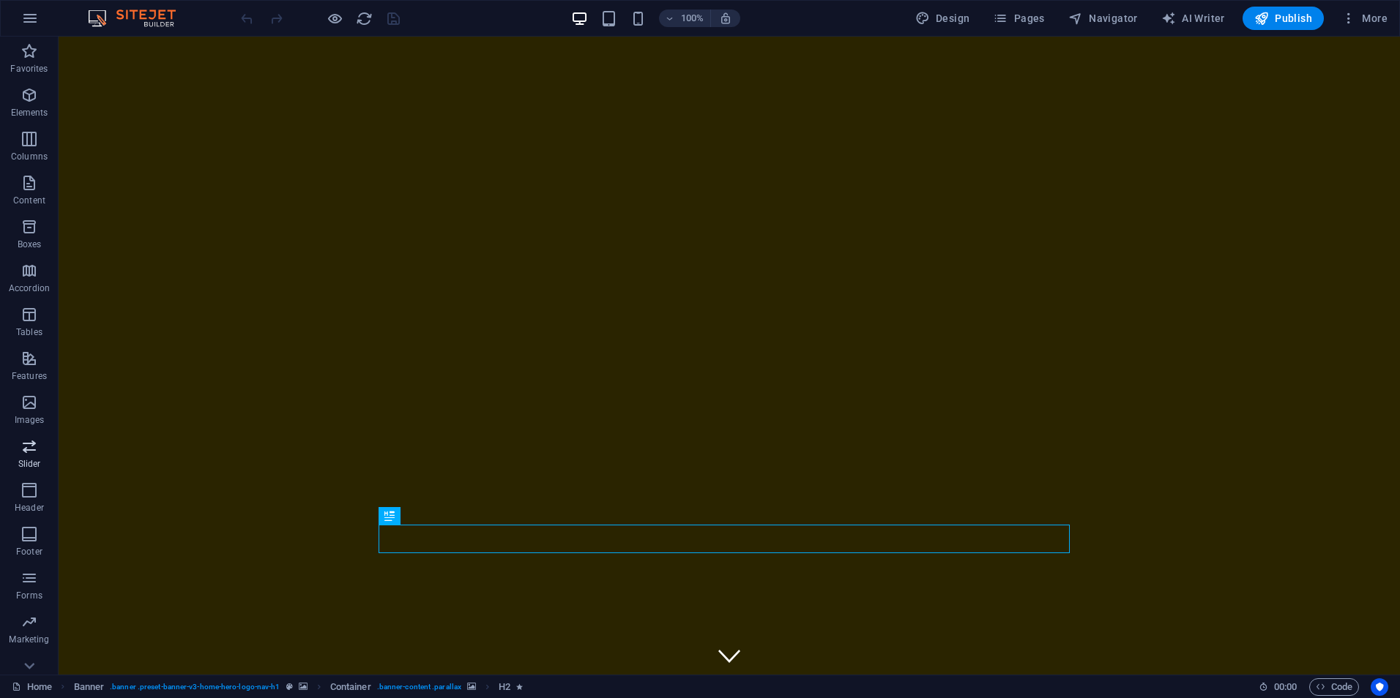
scroll to position [21, 0]
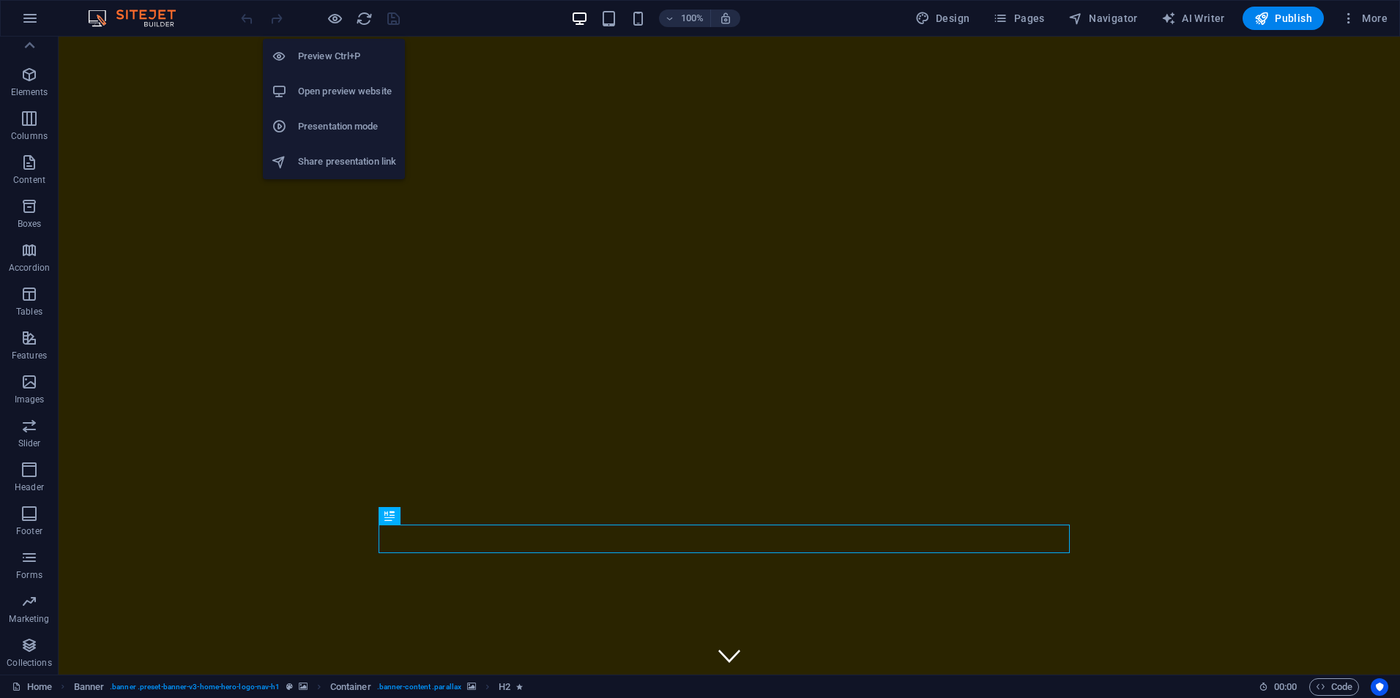
click at [341, 59] on h6 "Preview Ctrl+P" at bounding box center [347, 57] width 98 height 18
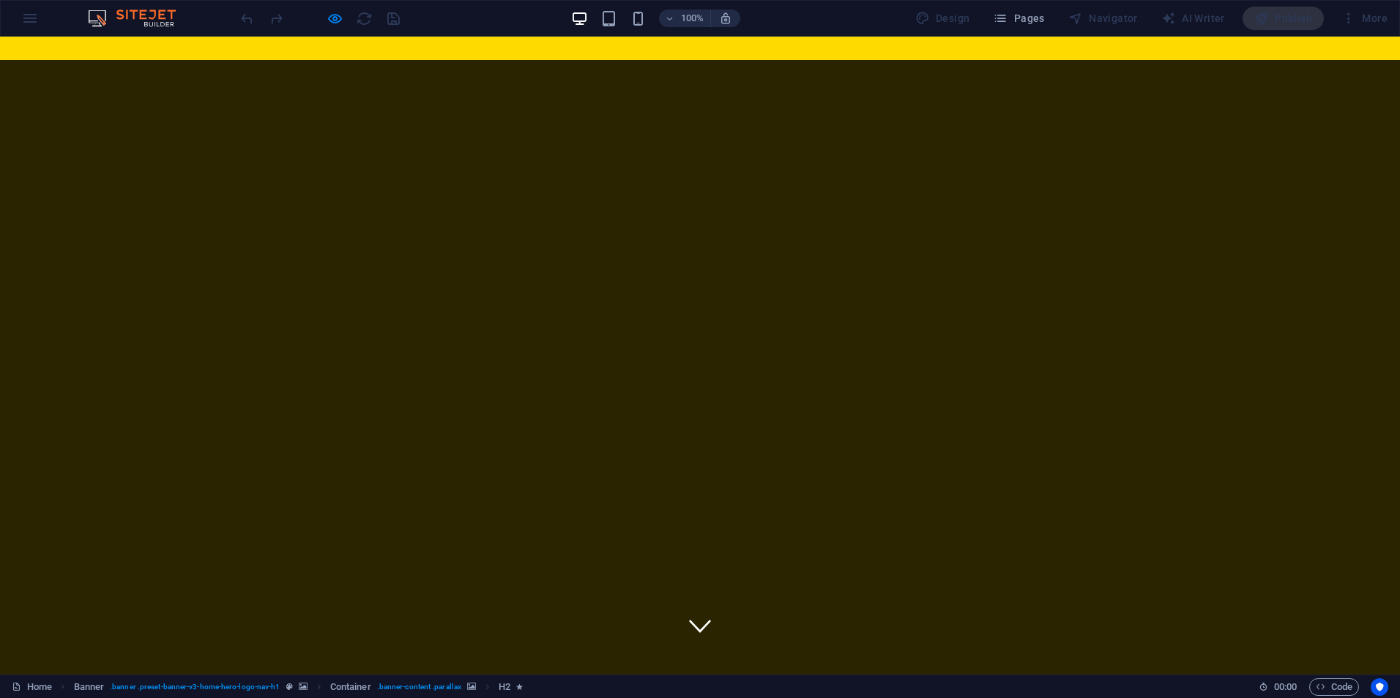
scroll to position [0, 0]
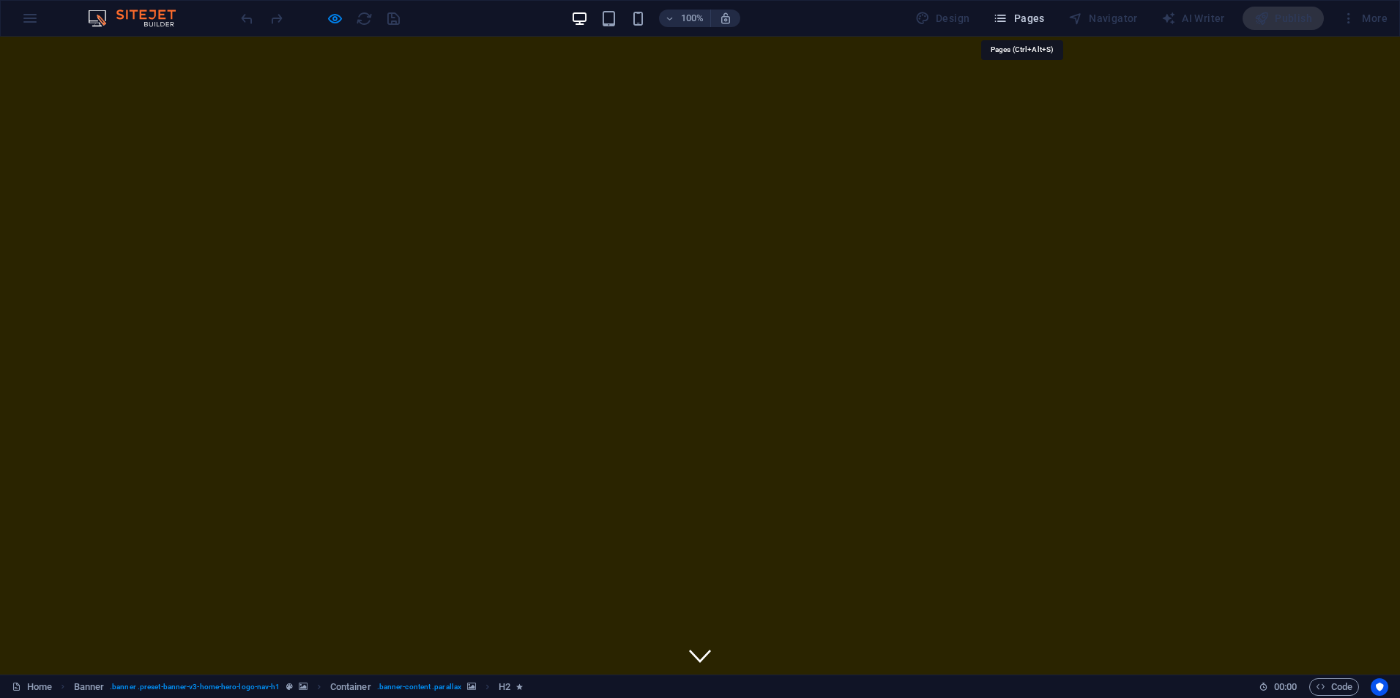
click at [1028, 23] on span "Pages" at bounding box center [1018, 18] width 51 height 15
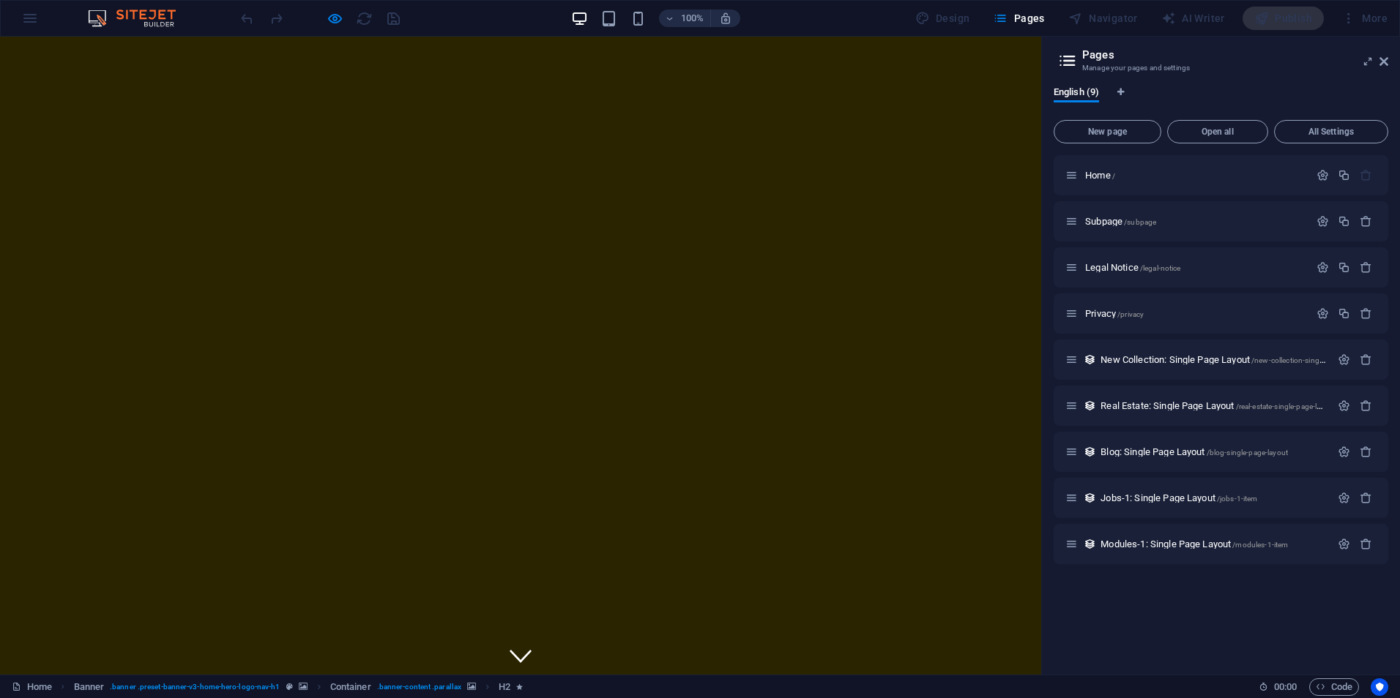
click at [1376, 20] on div "More" at bounding box center [1364, 18] width 58 height 23
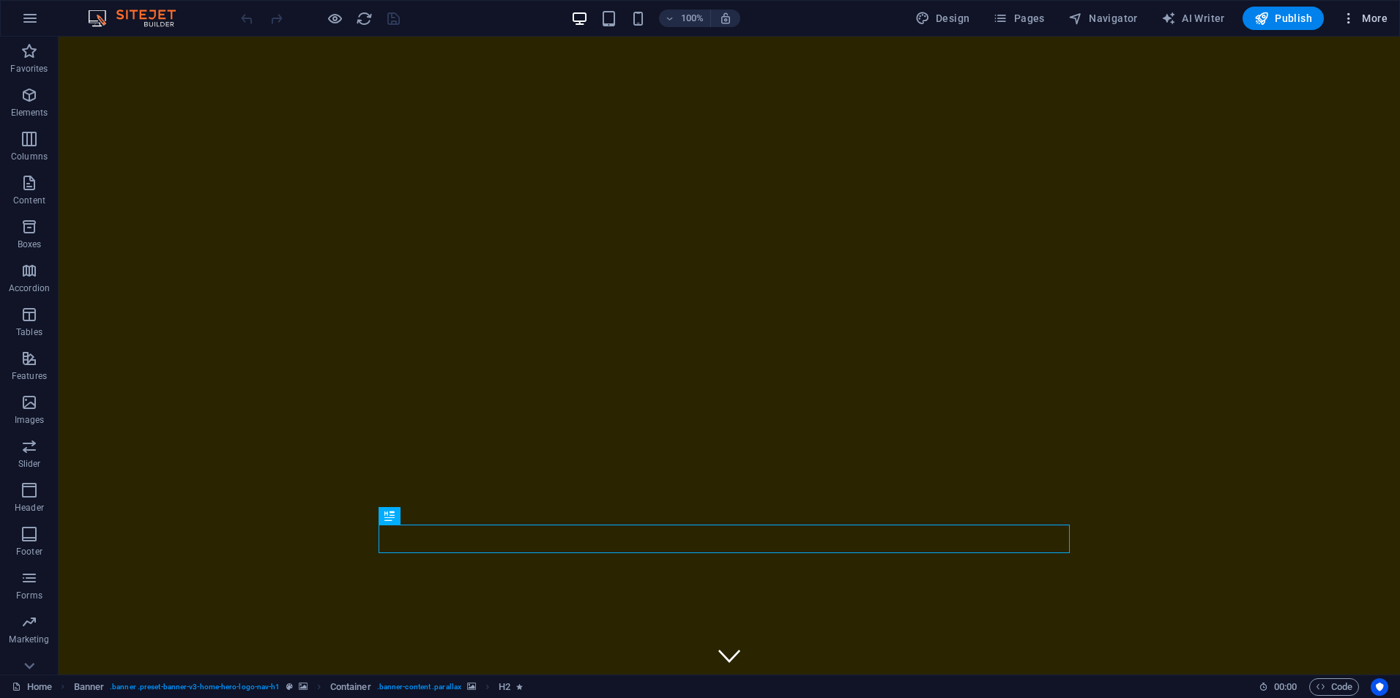
click at [1355, 15] on icon "button" at bounding box center [1348, 18] width 15 height 15
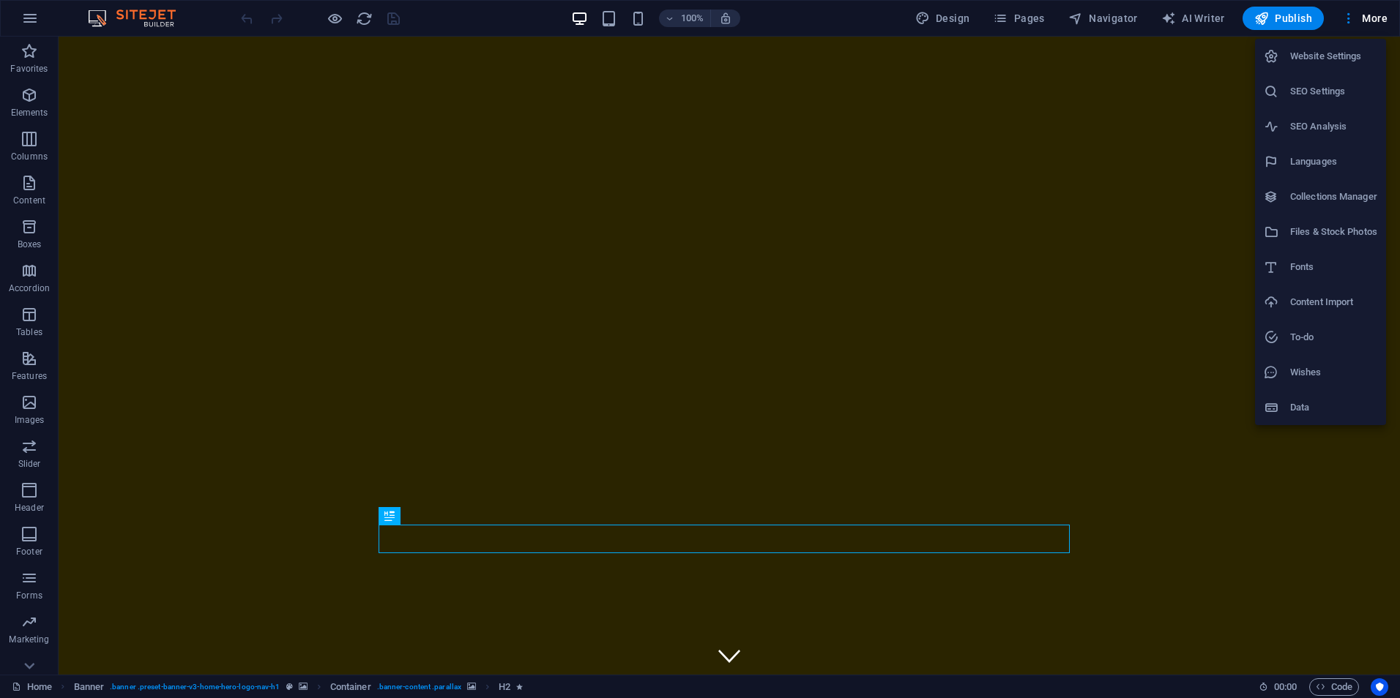
click at [1341, 53] on h6 "Website Settings" at bounding box center [1333, 57] width 87 height 18
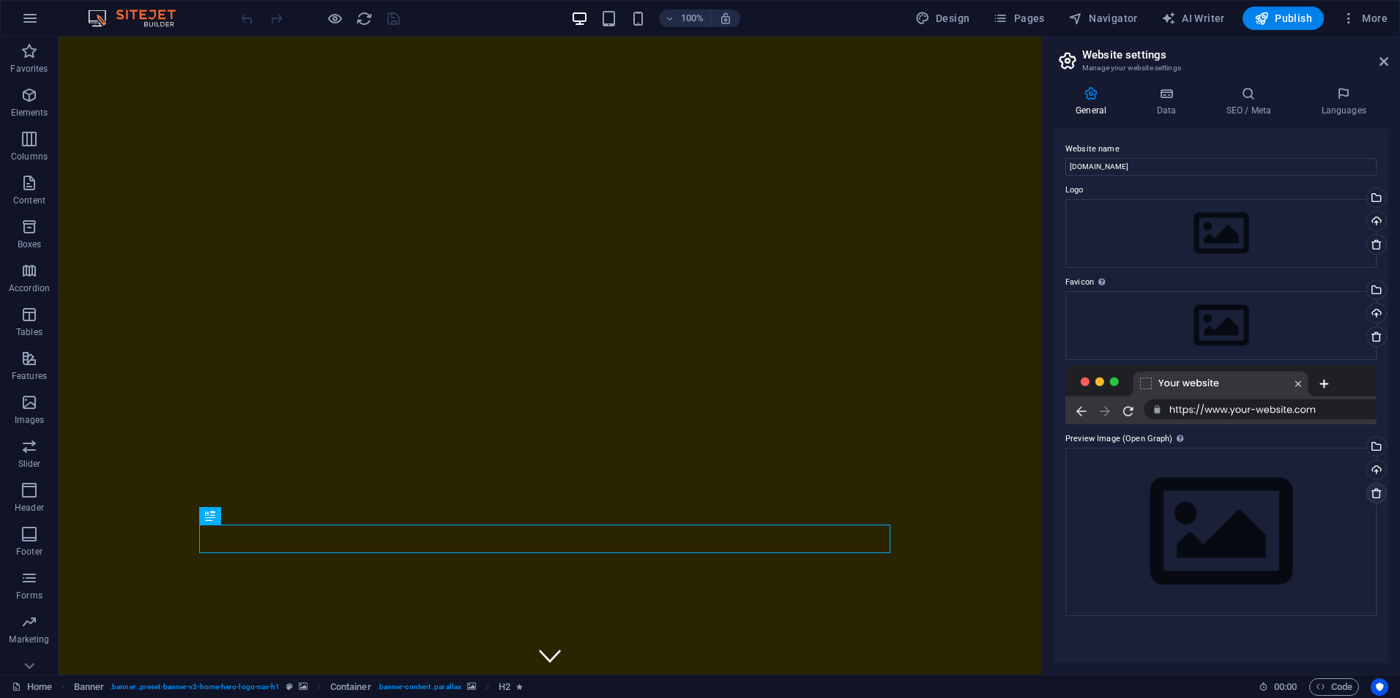
click at [1382, 499] on icon at bounding box center [1377, 494] width 12 height 12
click at [1378, 335] on icon at bounding box center [1377, 337] width 12 height 12
click at [1378, 245] on icon at bounding box center [1377, 245] width 12 height 12
click at [1099, 62] on h3 "Manage your website settings" at bounding box center [1220, 68] width 277 height 13
click at [1088, 109] on h4 "General" at bounding box center [1094, 101] width 81 height 31
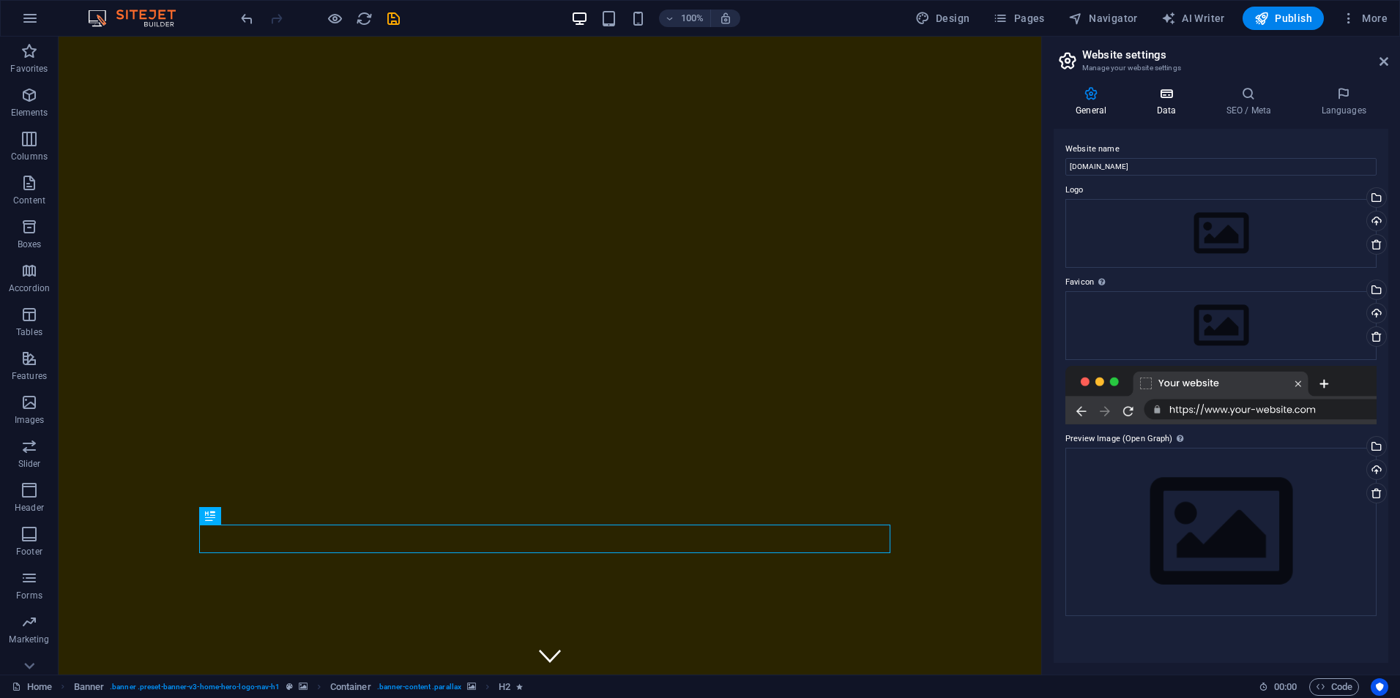
click at [1188, 94] on icon at bounding box center [1166, 93] width 64 height 15
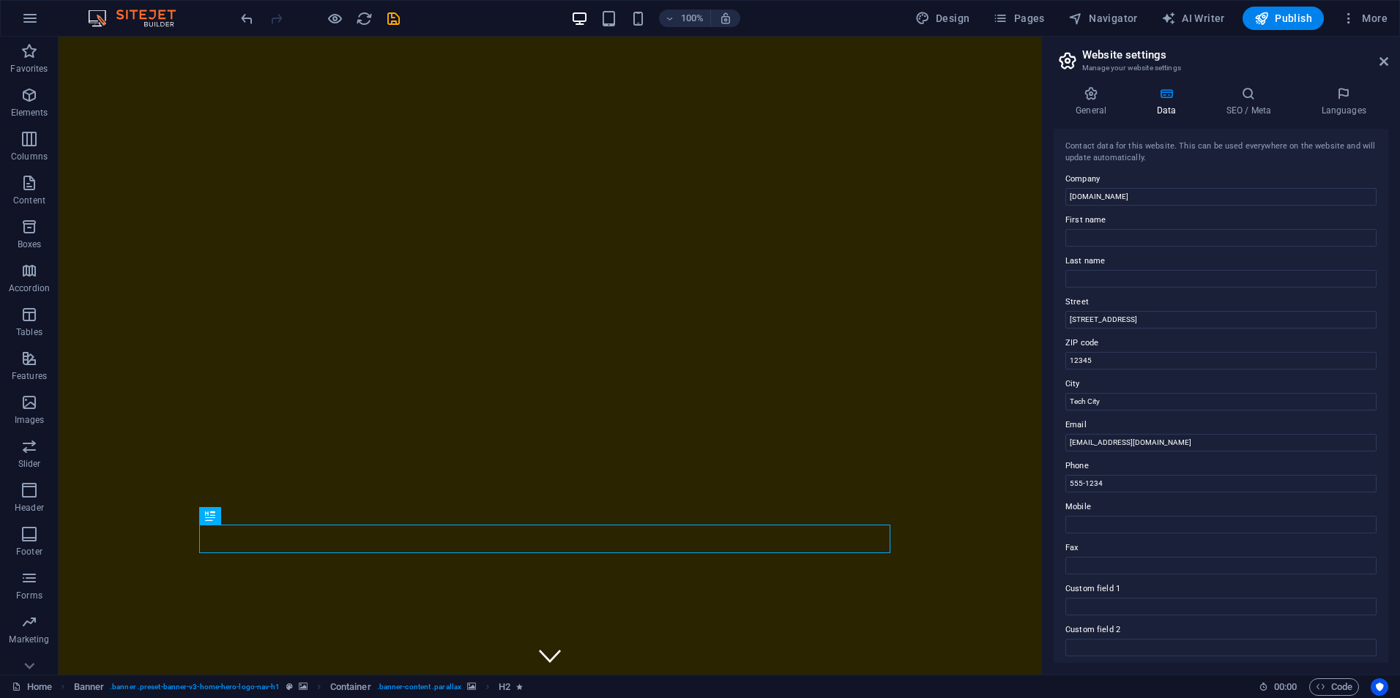
click at [1393, 59] on aside "Website settings Manage your website settings General Data SEO / Meta Languages…" at bounding box center [1220, 356] width 359 height 638
click at [1386, 62] on aside "Website settings Manage your website settings General Data SEO / Meta Languages…" at bounding box center [1220, 356] width 359 height 638
click at [1385, 62] on icon at bounding box center [1383, 62] width 9 height 12
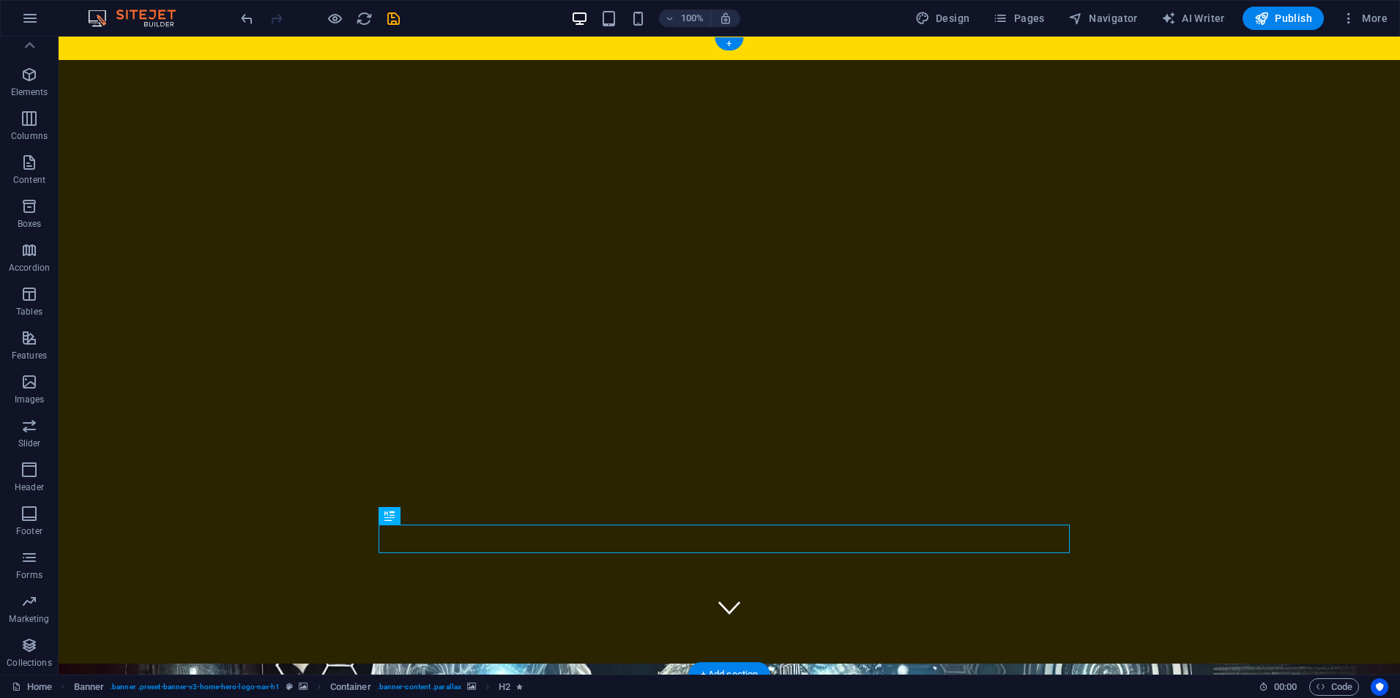
scroll to position [76, 0]
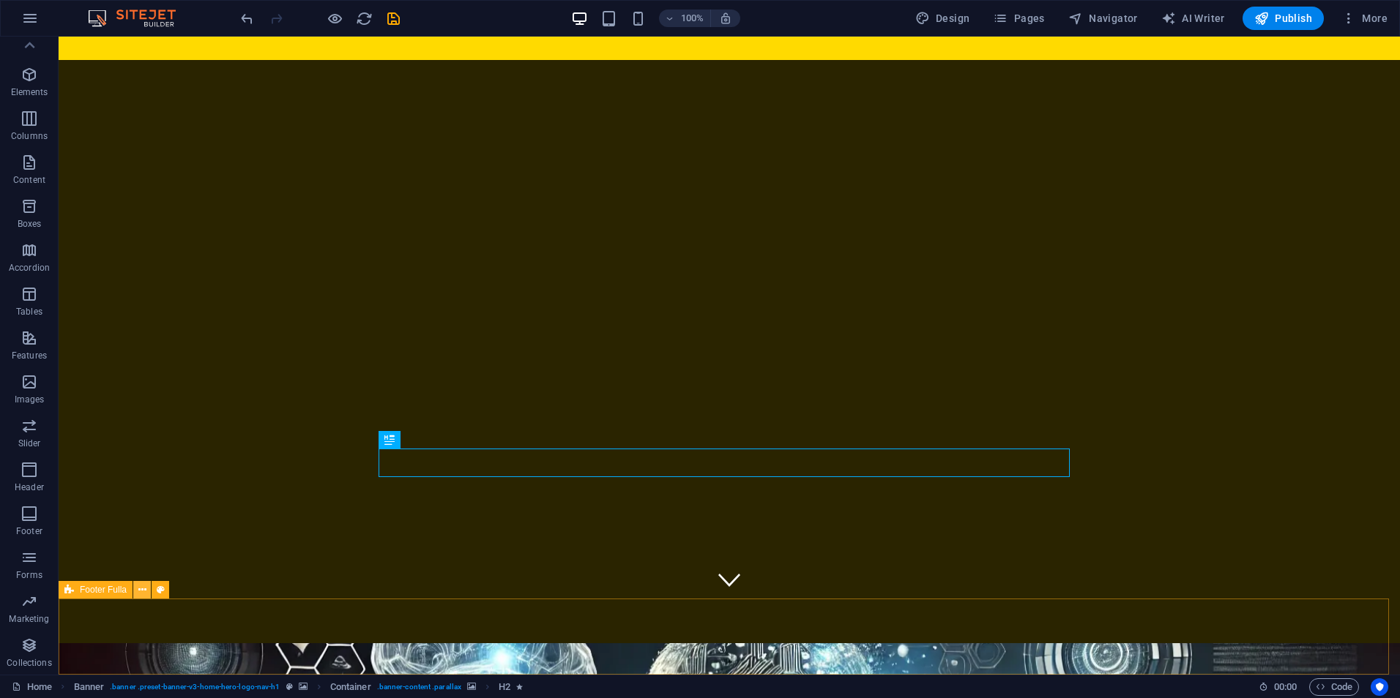
click at [144, 586] on icon at bounding box center [142, 590] width 8 height 15
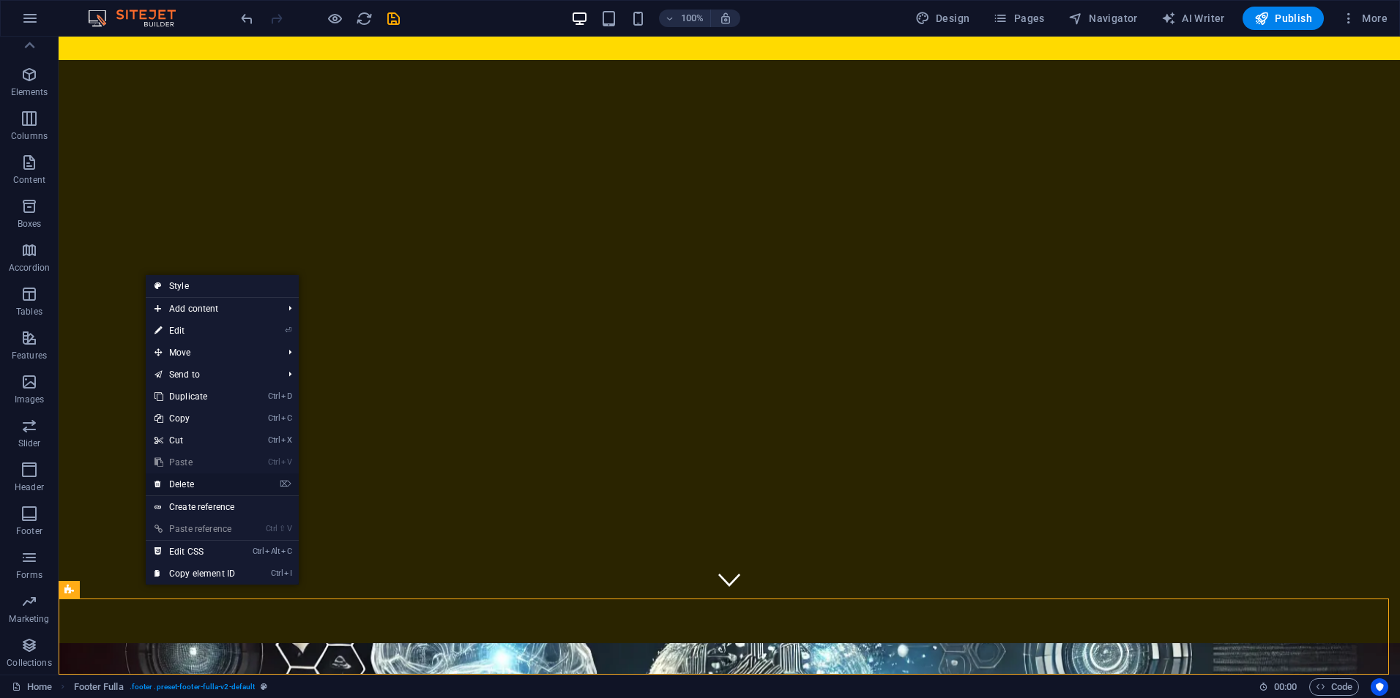
click at [196, 484] on link "⌦ Delete" at bounding box center [195, 485] width 98 height 22
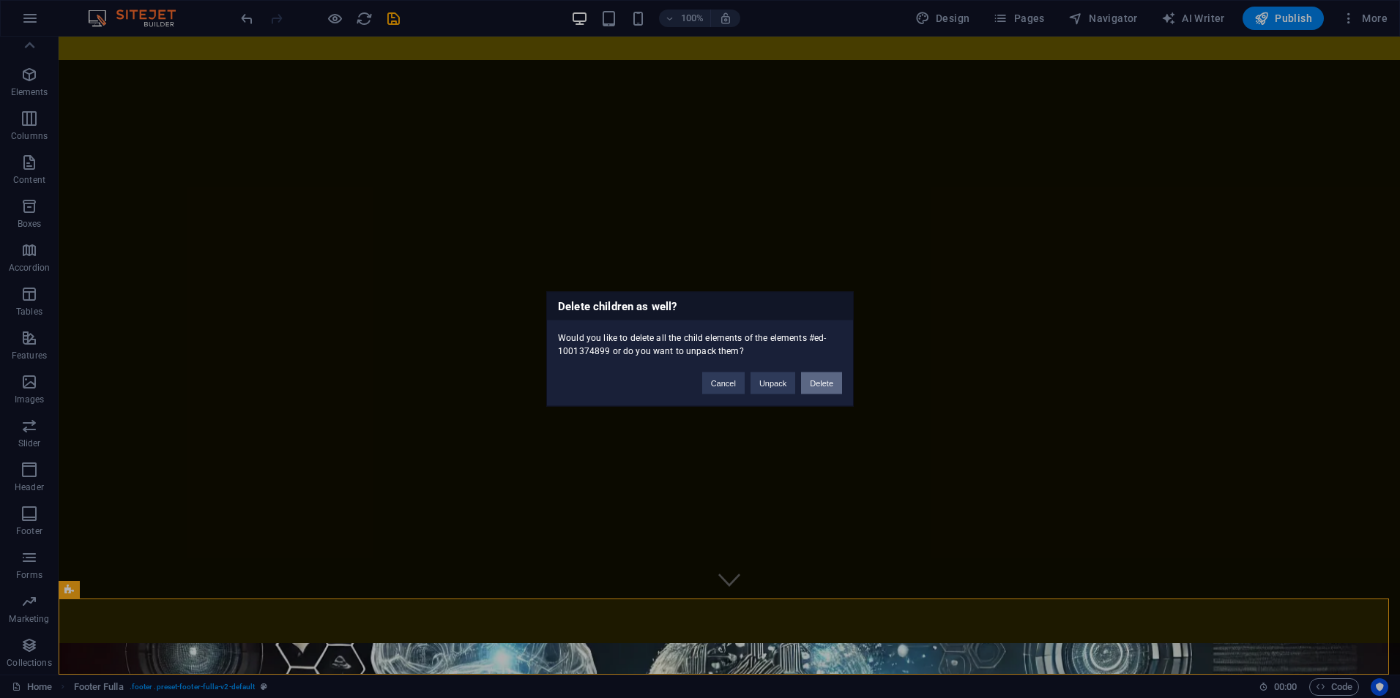
click at [825, 387] on button "Delete" at bounding box center [821, 384] width 41 height 22
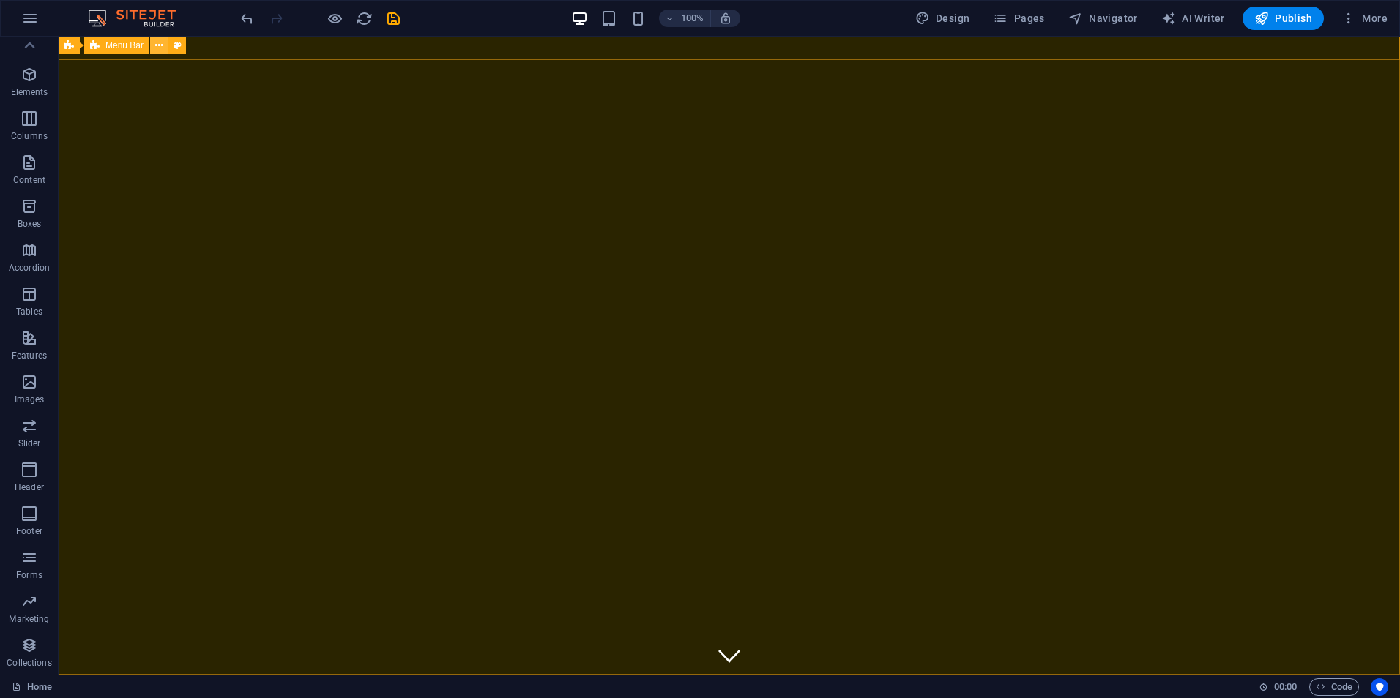
click at [159, 44] on icon at bounding box center [159, 45] width 8 height 15
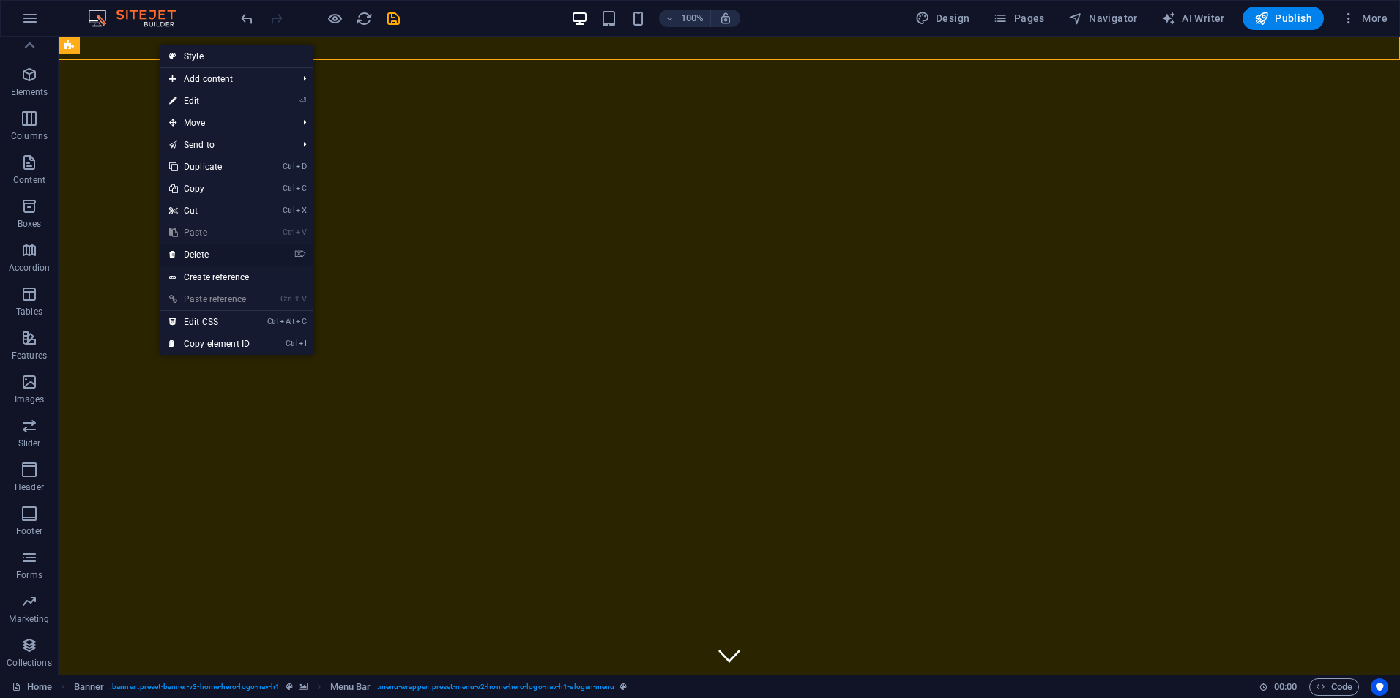
click at [195, 254] on link "⌦ Delete" at bounding box center [209, 255] width 98 height 22
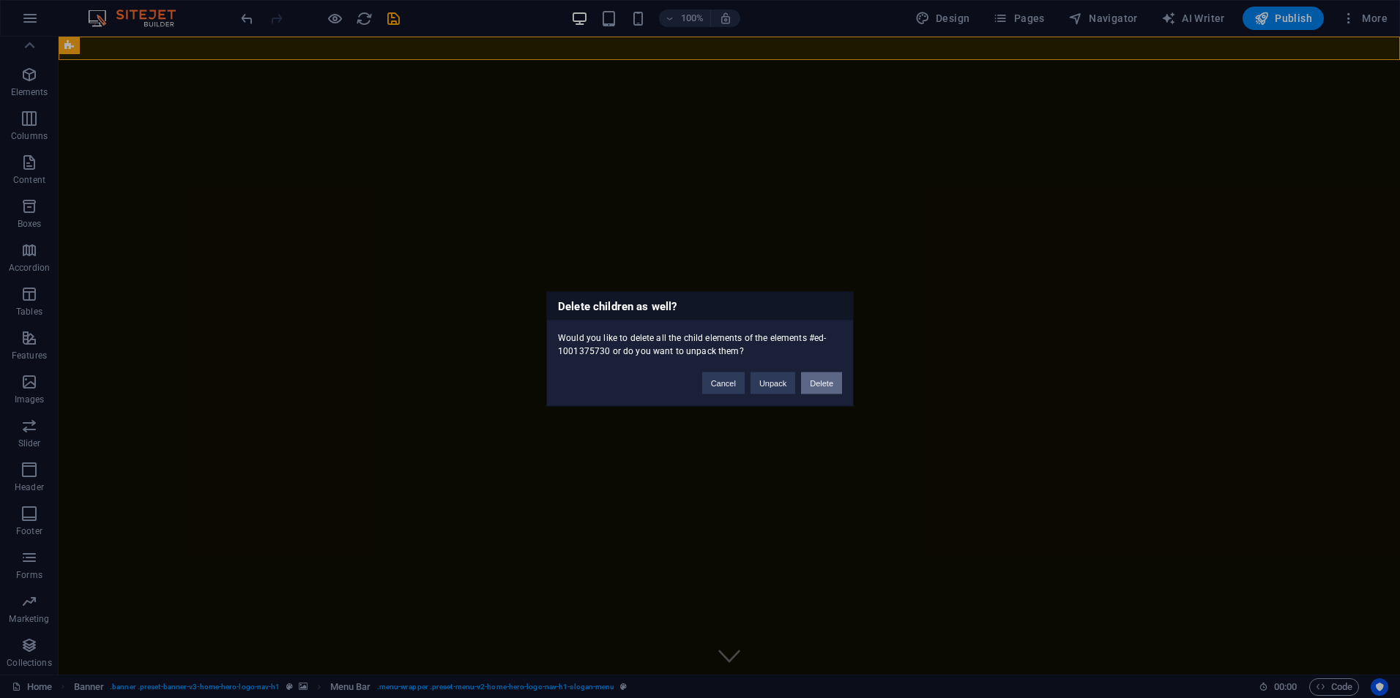
click at [819, 385] on button "Delete" at bounding box center [821, 384] width 41 height 22
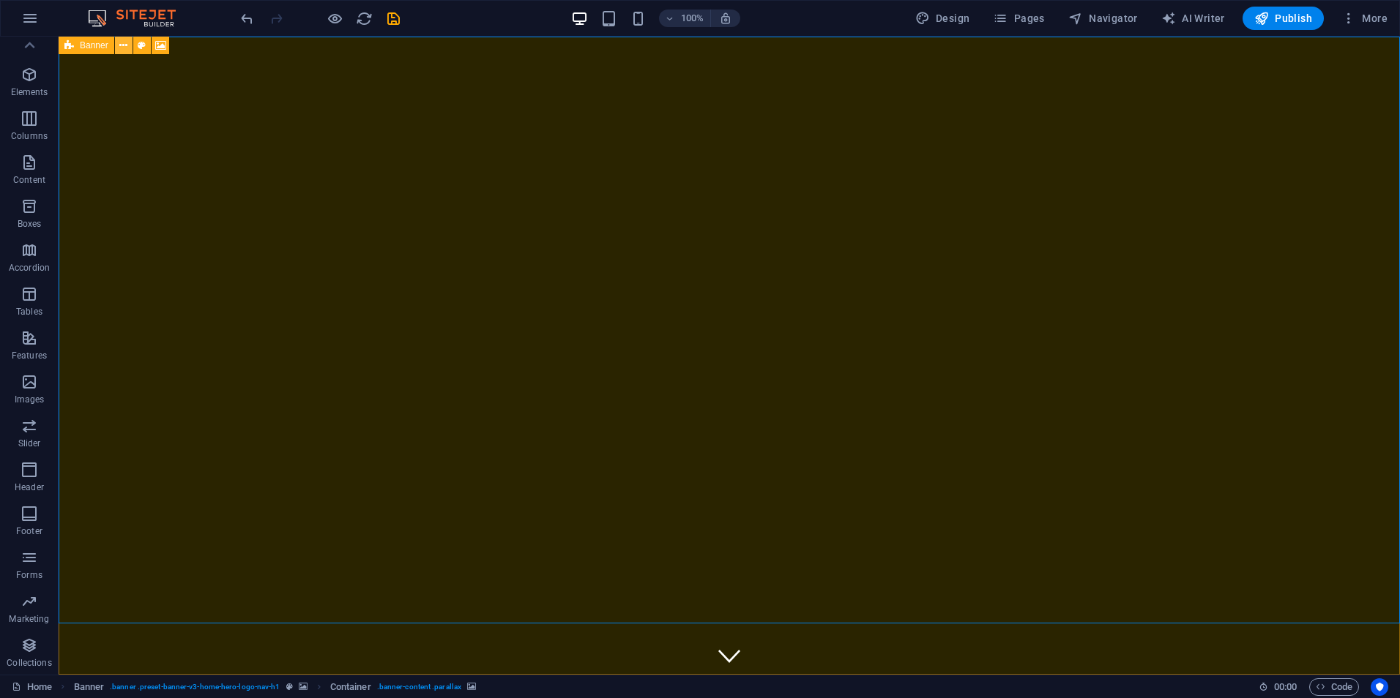
click at [123, 48] on icon at bounding box center [123, 45] width 8 height 15
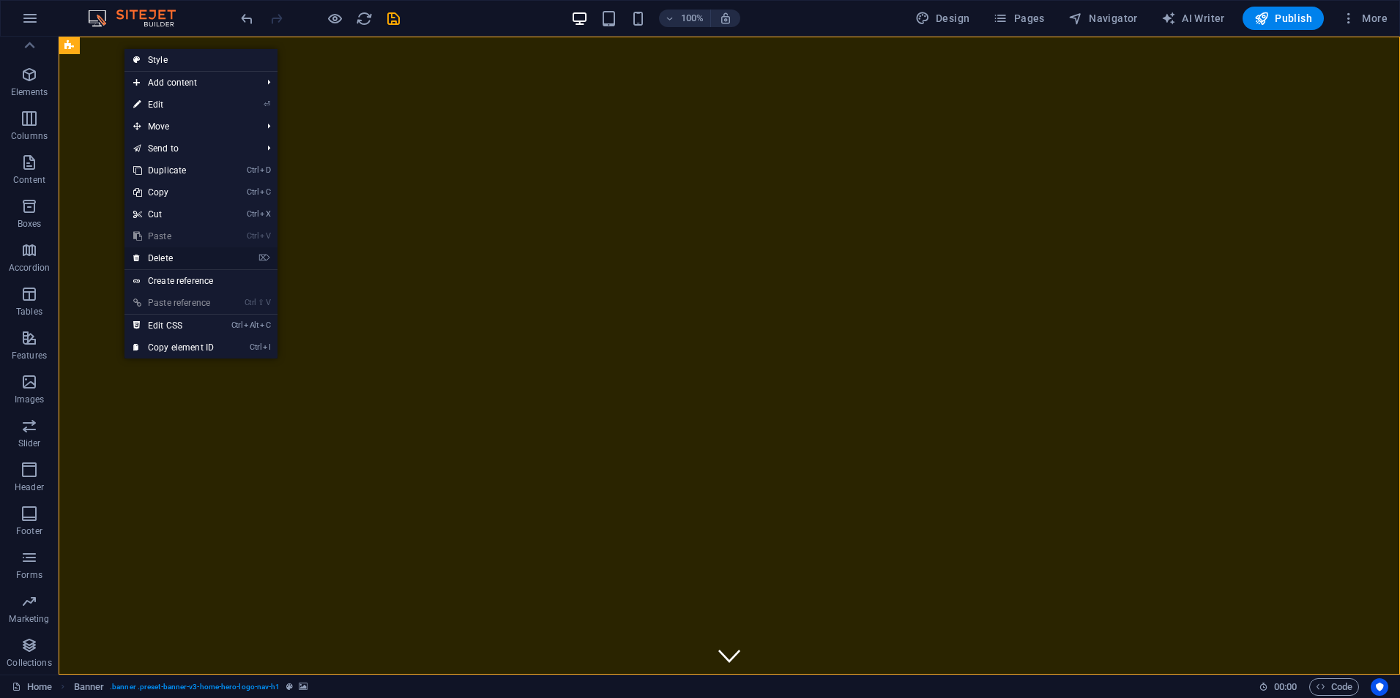
click at [174, 263] on link "⌦ Delete" at bounding box center [173, 258] width 98 height 22
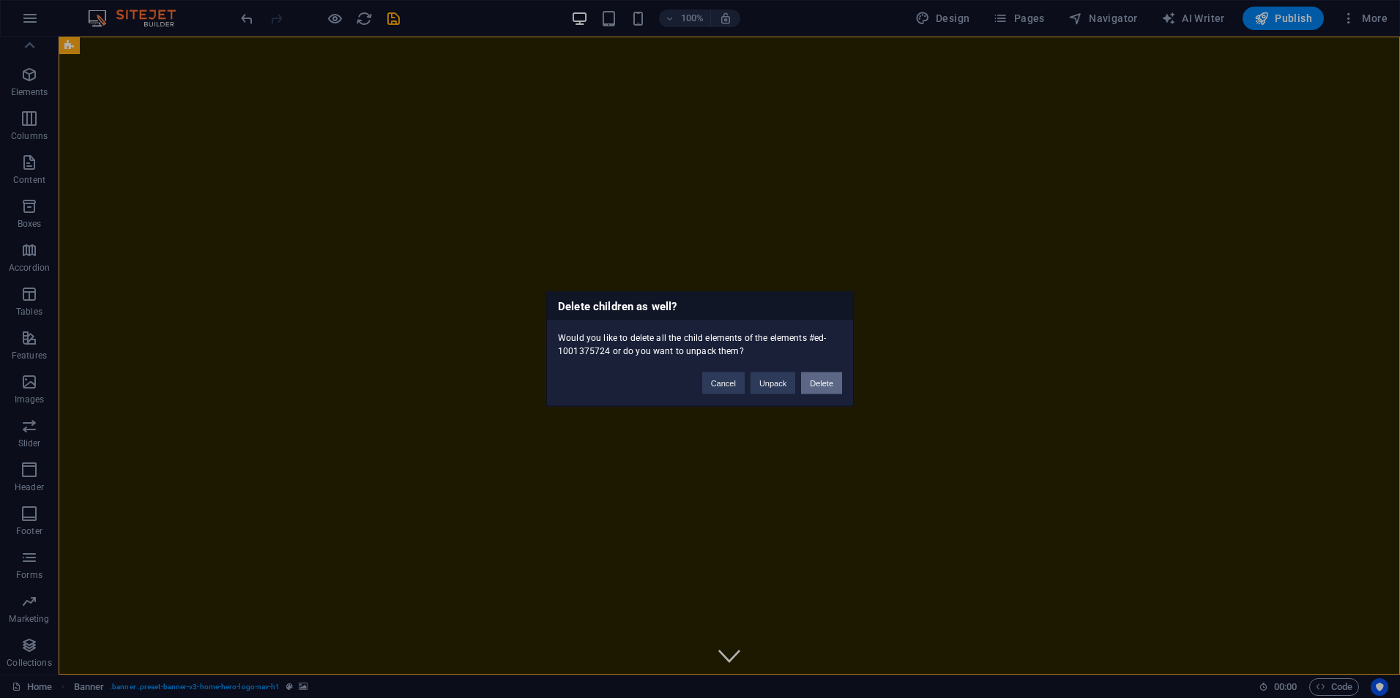
click at [814, 384] on button "Delete" at bounding box center [821, 384] width 41 height 22
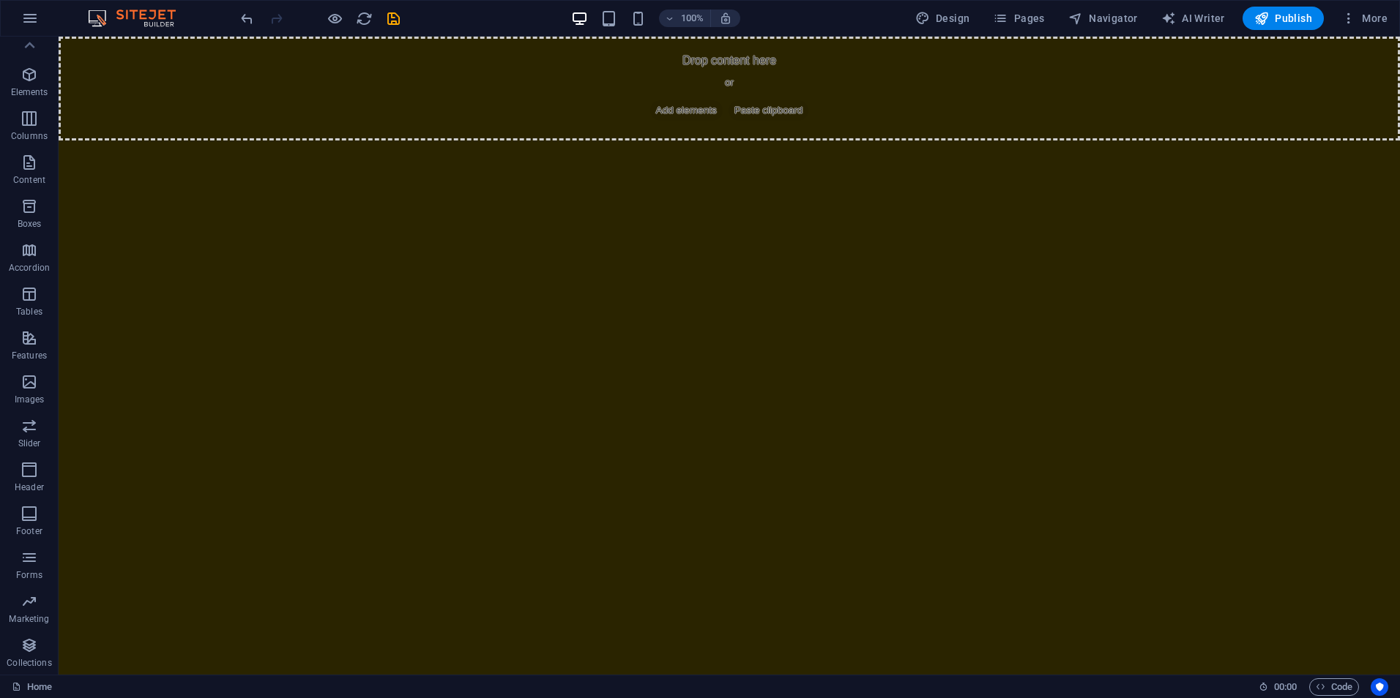
click at [892, 141] on html "Skip to main content Drop content here or Add elements Paste clipboard" at bounding box center [729, 89] width 1341 height 104
click at [1302, 22] on span "Publish" at bounding box center [1283, 18] width 58 height 15
